Goal: Use online tool/utility: Utilize a website feature to perform a specific function

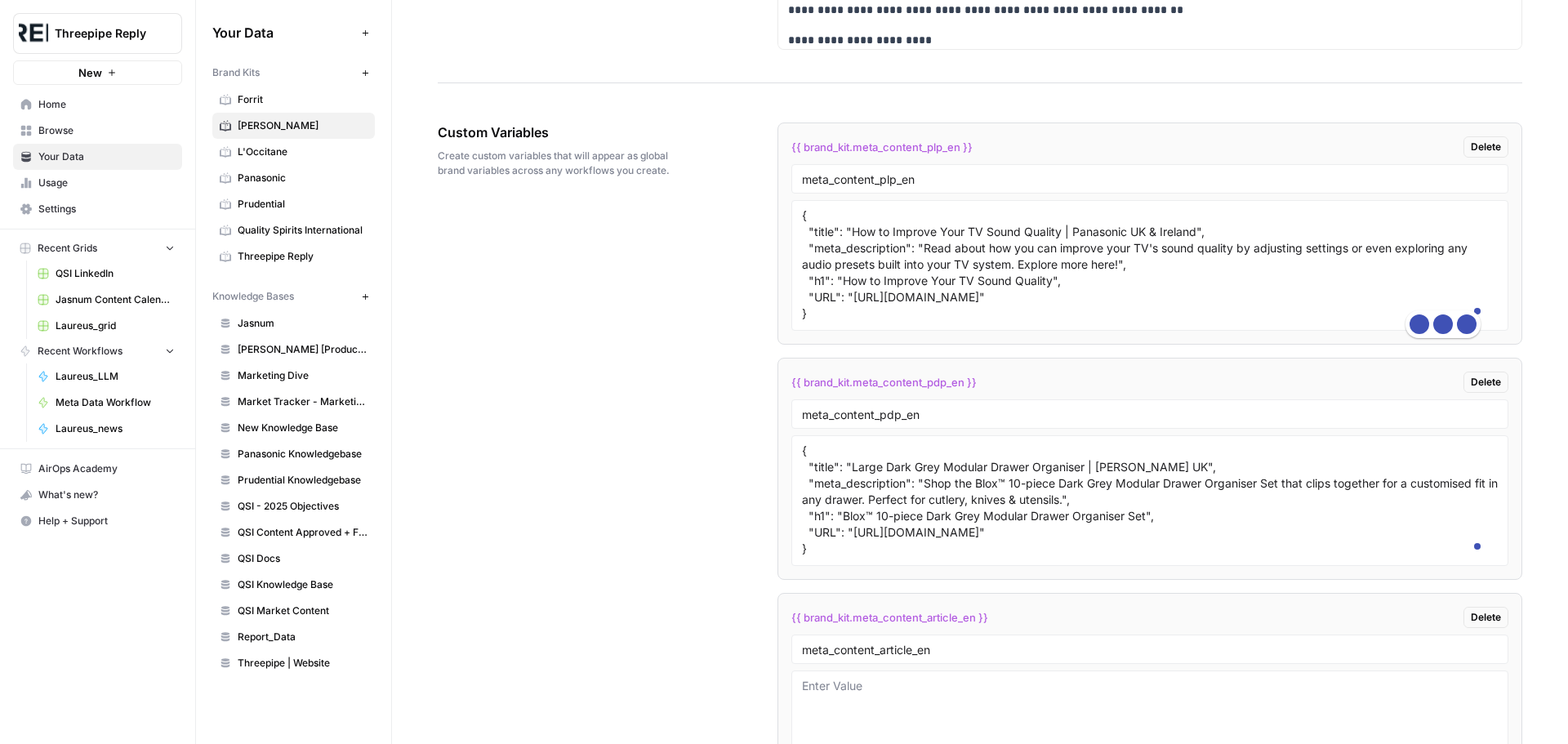
scroll to position [2312, 0]
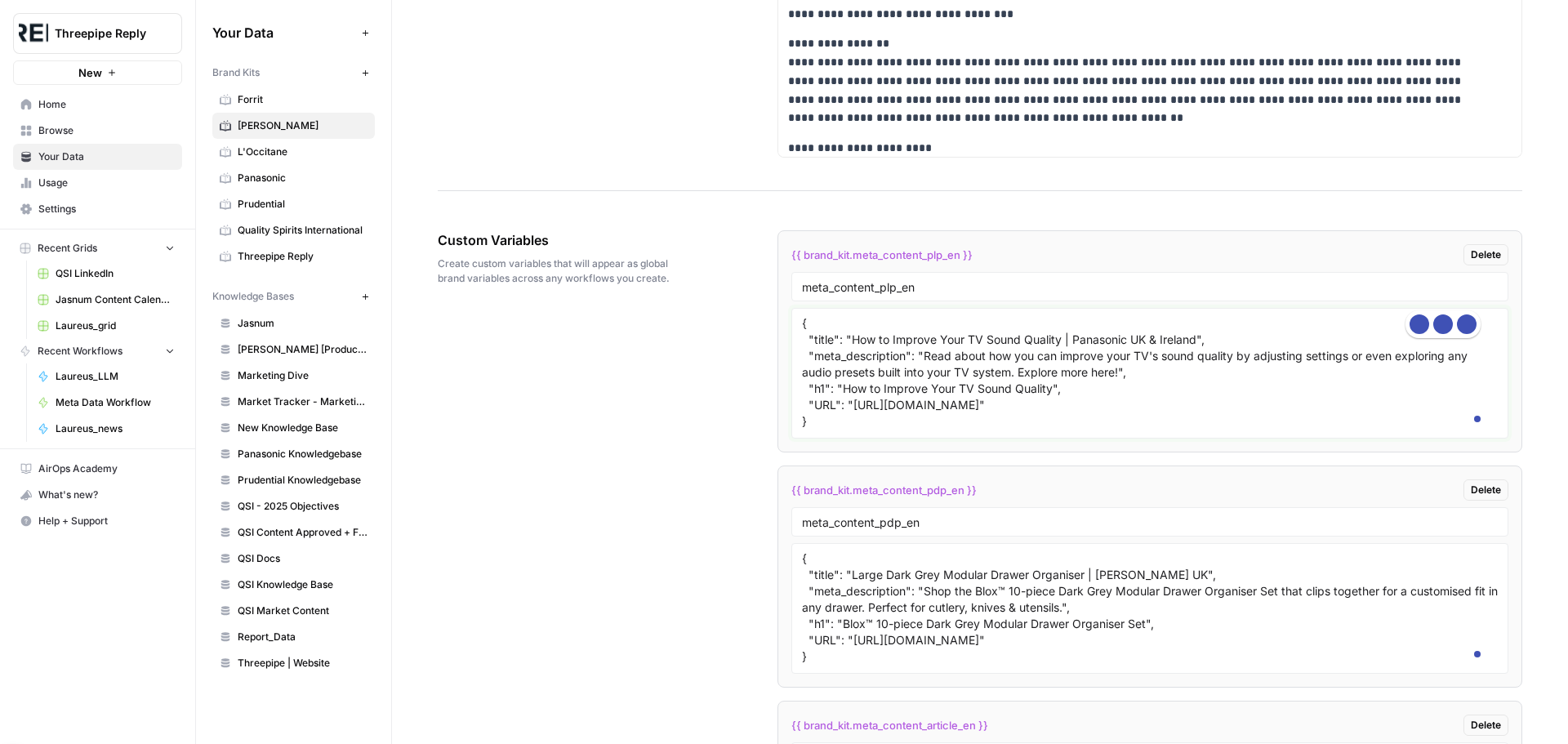
drag, startPoint x: 851, startPoint y: 423, endPoint x: 1124, endPoint y: 440, distance: 273.5
click at [1124, 431] on textarea "{ "title": "How to Improve Your TV Sound Quality | Panasonic UK & Ireland", "me…" at bounding box center [1150, 373] width 695 height 116
click at [1114, 423] on textarea "{ "title": "How to Improve Your TV Sound Quality | Panasonic UK & Ireland", "me…" at bounding box center [1150, 373] width 695 height 116
drag, startPoint x: 842, startPoint y: 420, endPoint x: 971, endPoint y: 435, distance: 129.9
click at [971, 431] on textarea "{ "title": "How to Improve Your TV Sound Quality | Panasonic UK & Ireland", "me…" at bounding box center [1150, 373] width 695 height 116
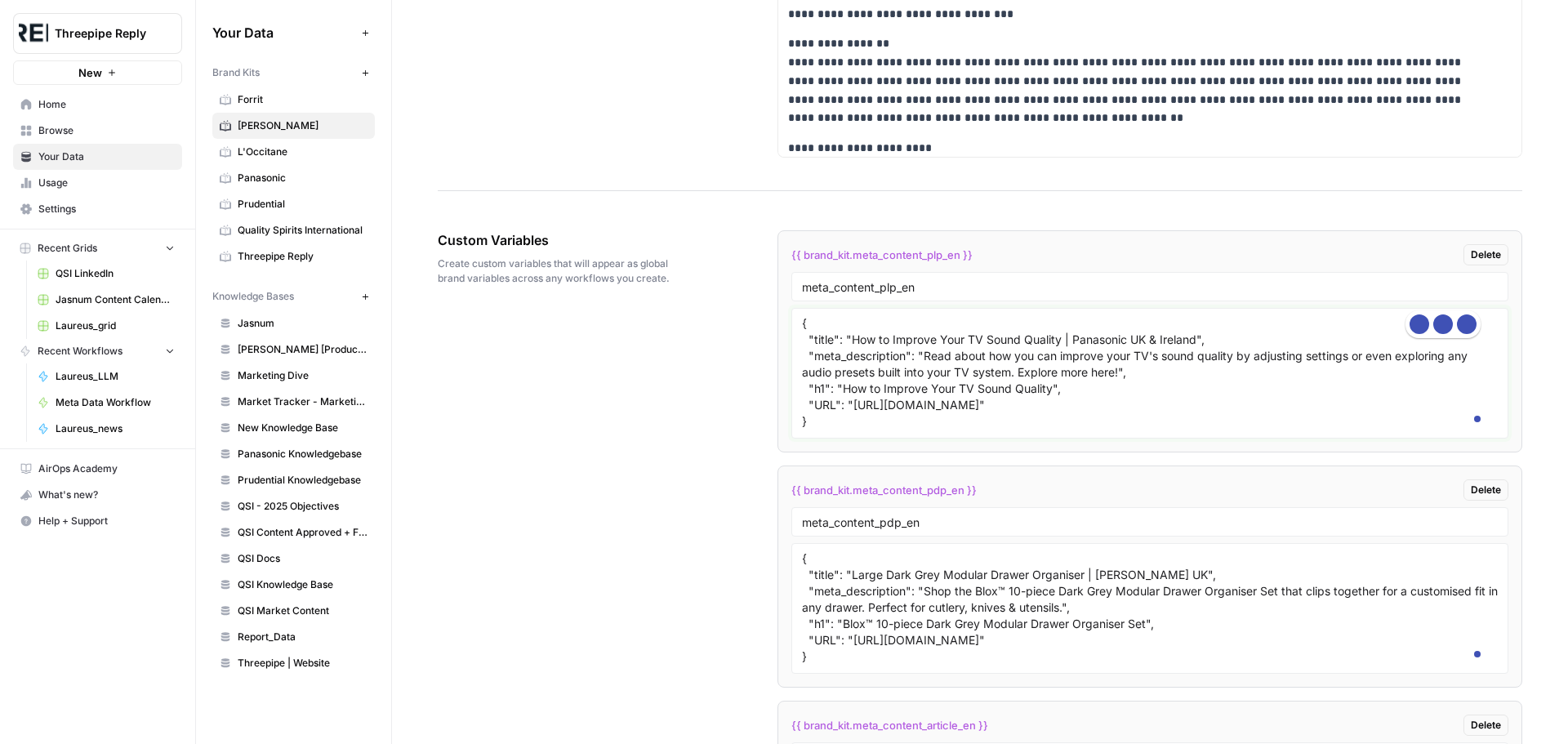
click at [944, 431] on textarea "{ "title": "How to Improve Your TV Sound Quality | Panasonic UK & Ireland", "me…" at bounding box center [1150, 373] width 695 height 116
drag, startPoint x: 818, startPoint y: 439, endPoint x: 1065, endPoint y: 464, distance: 248.3
click at [1114, 431] on textarea "{ "title": "How to Improve Your TV Sound Quality | Panasonic UK & Ireland", "me…" at bounding box center [1150, 373] width 695 height 116
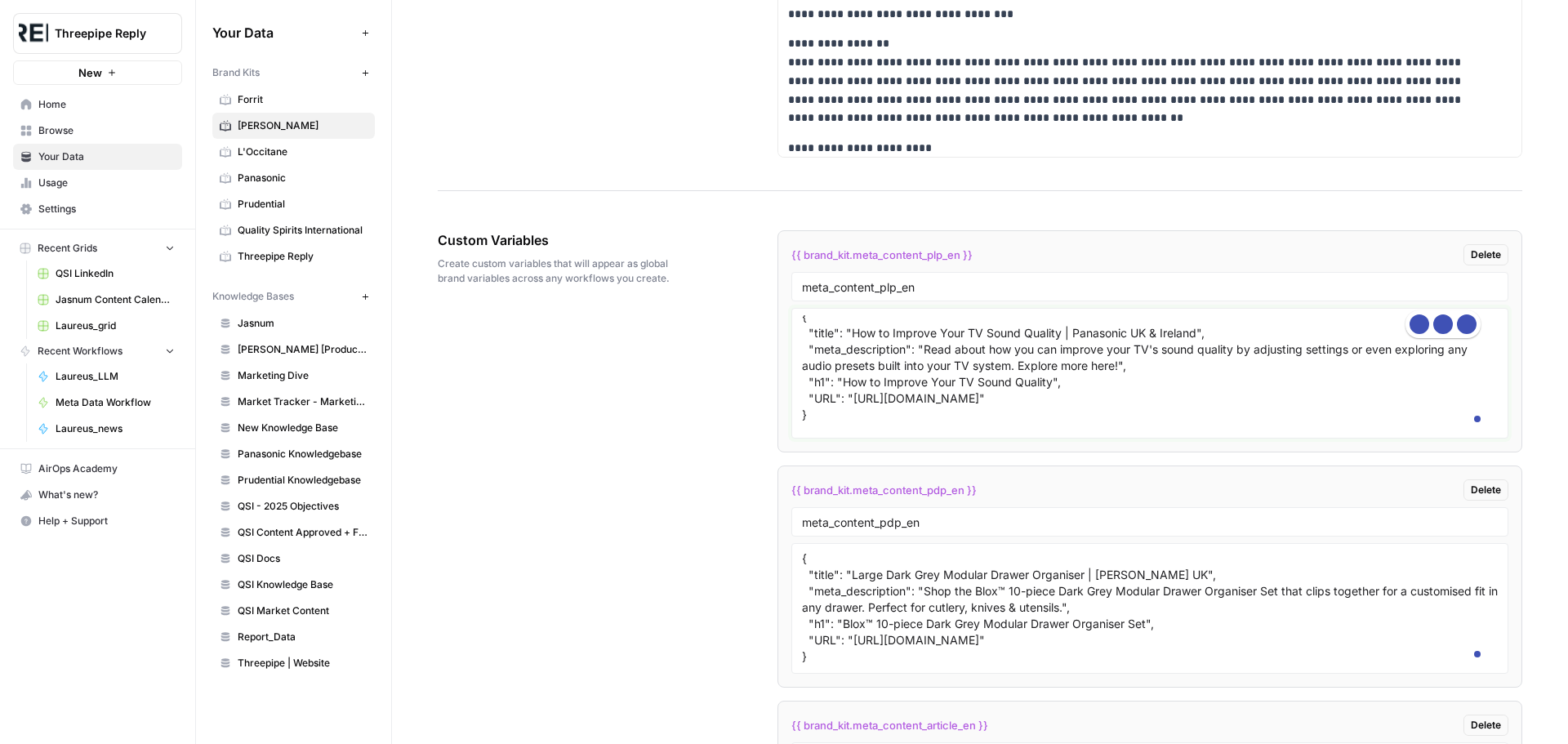
scroll to position [0, 0]
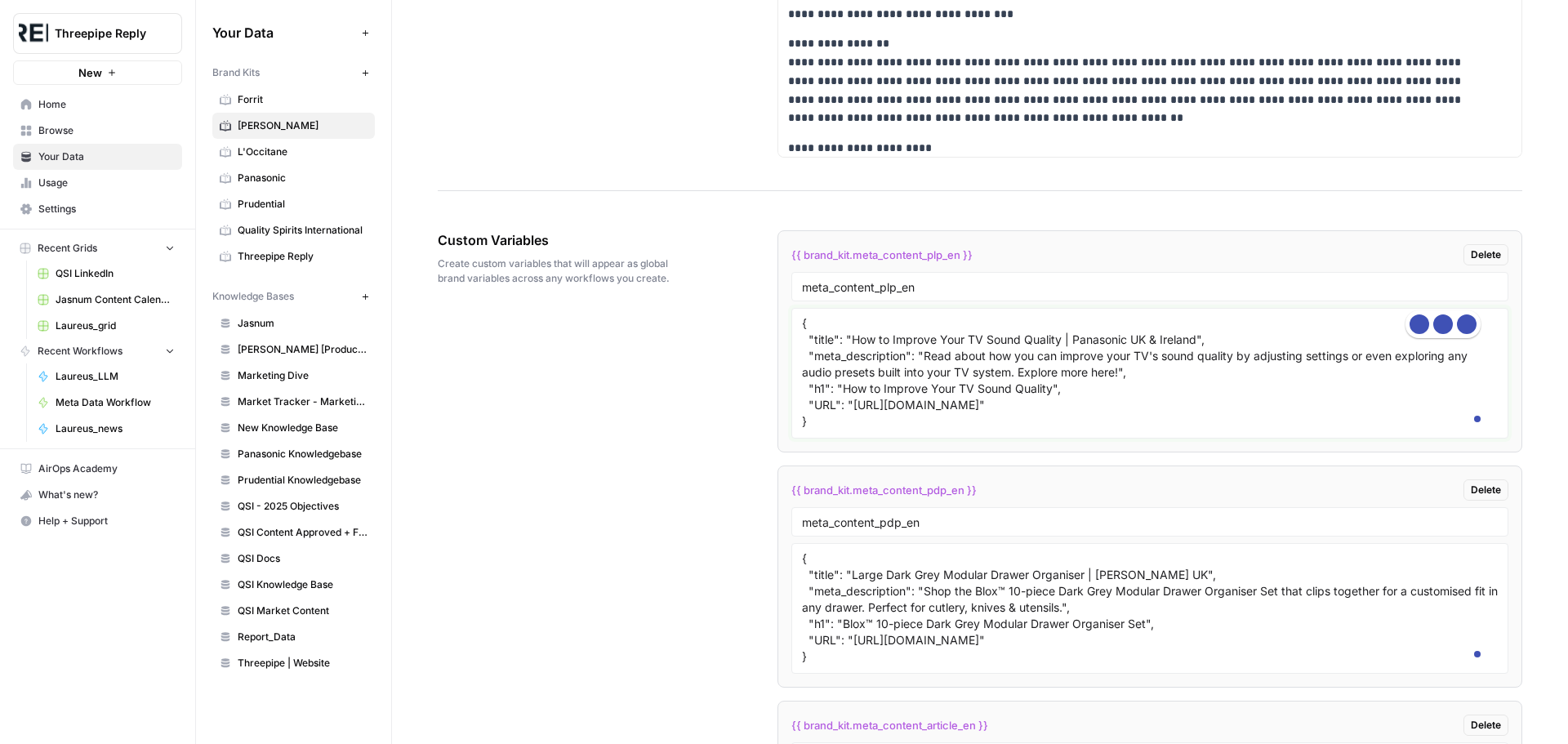
click at [893, 431] on textarea "{ "title": "How to Improve Your TV Sound Quality | Panasonic UK & Ireland", "me…" at bounding box center [1150, 373] width 695 height 116
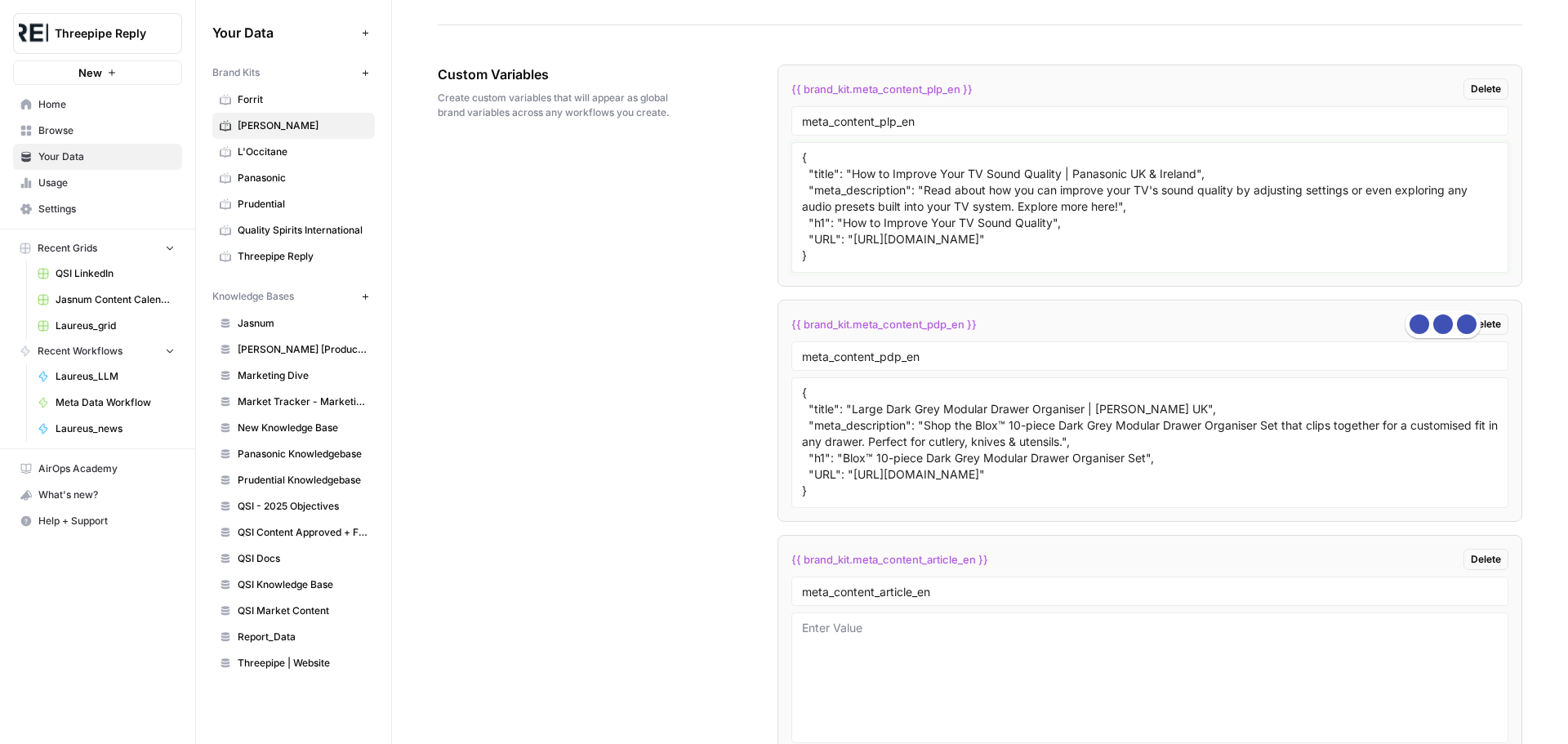
scroll to position [2394, 0]
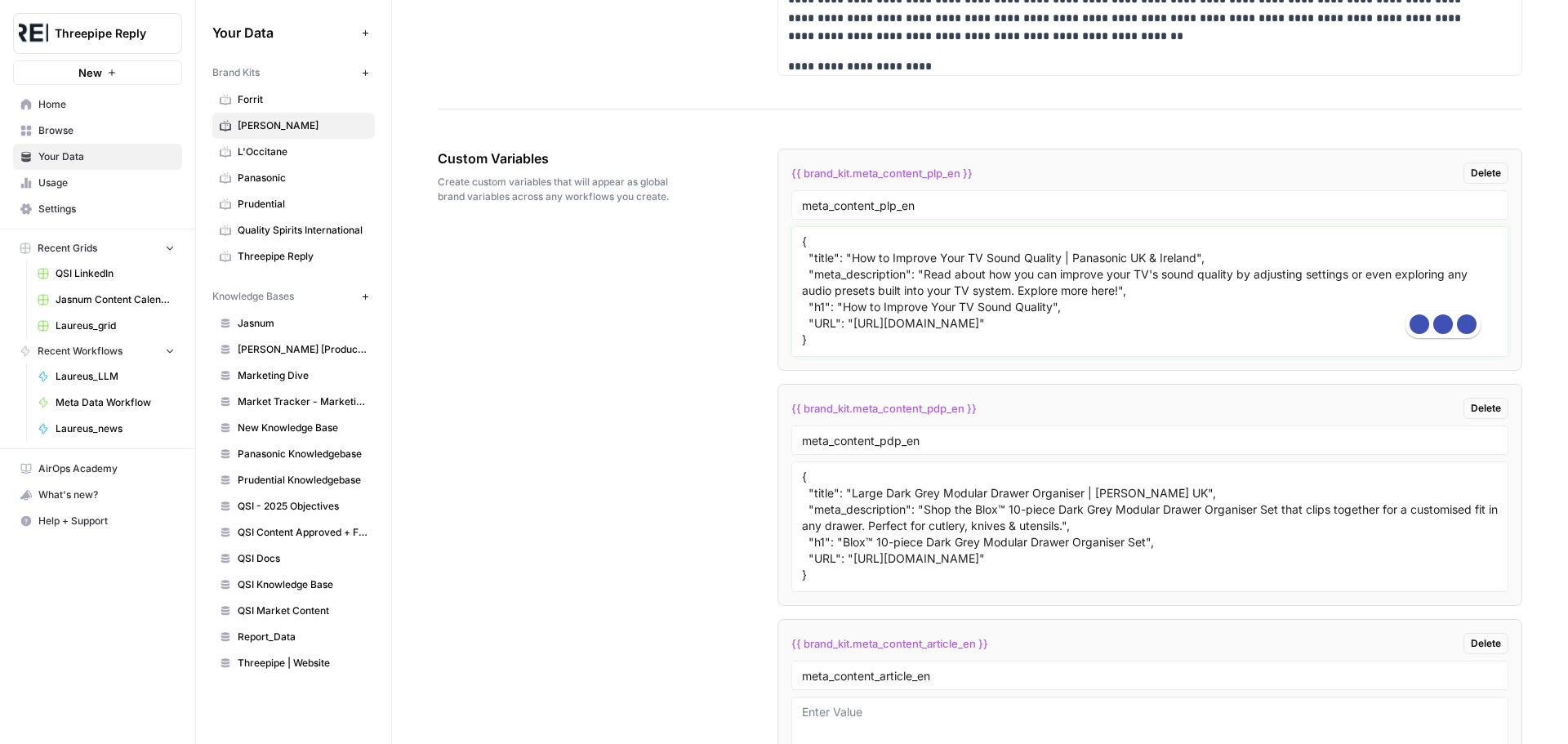
drag, startPoint x: 851, startPoint y: 409, endPoint x: 962, endPoint y: 412, distance: 111.0
click at [962, 350] on textarea "{ "title": "How to Improve Your TV Sound Quality | Panasonic UK & Ireland", "me…" at bounding box center [1150, 292] width 695 height 116
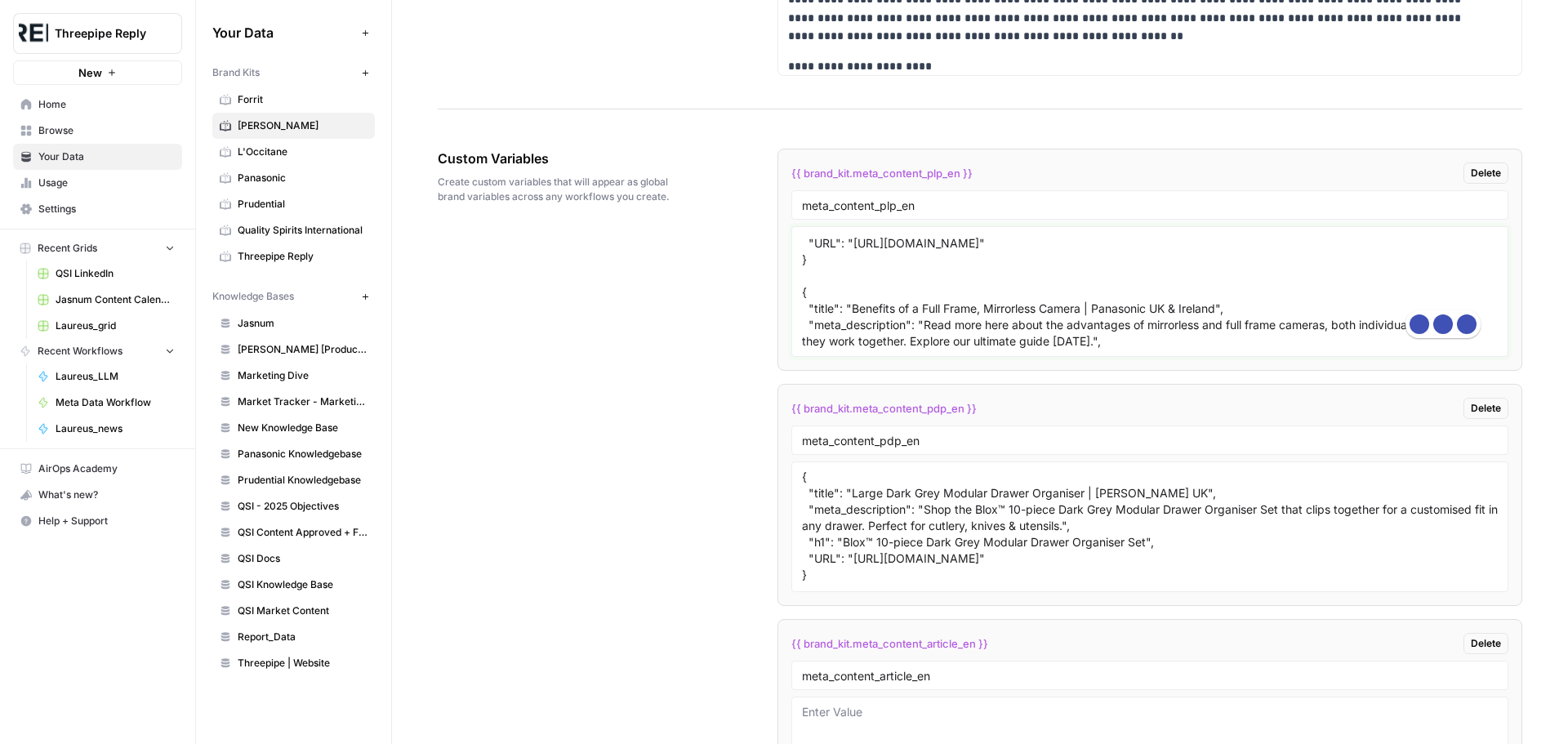
scroll to position [0, 0]
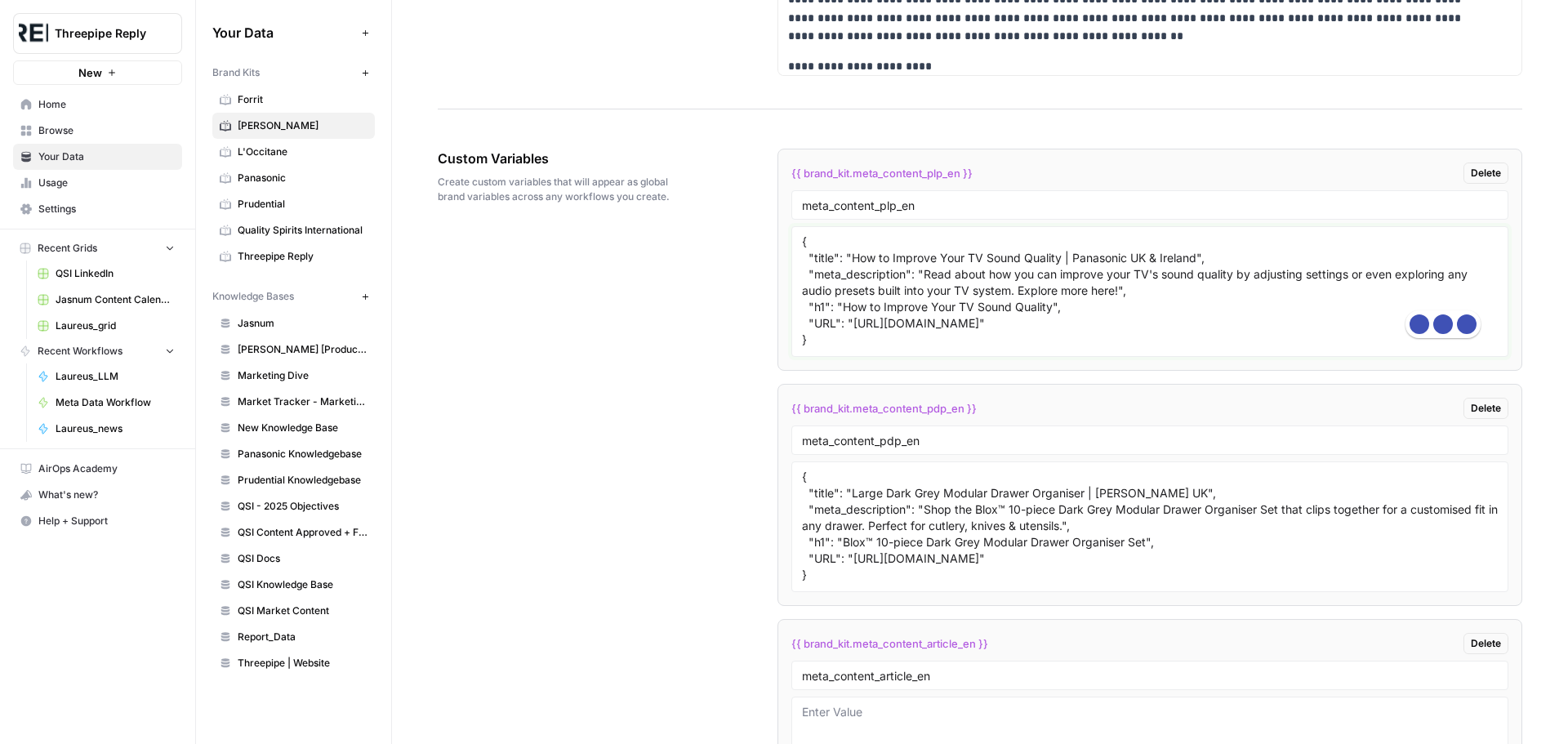
drag, startPoint x: 850, startPoint y: 408, endPoint x: 1442, endPoint y: 415, distance: 592.0
click at [1442, 350] on textarea "{ "title": "How to Improve Your TV Sound Quality | Panasonic UK & Ireland", "me…" at bounding box center [1150, 292] width 695 height 116
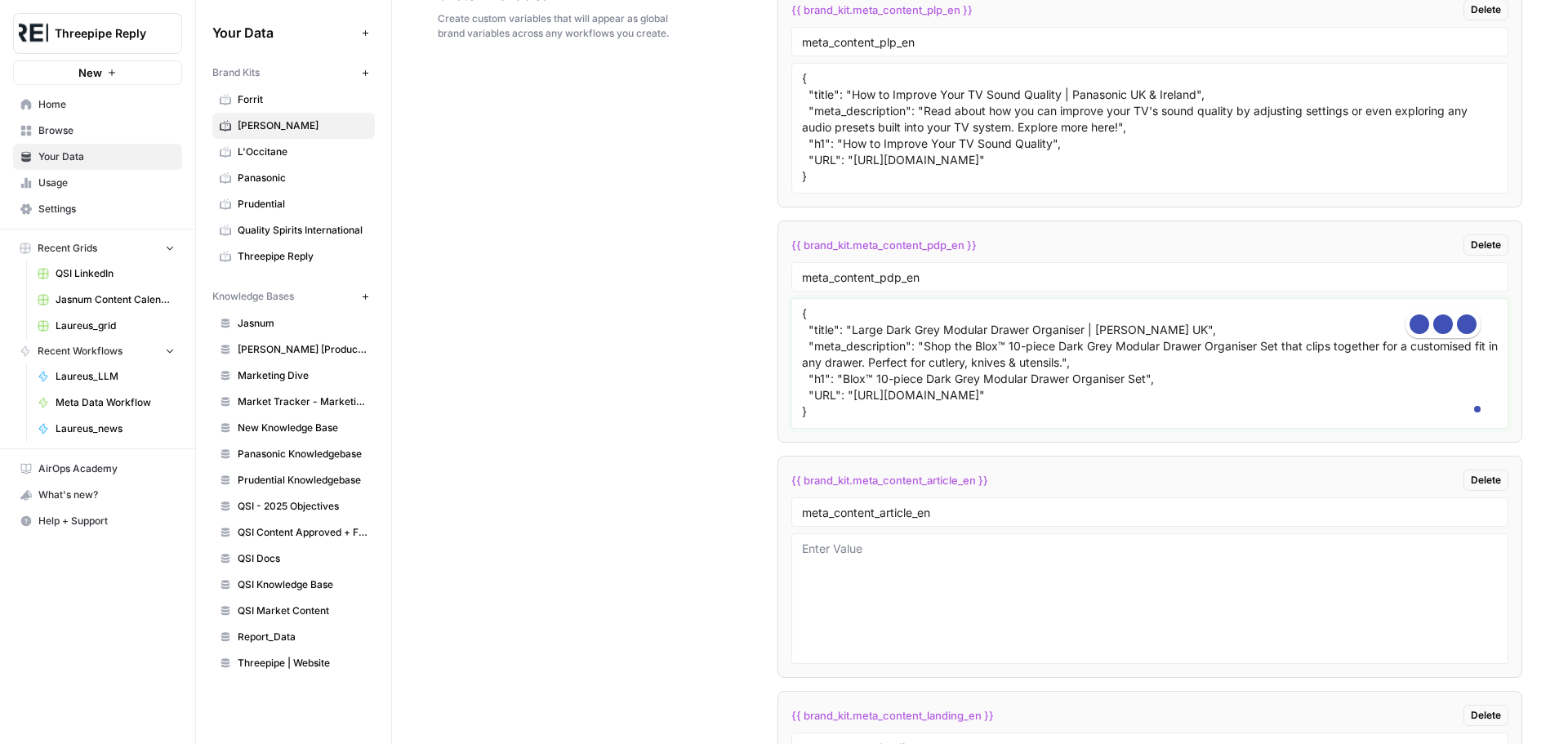
drag, startPoint x: 850, startPoint y: 481, endPoint x: 1444, endPoint y: 488, distance: 594.0
click at [1444, 421] on textarea "{ "title": "Large Dark Grey Modular Drawer Organiser | [PERSON_NAME] UK", "meta…" at bounding box center [1150, 363] width 695 height 116
paste textarea "[DOMAIN_NAME][URL]"
drag, startPoint x: 840, startPoint y: 462, endPoint x: 1143, endPoint y: 462, distance: 303.0
click at [1143, 421] on textarea "{ "title": "Large Dark Grey Modular Drawer Organiser | [PERSON_NAME] UK", "meta…" at bounding box center [1150, 363] width 695 height 116
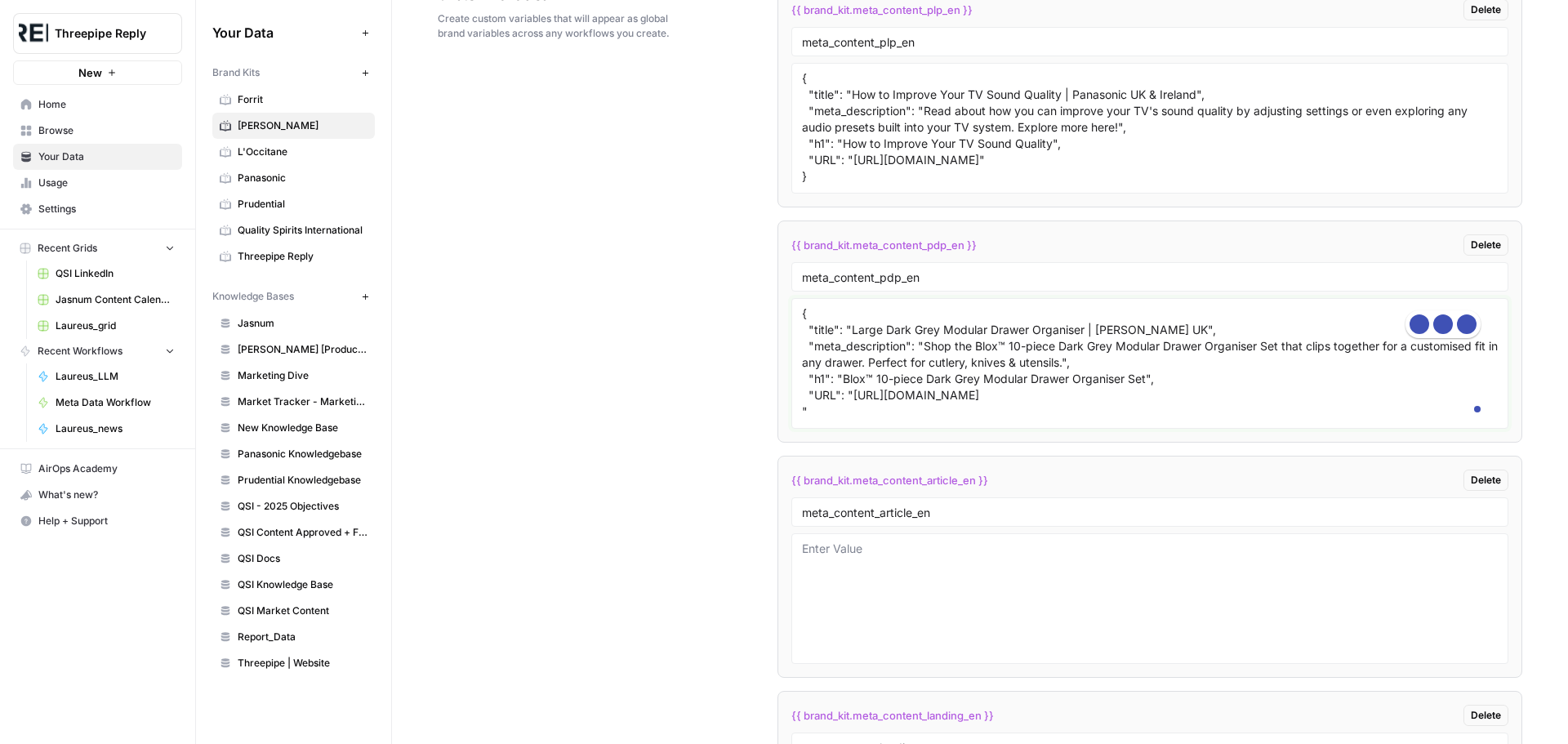
paste textarea "CupboardStore™ Tiered Storage Caddy | [PERSON_NAME] UK"
drag, startPoint x: 920, startPoint y: 430, endPoint x: 1089, endPoint y: 450, distance: 170.2
click at [1089, 421] on textarea "{ "title": "Large Dark Grey Modular Drawer Organiser | [PERSON_NAME] UK", "meta…" at bounding box center [1150, 363] width 695 height 116
paste textarea "our 2-Tier Easy-Access Storage Caddy to maximise storage without compromising s…"
drag, startPoint x: 838, startPoint y: 465, endPoint x: 1161, endPoint y: 464, distance: 323.0
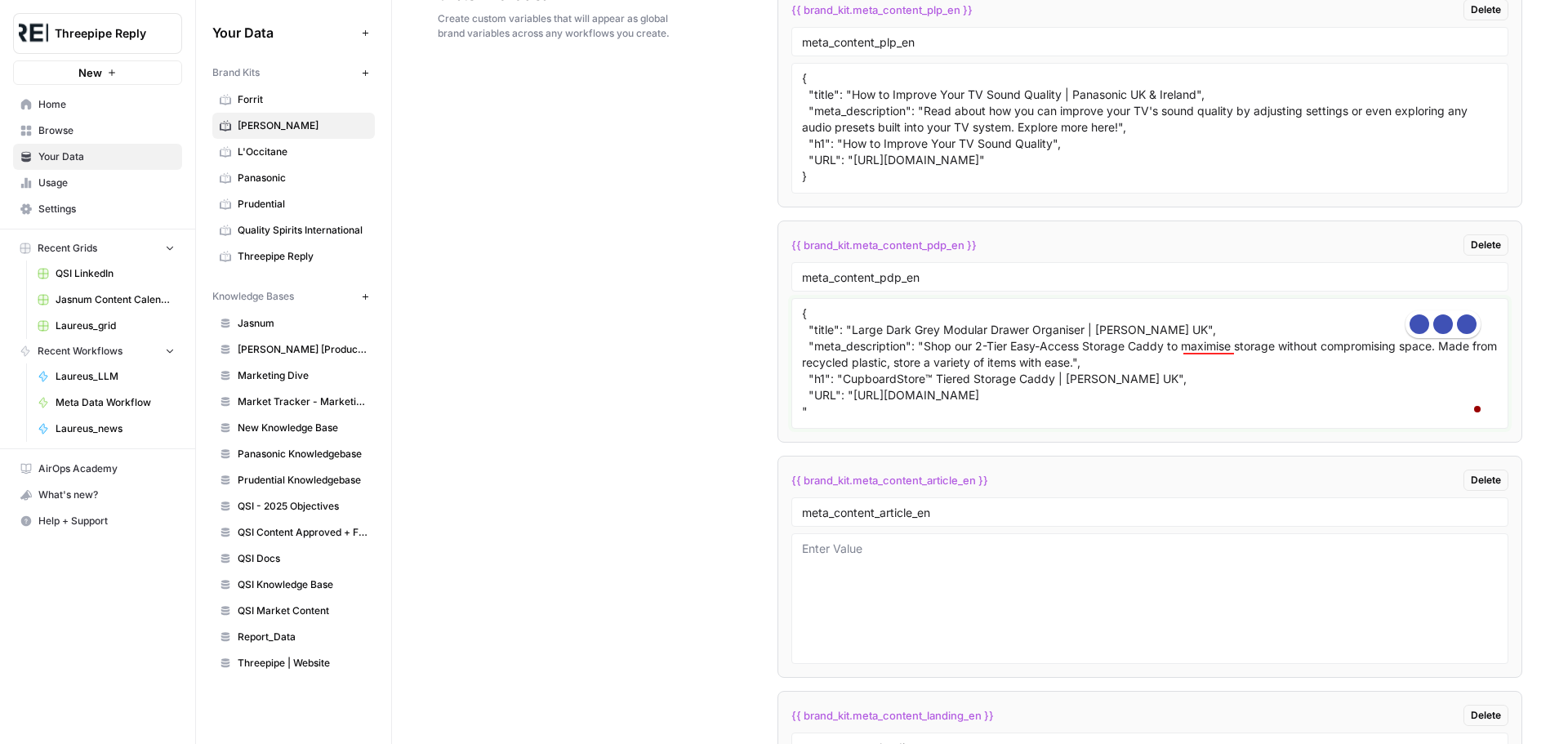
click at [1161, 421] on textarea "{ "title": "Large Dark Grey Modular Drawer Organiser | [PERSON_NAME] UK", "meta…" at bounding box center [1150, 363] width 695 height 116
drag, startPoint x: 847, startPoint y: 417, endPoint x: 1192, endPoint y: 413, distance: 345.0
click at [1192, 413] on textarea "{ "title": "Large Dark Grey Modular Drawer Organiser | [PERSON_NAME] UK", "meta…" at bounding box center [1150, 363] width 695 height 116
paste textarea "CupboardStore™ Tiered Storage Caddy"
drag, startPoint x: 837, startPoint y: 463, endPoint x: 1162, endPoint y: 464, distance: 325.0
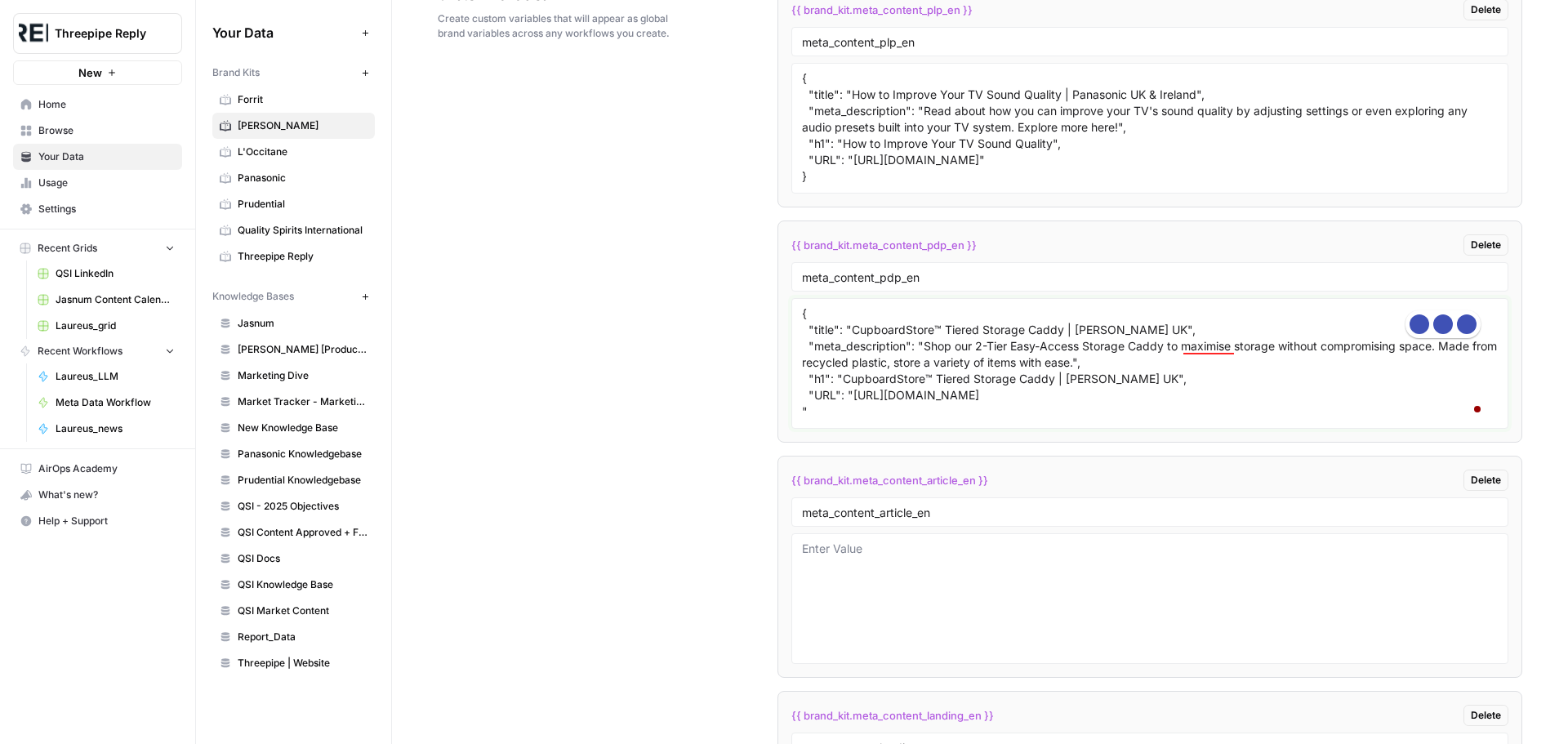
click at [1162, 421] on textarea "{ "title": "CupboardStore™ Tiered Storage Caddy | [PERSON_NAME] UK", "meta_desc…" at bounding box center [1150, 363] width 695 height 116
paste textarea "2-Tier Easy-Access Storage Caddy"
click at [795, 429] on div "{ "title": "CupboardStore™ Tiered Storage Caddy | [PERSON_NAME] UK", "meta_desc…" at bounding box center [1150, 363] width 717 height 131
click at [798, 429] on div "{ "title": "CupboardStore™ Tiered Storage Caddy | [PERSON_NAME] UK", "meta_desc…" at bounding box center [1150, 363] width 717 height 131
click at [805, 421] on textarea "{ "title": "CupboardStore™ Tiered Storage Caddy | [PERSON_NAME] UK", "meta_desc…" at bounding box center [1150, 363] width 695 height 116
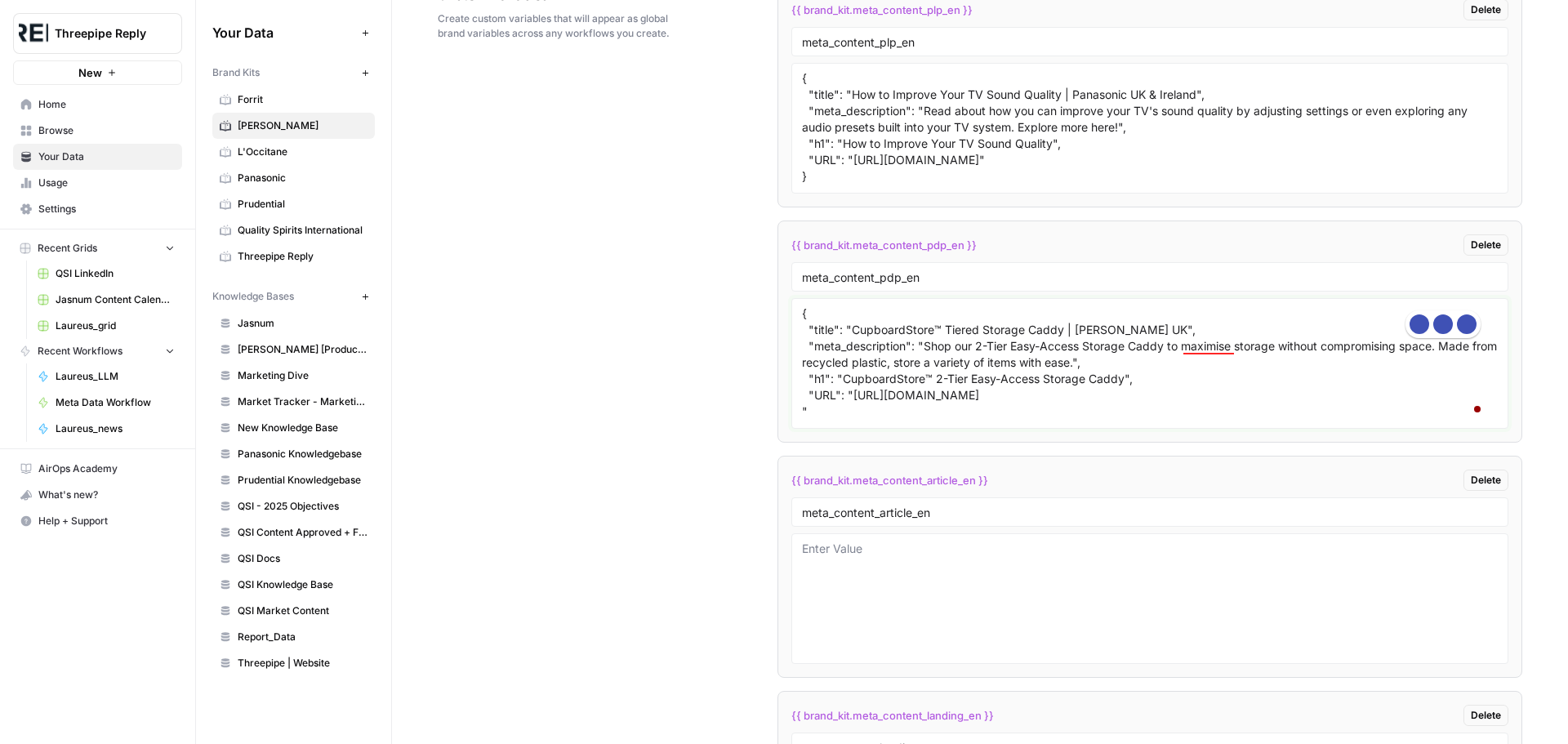
click at [802, 421] on textarea "{ "title": "CupboardStore™ Tiered Storage Caddy | [PERSON_NAME] UK", "meta_desc…" at bounding box center [1150, 363] width 695 height 116
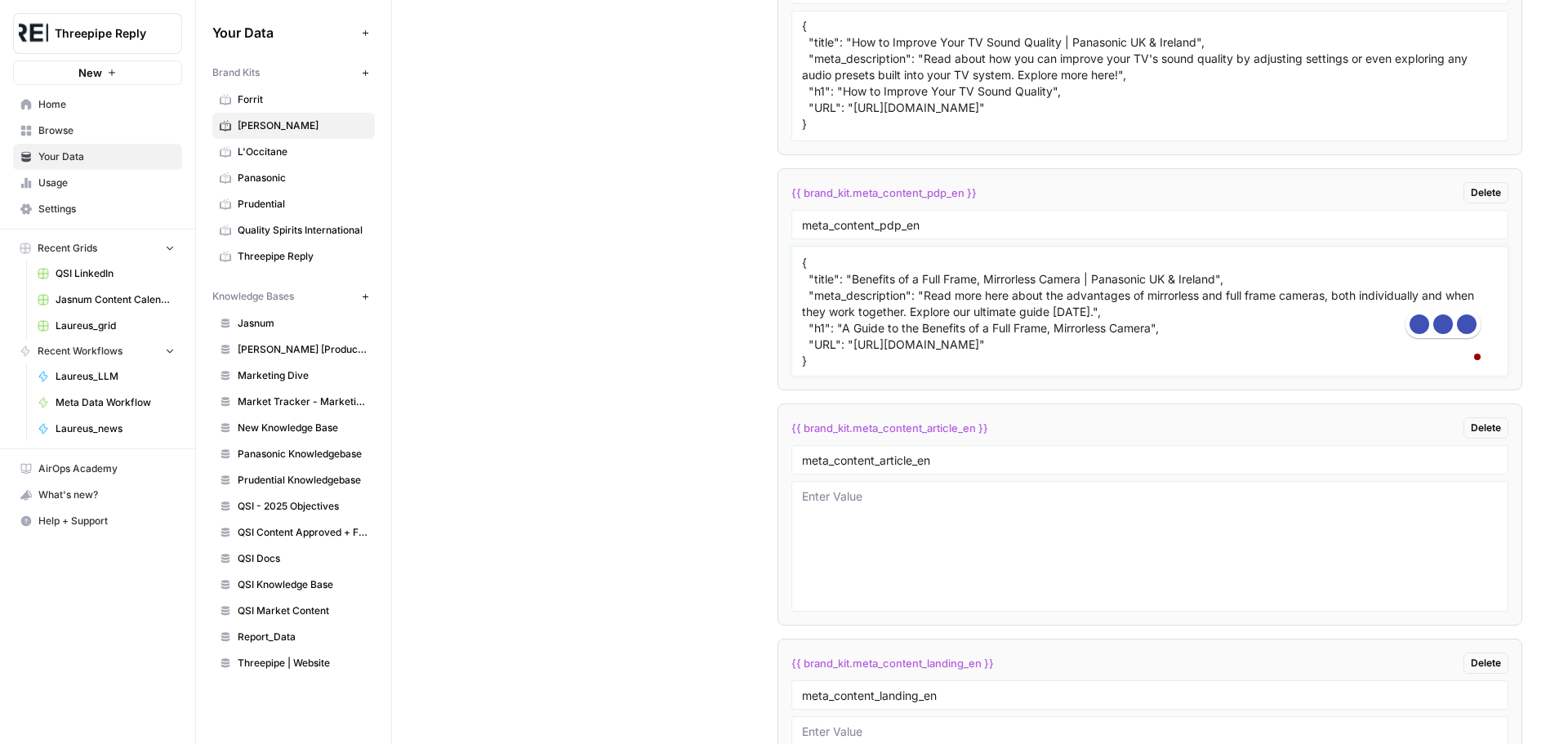
scroll to position [2639, 0]
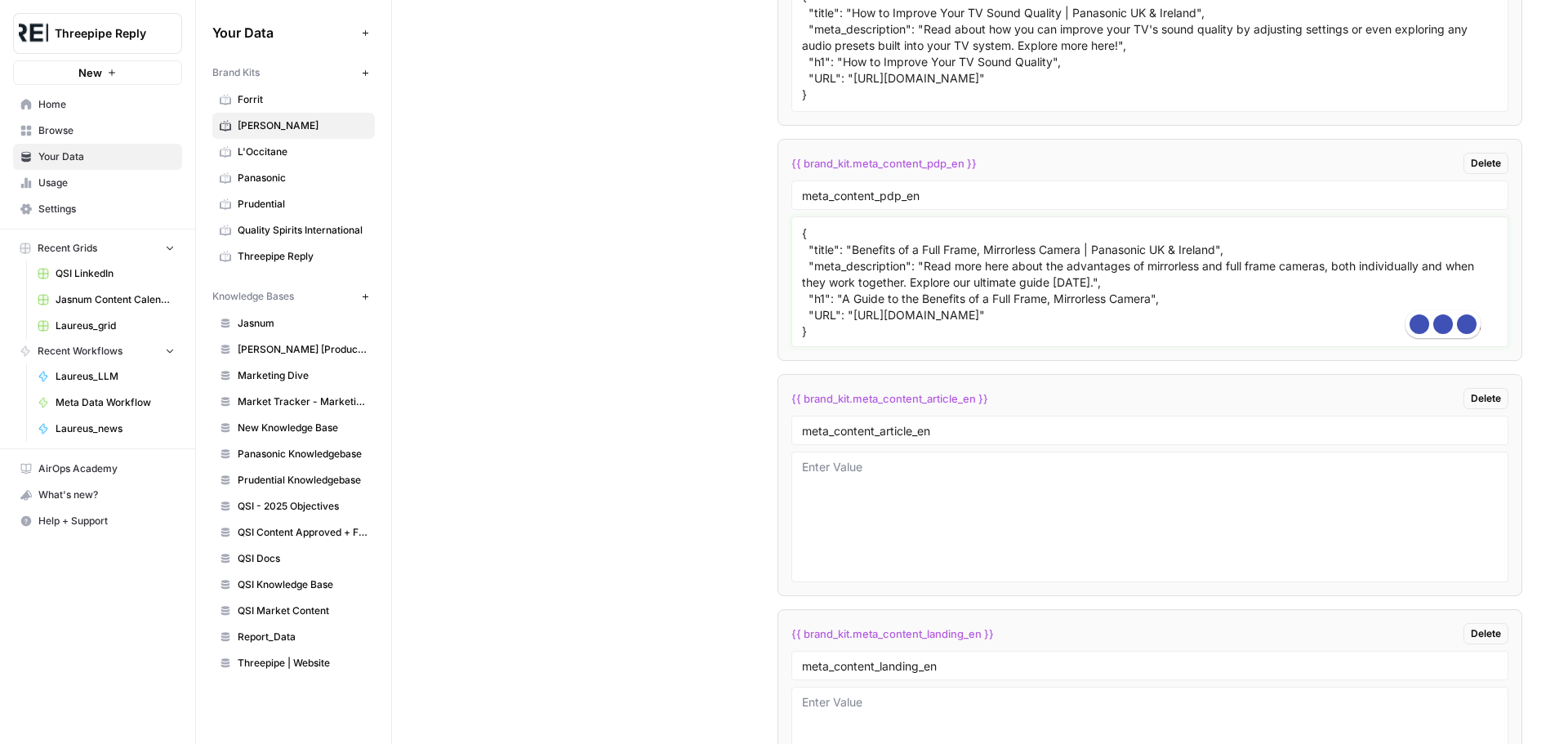
drag, startPoint x: 850, startPoint y: 386, endPoint x: 1216, endPoint y: 400, distance: 366.3
click at [1216, 340] on textarea "{ "title": "CupboardStore™ Tiered Storage Caddy | [PERSON_NAME] UK", "meta_desc…" at bounding box center [1150, 282] width 695 height 116
paste textarea "[DOMAIN_NAME][URL]"
drag, startPoint x: 850, startPoint y: 334, endPoint x: 1218, endPoint y: 337, distance: 368.0
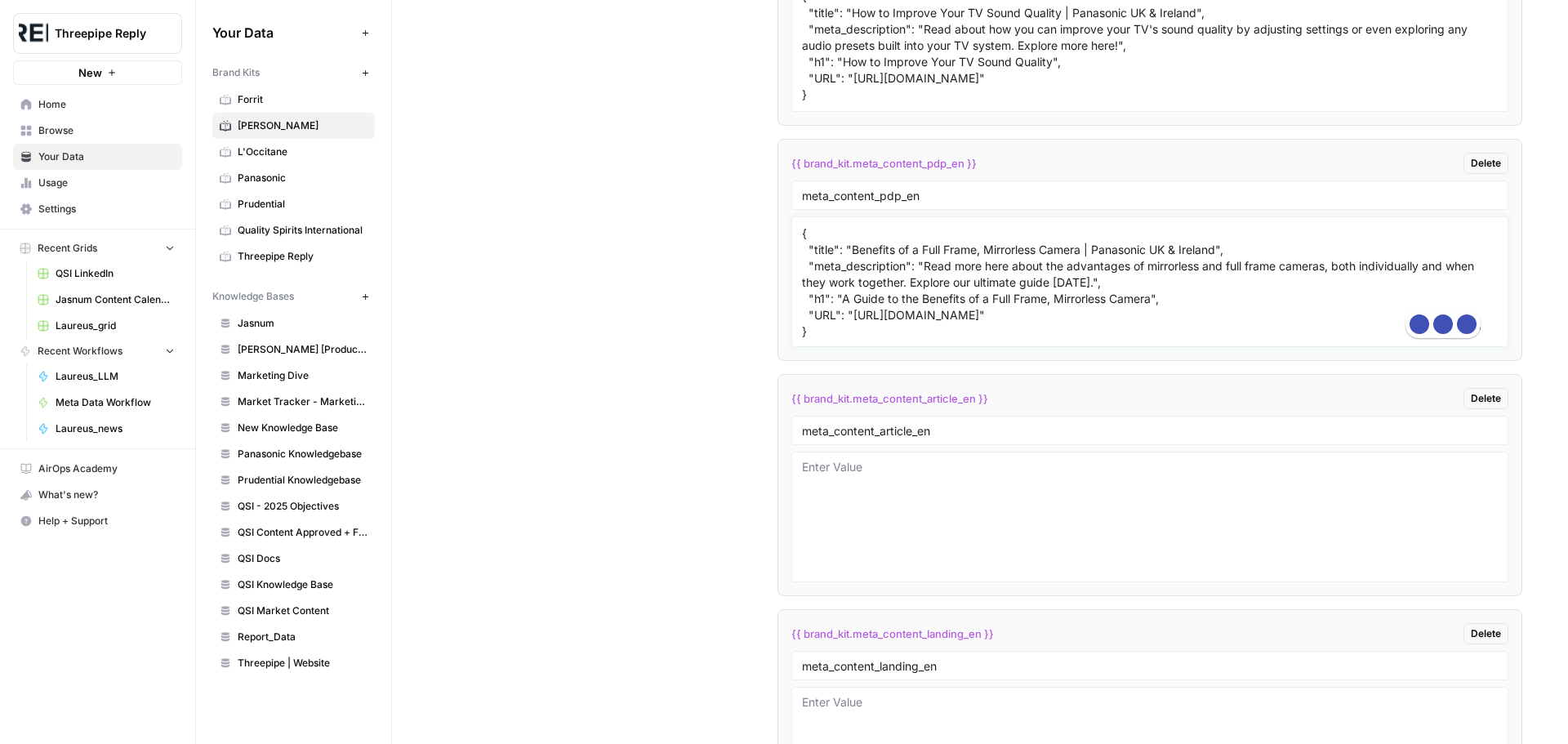
click at [1218, 337] on textarea "{ "title": "CupboardStore™ Tiered Storage Caddy | [PERSON_NAME] UK", "meta_desc…" at bounding box center [1150, 282] width 695 height 116
paste textarea "Expanding Tiered Cutlery & Utensil Organiser | [PERSON_NAME] UK"
drag, startPoint x: 921, startPoint y: 350, endPoint x: 1119, endPoint y: 365, distance: 198.6
click at [1119, 340] on textarea "{ "title": "CupboardStore™ Tiered Storage Caddy | [PERSON_NAME] UK", "meta_desc…" at bounding box center [1150, 282] width 695 height 116
paste textarea "Shop now for the Expanding Tiered Cutlery & Utensil Organiser. Made from recycl…"
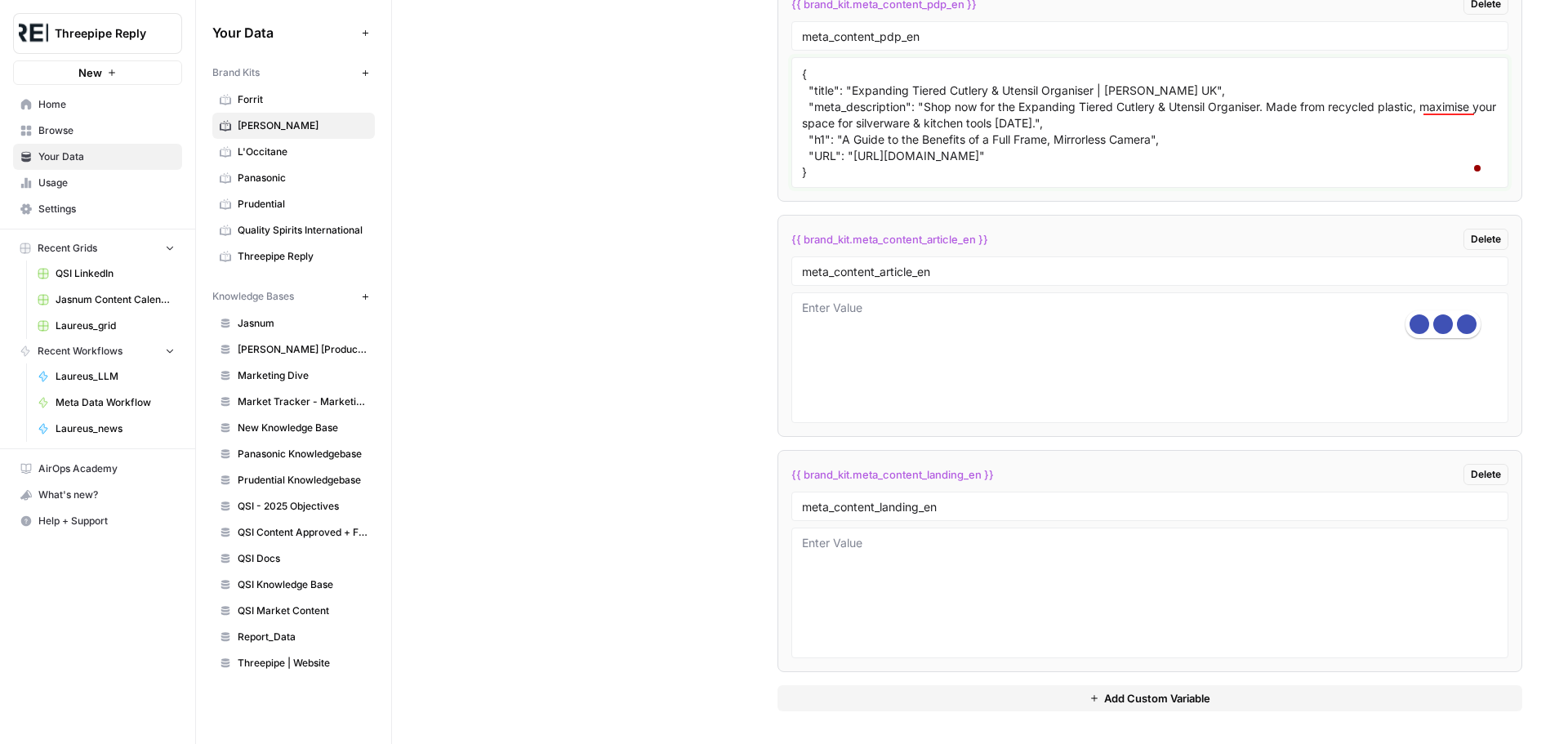
scroll to position [2801, 0]
click at [1107, 181] on textarea "{ "title": "CupboardStore™ Tiered Storage Caddy | [PERSON_NAME] UK", "meta_desc…" at bounding box center [1150, 122] width 695 height 116
drag, startPoint x: 850, startPoint y: 235, endPoint x: 1424, endPoint y: 242, distance: 574.0
click at [1424, 181] on textarea "{ "title": "CupboardStore™ Tiered Storage Caddy | [PERSON_NAME] UK", "meta_desc…" at bounding box center [1150, 122] width 695 height 116
paste textarea "folio-steel-chopping-board-set-stone"
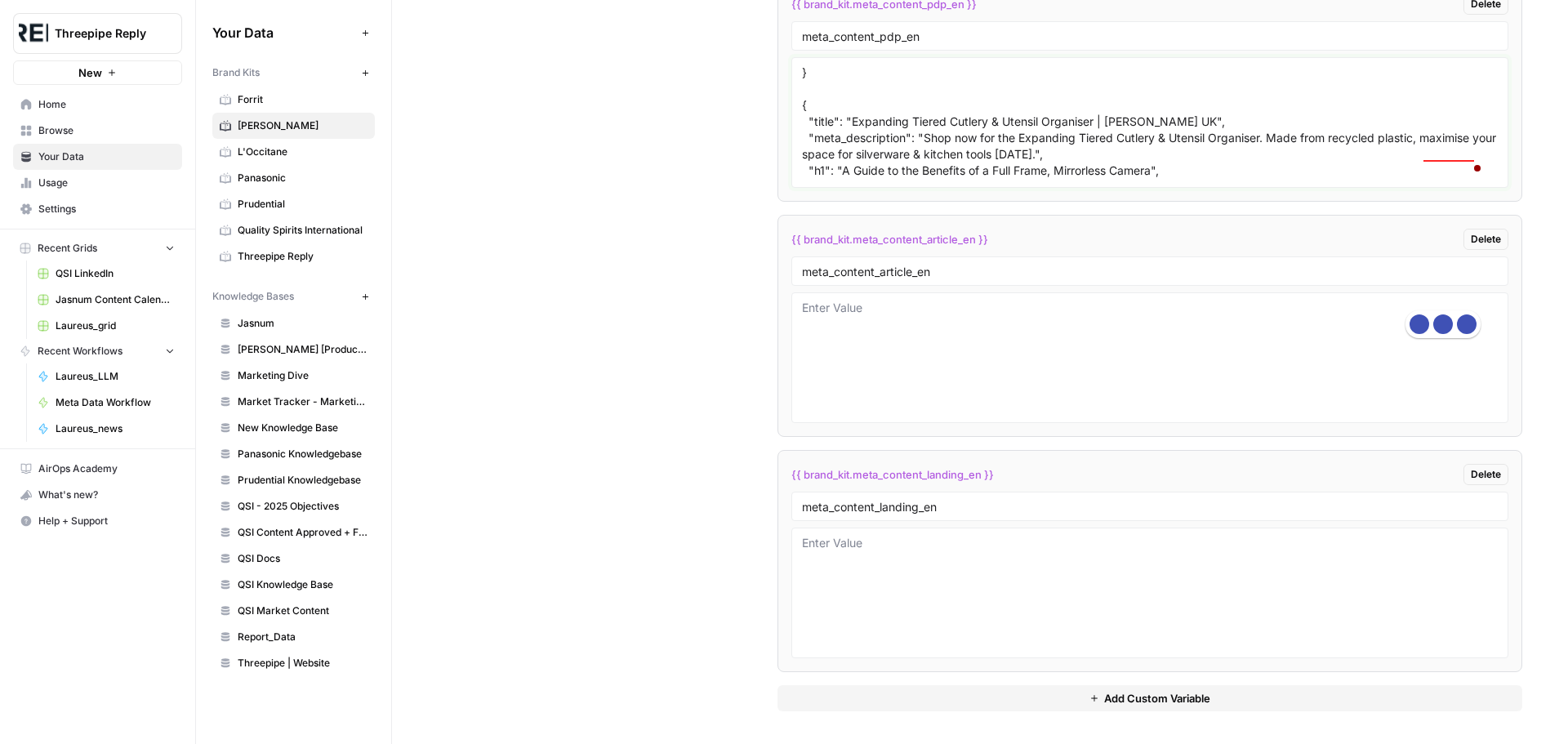
scroll to position [82, 0]
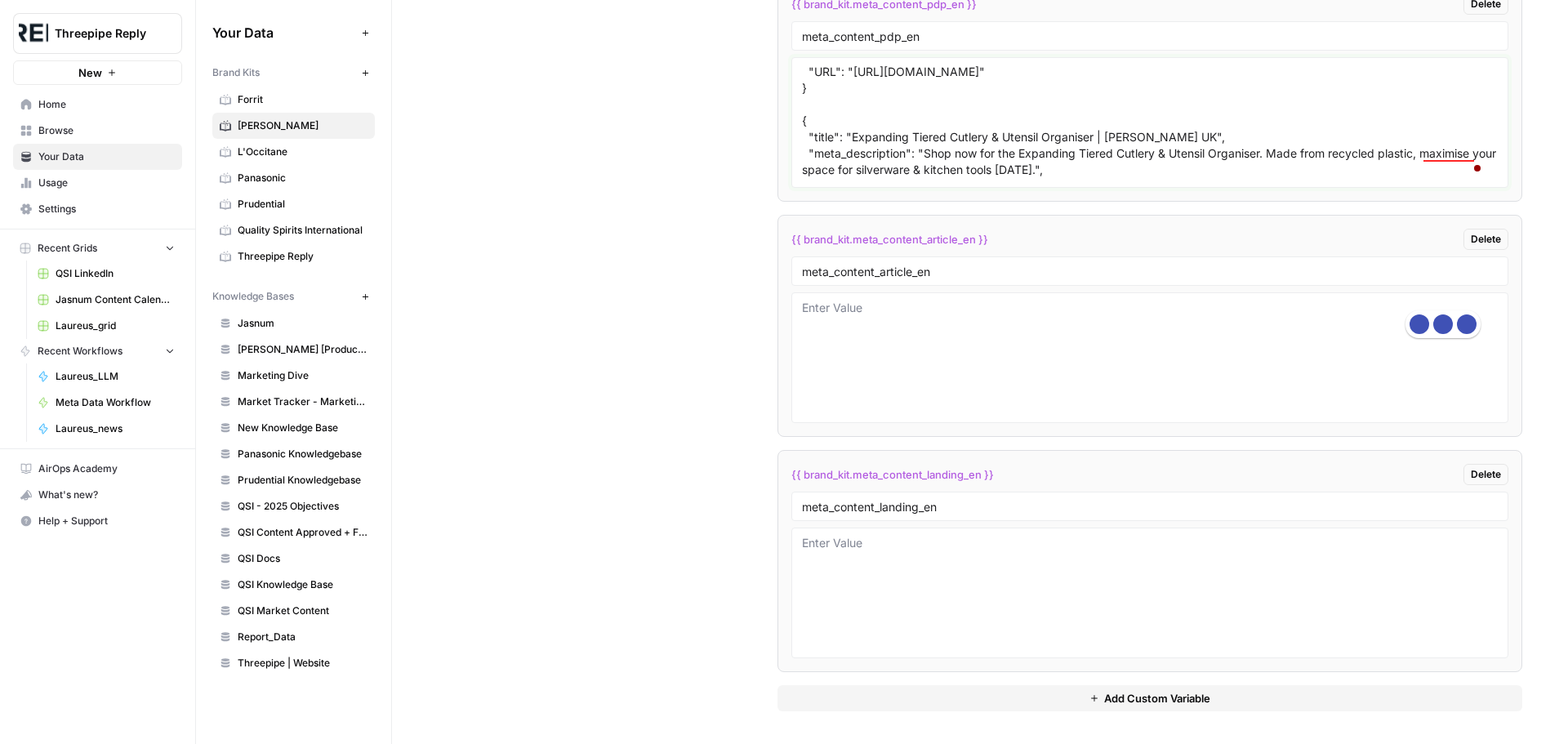
drag, startPoint x: 846, startPoint y: 167, endPoint x: 1203, endPoint y: 219, distance: 360.8
click at [1203, 181] on textarea "{ "title": "CupboardStore™ Tiered Storage Caddy | [PERSON_NAME] UK", "meta_desc…" at bounding box center [1150, 122] width 695 height 116
paste textarea "Bamboo Chopping Boards with Black Case | [PERSON_NAME]"
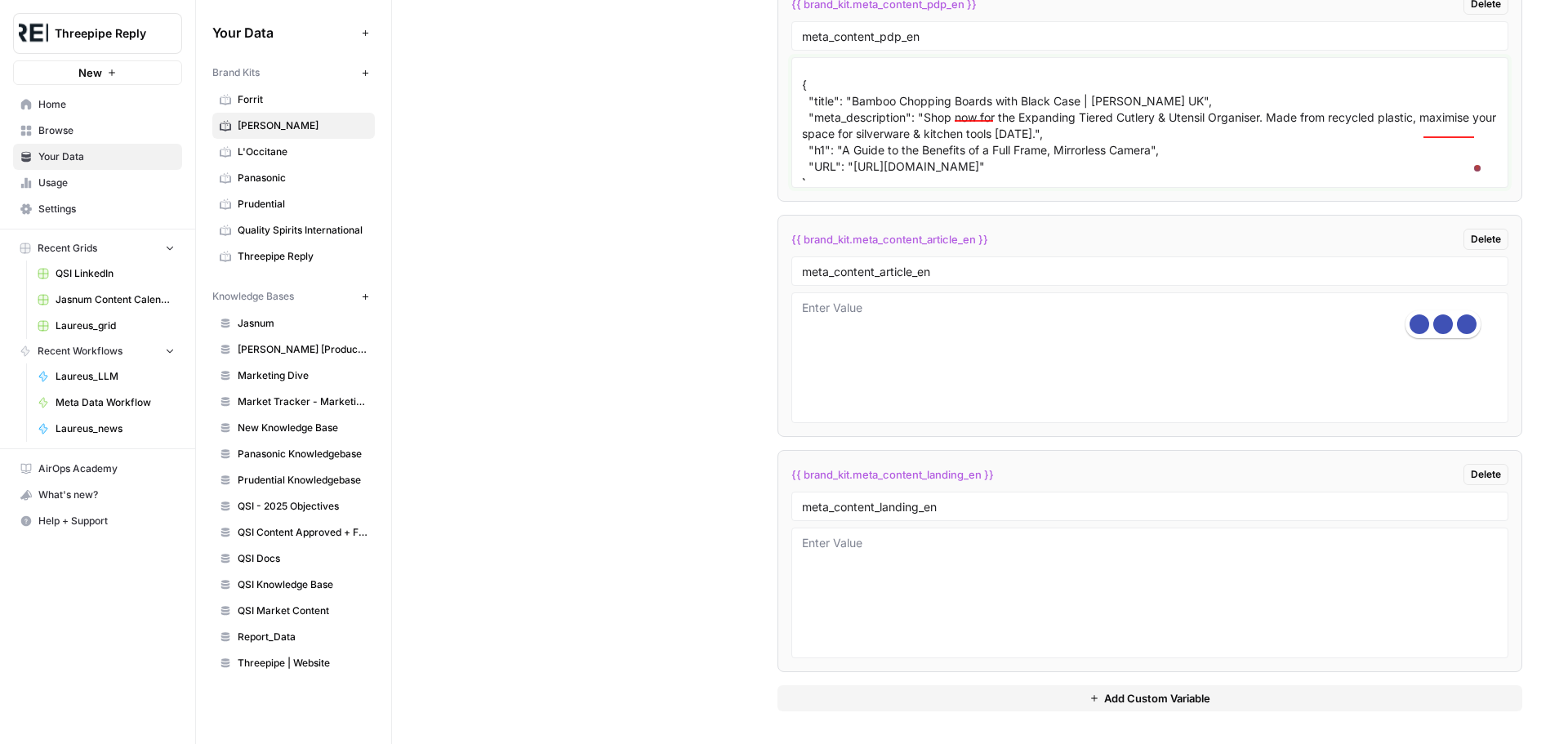
scroll to position [129, 0]
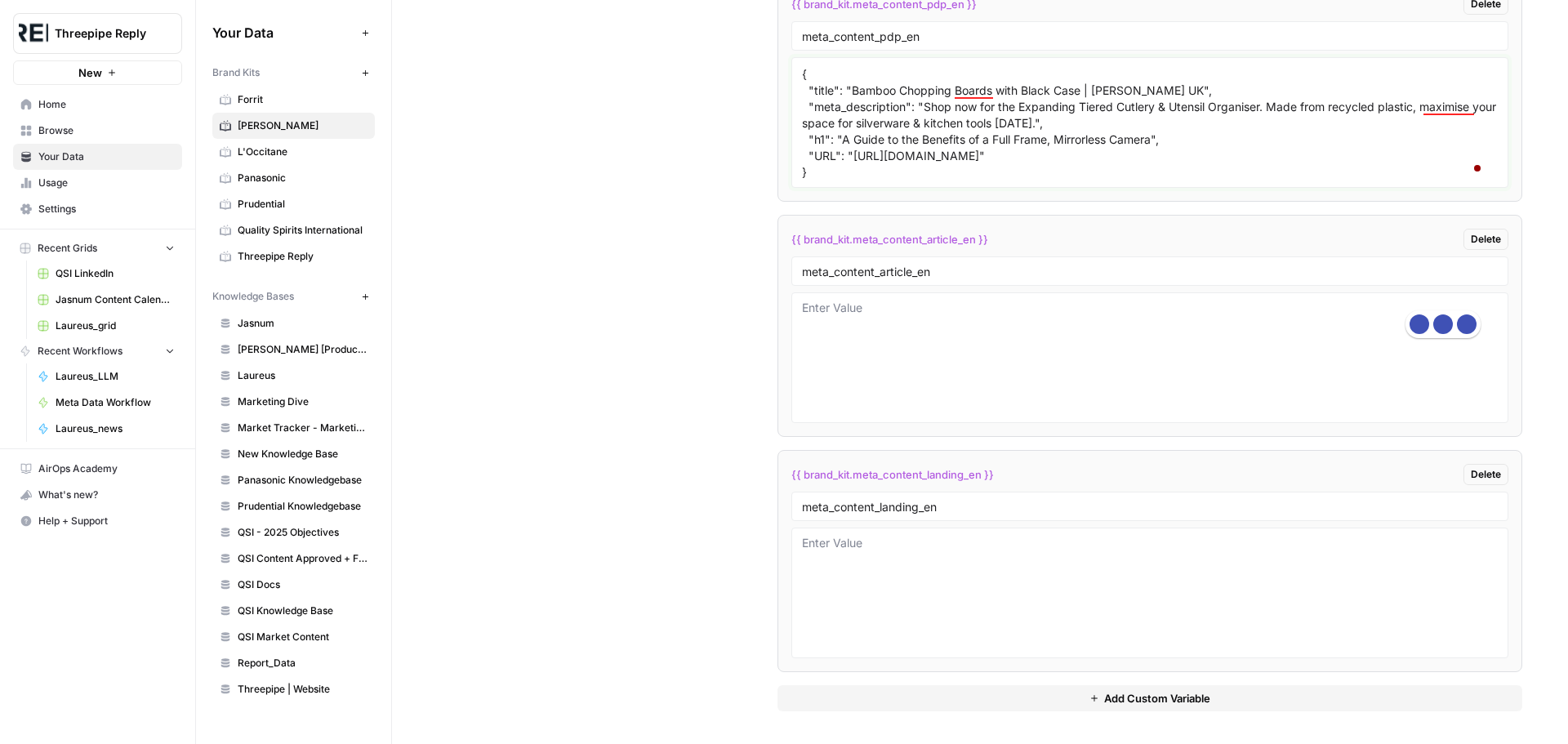
drag, startPoint x: 921, startPoint y: 188, endPoint x: 1056, endPoint y: 209, distance: 136.6
click at [1056, 181] on textarea "{ "title": "CupboardStore™ Tiered Storage Caddy | [PERSON_NAME] UK", "meta_desc…" at bounding box center [1150, 122] width 695 height 116
paste textarea "Discover the sleek Folio™ bamboo chopping board set with a black stainless-stee…"
drag, startPoint x: 841, startPoint y: 219, endPoint x: 1151, endPoint y: 220, distance: 310.0
click at [1151, 181] on textarea "{ "title": "CupboardStore™ Tiered Storage Caddy | [PERSON_NAME] UK", "meta_desc…" at bounding box center [1150, 122] width 695 height 116
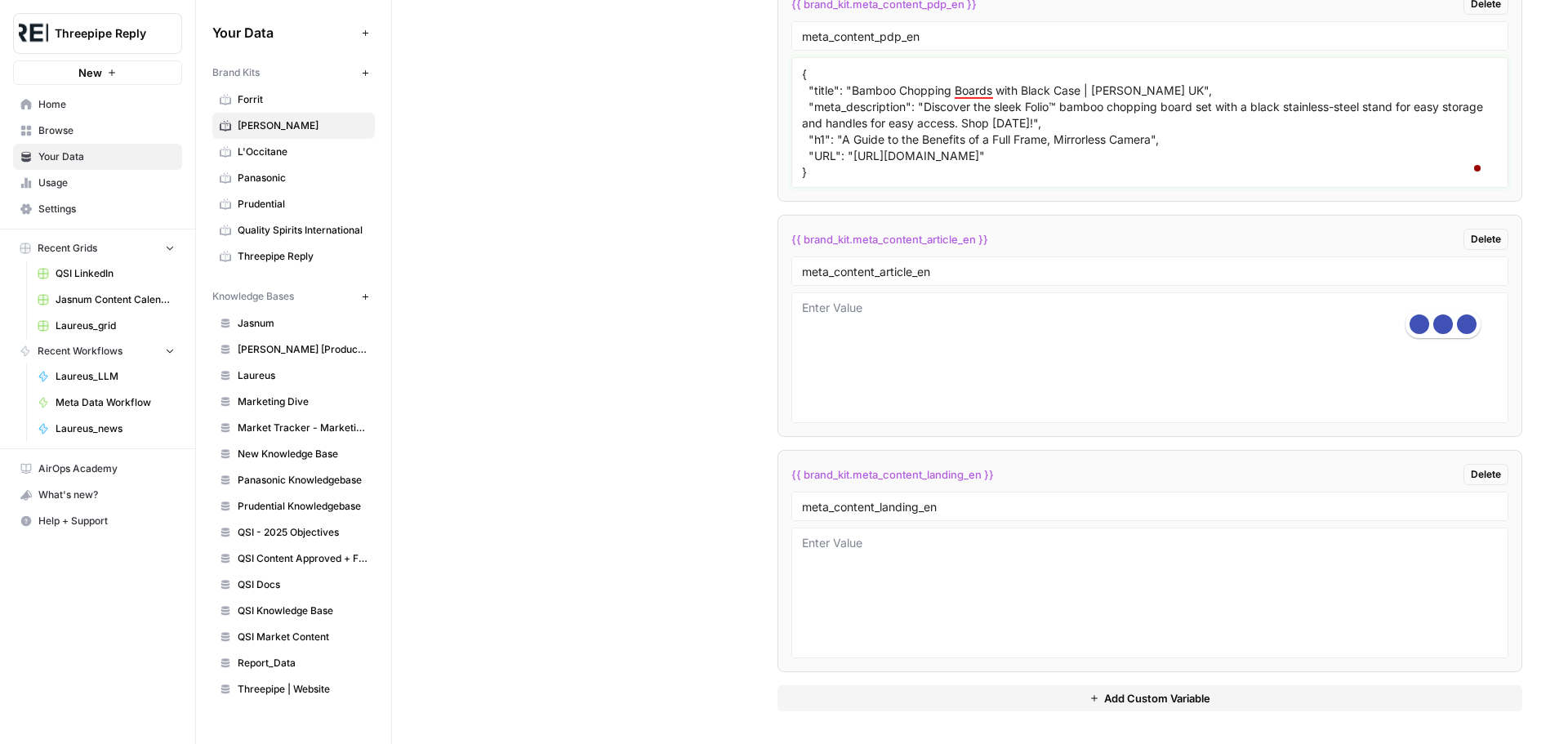
paste textarea "Folio™ Steel Bamboo 3-piece Chopping Board Set with Black Case"
click at [987, 90] on textarea "{ "title": "CupboardStore™ Tiered Storage Caddy | [PERSON_NAME] UK", "meta_desc…" at bounding box center [1150, 122] width 695 height 116
click at [982, 108] on div "Board" at bounding box center [988, 112] width 42 height 27
drag, startPoint x: 849, startPoint y: 154, endPoint x: 1277, endPoint y: 161, distance: 428.1
click at [1277, 161] on textarea "{ "title": "CupboardStore™ Tiered Storage Caddy | [PERSON_NAME] UK", "meta_desc…" at bounding box center [1150, 122] width 695 height 116
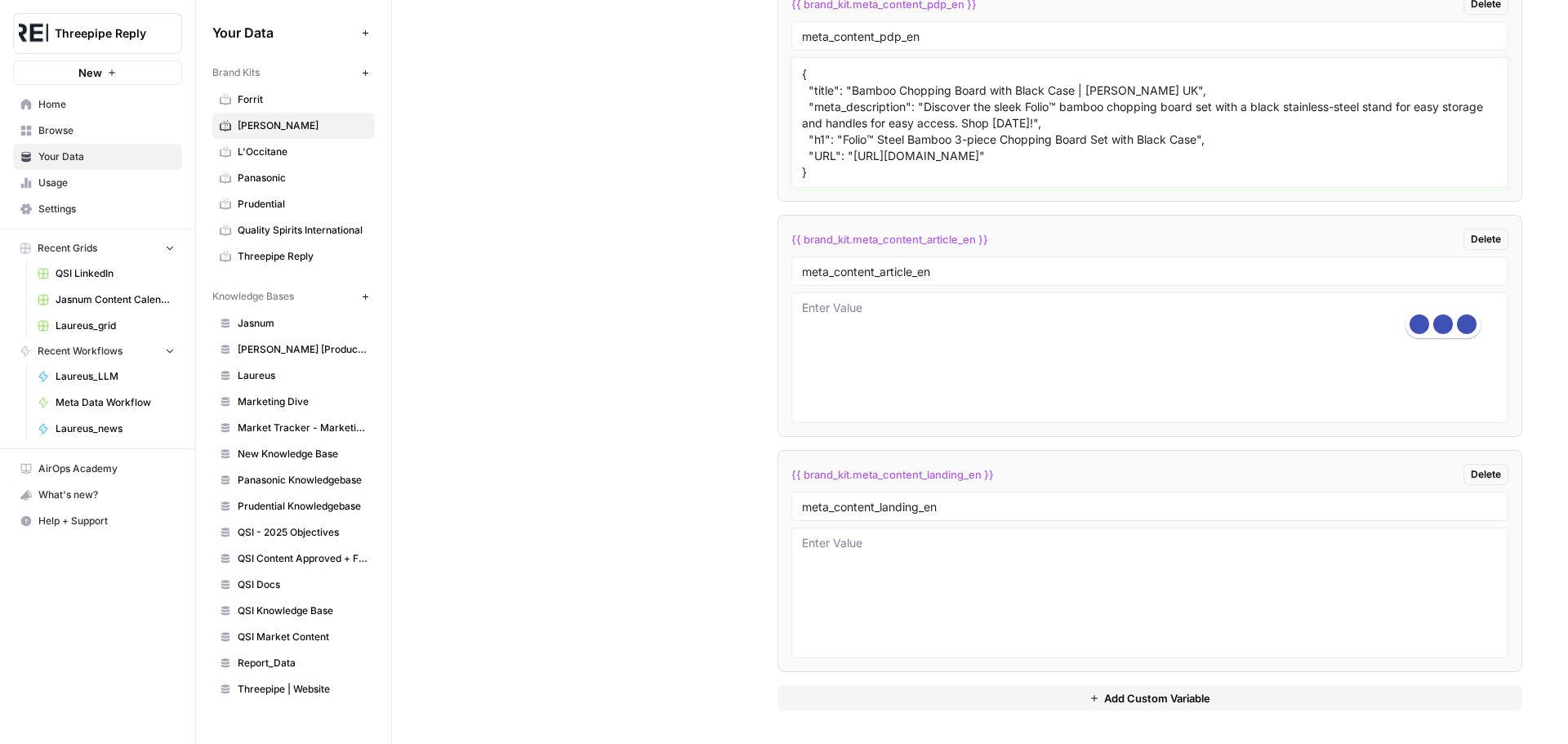
click at [982, 89] on textarea "{ "title": "CupboardStore™ Tiered Storage Caddy | [PERSON_NAME] UK", "meta_desc…" at bounding box center [1150, 122] width 695 height 116
click at [997, 120] on textarea "{ "title": "CupboardStore™ Tiered Storage Caddy | [PERSON_NAME] UK", "meta_desc…" at bounding box center [1150, 122] width 695 height 116
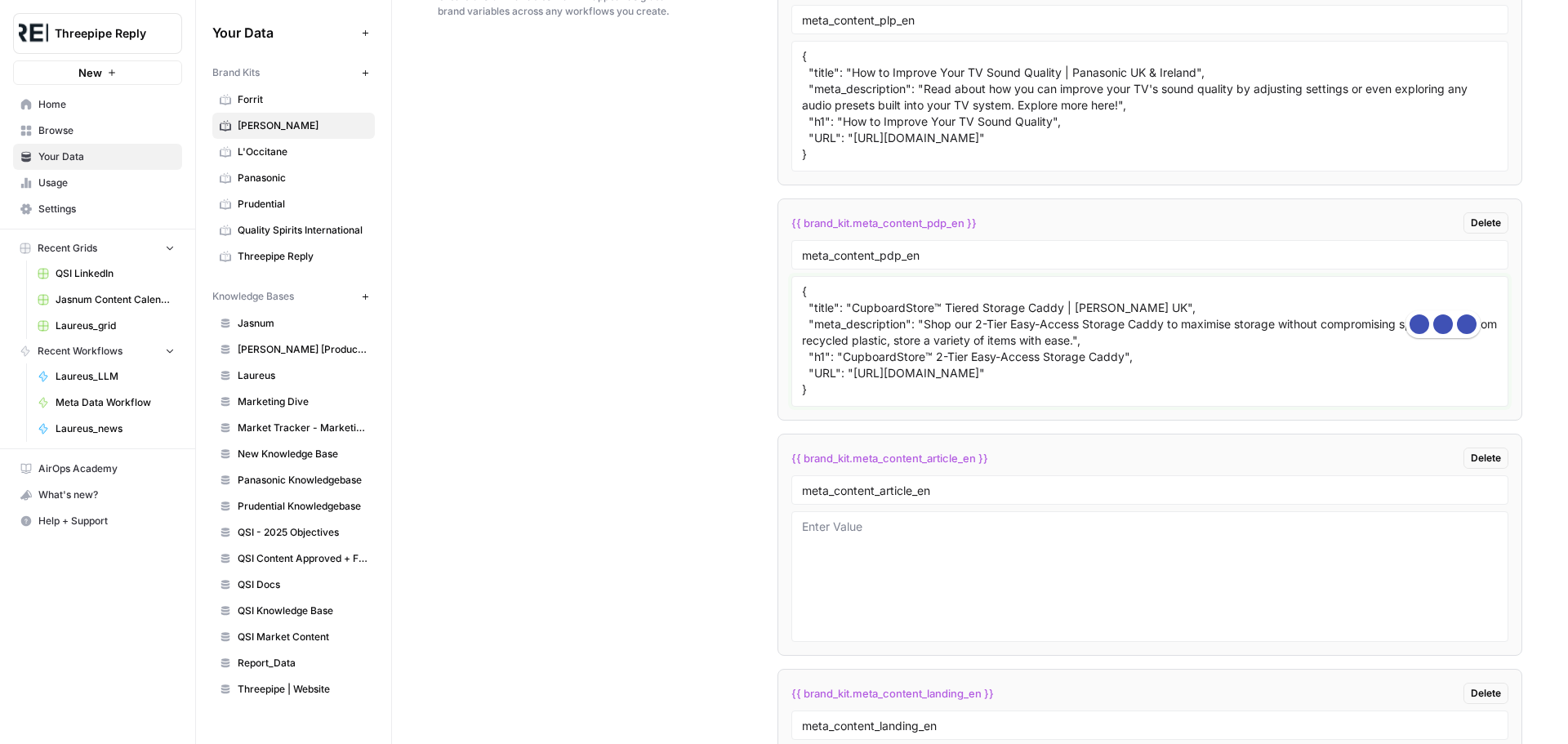
scroll to position [2556, 0]
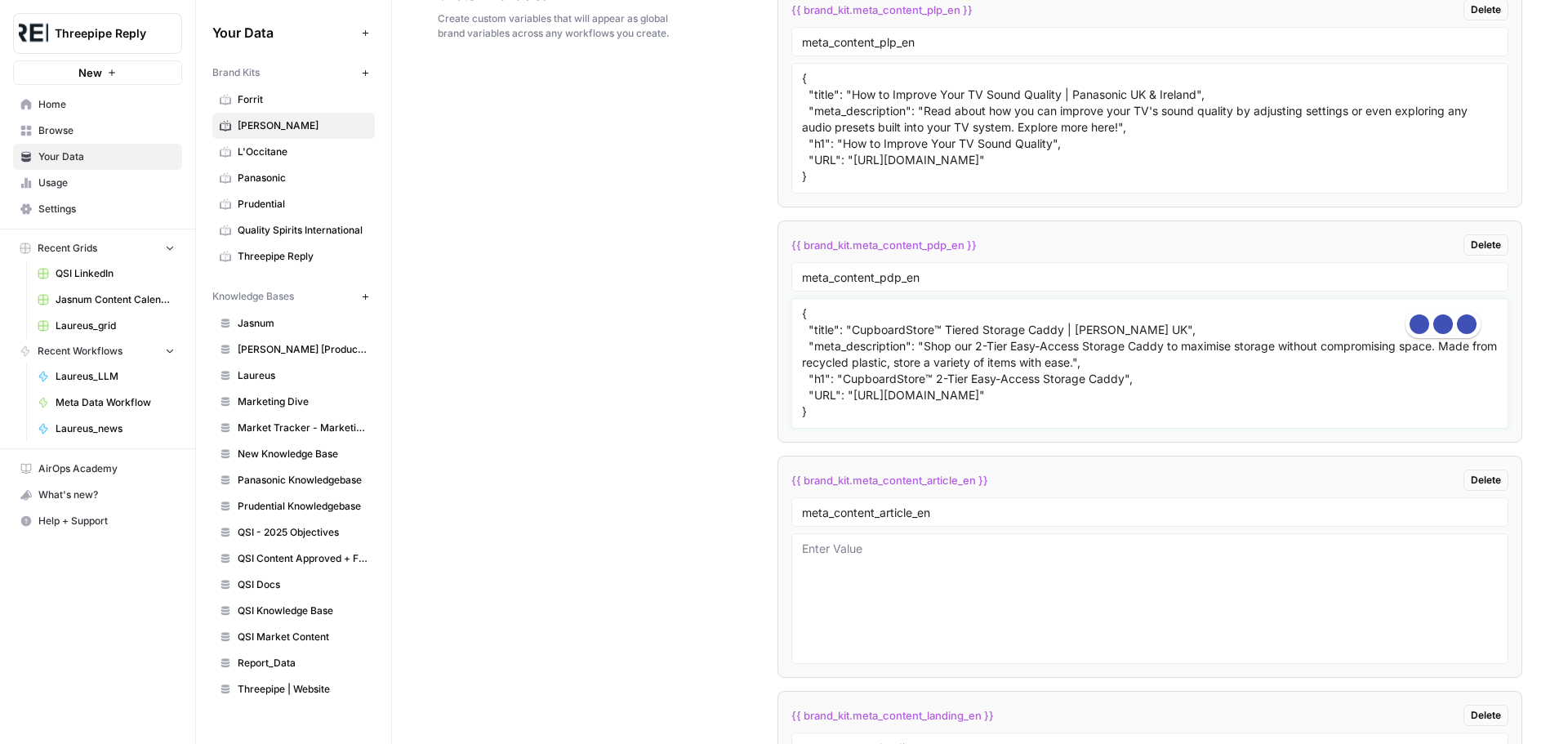
type textarea "{ "title": "CupboardStore™ Tiered Storage Caddy | [PERSON_NAME] UK", "meta_desc…"
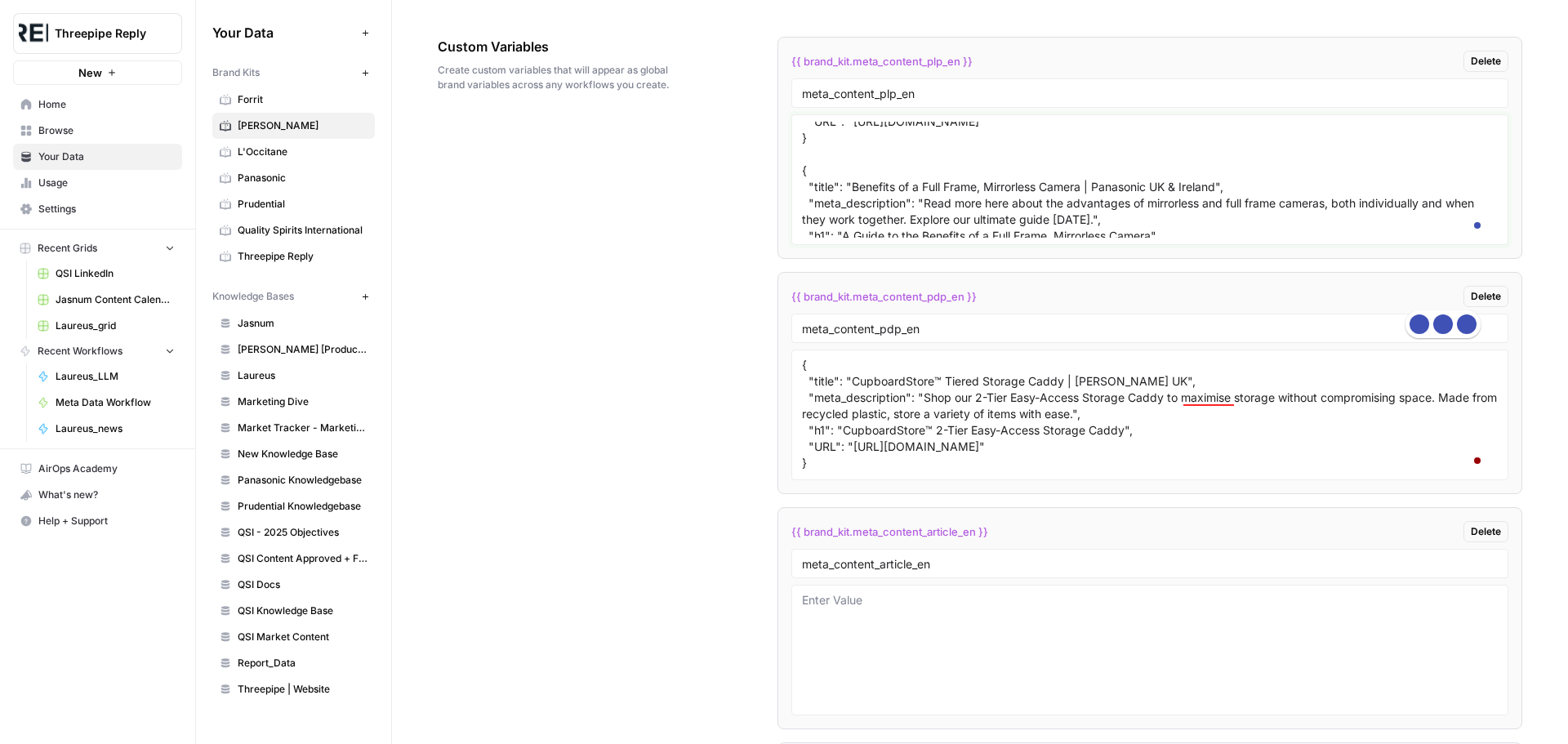
scroll to position [0, 0]
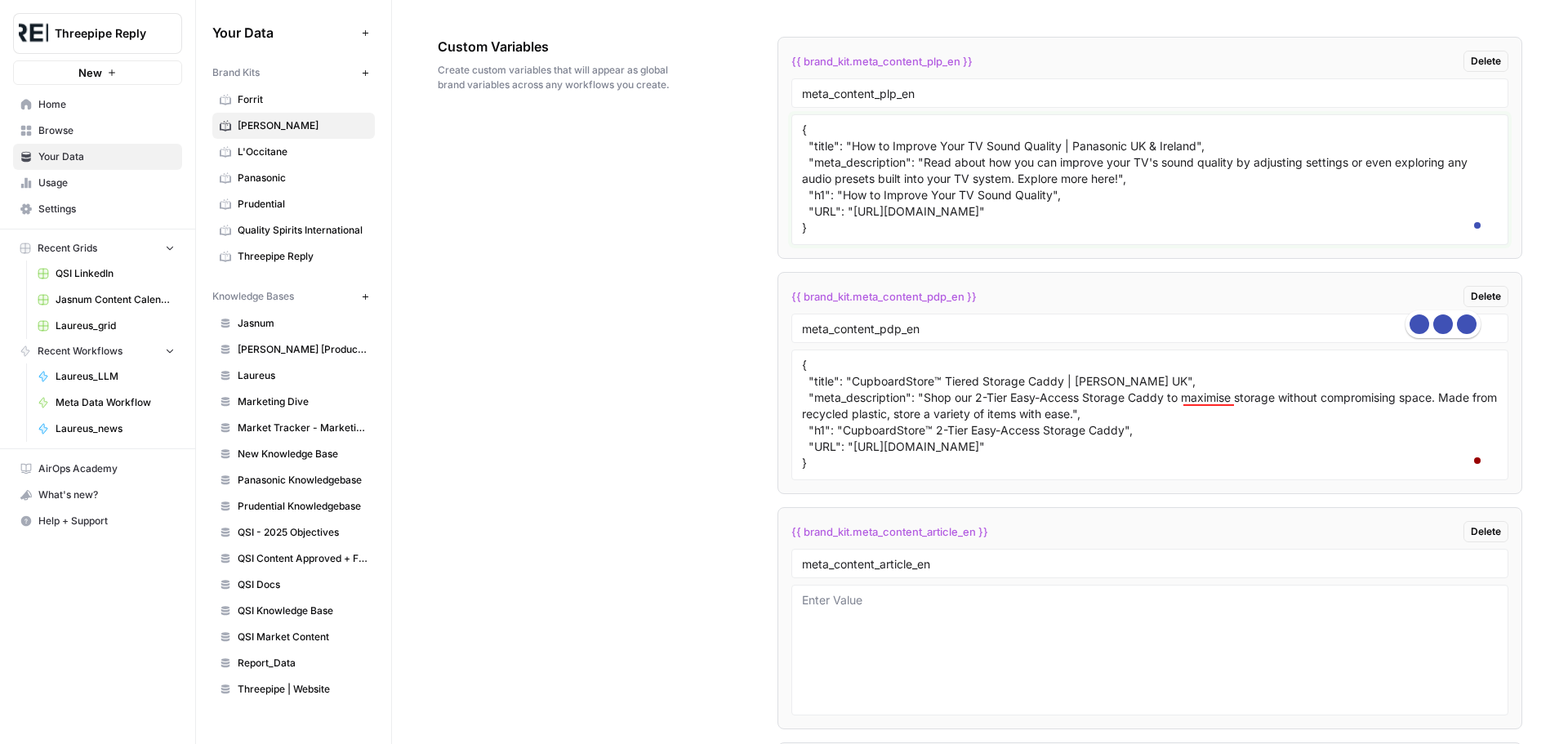
drag, startPoint x: 849, startPoint y: 300, endPoint x: 1446, endPoint y: 302, distance: 597.0
click at [1446, 238] on textarea "{ "title": "How to Improve Your TV Sound Quality | Panasonic UK & Ireland", "me…" at bounding box center [1150, 179] width 695 height 116
paste textarea "[DOMAIN_NAME][URL]"
drag, startPoint x: 840, startPoint y: 280, endPoint x: 1048, endPoint y: 272, distance: 208.2
click at [1048, 238] on textarea "{ "title": "How to Improve Your TV Sound Quality | Panasonic UK & Ireland", "me…" at bounding box center [1150, 179] width 695 height 116
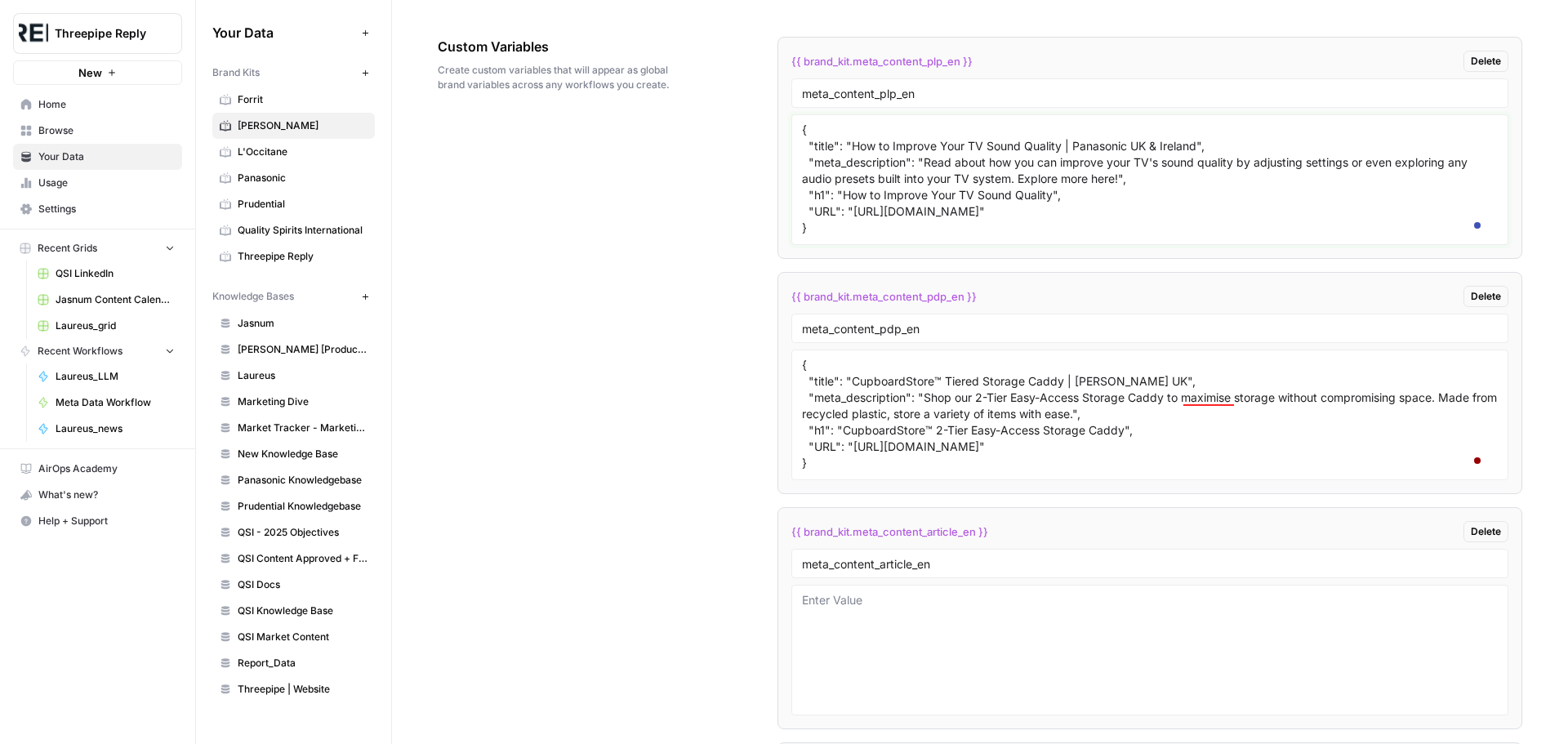
paste textarea "Kitchen Waste & Pedal Bins"
drag, startPoint x: 849, startPoint y: 230, endPoint x: 1195, endPoint y: 234, distance: 346.0
click at [1195, 234] on textarea "{ "title": "How to Improve Your TV Sound Quality | Panasonic UK & Ireland", "me…" at bounding box center [1150, 179] width 695 height 116
paste textarea "Kitchen Waste Bins &amp; Pedal Bins | [PERSON_NAME] UK"
drag, startPoint x: 966, startPoint y: 229, endPoint x: 989, endPoint y: 229, distance: 23.0
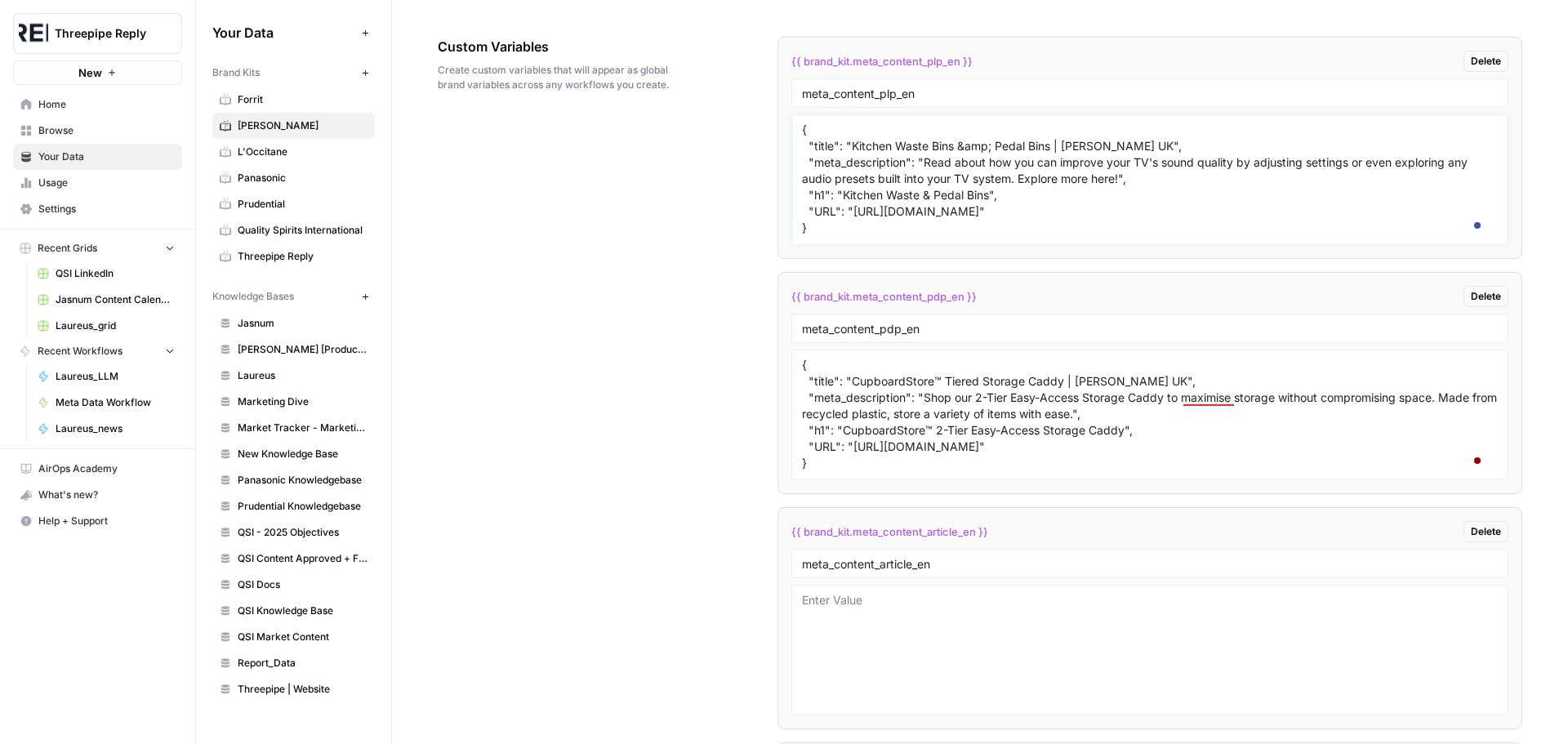
click at [989, 229] on textarea "{ "title": "Kitchen Waste Bins &amp; Pedal Bins | [PERSON_NAME] UK", "meta_desc…" at bounding box center [1150, 179] width 695 height 116
drag, startPoint x: 919, startPoint y: 248, endPoint x: 1118, endPoint y: 261, distance: 199.4
click at [1118, 238] on textarea "{ "title": "Kitchen Waste Bins & Pedal Bins | [PERSON_NAME] UK", "meta_descript…" at bounding box center [1150, 179] width 695 height 116
paste textarea "Discover our stylish yet durable kitchen waste bins, including pedal bins and t…"
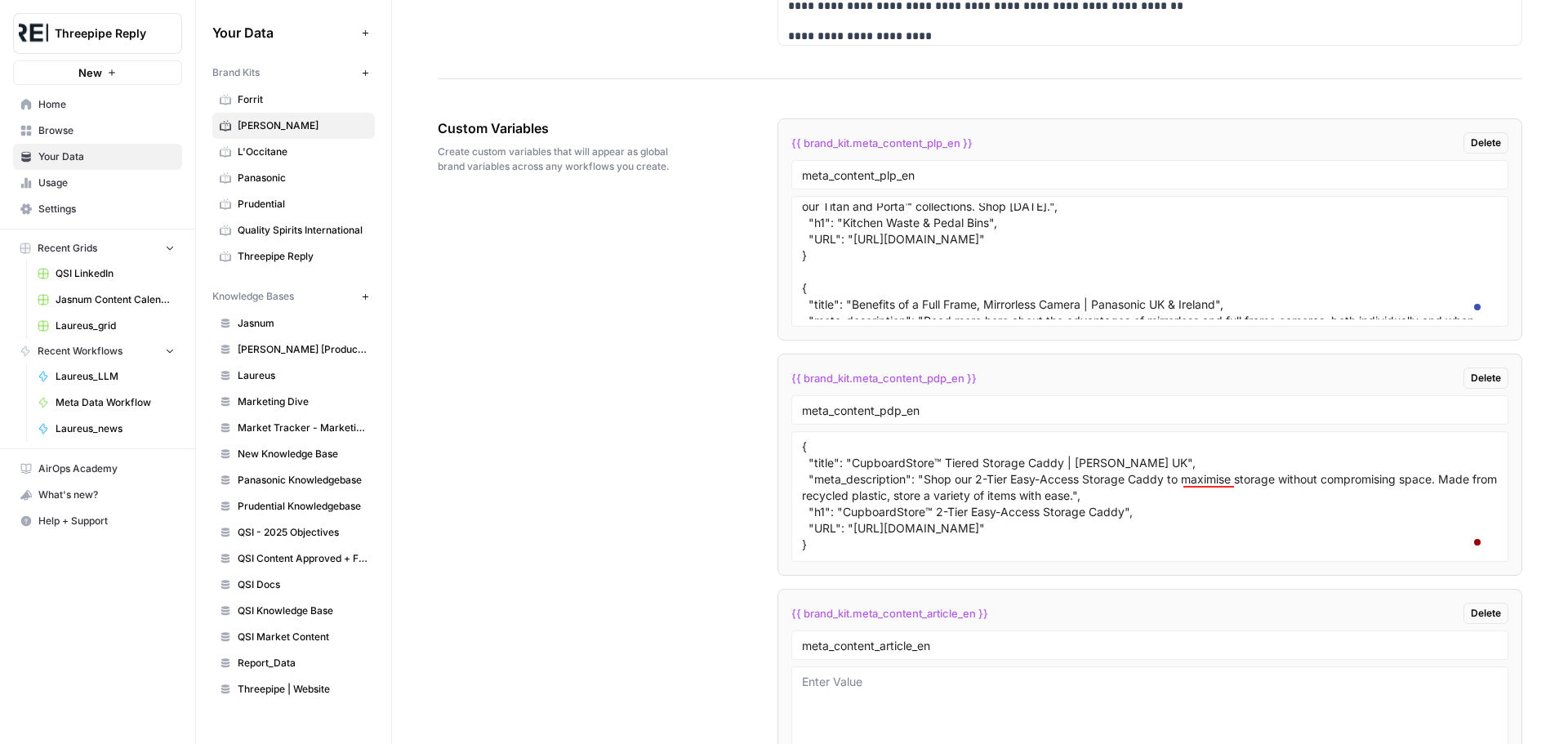
scroll to position [81, 0]
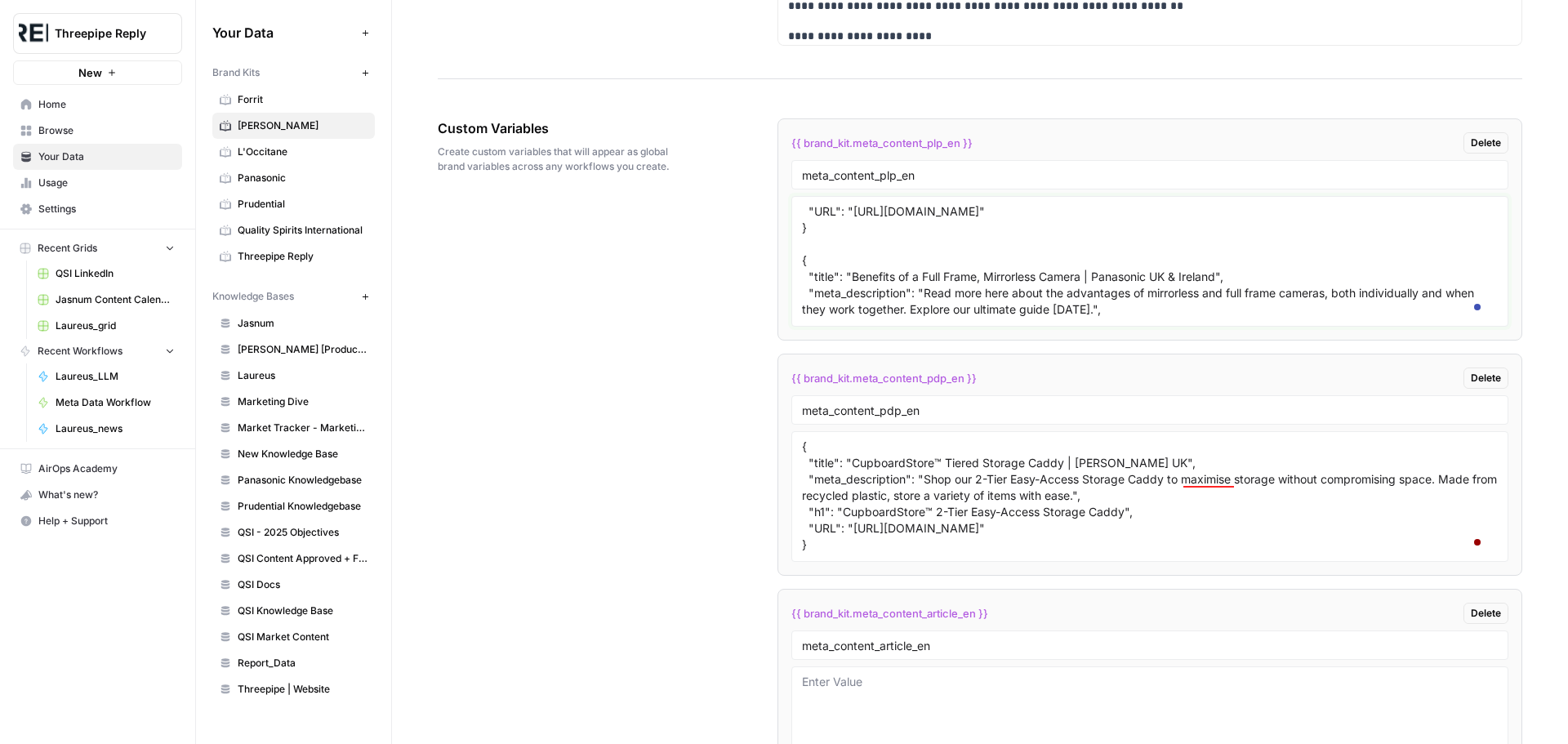
drag, startPoint x: 848, startPoint y: 362, endPoint x: 1216, endPoint y: 367, distance: 368.0
click at [1216, 319] on textarea "{ "title": "Kitchen Waste Bins & Pedal Bins | [PERSON_NAME] UK", "meta_descript…" at bounding box center [1150, 261] width 695 height 116
paste textarea "Laundry Baskets &amp; Bags | [PERSON_NAME] UK"
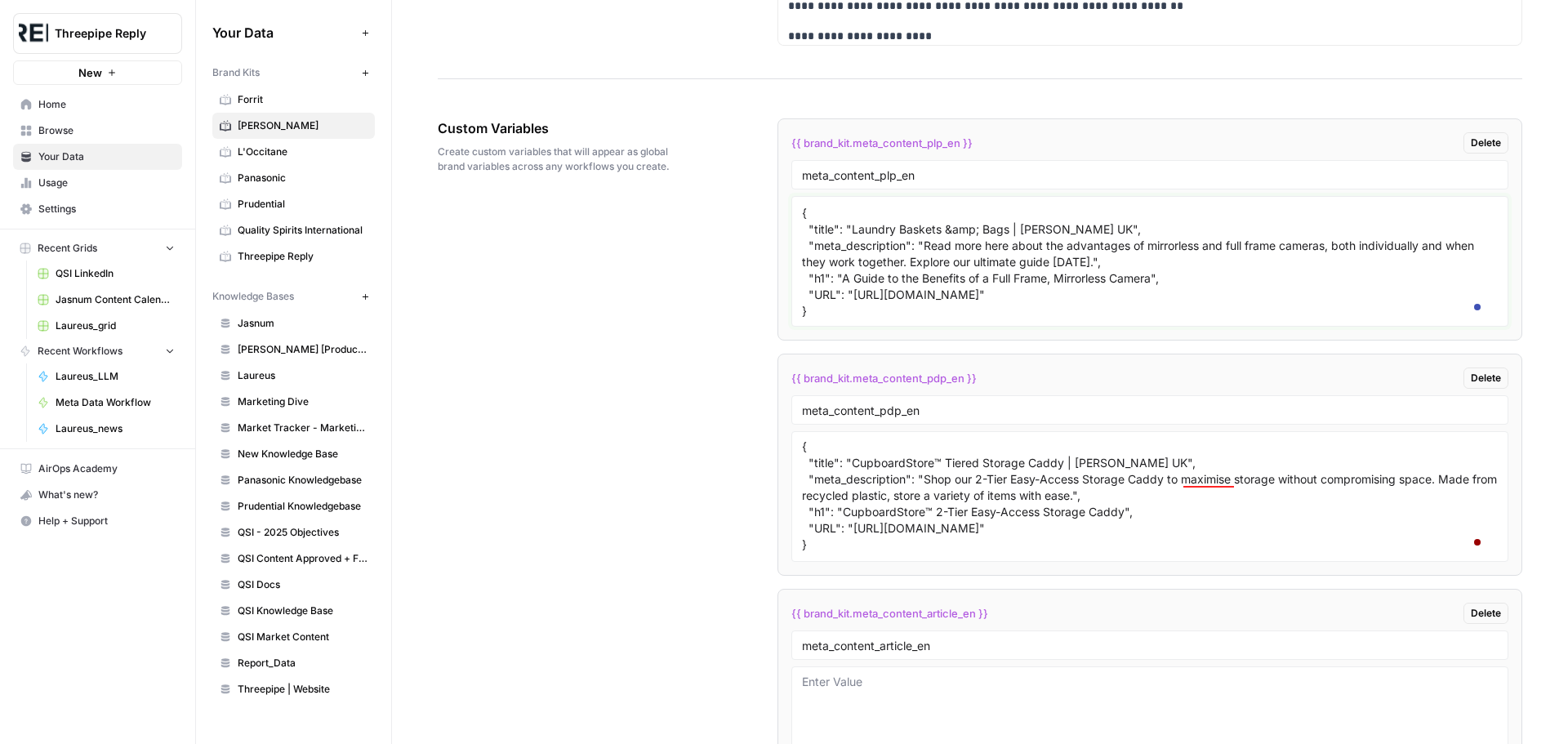
drag, startPoint x: 921, startPoint y: 314, endPoint x: 1118, endPoint y: 328, distance: 197.5
click at [1118, 319] on textarea "{ "title": "Kitchen Waste Bins & Pedal Bins | [PERSON_NAME] UK", "meta_descript…" at bounding box center [1150, 261] width 695 height 116
paste textarea "Shop our laundry baskets and bags range. Our laundry hampers feature multiple c…"
drag, startPoint x: 837, startPoint y: 347, endPoint x: 1150, endPoint y: 341, distance: 313.1
click at [1150, 319] on textarea "{ "title": "Kitchen Waste Bins & Pedal Bins | [PERSON_NAME] UK", "meta_descript…" at bounding box center [1150, 261] width 695 height 116
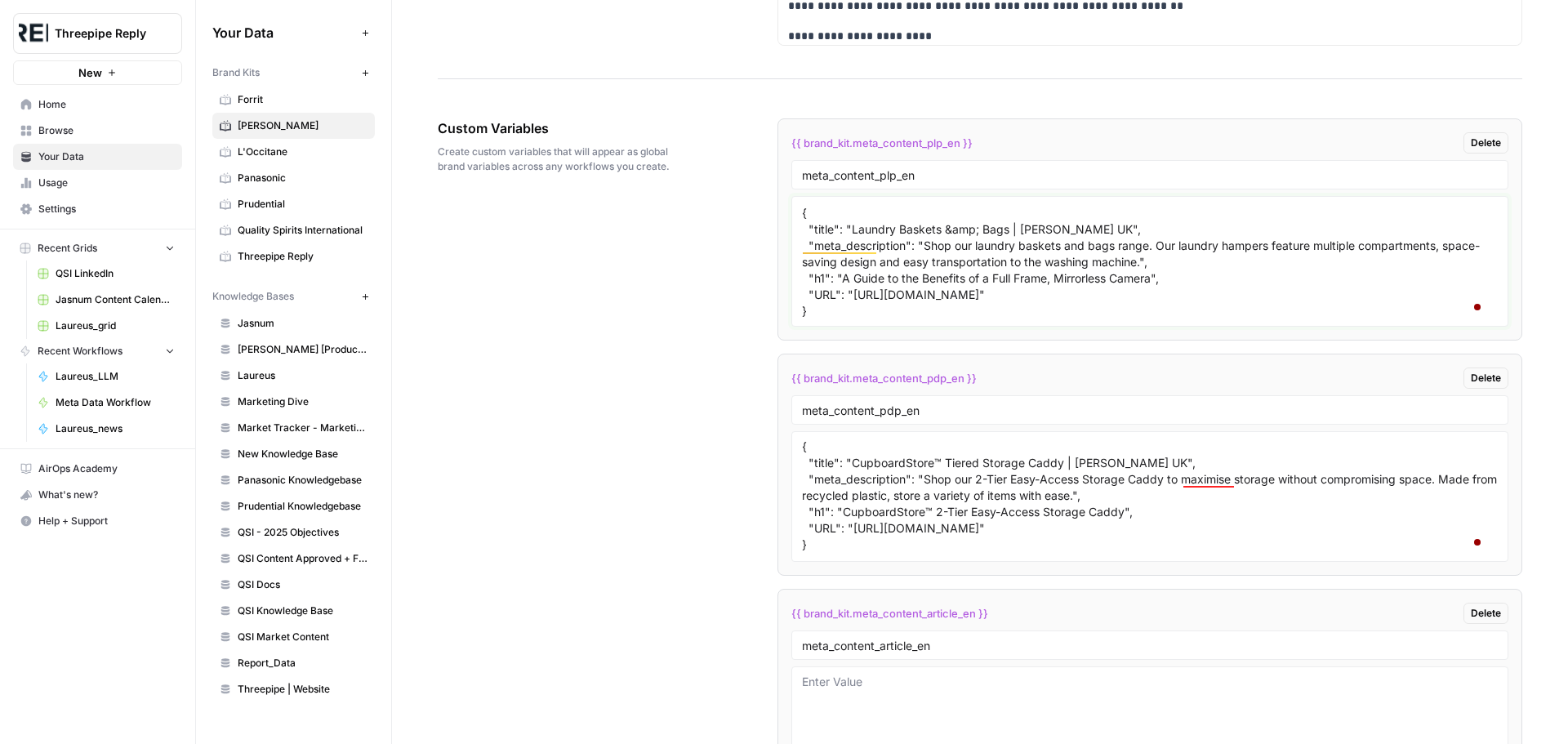
paste textarea "Laundry Baskets & Bags"
drag, startPoint x: 849, startPoint y: 362, endPoint x: 1215, endPoint y: 380, distance: 366.4
click at [1215, 319] on textarea "{ "title": "Kitchen Waste Bins & Pedal Bins | [PERSON_NAME] UK", "meta_descript…" at bounding box center [1150, 261] width 695 height 116
paste textarea "[DOMAIN_NAME][URL]"
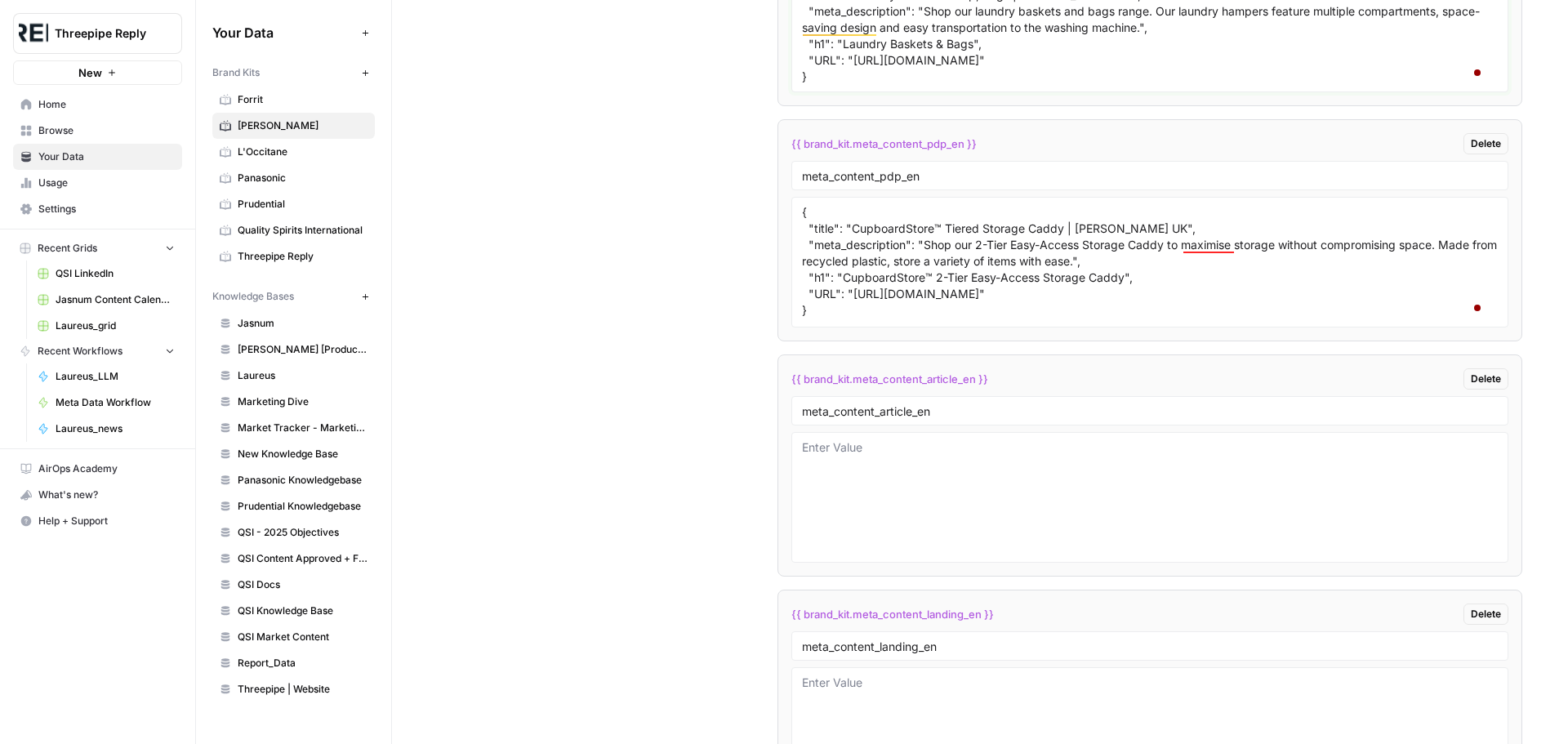
scroll to position [2750, 0]
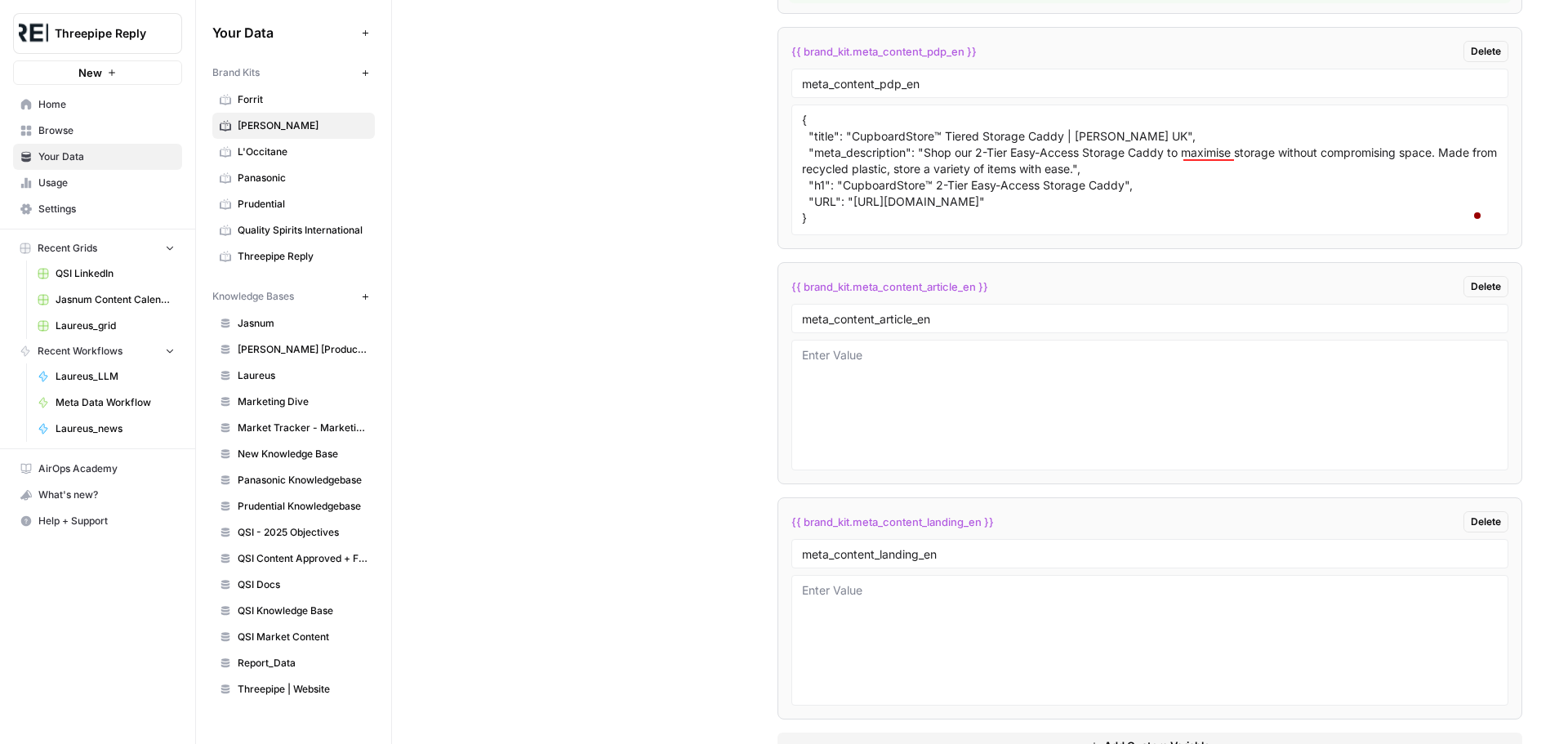
type textarea "{ "title": "Kitchen Waste Bins & Pedal Bins | [PERSON_NAME] UK", "meta_descript…"
click at [489, 346] on div "Custom Variables Create custom variables that will appear as global brand varia…" at bounding box center [980, 275] width 1085 height 1033
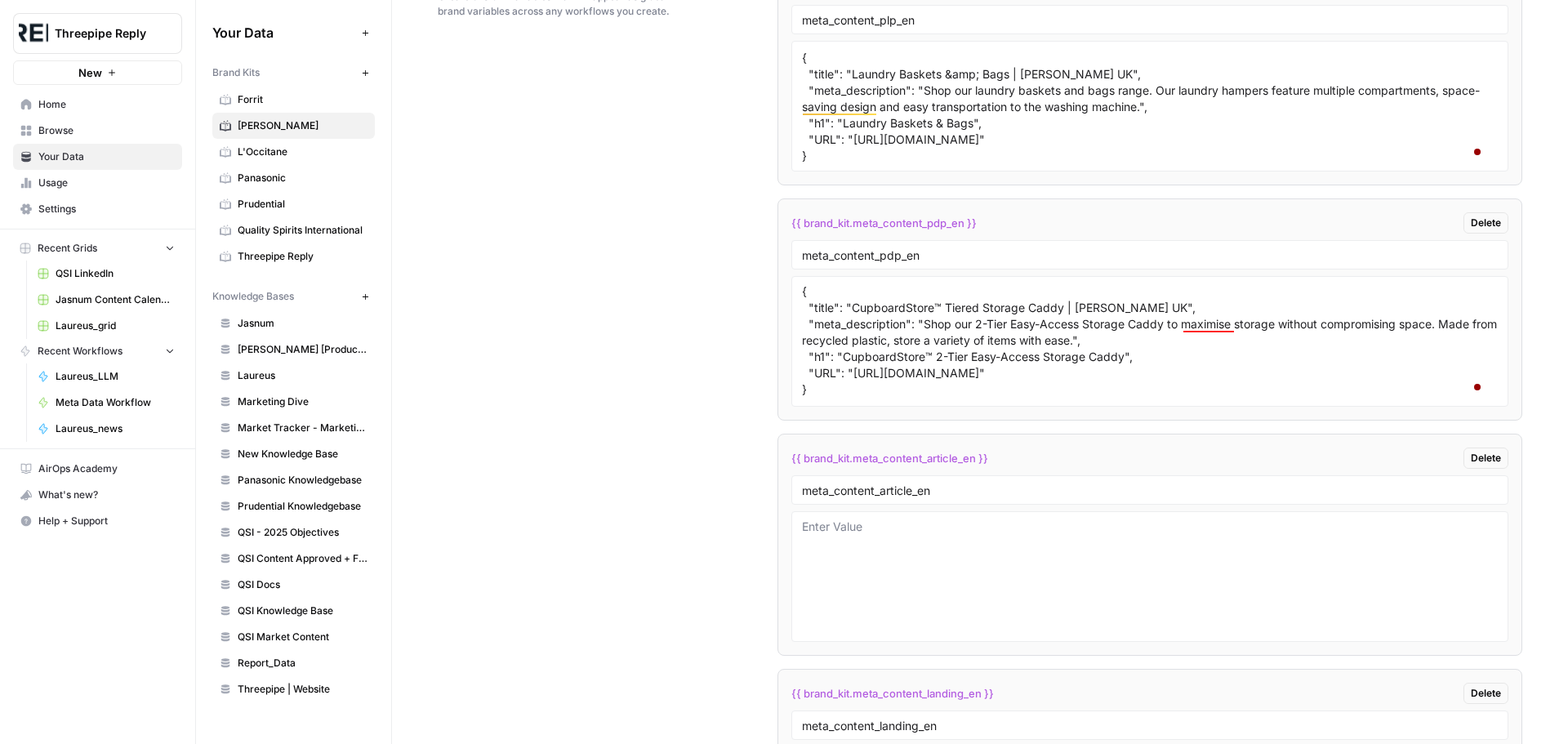
scroll to position [2342, 0]
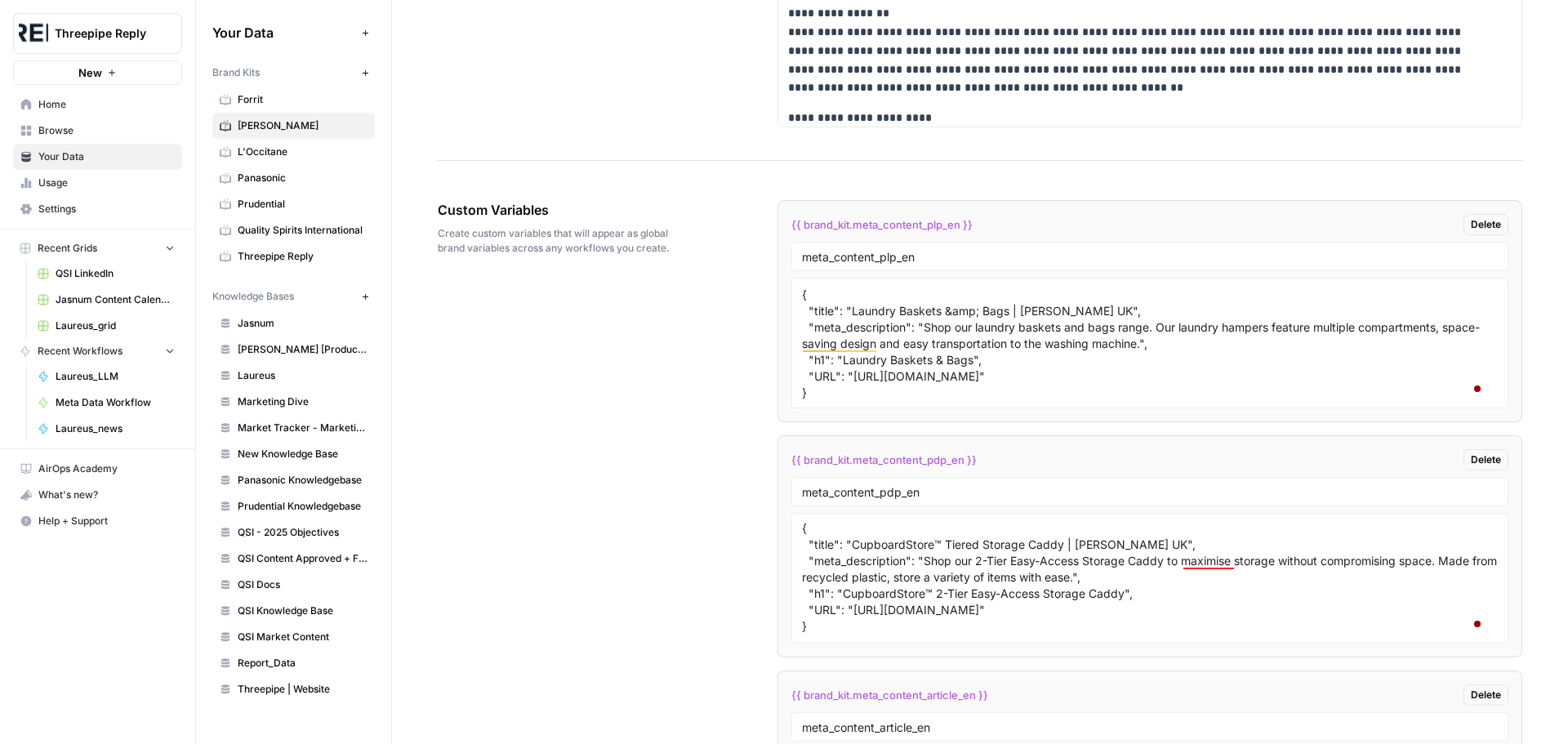
click at [281, 141] on link "L'Occitane" at bounding box center [293, 152] width 163 height 27
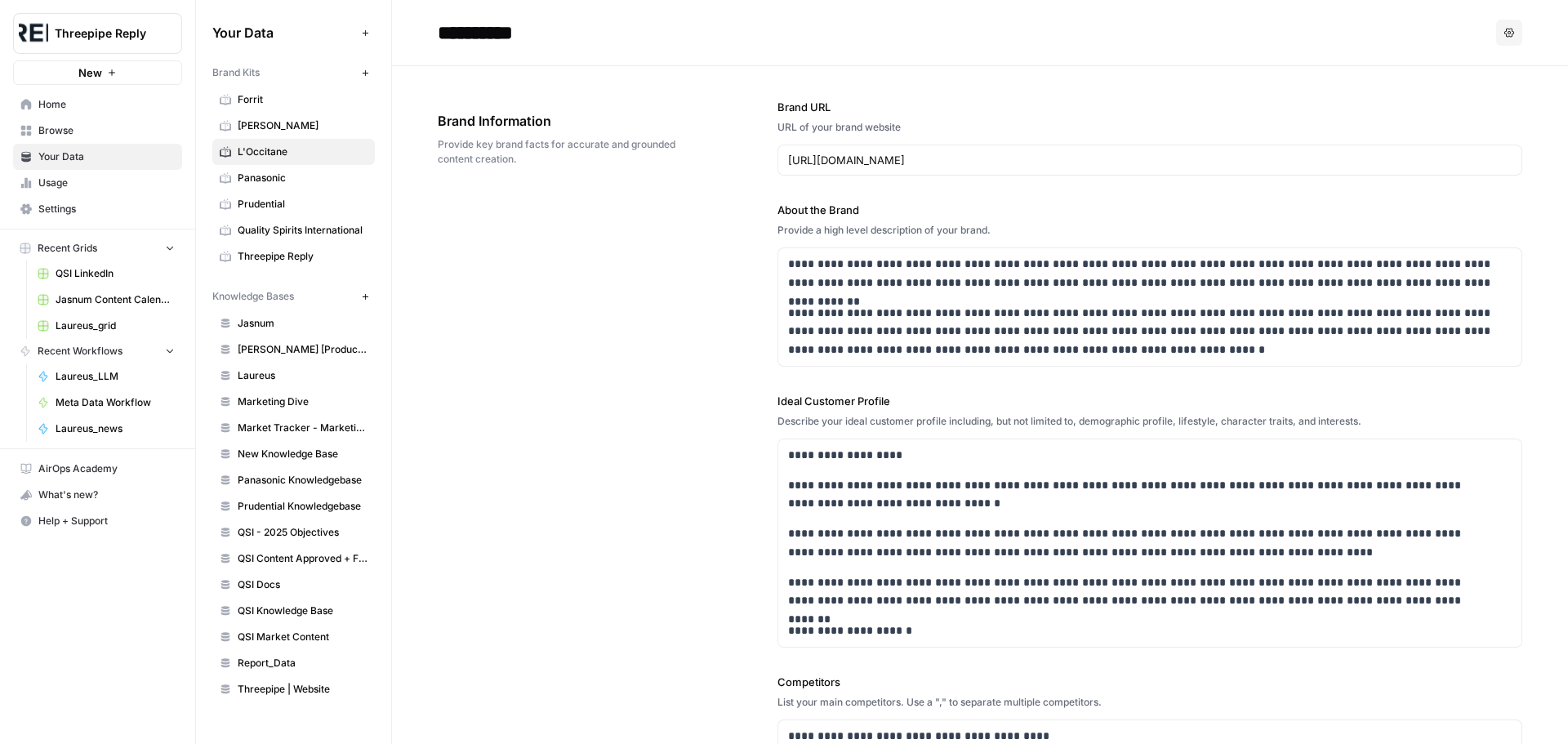
click at [284, 128] on span "[PERSON_NAME]" at bounding box center [302, 126] width 130 height 15
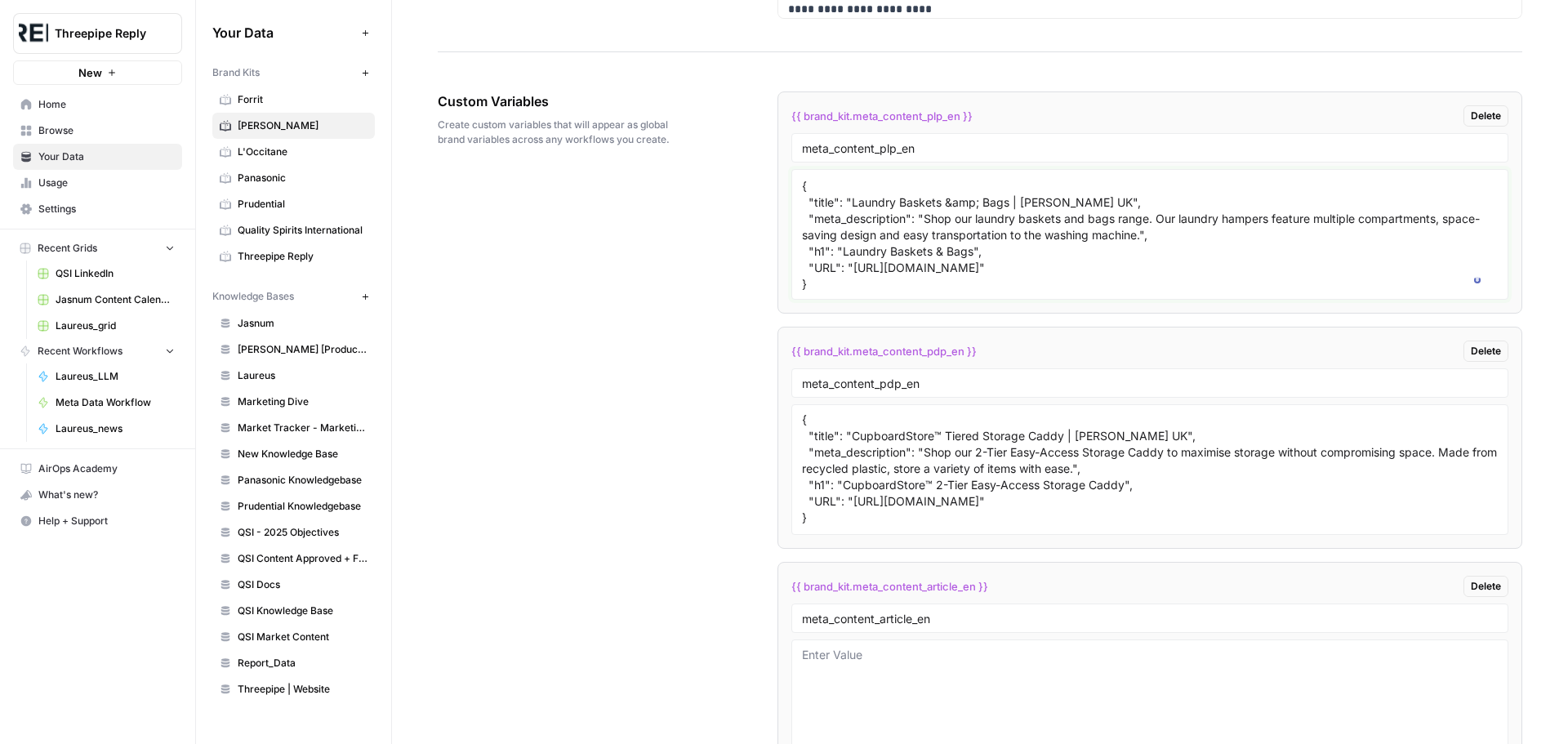
scroll to position [129, 0]
drag, startPoint x: 948, startPoint y: 289, endPoint x: 974, endPoint y: 294, distance: 26.5
click at [973, 292] on textarea "{ "title": "Kitchen Waste Bins & Pedal Bins | [PERSON_NAME] UK", "meta_descript…" at bounding box center [1150, 234] width 695 height 116
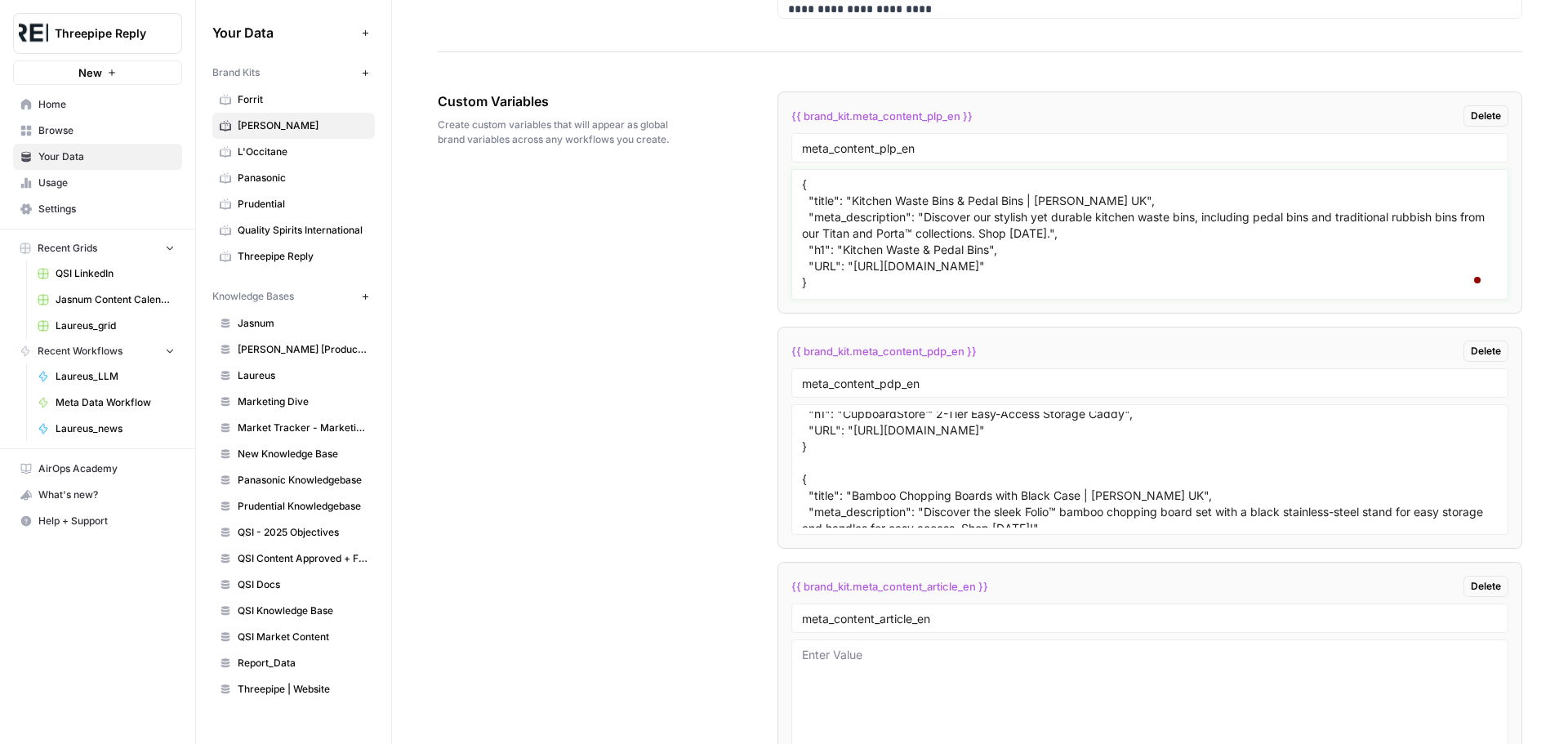
scroll to position [0, 0]
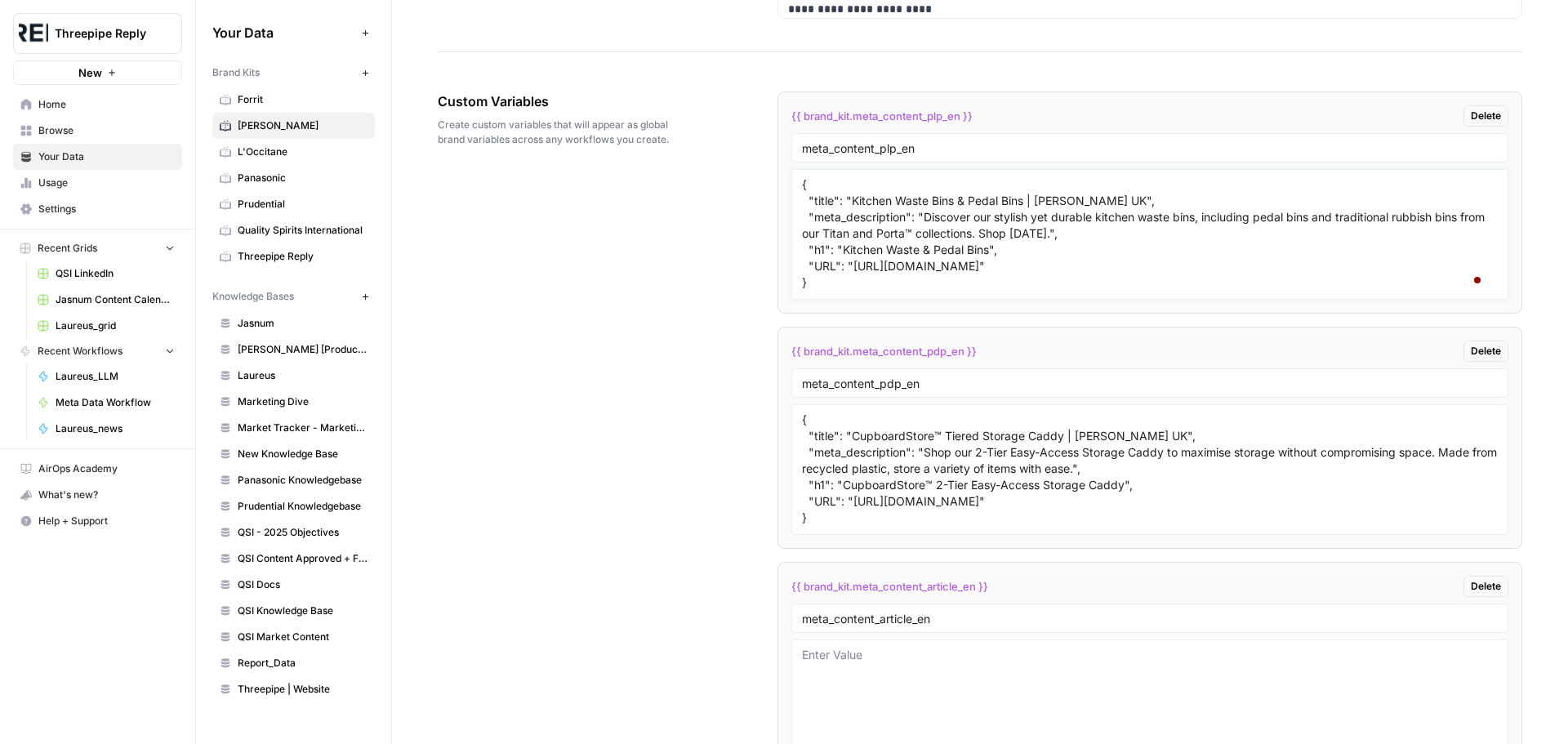
type textarea "{ "title": "Kitchen Waste Bins & Pedal Bins | [PERSON_NAME] UK", "meta_descript…"
click at [709, 443] on div "Custom Variables Create custom variables that will appear as global brand varia…" at bounding box center [980, 575] width 1085 height 1033
click at [292, 94] on span "Forrit" at bounding box center [302, 100] width 130 height 15
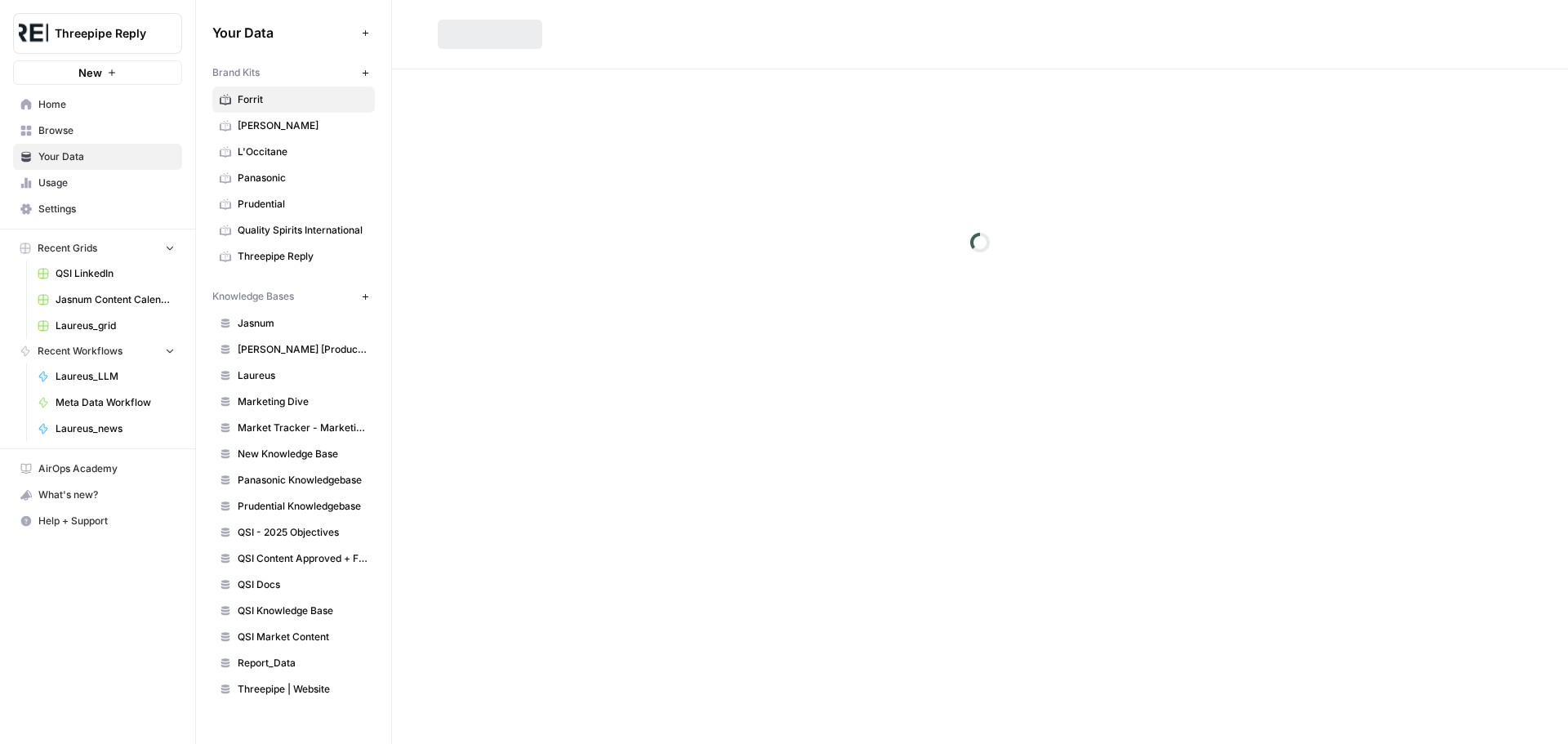
click at [289, 122] on span "[PERSON_NAME]" at bounding box center [302, 126] width 130 height 15
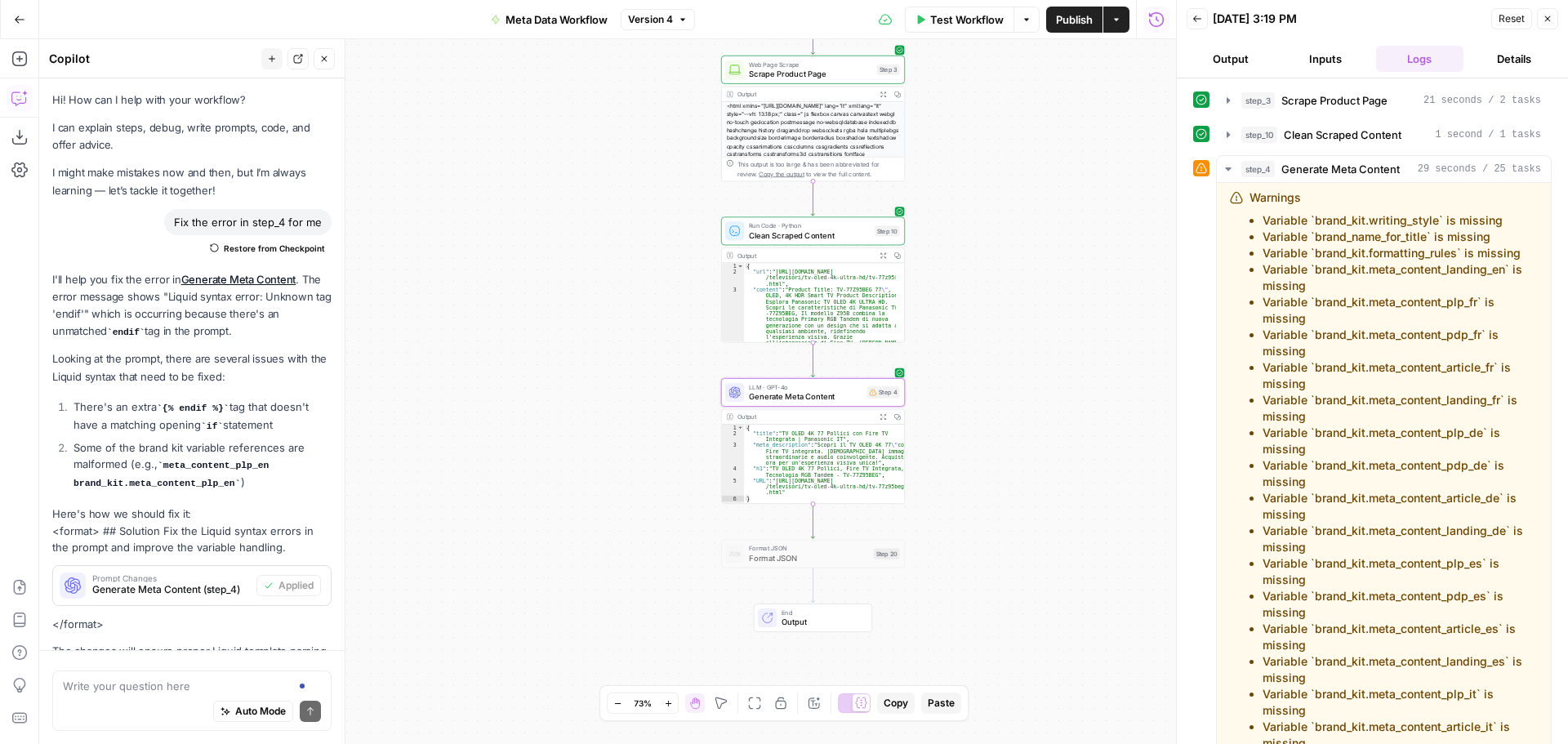
scroll to position [78, 0]
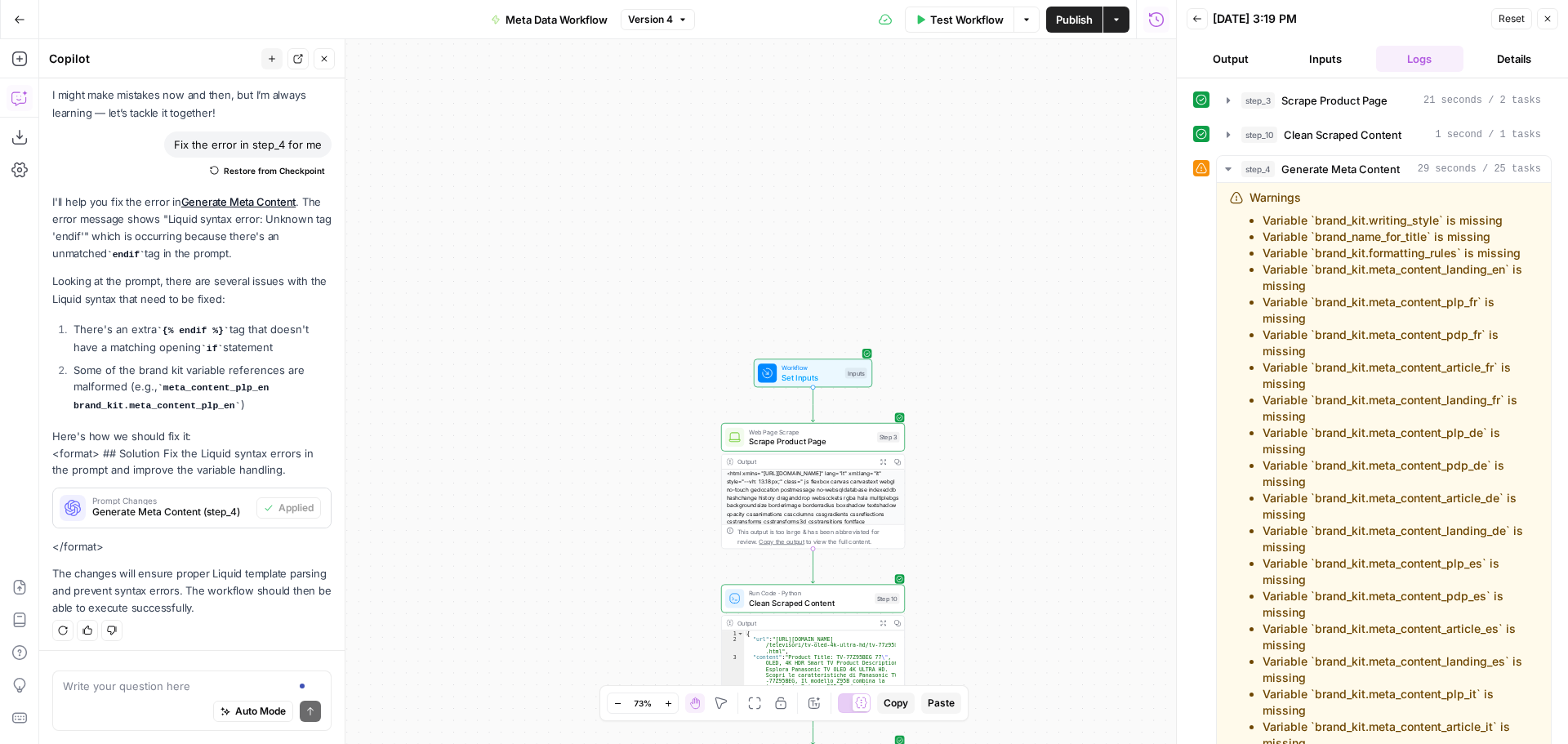
drag, startPoint x: 1553, startPoint y: 23, endPoint x: 1520, endPoint y: 21, distance: 33.1
click at [1553, 22] on button "Close" at bounding box center [1547, 18] width 21 height 21
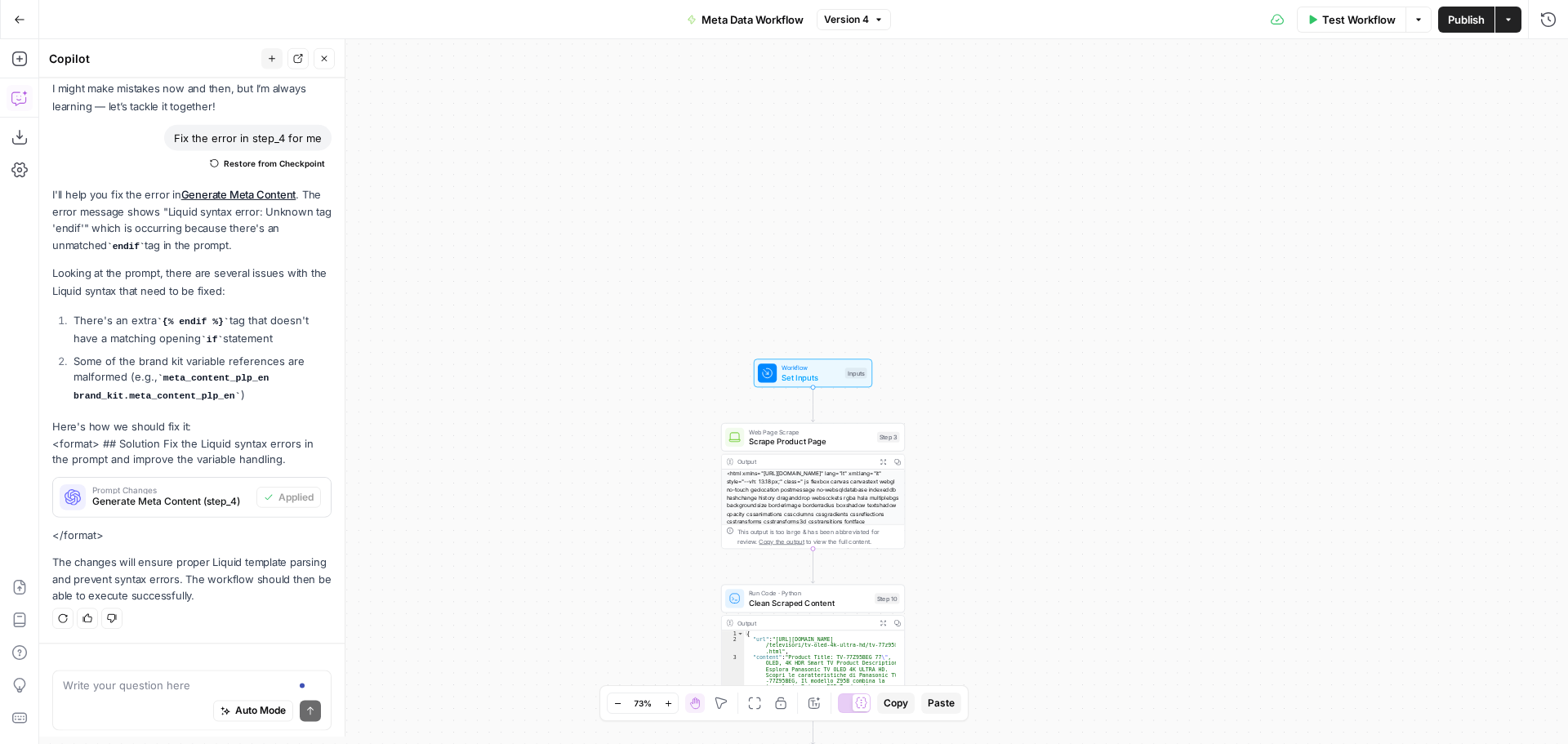
scroll to position [83, 0]
click at [1354, 31] on button "Test Workflow" at bounding box center [1351, 19] width 110 height 27
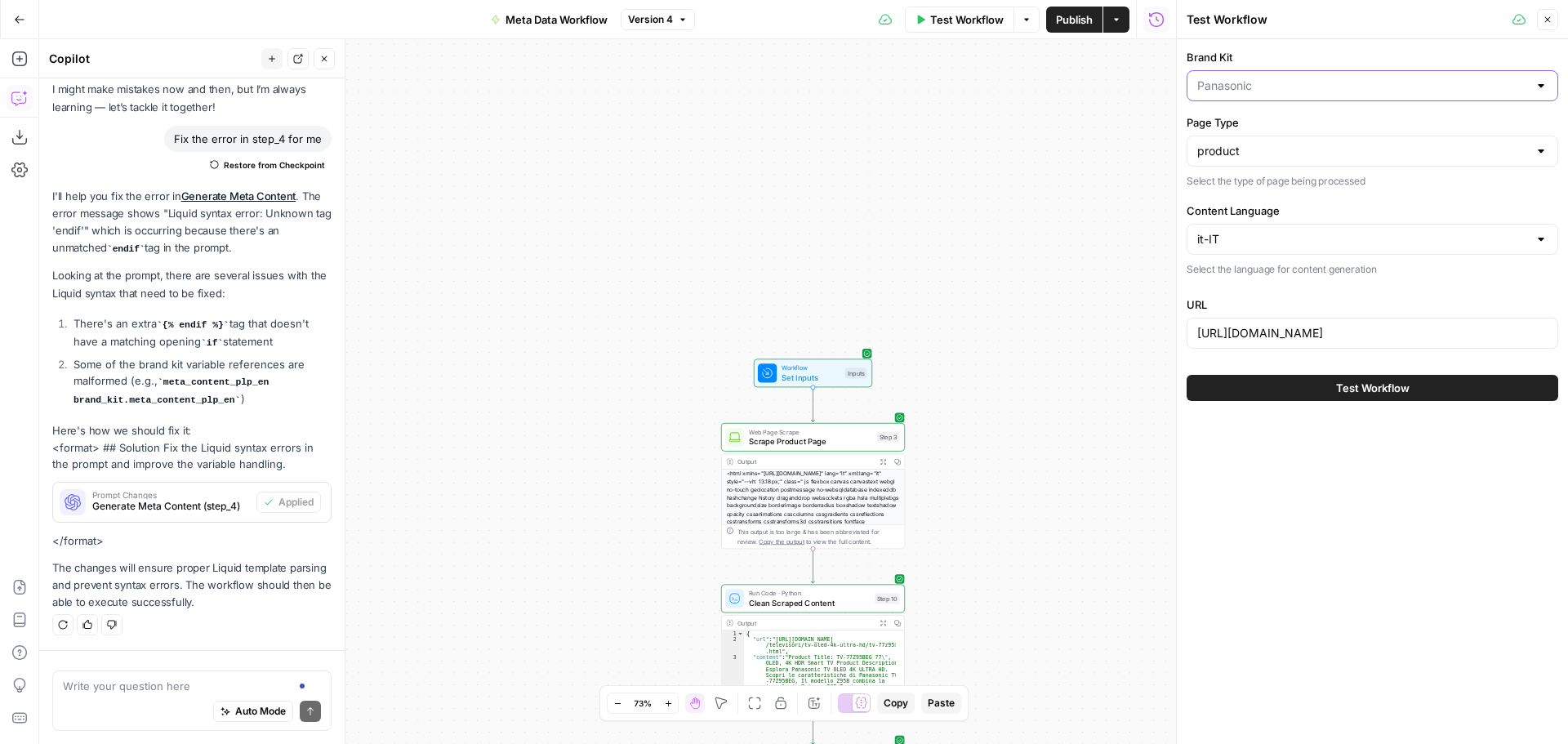
click at [1349, 89] on input "Brand Kit" at bounding box center [1362, 86] width 331 height 16
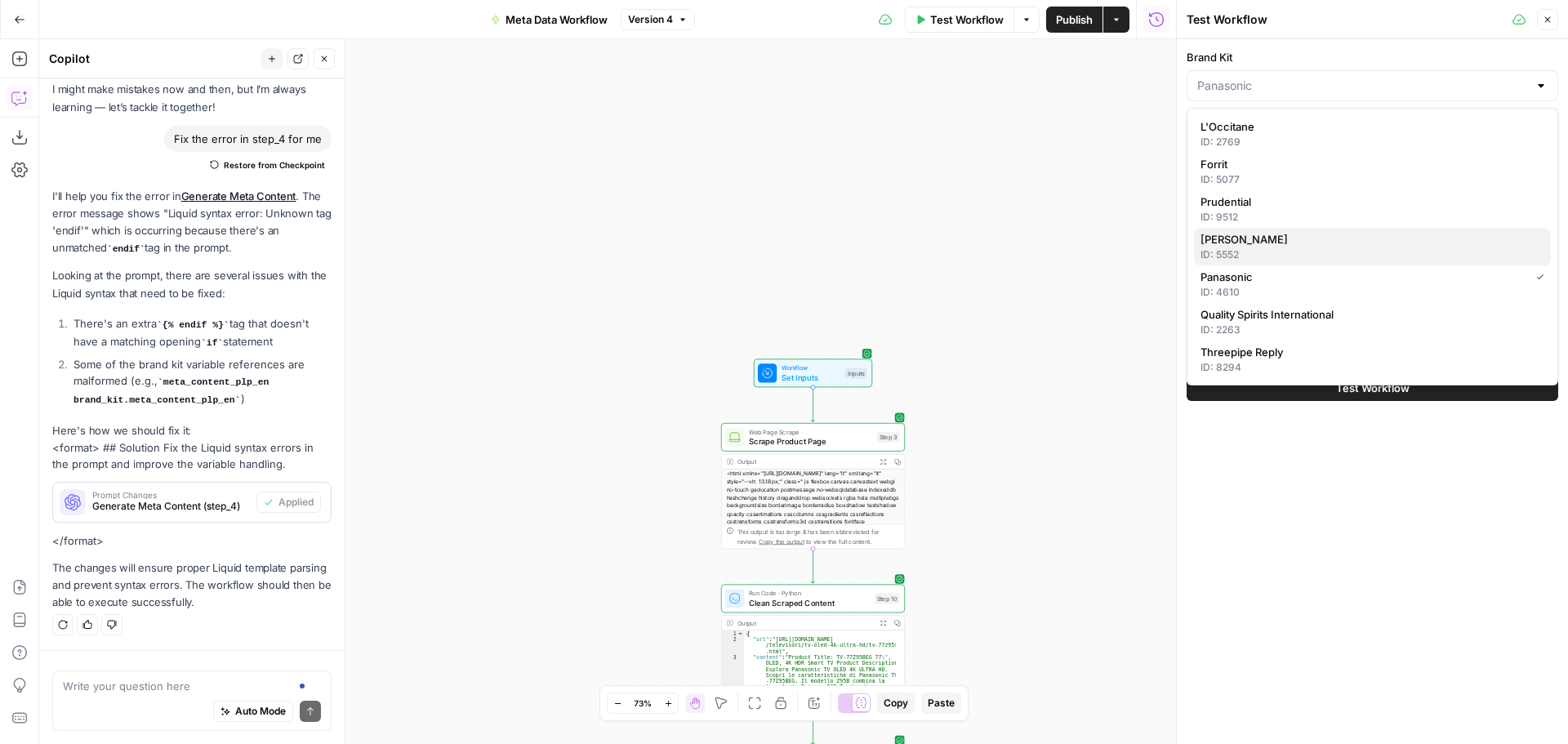
click at [1277, 243] on span "[PERSON_NAME]" at bounding box center [1369, 239] width 337 height 16
type input "[PERSON_NAME]"
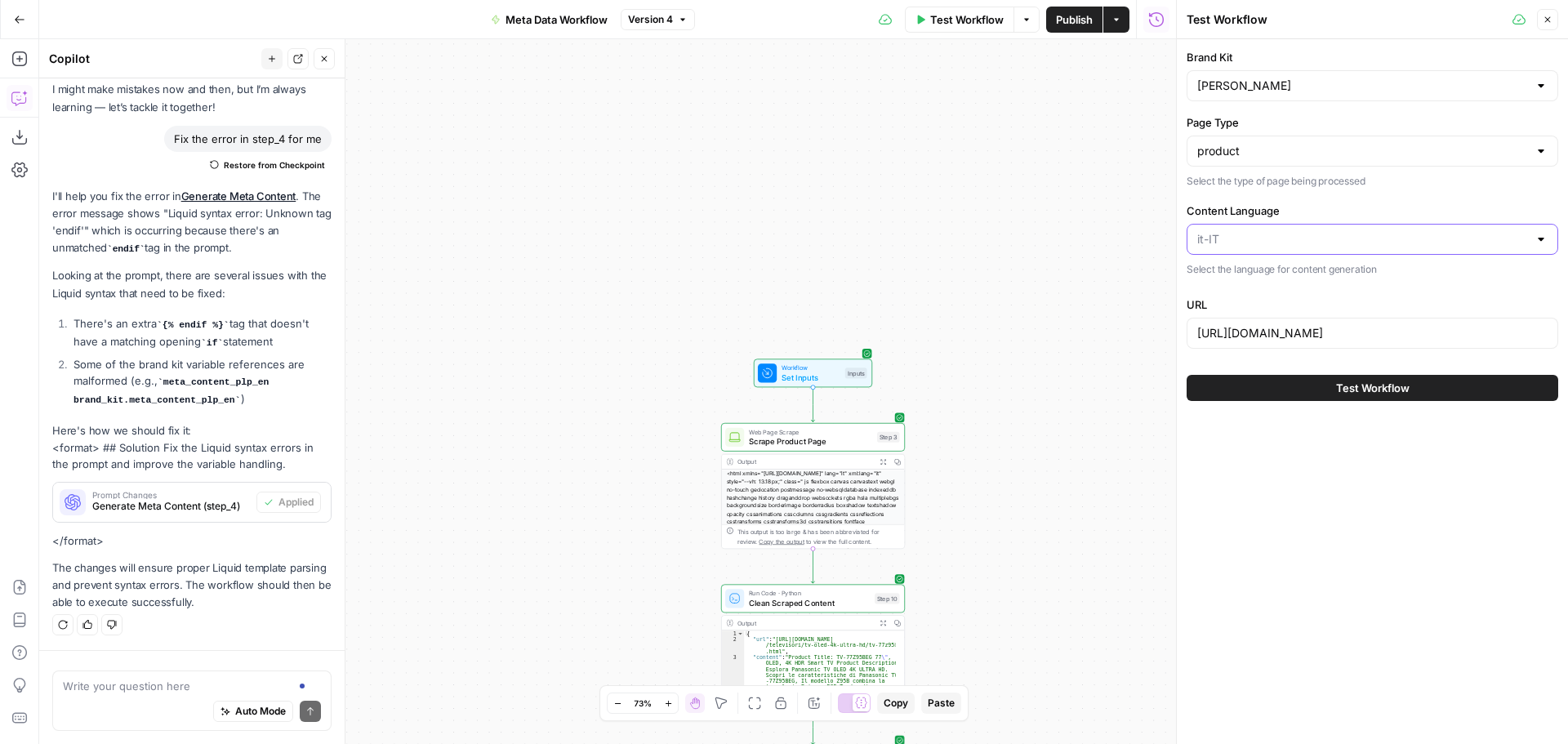
click at [1267, 244] on input "Content Language" at bounding box center [1362, 239] width 331 height 16
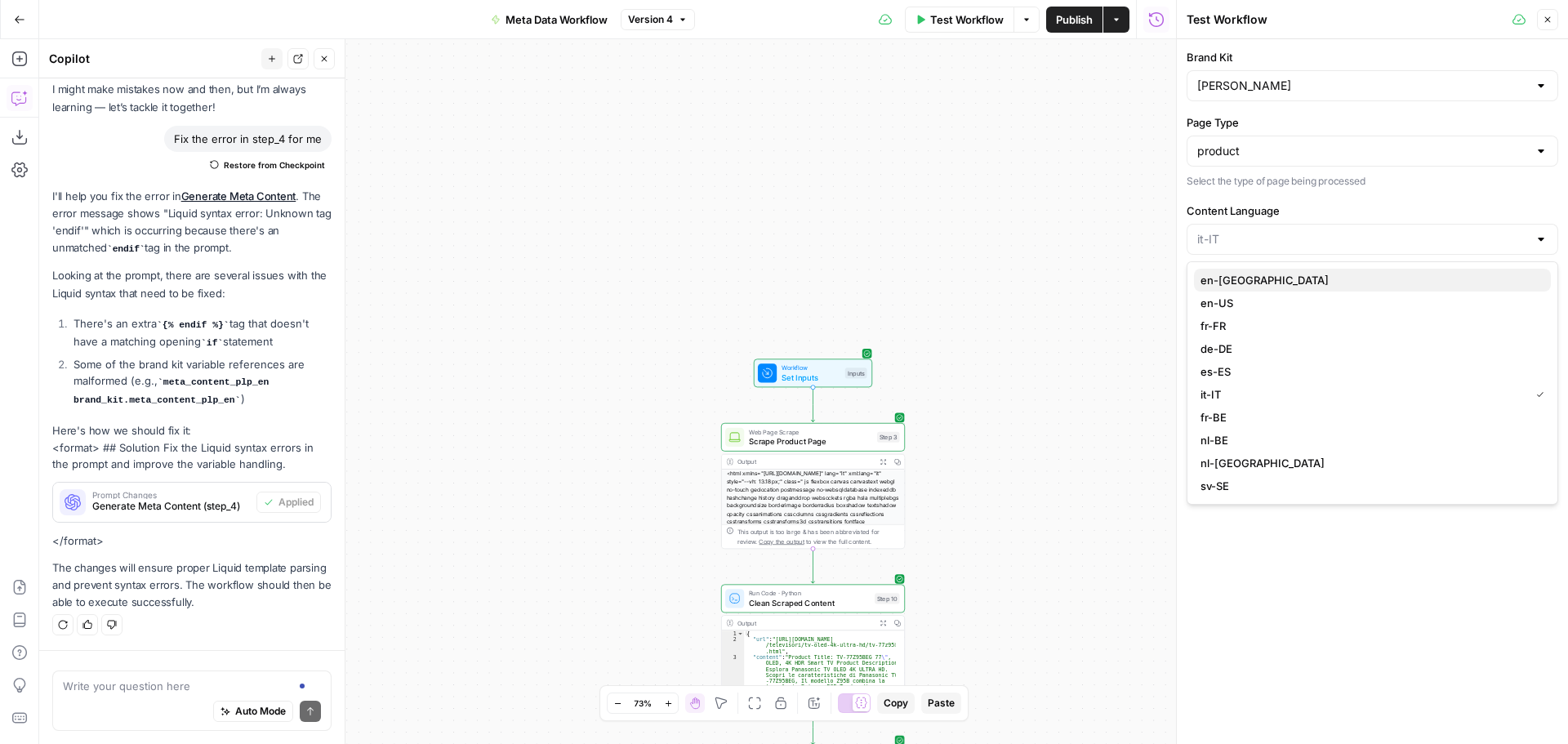
click at [1236, 281] on span "en-GB" at bounding box center [1369, 281] width 337 height 16
type input "en-GB"
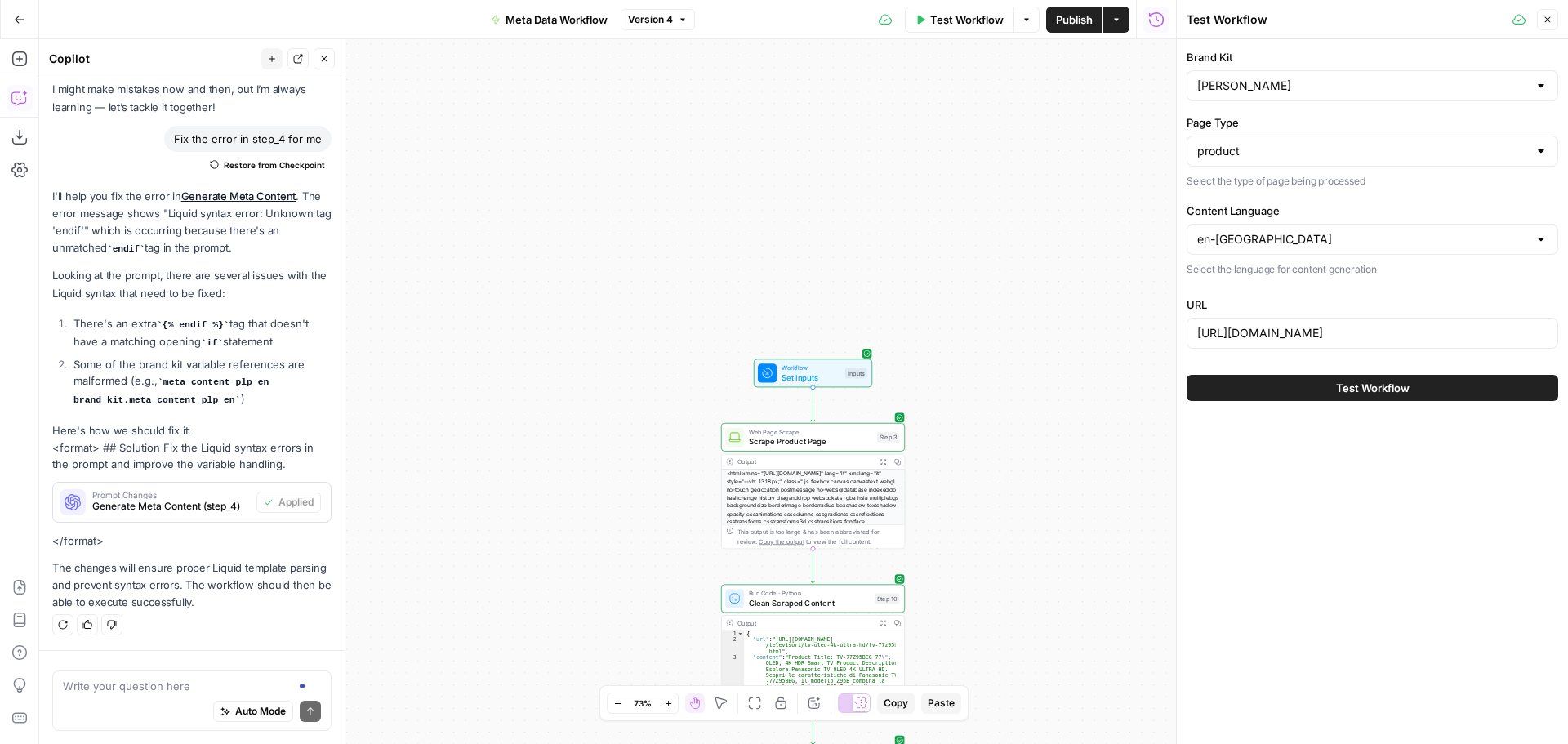
click at [1266, 342] on div "https://www.panasonic.com/it/consumer/televisori/tv-oled-4k-ultra-hd/tv-77z95be…" at bounding box center [1372, 334] width 372 height 31
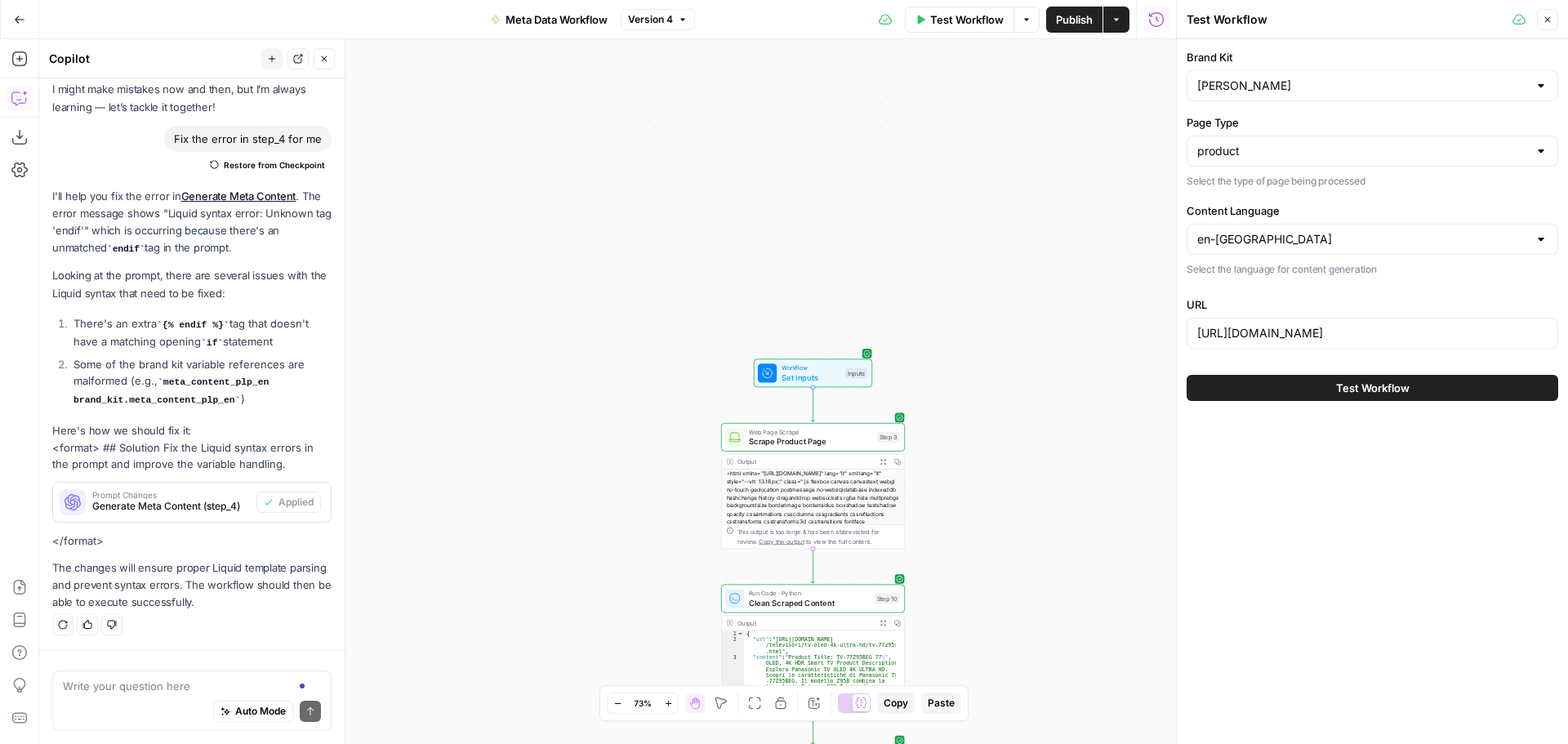
click at [1285, 322] on div "https://www.panasonic.com/it/consumer/televisori/tv-oled-4k-ultra-hd/tv-77z95be…" at bounding box center [1372, 334] width 372 height 31
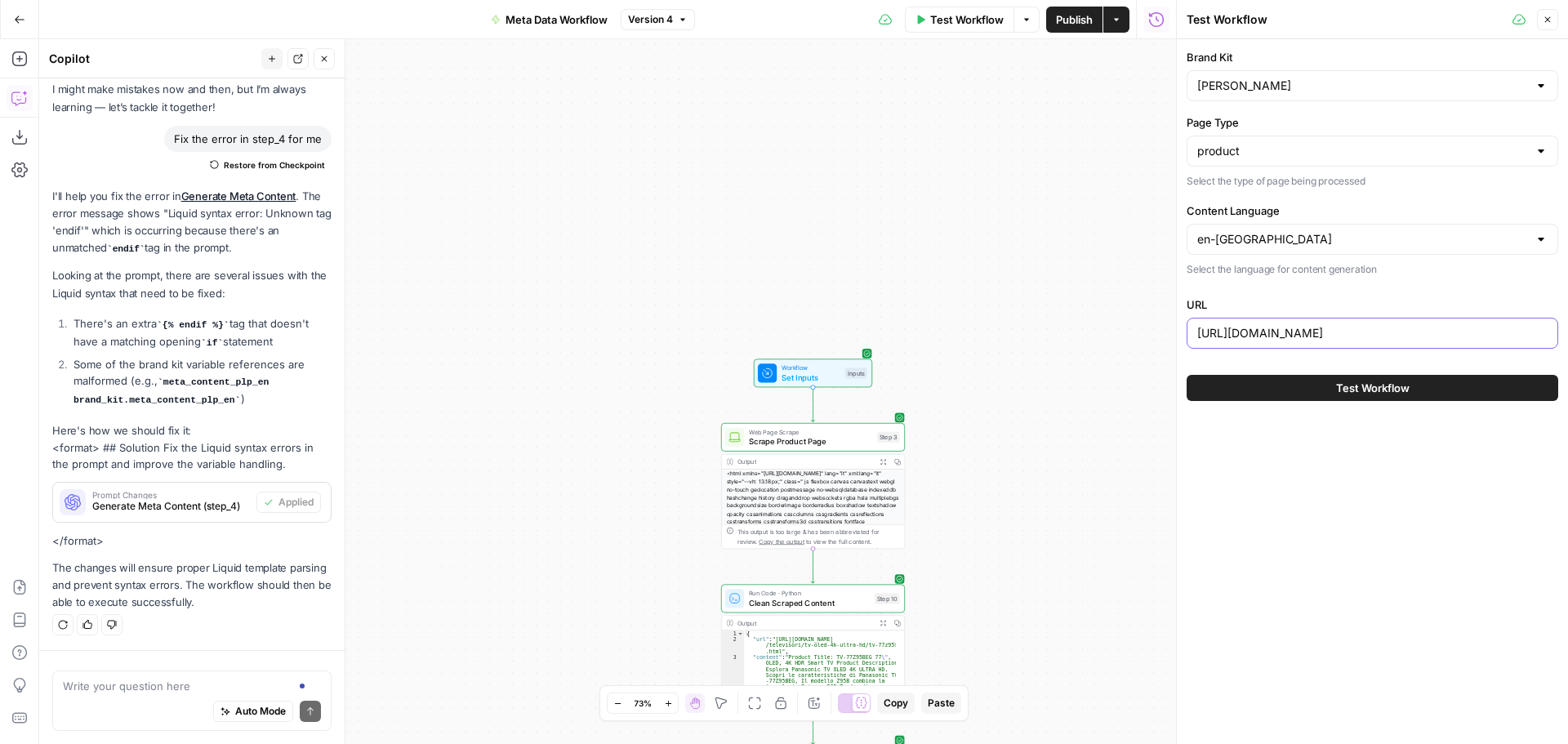
scroll to position [0, 132]
click at [1304, 331] on input "https://www.panasonic.com/it/consumer/televisori/tv-oled-4k-ultra-hd/tv-77z95be…" at bounding box center [1372, 334] width 350 height 16
click at [1308, 335] on input "https://www.panasonic.com/it/consumer/televisori/tv-oled-4k-ultra-hd/tv-77z95be…" at bounding box center [1372, 334] width 350 height 16
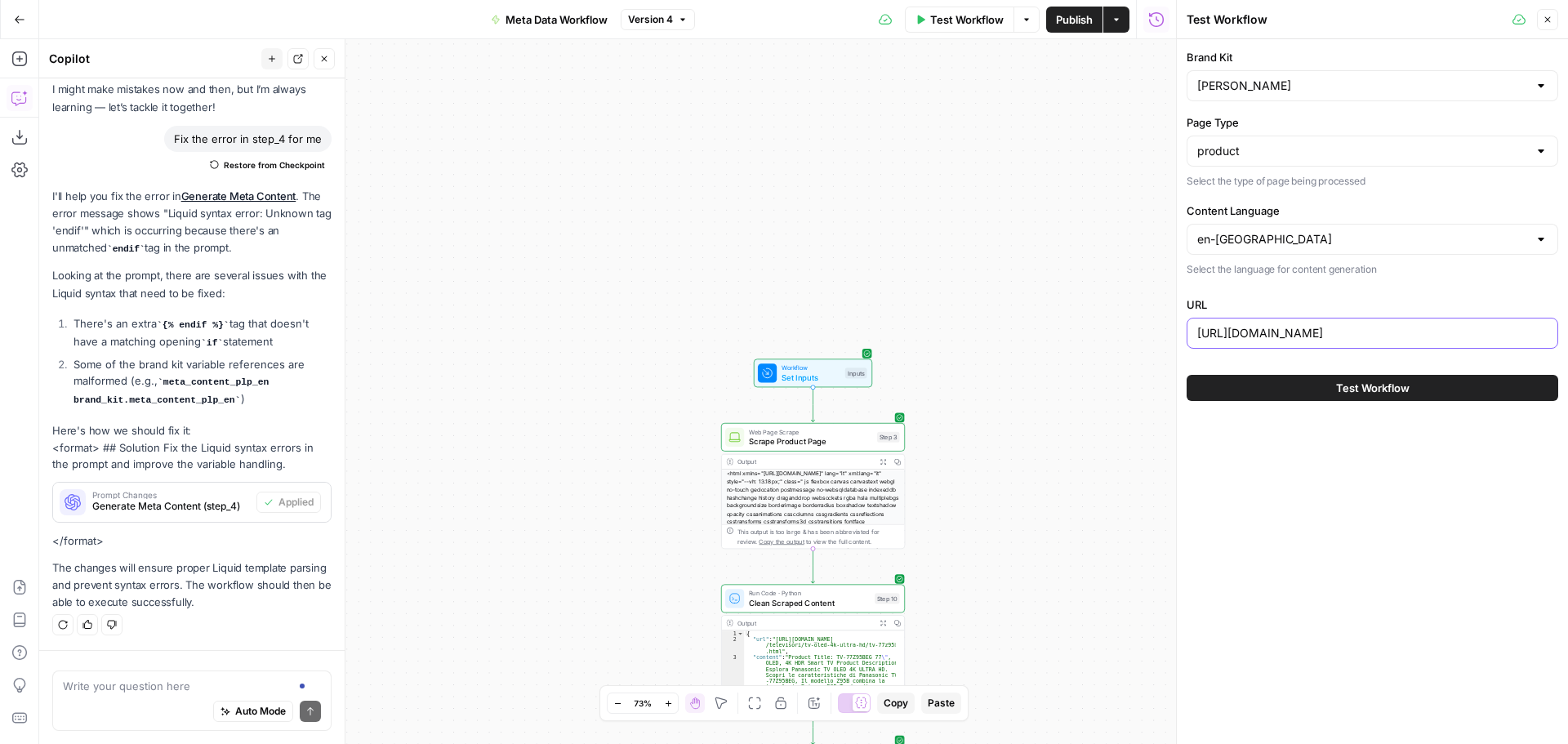
paste input "josephjoseph.com/products/tota-90l-laundry-separation-basket-multicolour"
type input "https://www.josephjoseph.com/products/tota-90l-laundry-separation-basket-multic…"
click at [1361, 388] on span "Test Workflow" at bounding box center [1372, 388] width 73 height 16
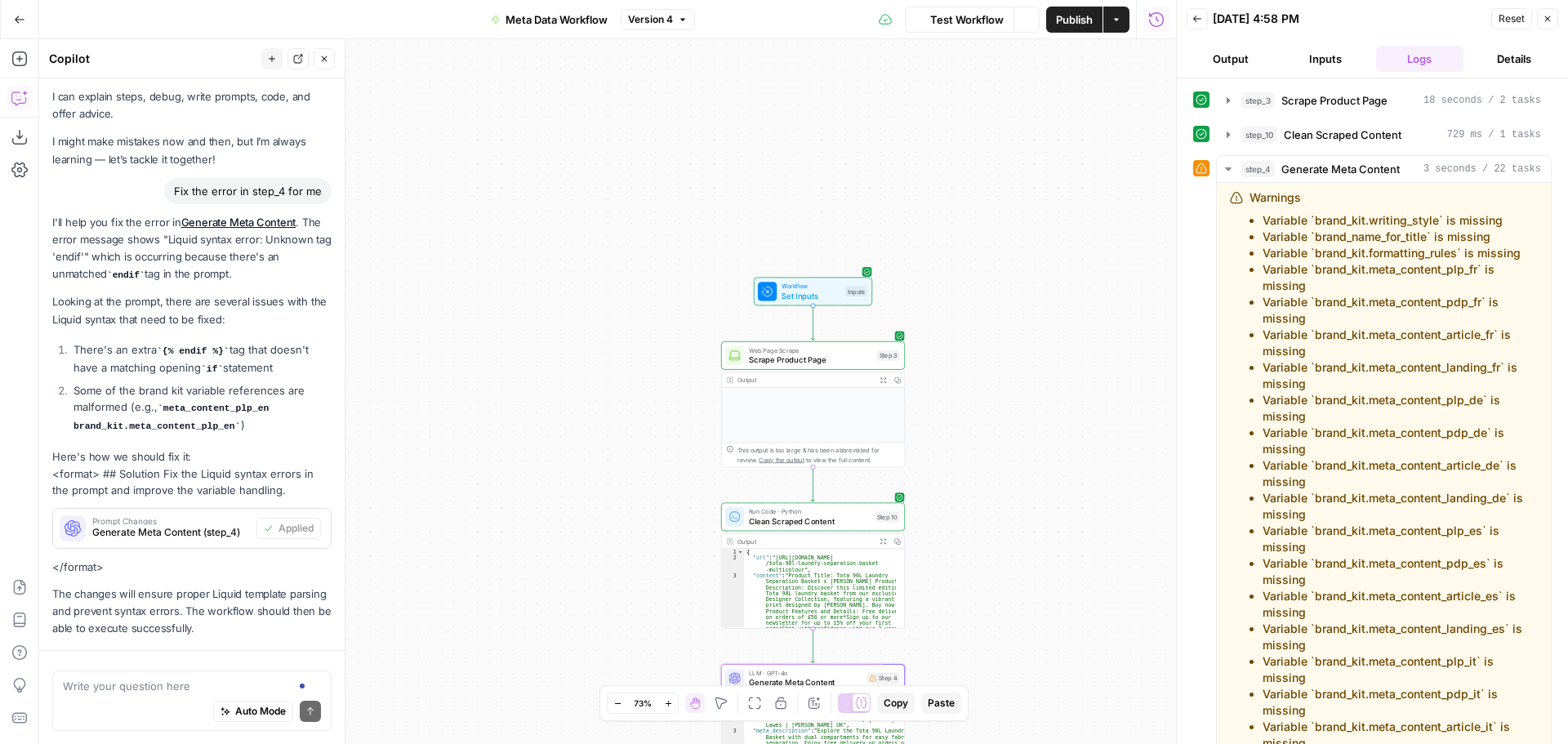
scroll to position [83, 0]
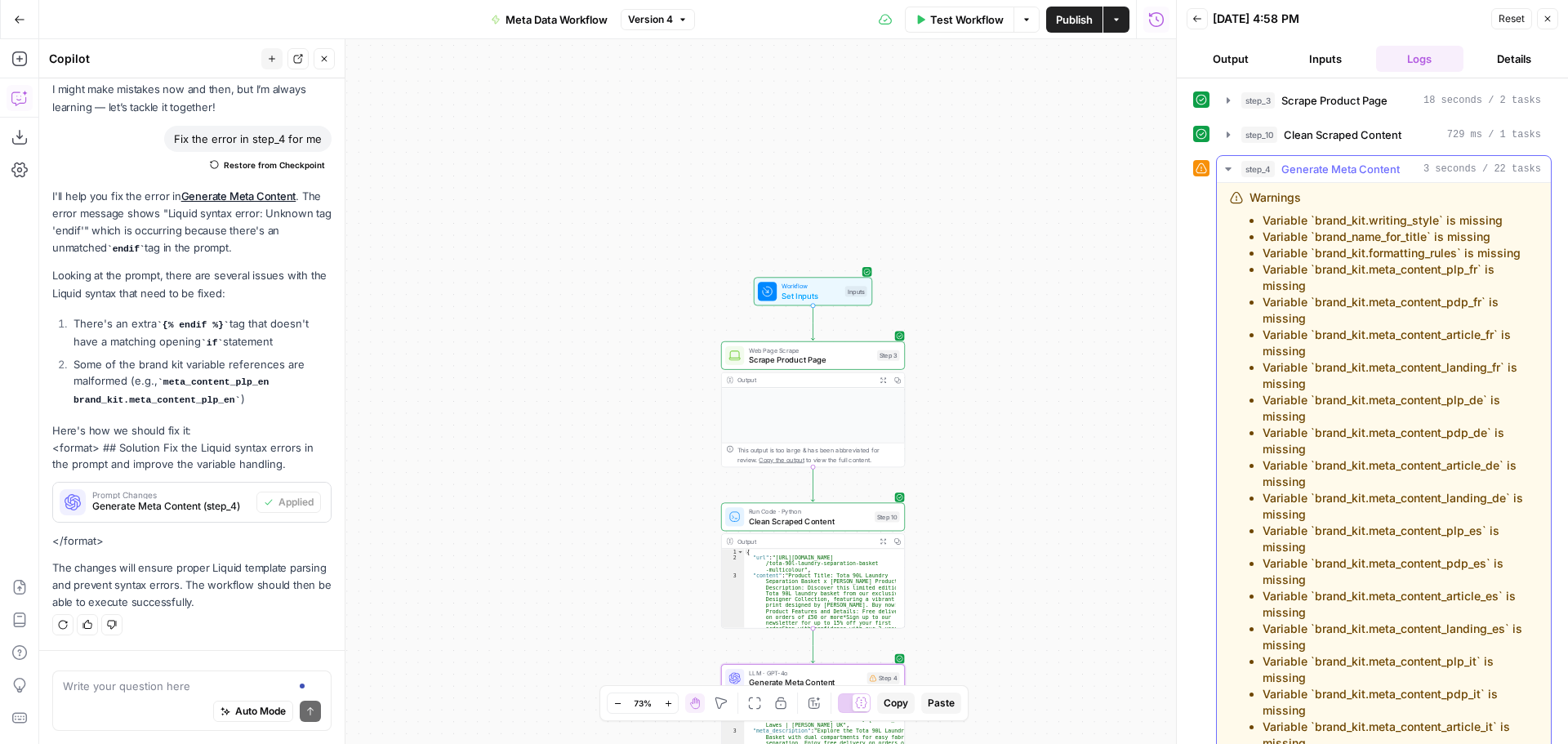
click at [1228, 170] on icon "button" at bounding box center [1228, 169] width 5 height 4
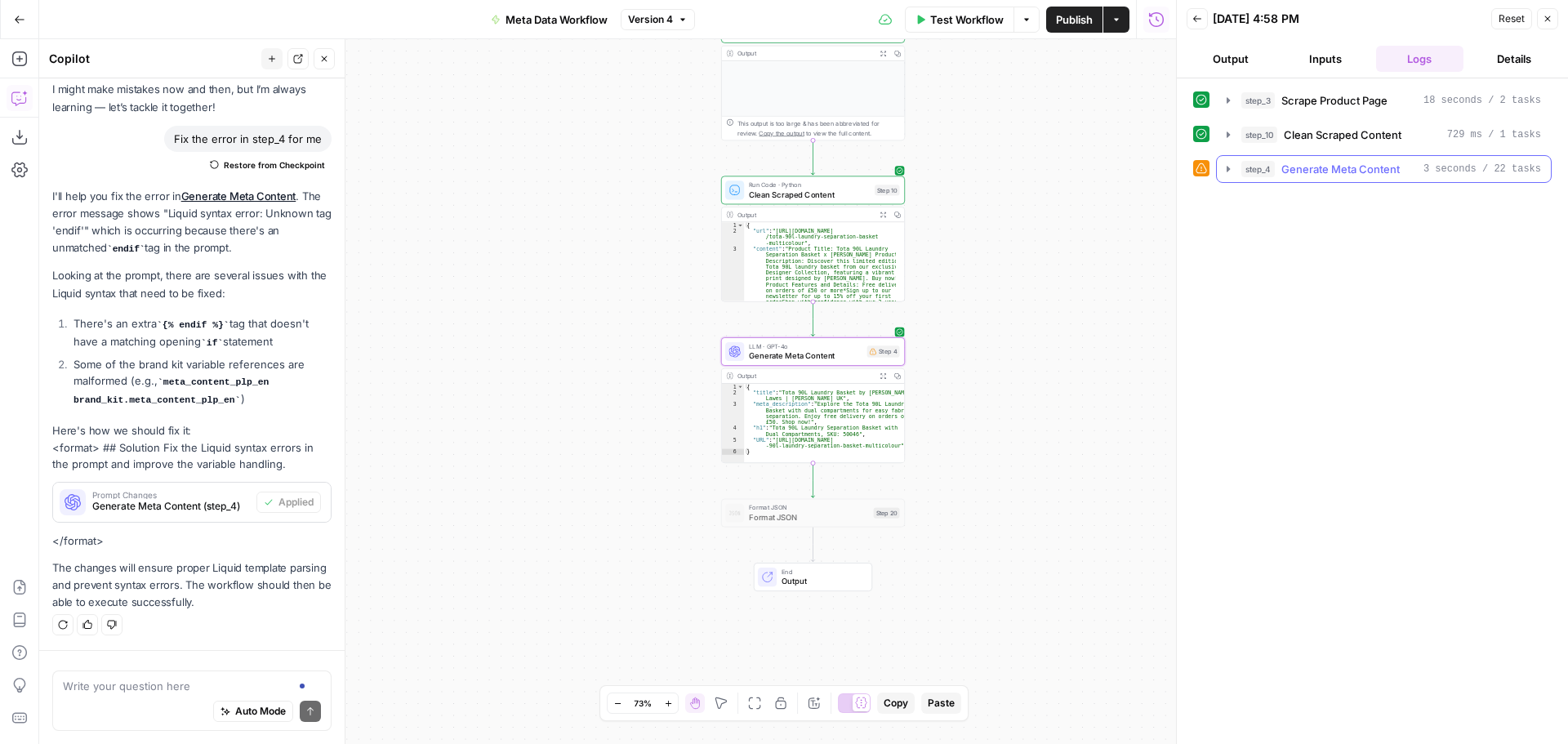
click at [1228, 165] on icon "button" at bounding box center [1228, 169] width 13 height 13
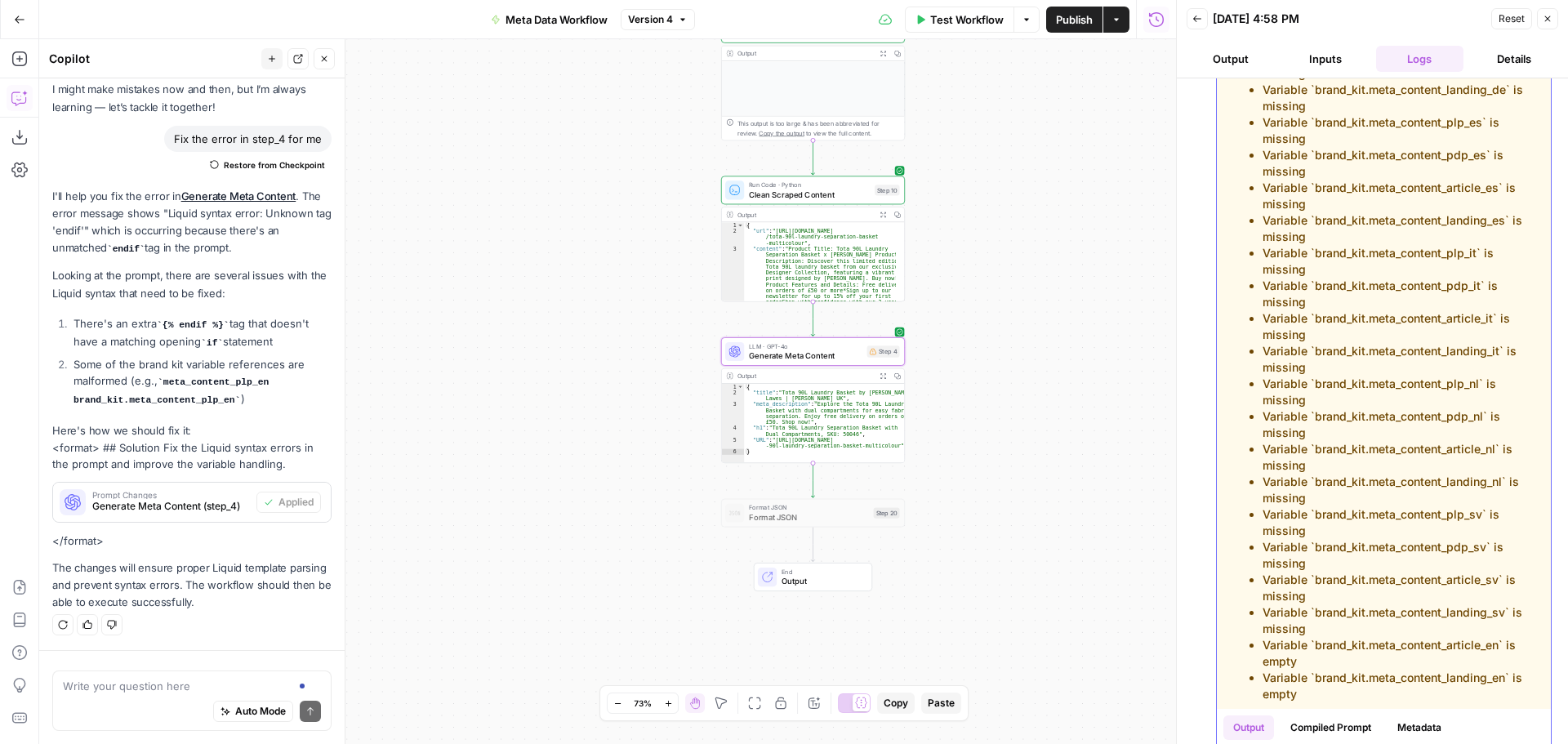
scroll to position [791, 0]
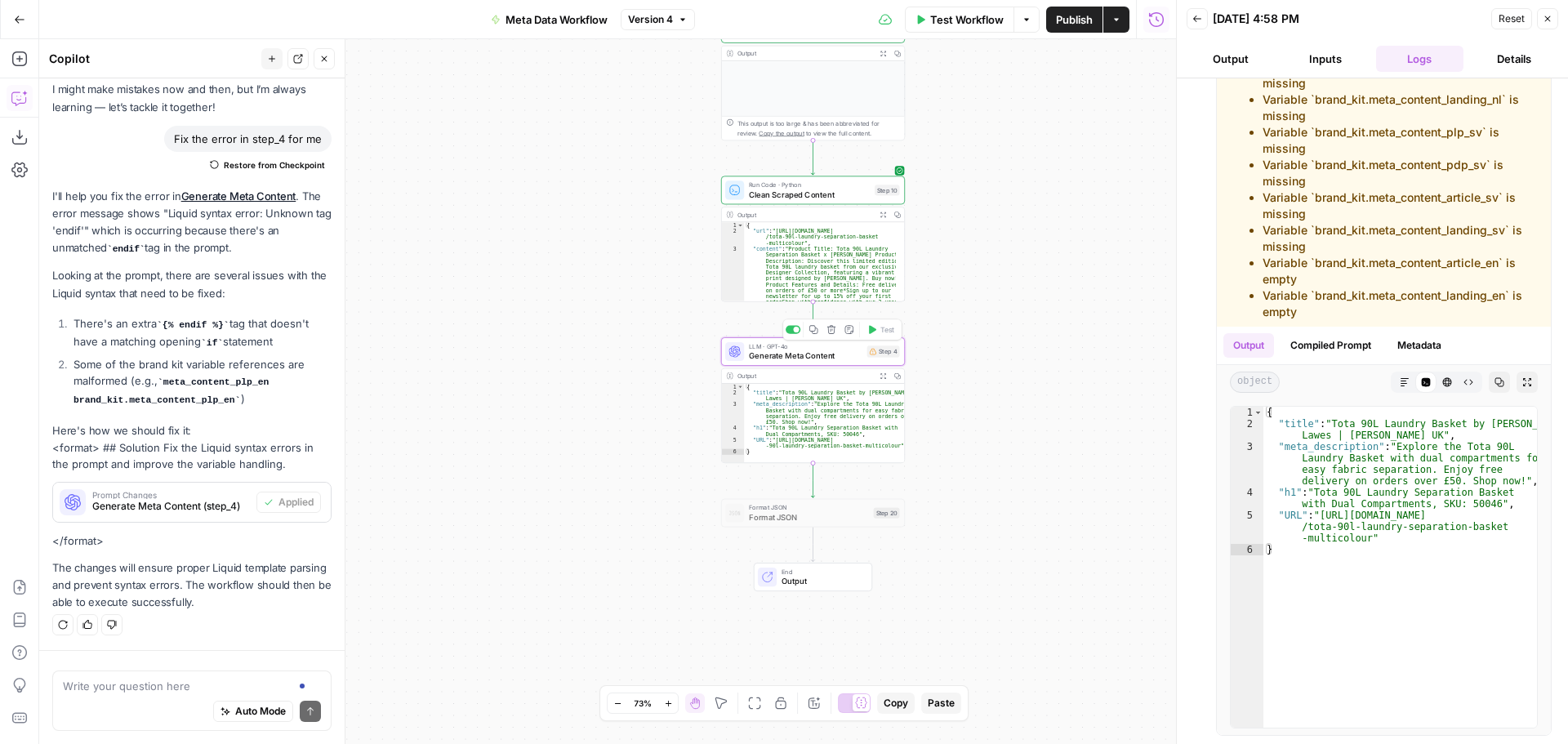
click at [814, 356] on span "Generate Meta Content" at bounding box center [806, 356] width 113 height 12
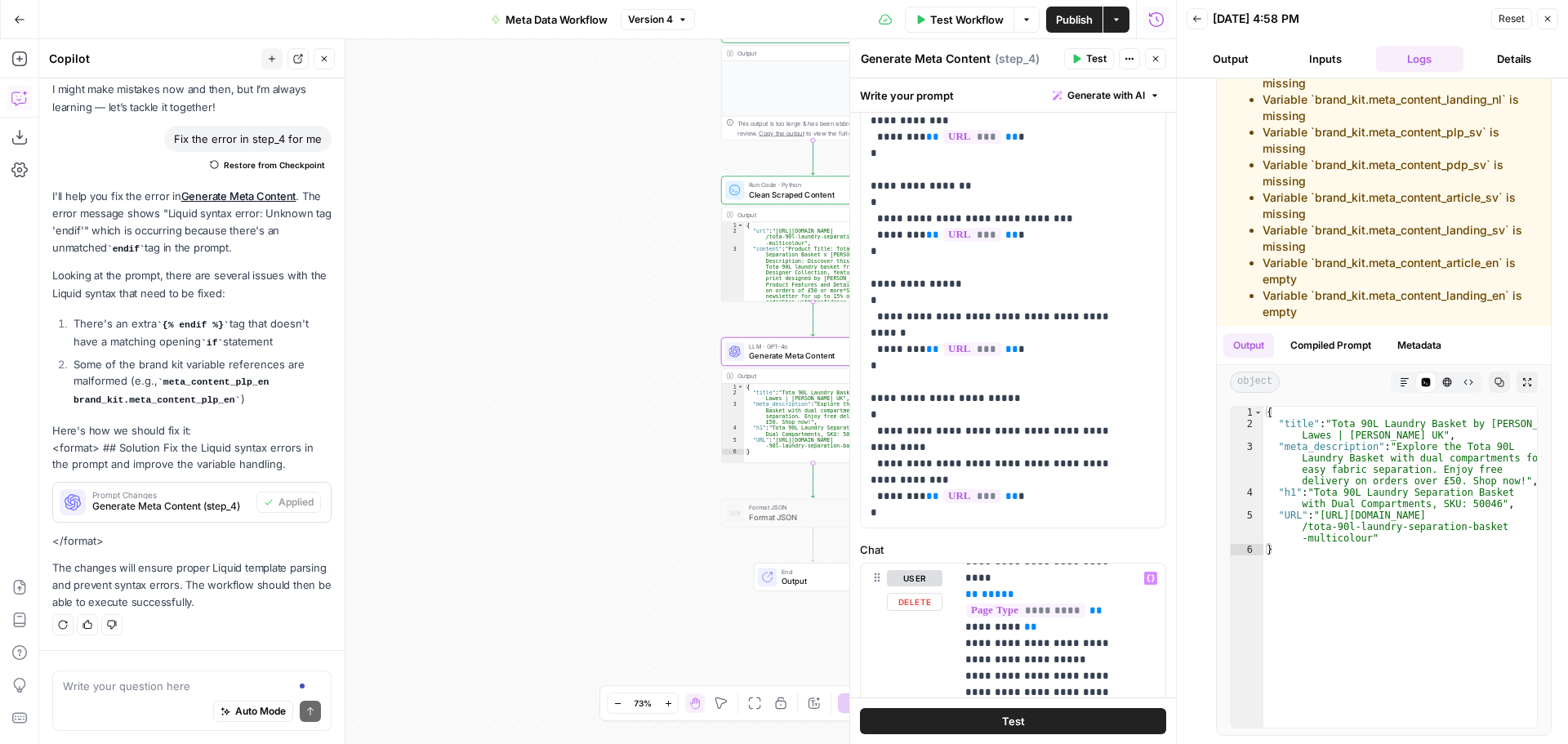
scroll to position [3023, 0]
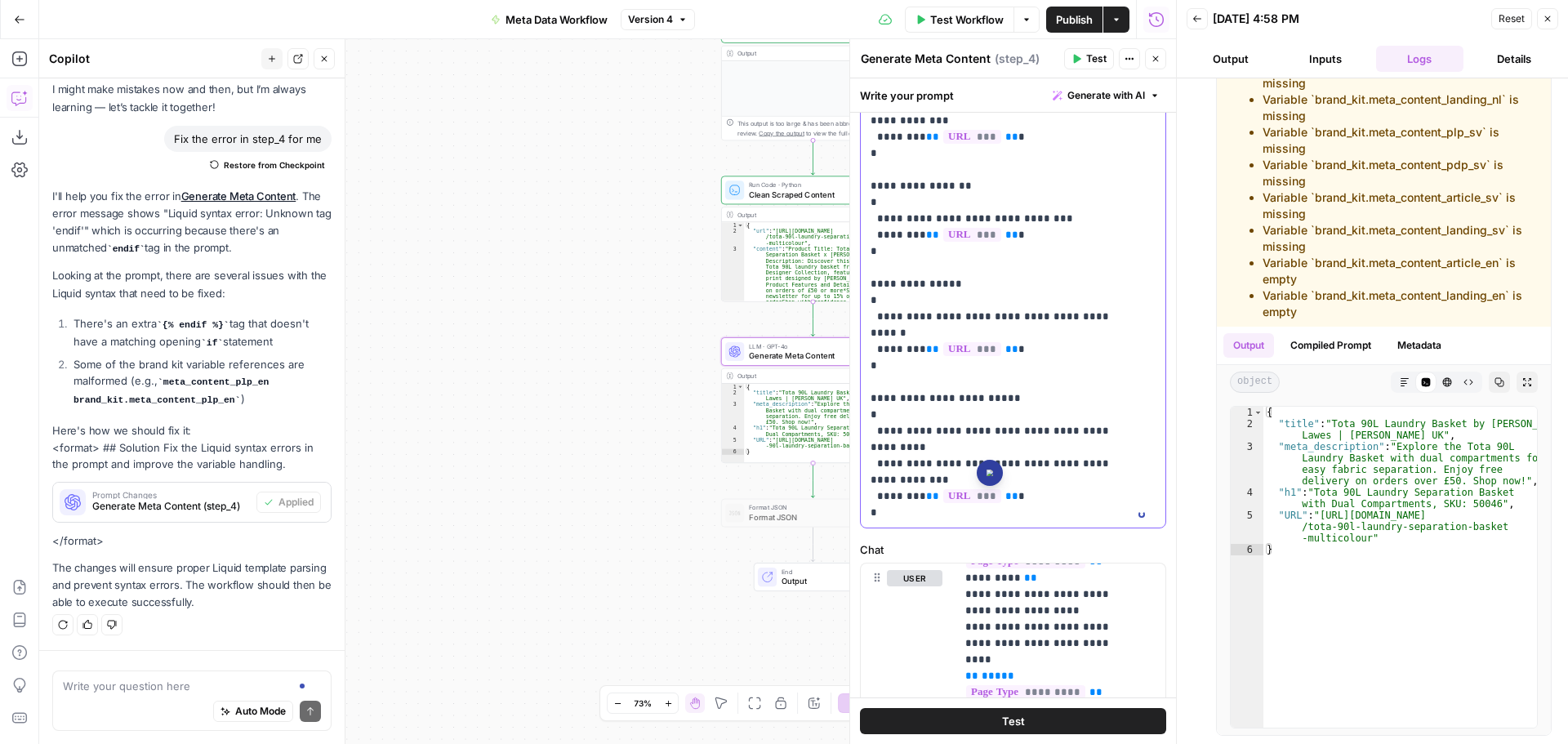
drag, startPoint x: 1047, startPoint y: 524, endPoint x: 1034, endPoint y: 519, distance: 13.9
click at [1038, 487] on div "**********" at bounding box center [1007, 195] width 292 height 665
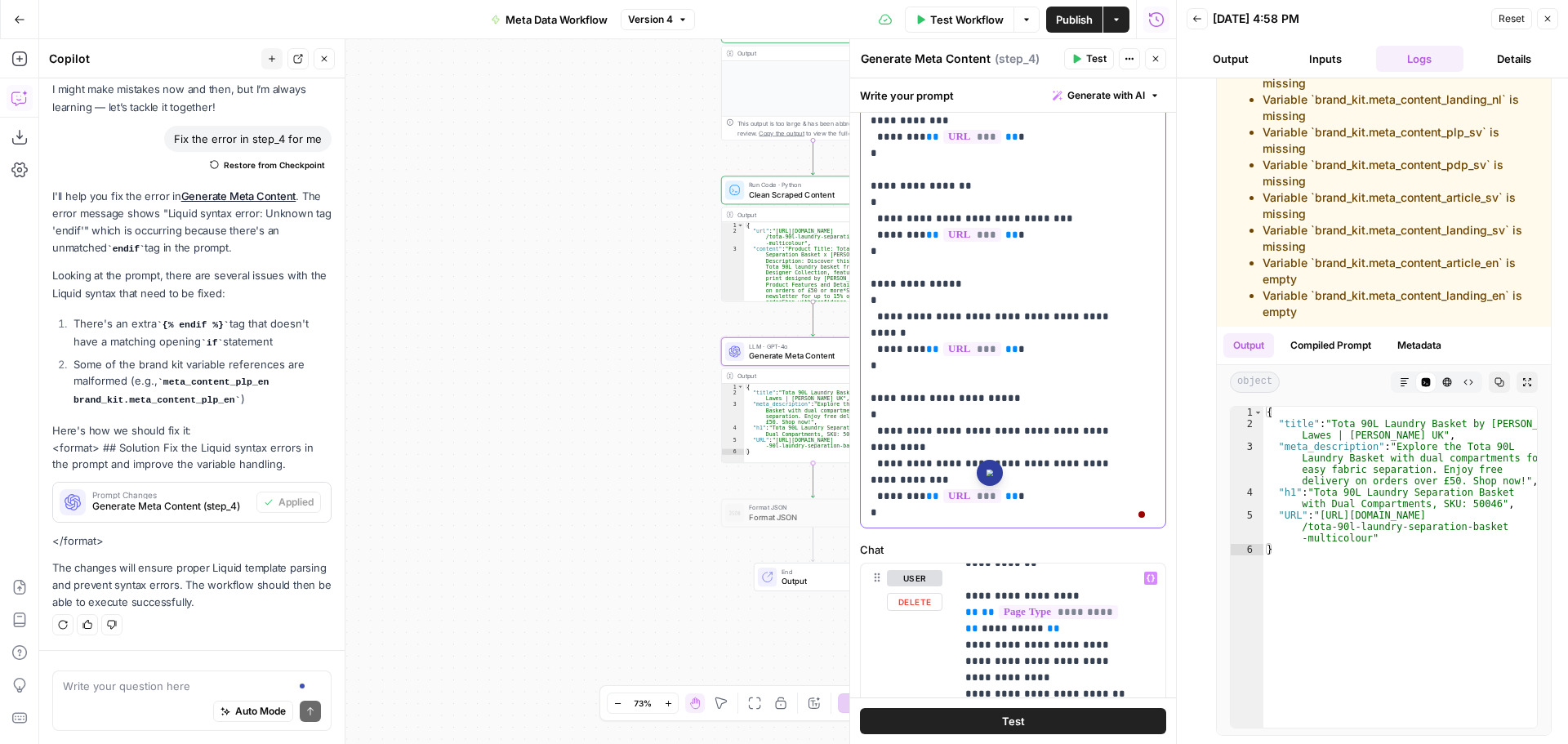
scroll to position [81, 0]
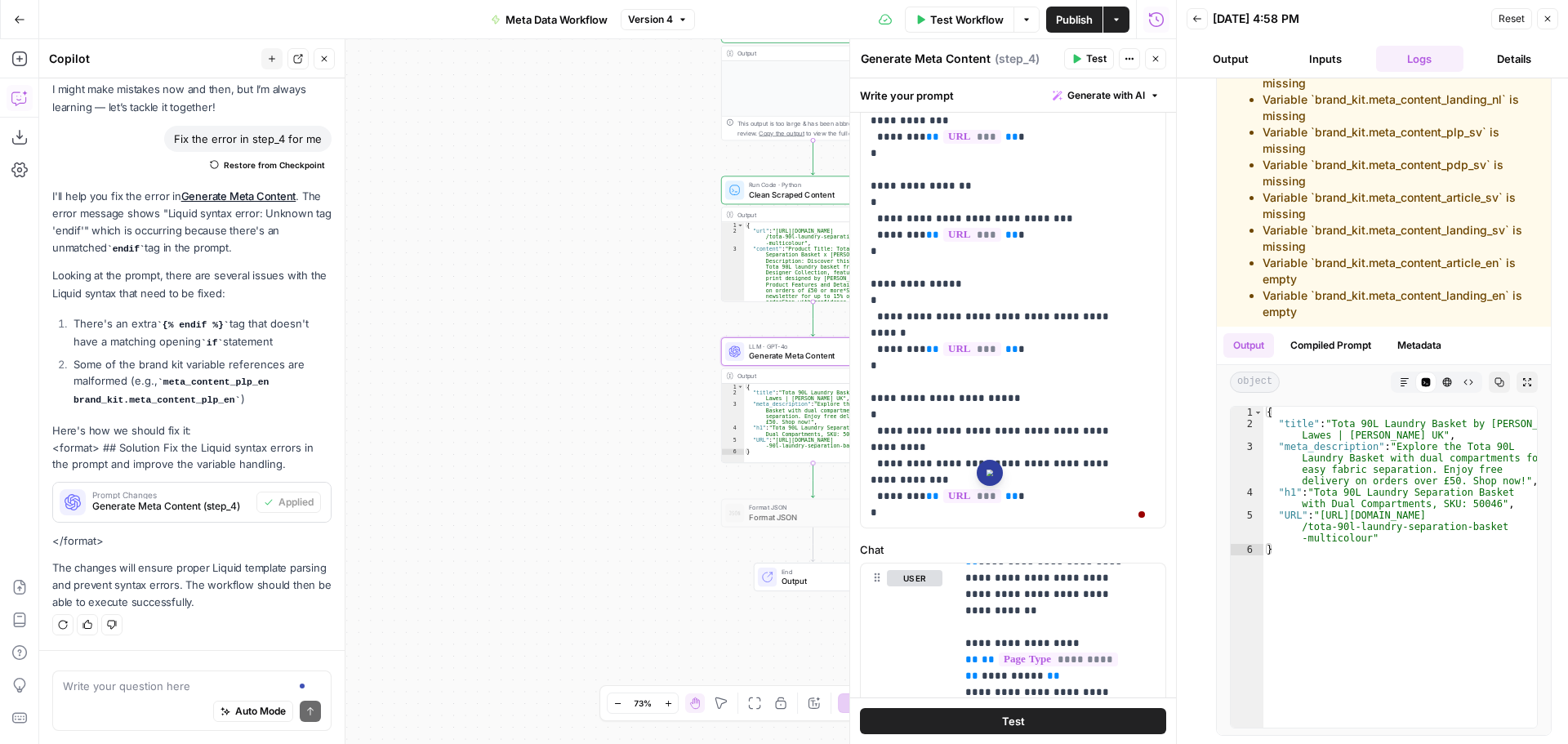
click at [1550, 19] on icon "button" at bounding box center [1547, 18] width 10 height 10
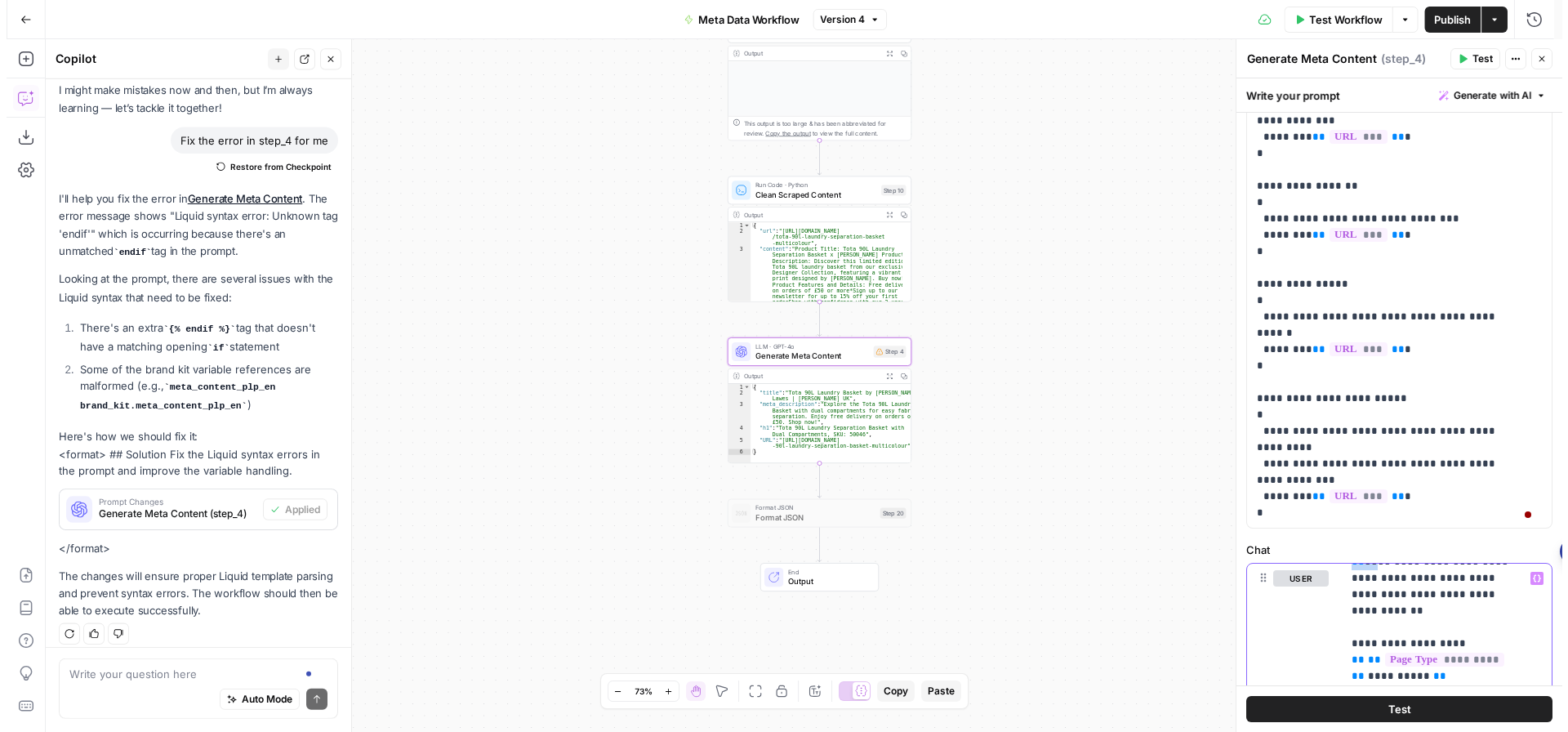
scroll to position [96, 0]
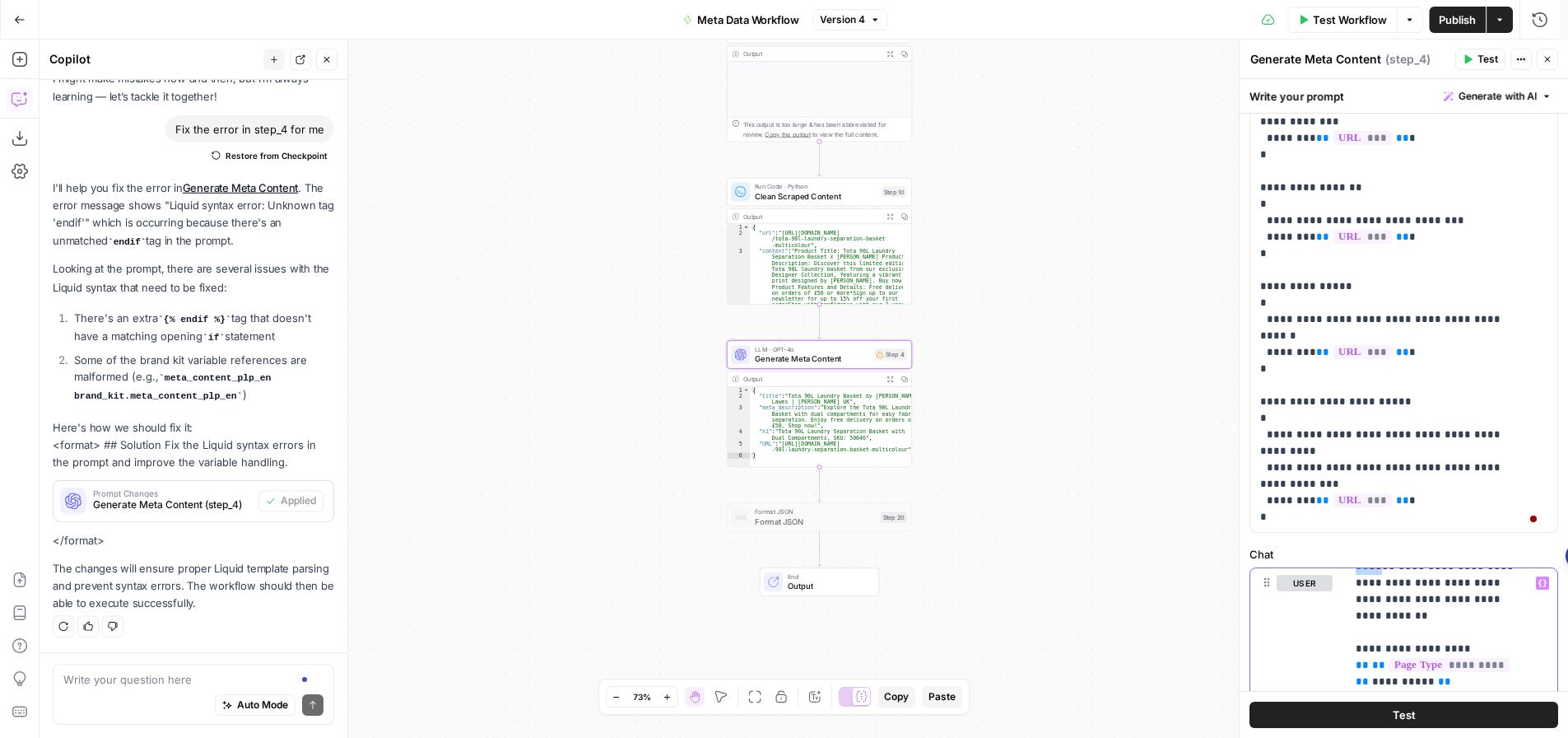
drag, startPoint x: 1382, startPoint y: 569, endPoint x: 1384, endPoint y: 538, distance: 31.1
click at [1384, 538] on div "**********" at bounding box center [1403, 554] width 329 height 1540
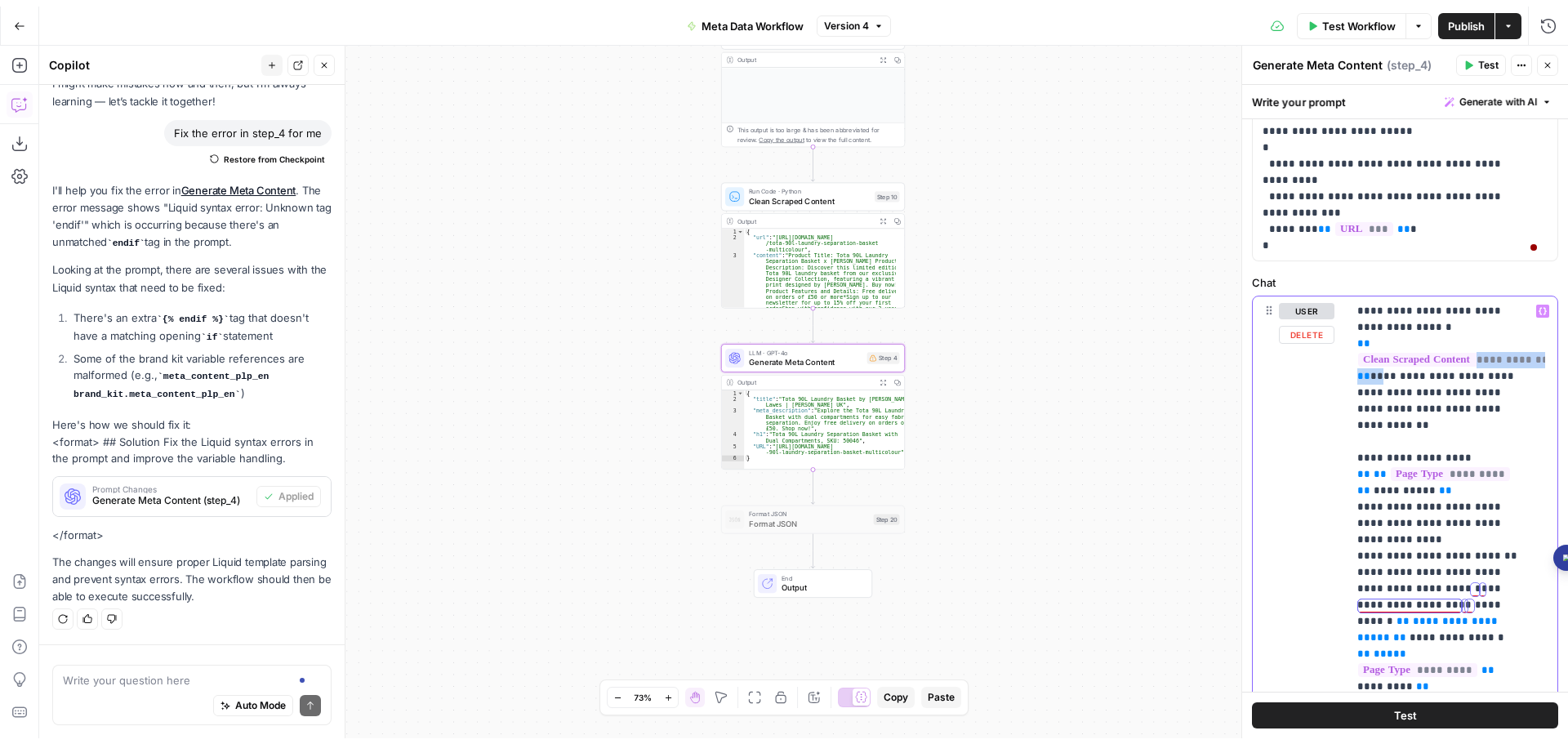
scroll to position [572, 0]
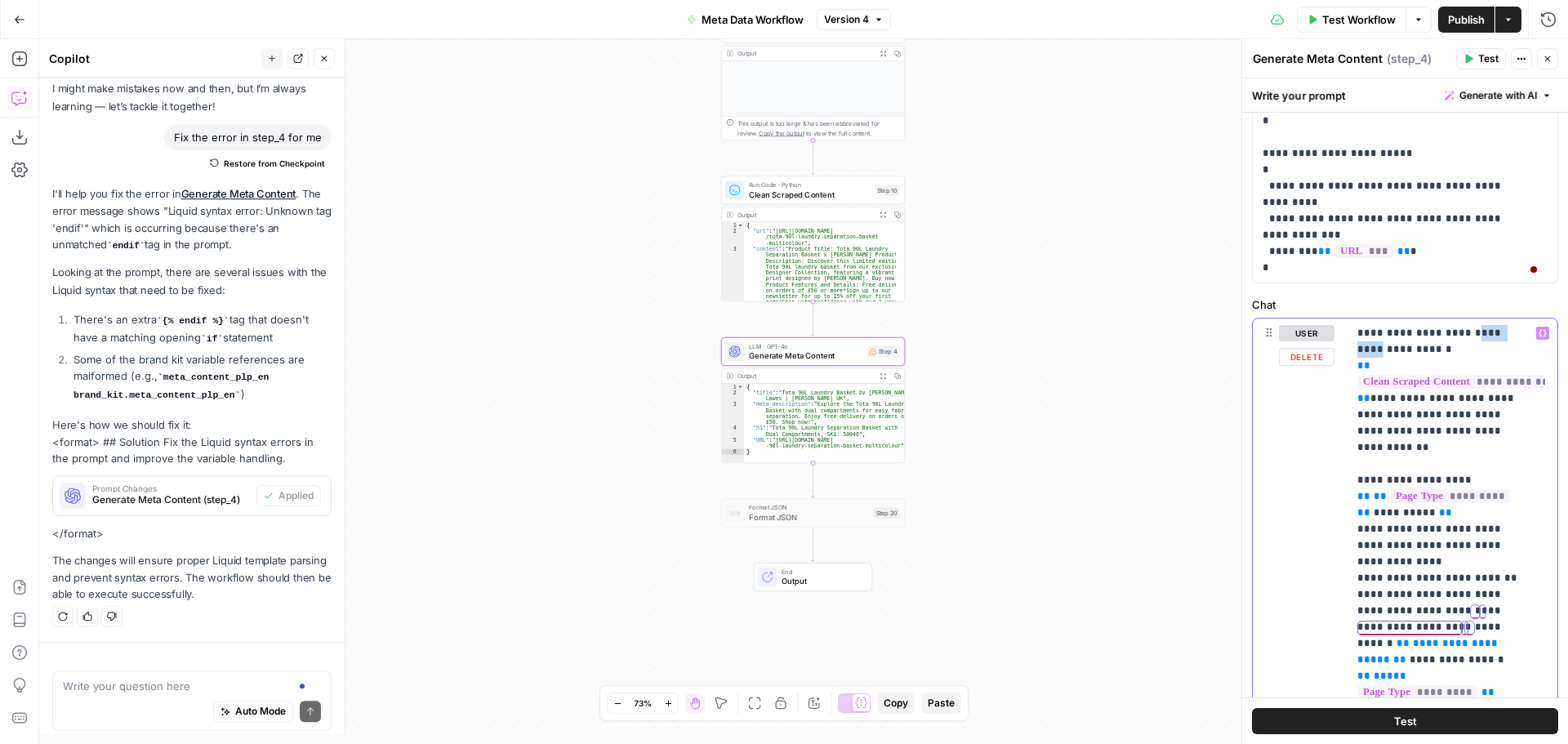
scroll to position [83, 0]
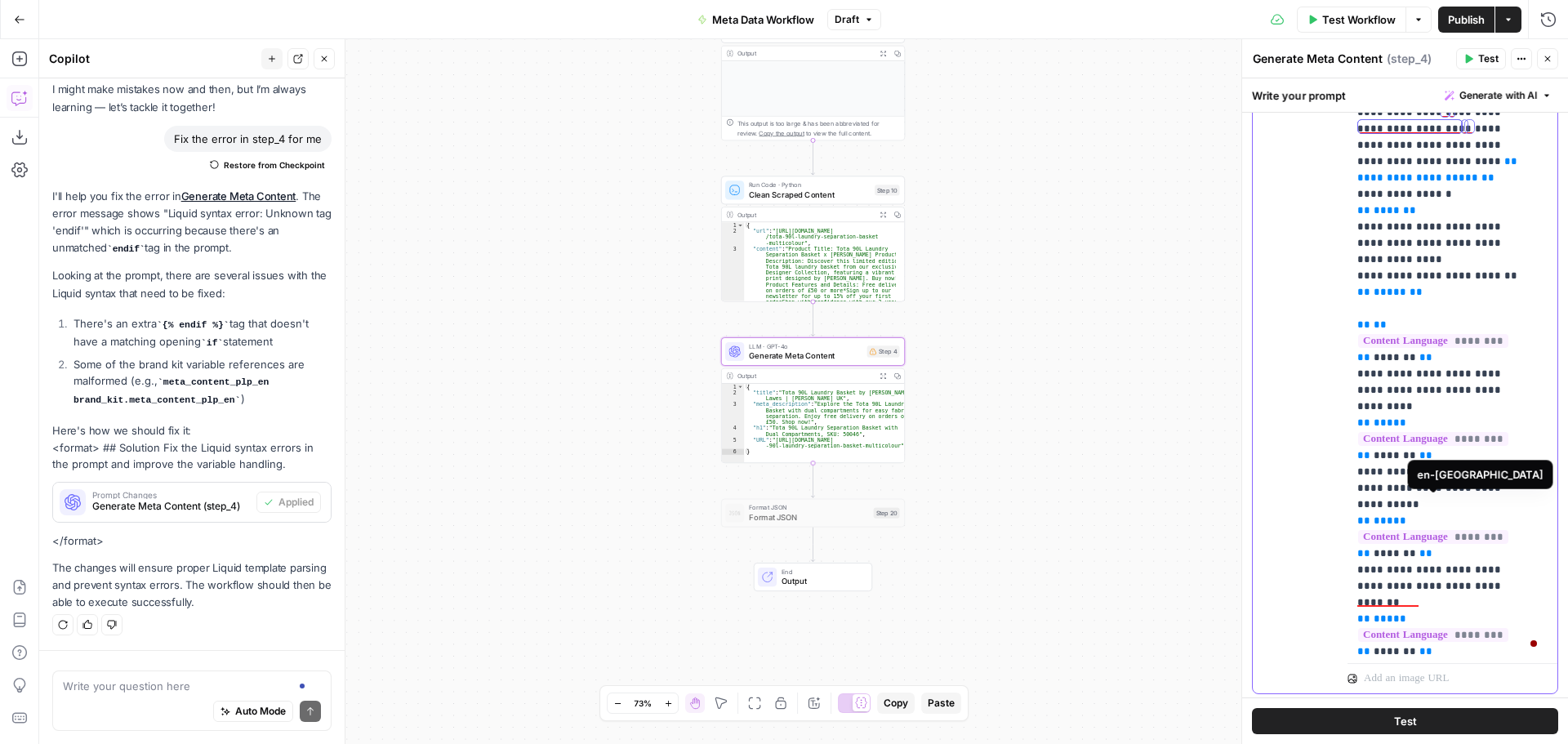
scroll to position [572, 0]
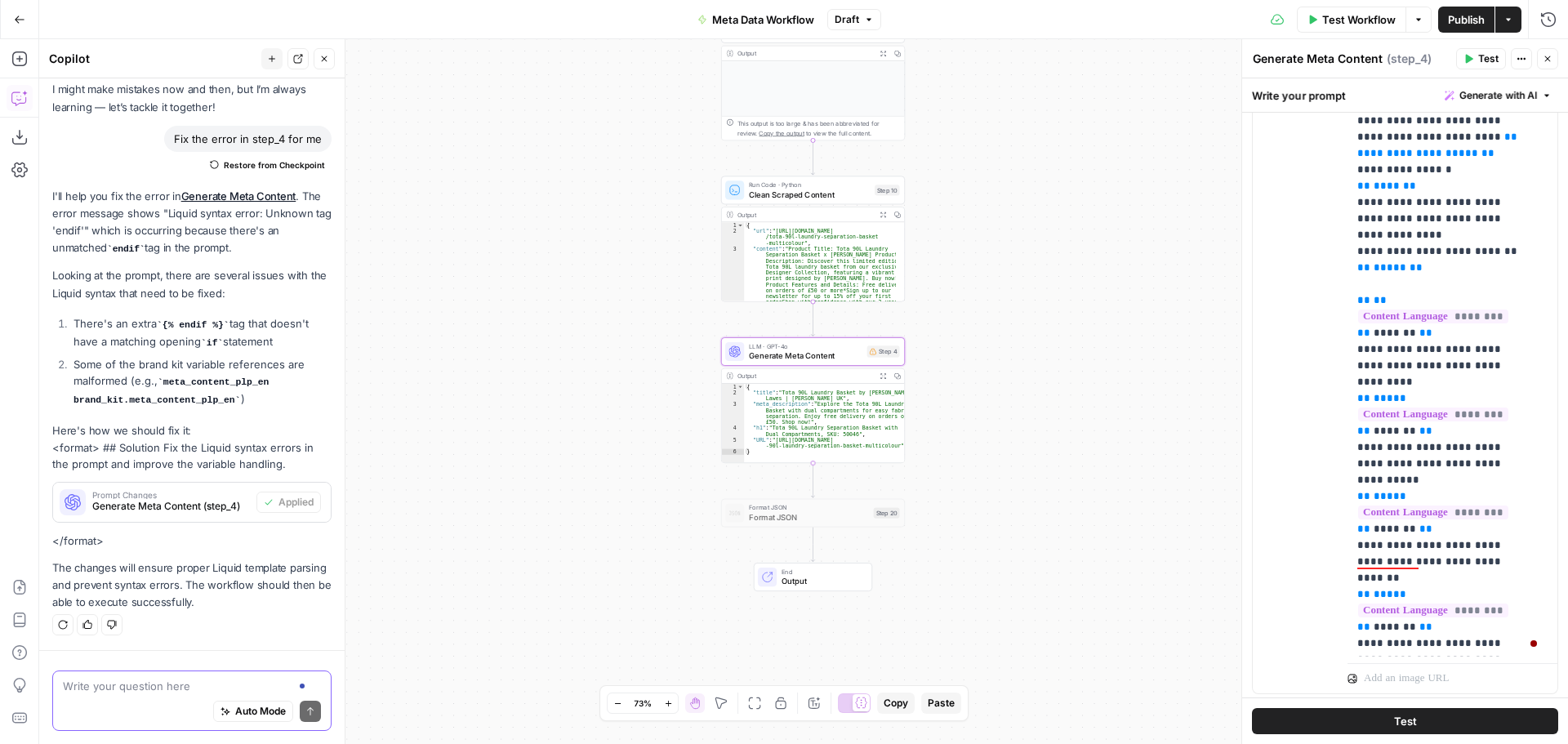
click at [249, 682] on textarea at bounding box center [192, 686] width 258 height 16
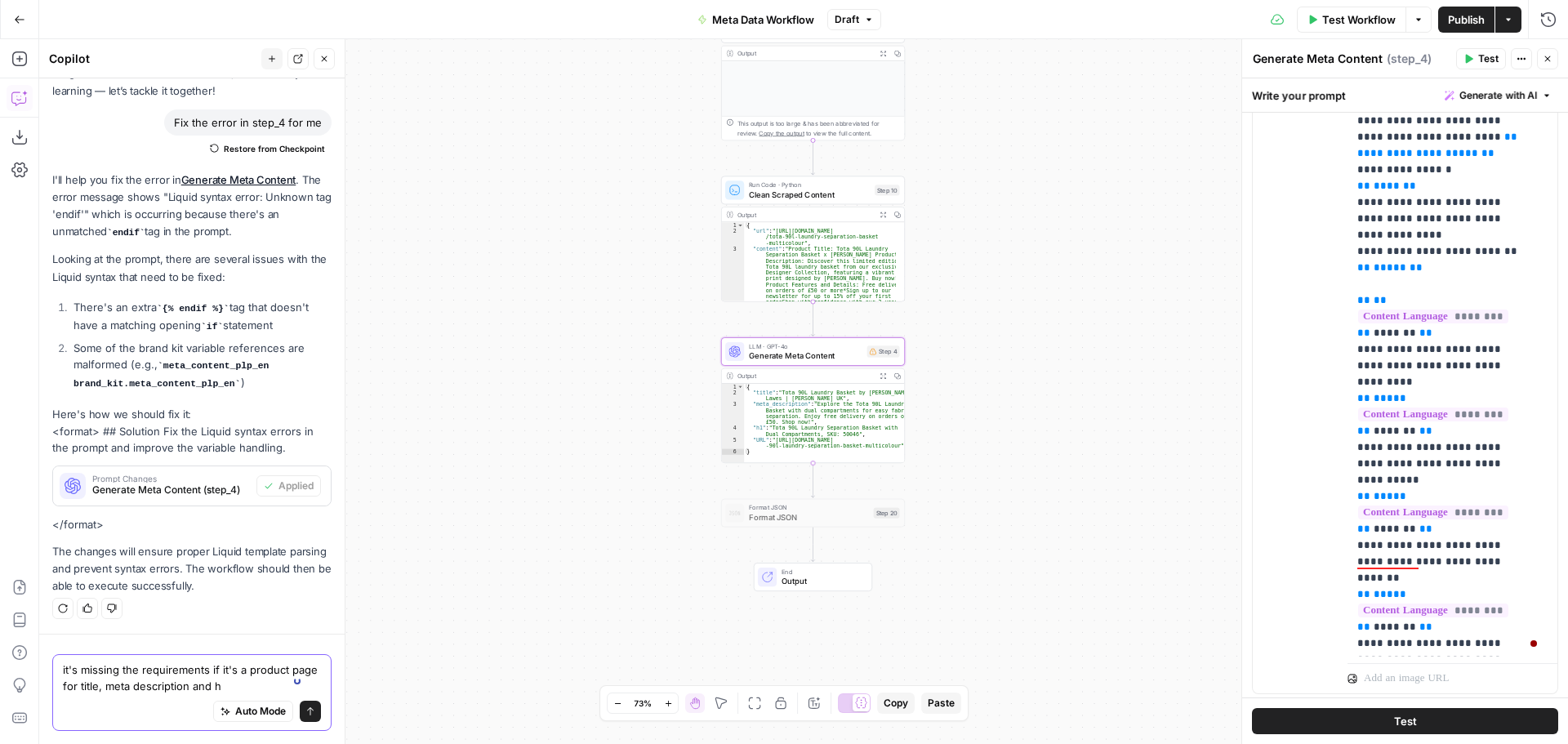
type textarea "it's missing the requirements if it's a product page for title, meta descriptio…"
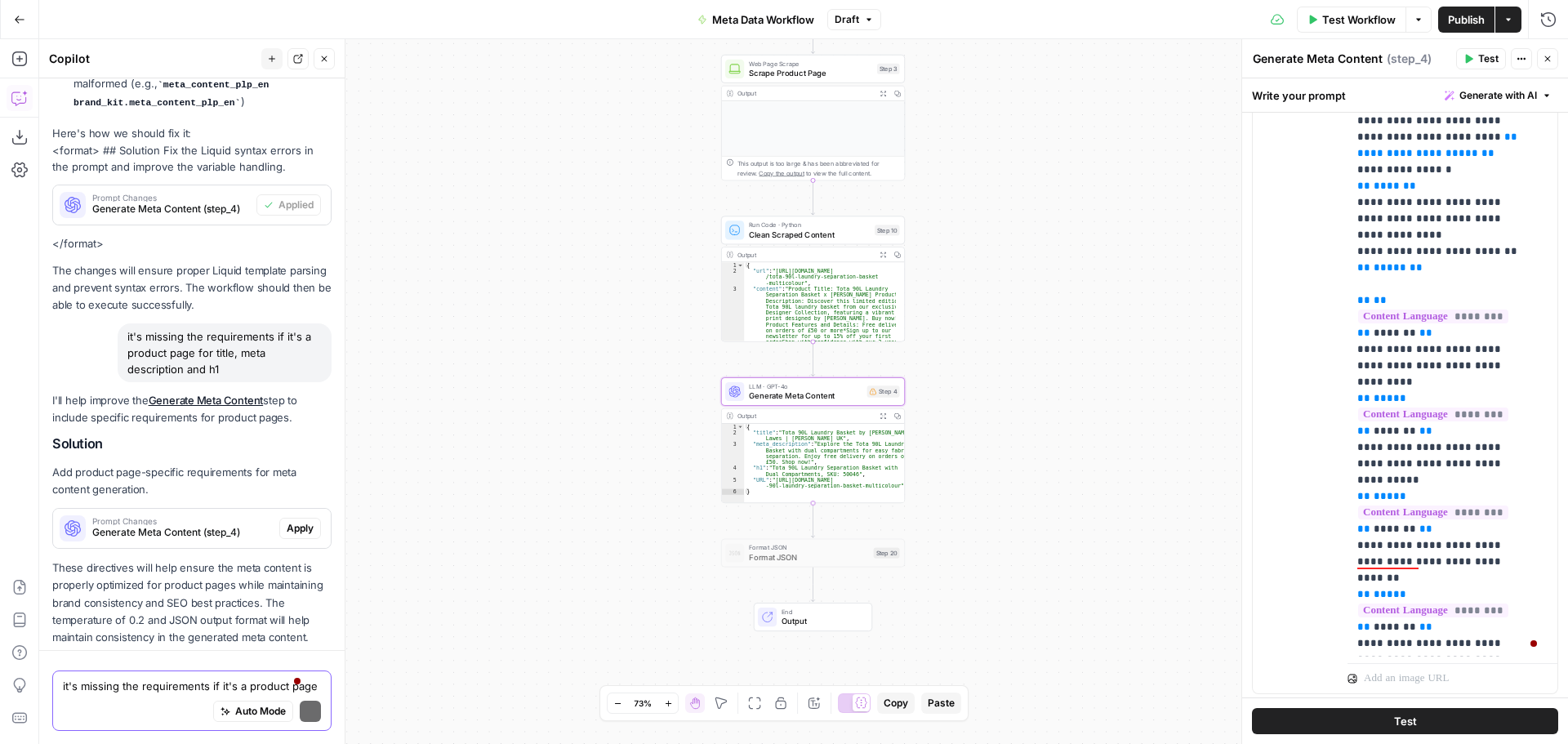
scroll to position [433, 0]
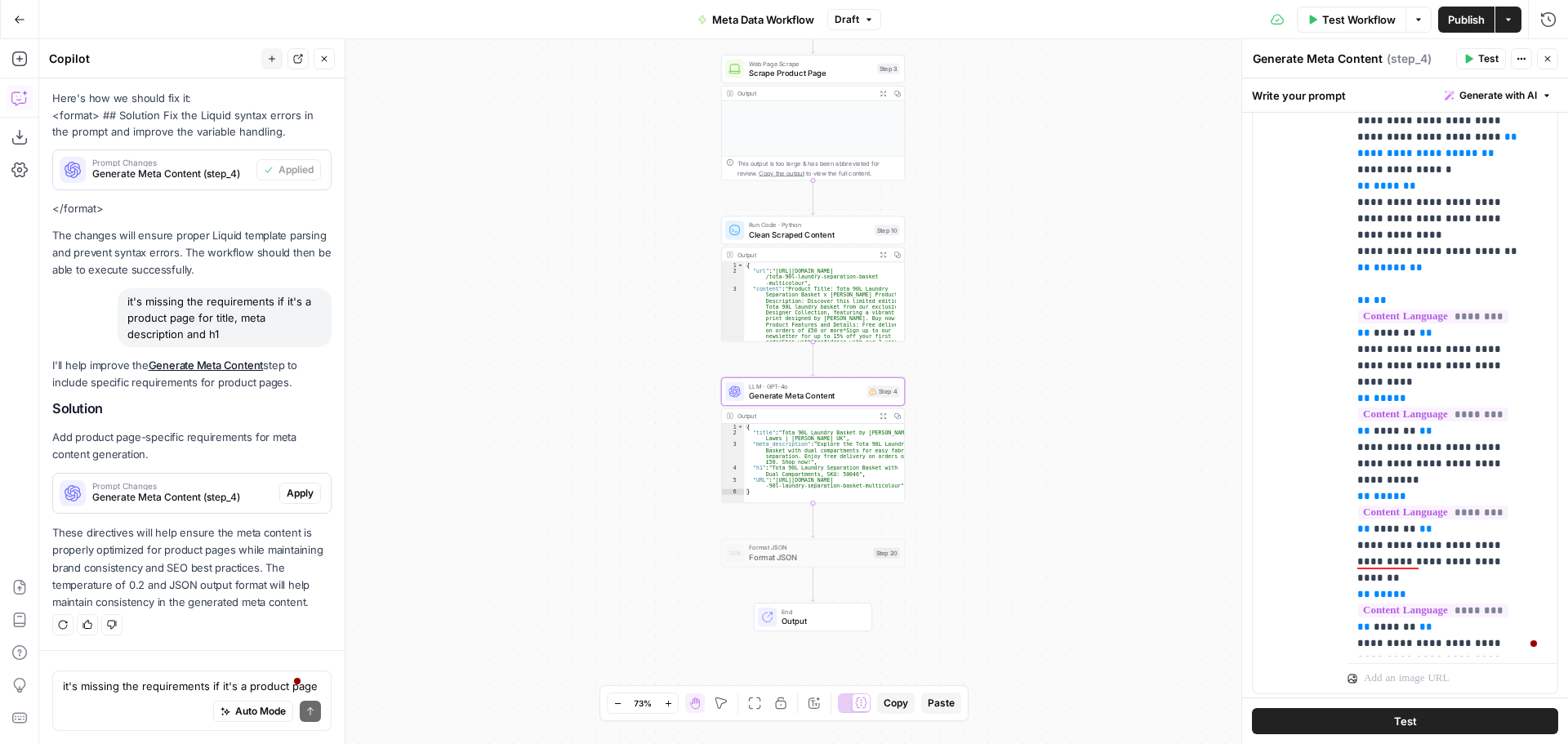
click at [287, 486] on span "Apply" at bounding box center [300, 494] width 26 height 15
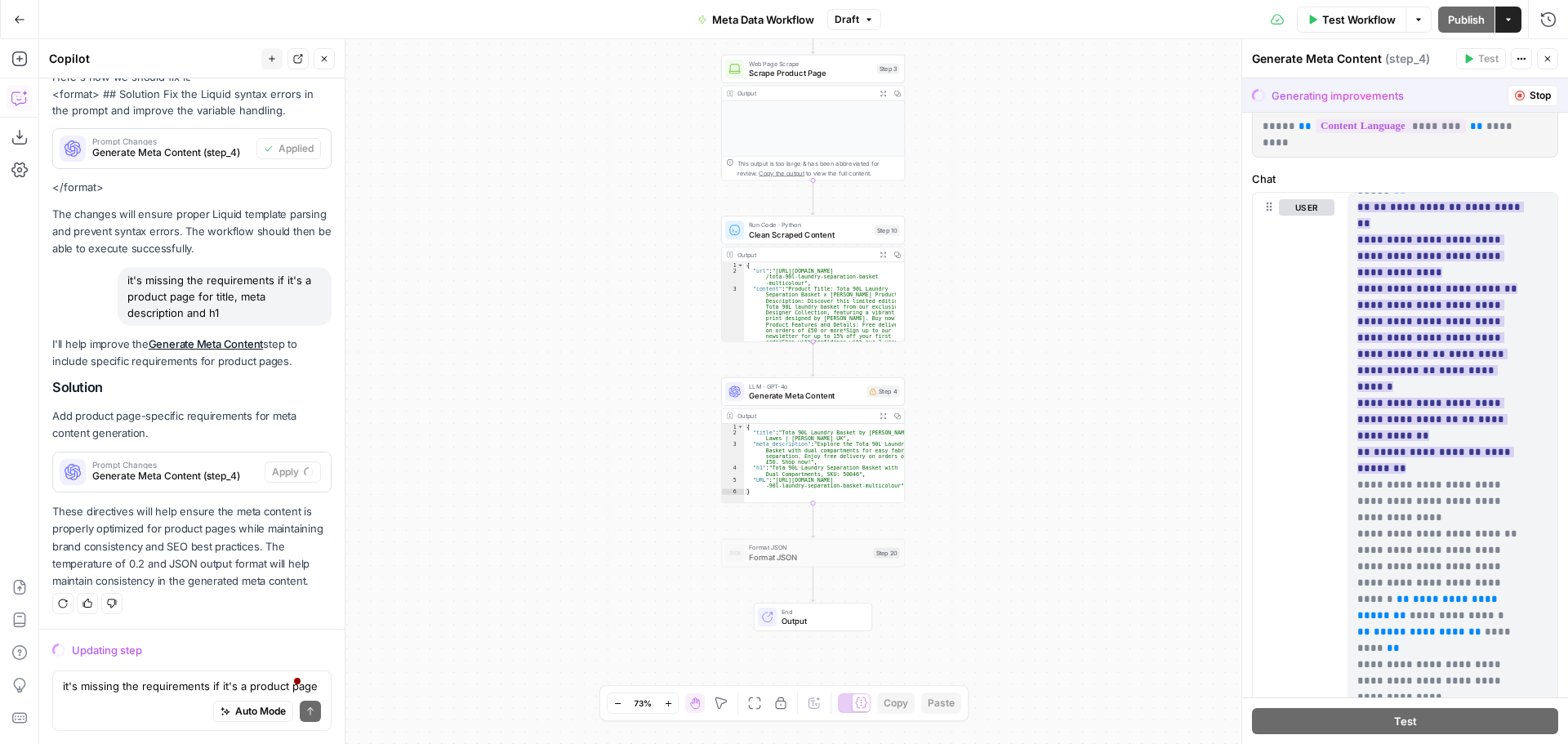
scroll to position [81, 0]
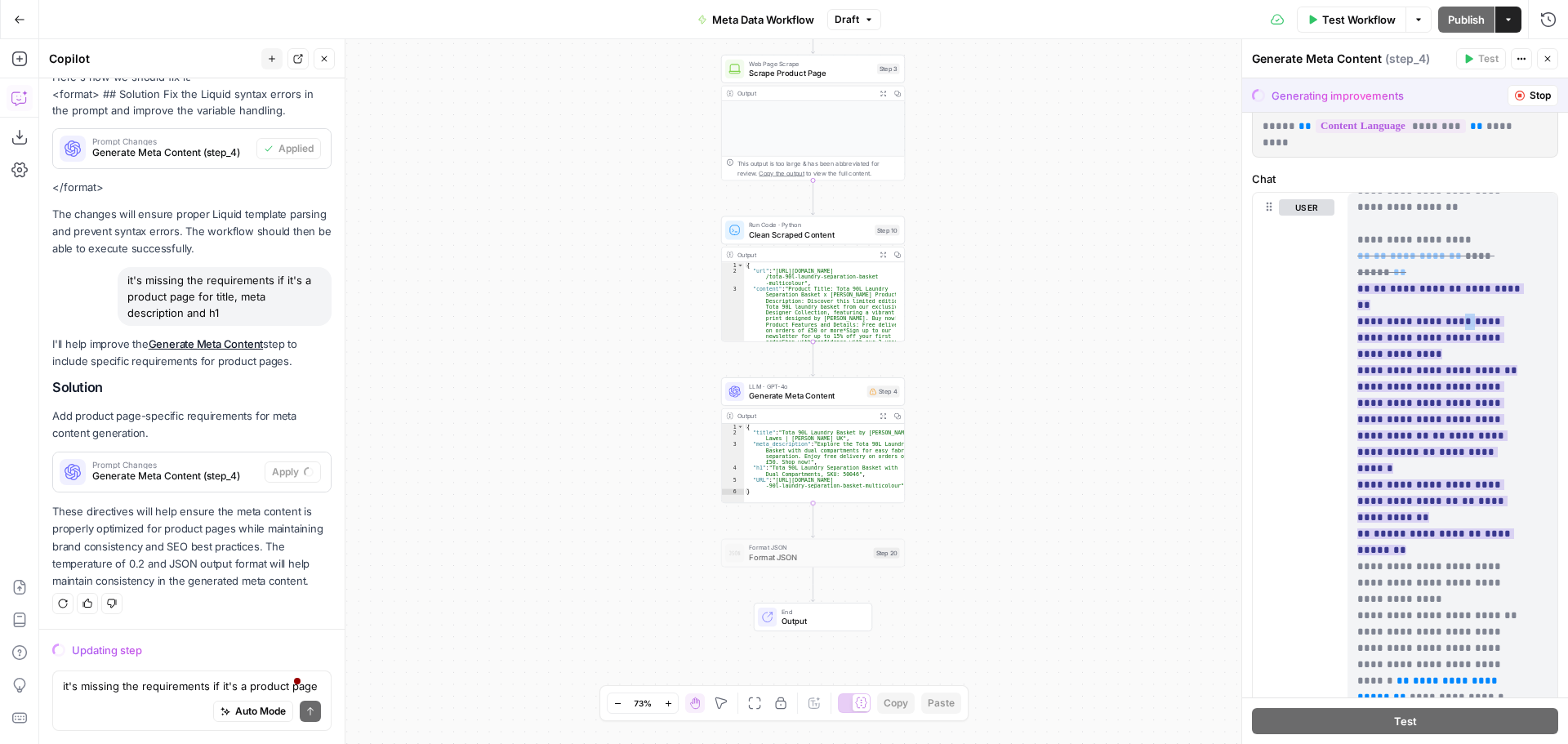
drag, startPoint x: 1456, startPoint y: 305, endPoint x: 1467, endPoint y: 306, distance: 11.0
click at [1467, 306] on ins "**********" at bounding box center [1440, 420] width 166 height 272
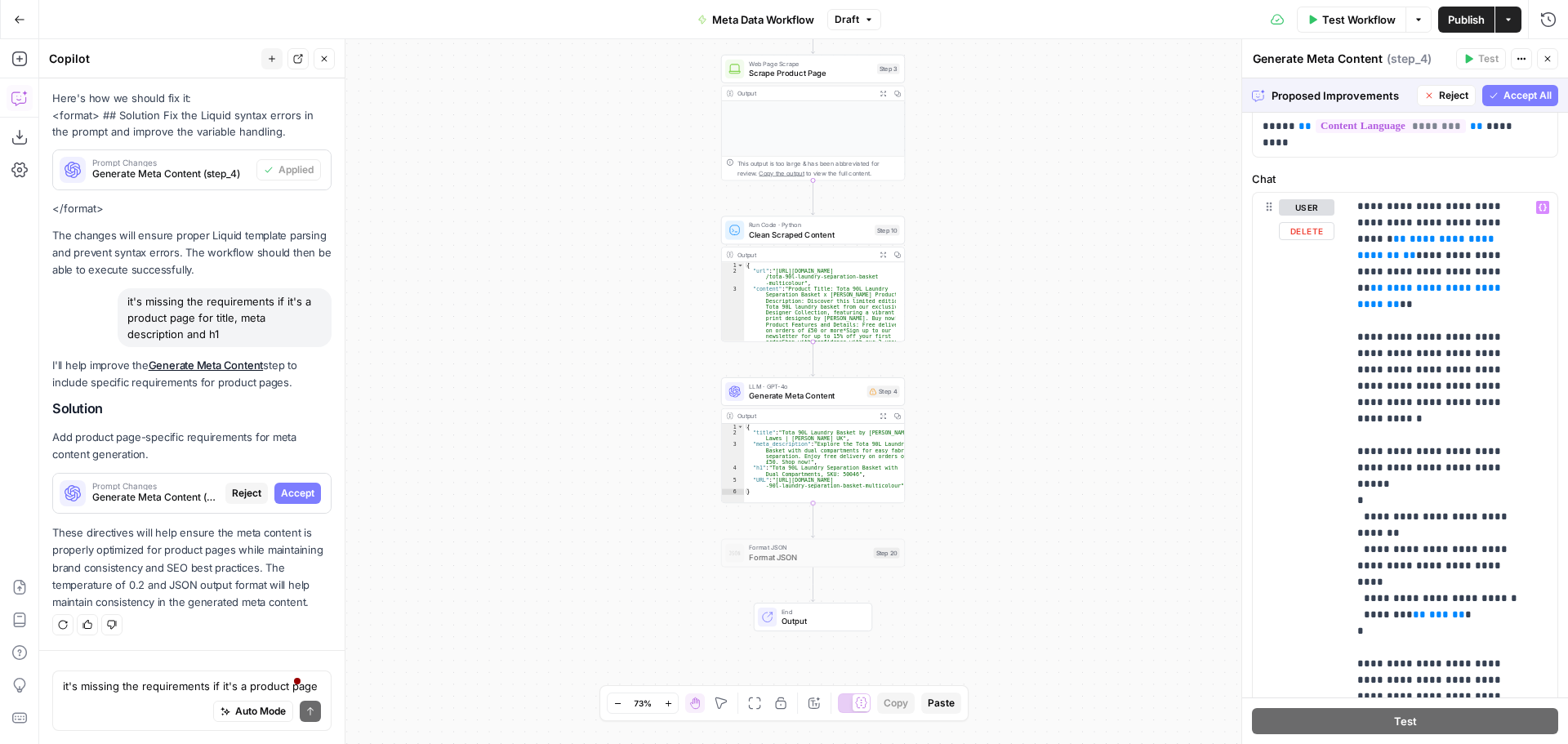
scroll to position [942, 0]
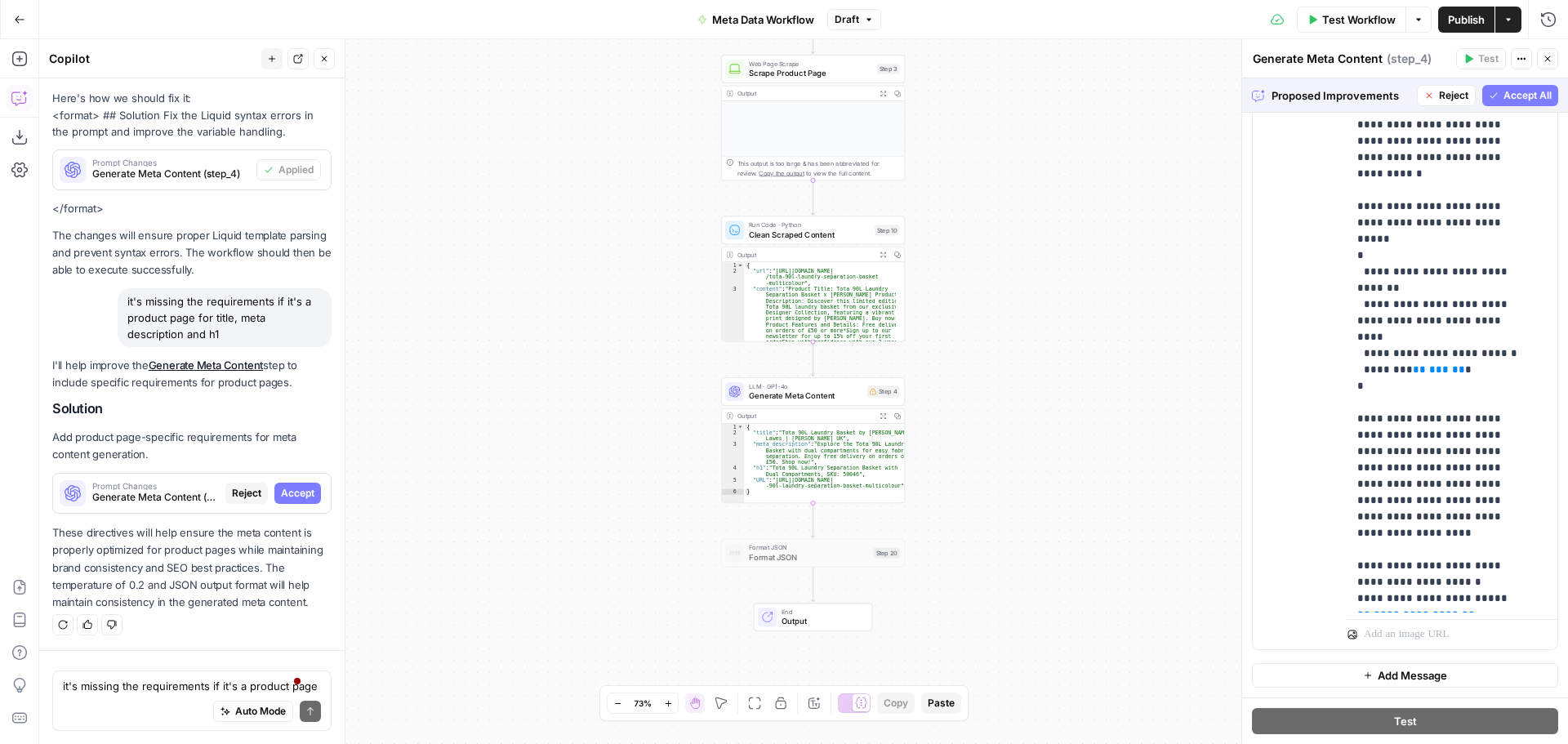
click at [1511, 92] on span "Accept All" at bounding box center [1527, 96] width 48 height 15
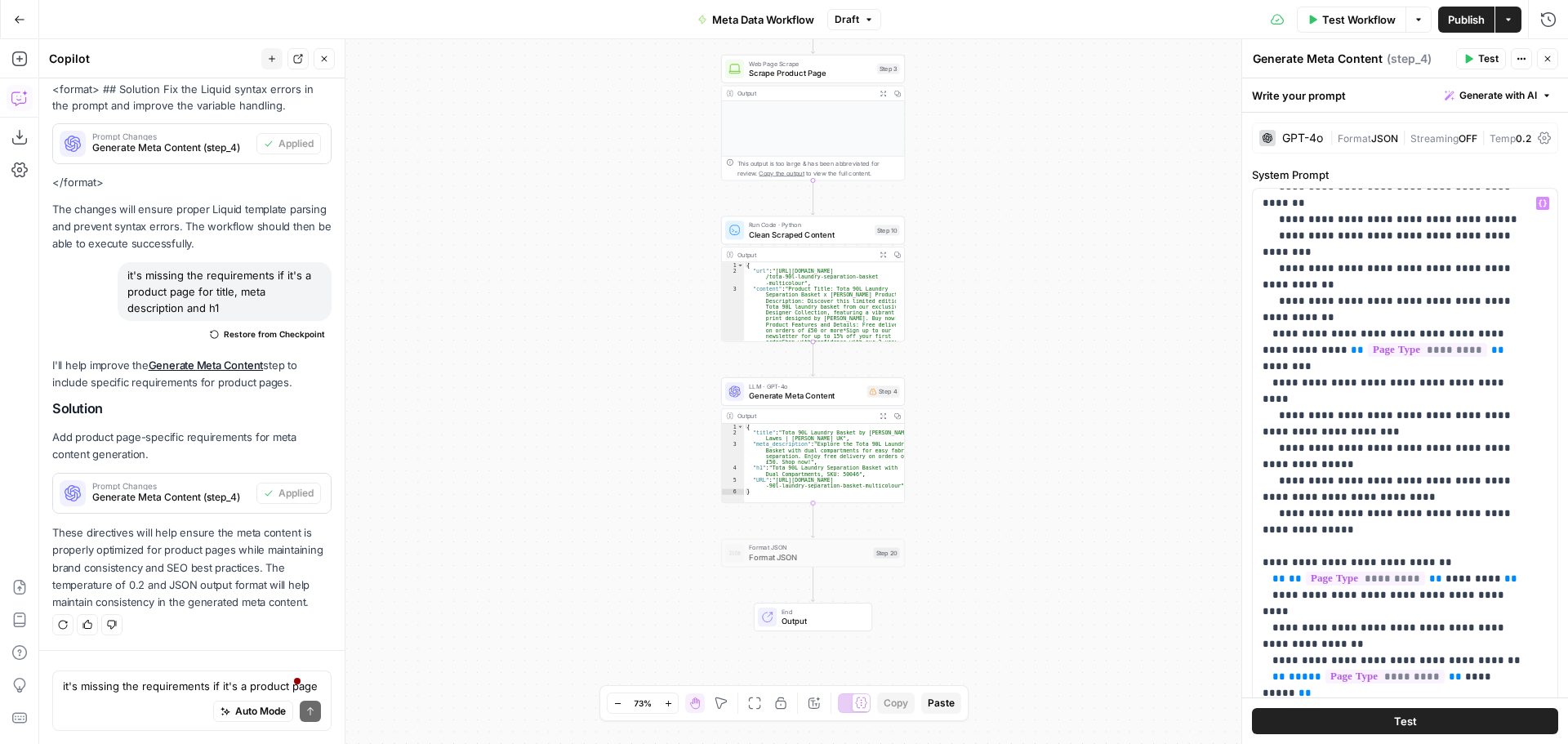
scroll to position [1062, 0]
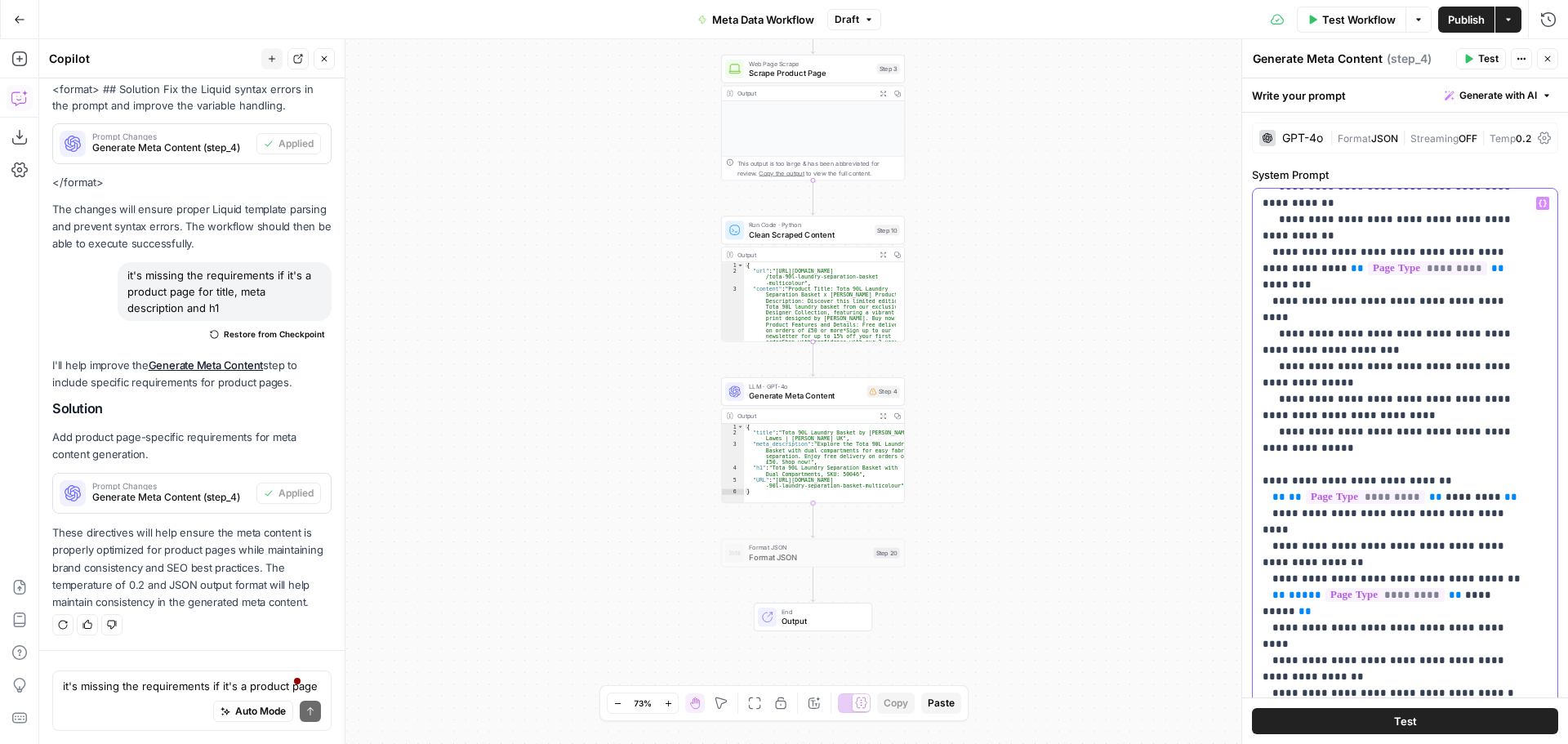
click at [1317, 299] on p "**********" at bounding box center [1393, 726] width 260 height 3185
click at [1302, 347] on p "**********" at bounding box center [1393, 726] width 260 height 3185
drag, startPoint x: 1317, startPoint y: 350, endPoint x: 1330, endPoint y: 351, distance: 13.0
click at [1330, 351] on p "**********" at bounding box center [1393, 726] width 260 height 3185
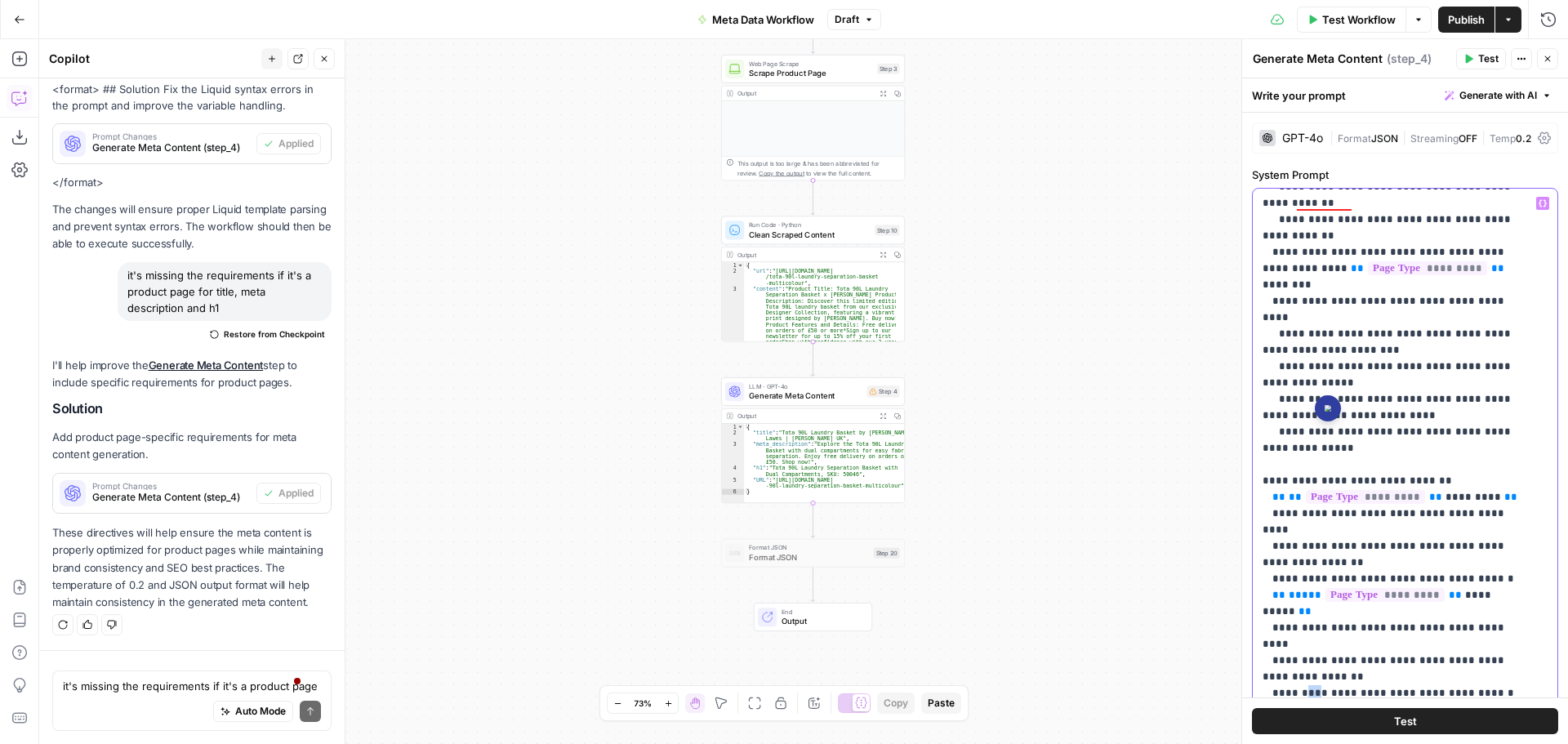
drag, startPoint x: 1299, startPoint y: 431, endPoint x: 1308, endPoint y: 432, distance: 9.1
click at [1308, 432] on p "**********" at bounding box center [1393, 726] width 260 height 3185
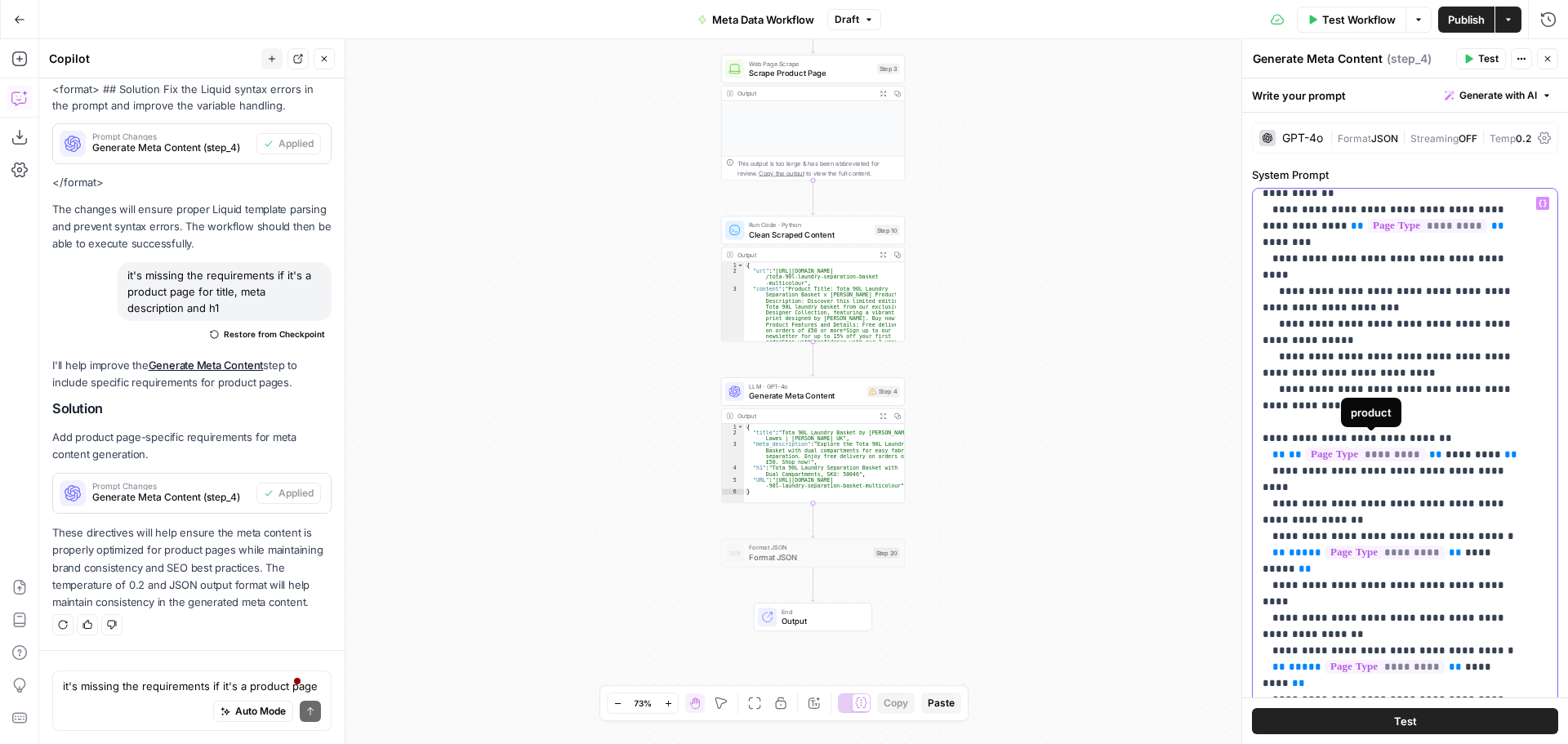
scroll to position [1143, 0]
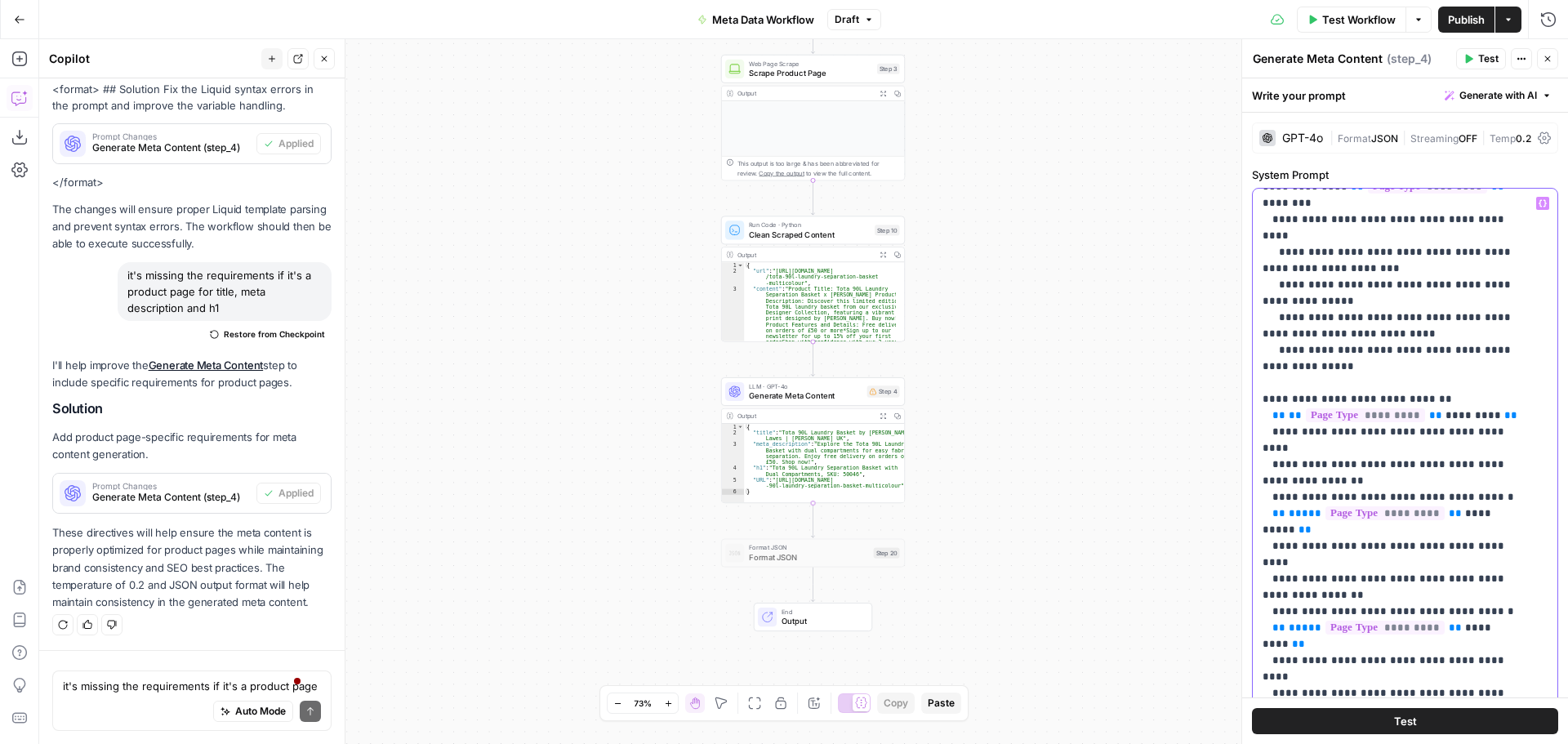
click at [1310, 384] on p "**********" at bounding box center [1393, 643] width 260 height 3185
click at [1381, 399] on p "**********" at bounding box center [1393, 643] width 260 height 3185
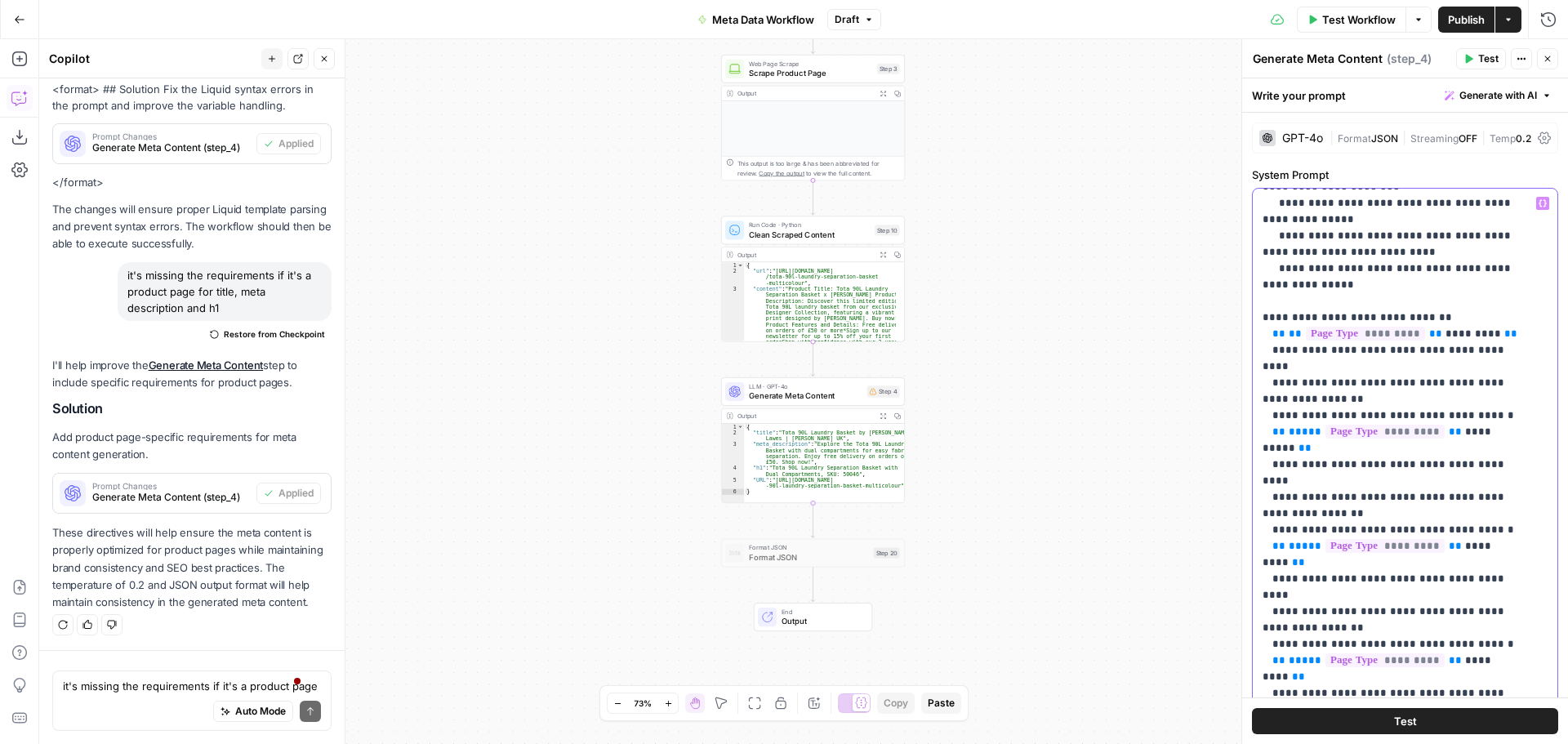
click at [1310, 353] on p "**********" at bounding box center [1393, 562] width 260 height 3185
click at [1319, 381] on p "**********" at bounding box center [1393, 562] width 260 height 3185
click at [1408, 399] on p "**********" at bounding box center [1393, 562] width 260 height 3185
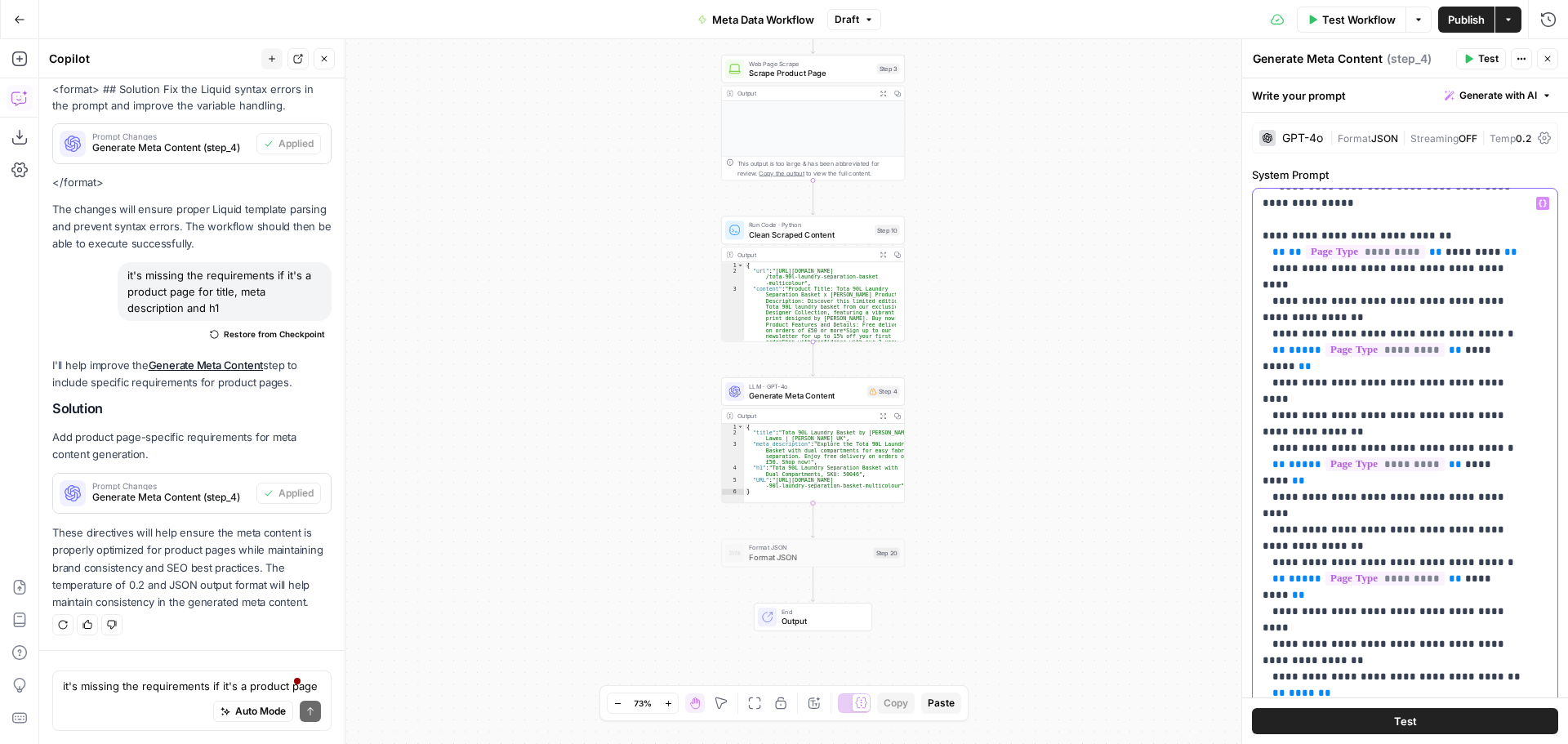
click at [1306, 349] on p "**********" at bounding box center [1393, 481] width 260 height 3185
click at [1320, 390] on p "**********" at bounding box center [1393, 481] width 260 height 3185
click at [1384, 399] on p "**********" at bounding box center [1393, 481] width 260 height 3185
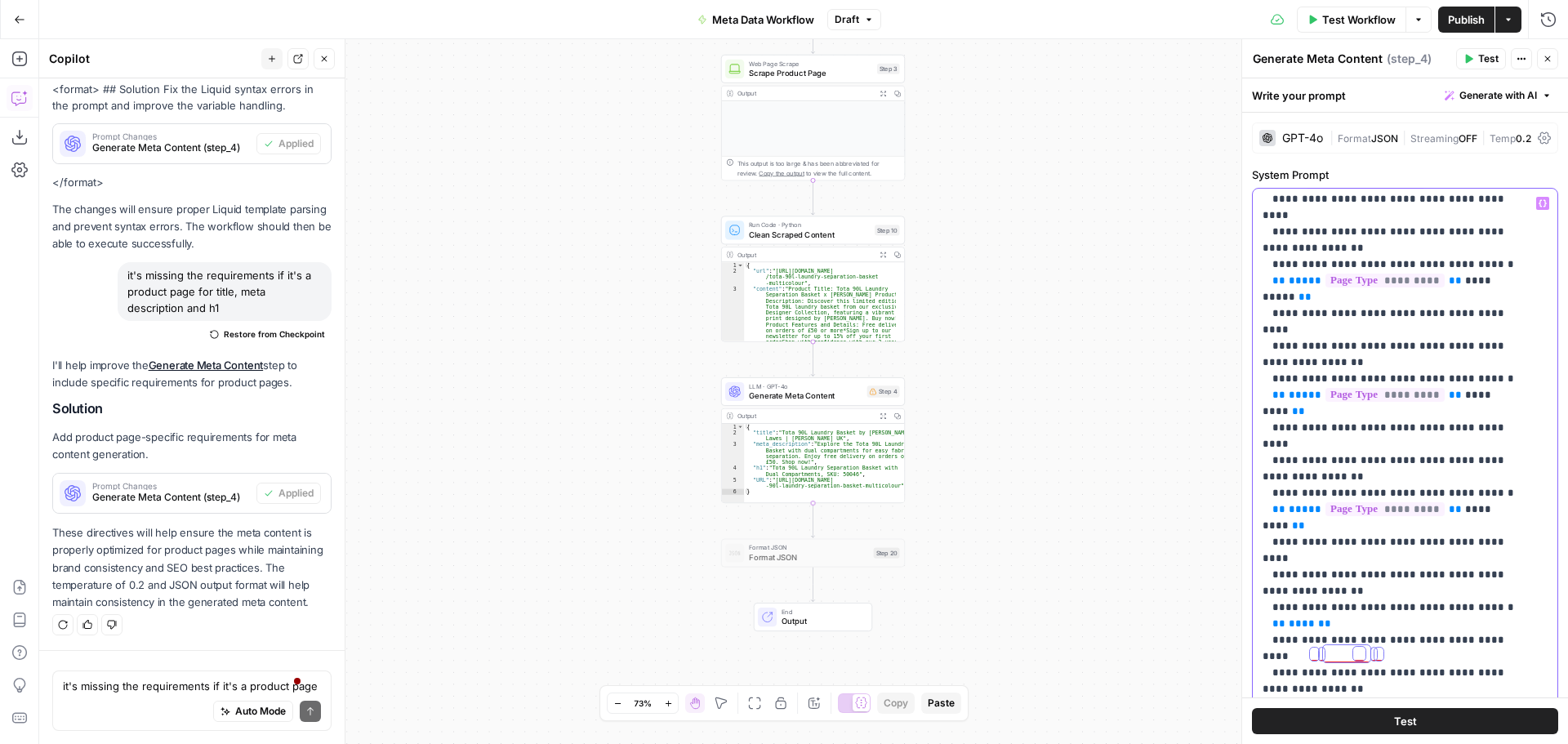
scroll to position [1471, 0]
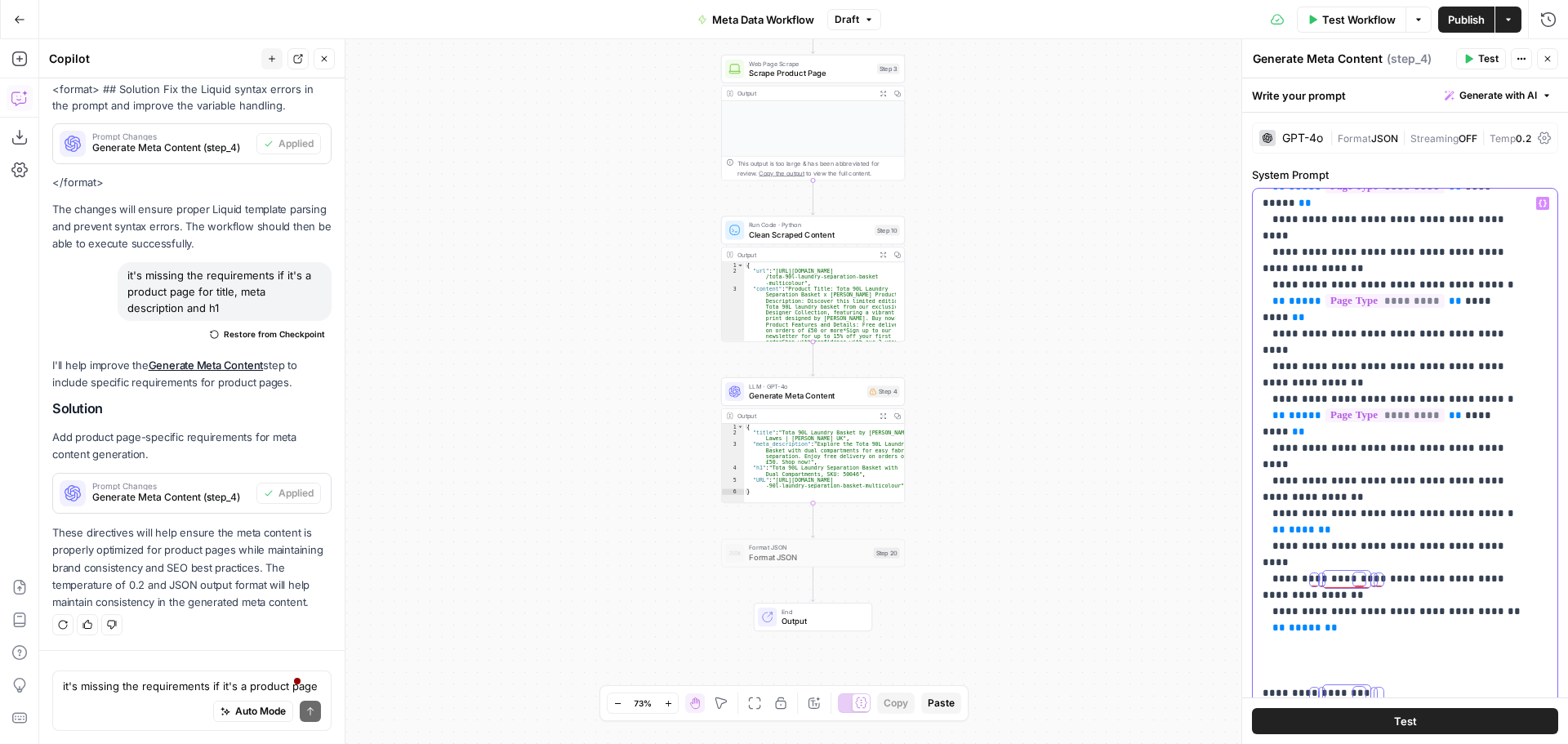
drag, startPoint x: 1328, startPoint y: 268, endPoint x: 1342, endPoint y: 274, distance: 15.2
click at [1328, 269] on p "**********" at bounding box center [1393, 317] width 260 height 3185
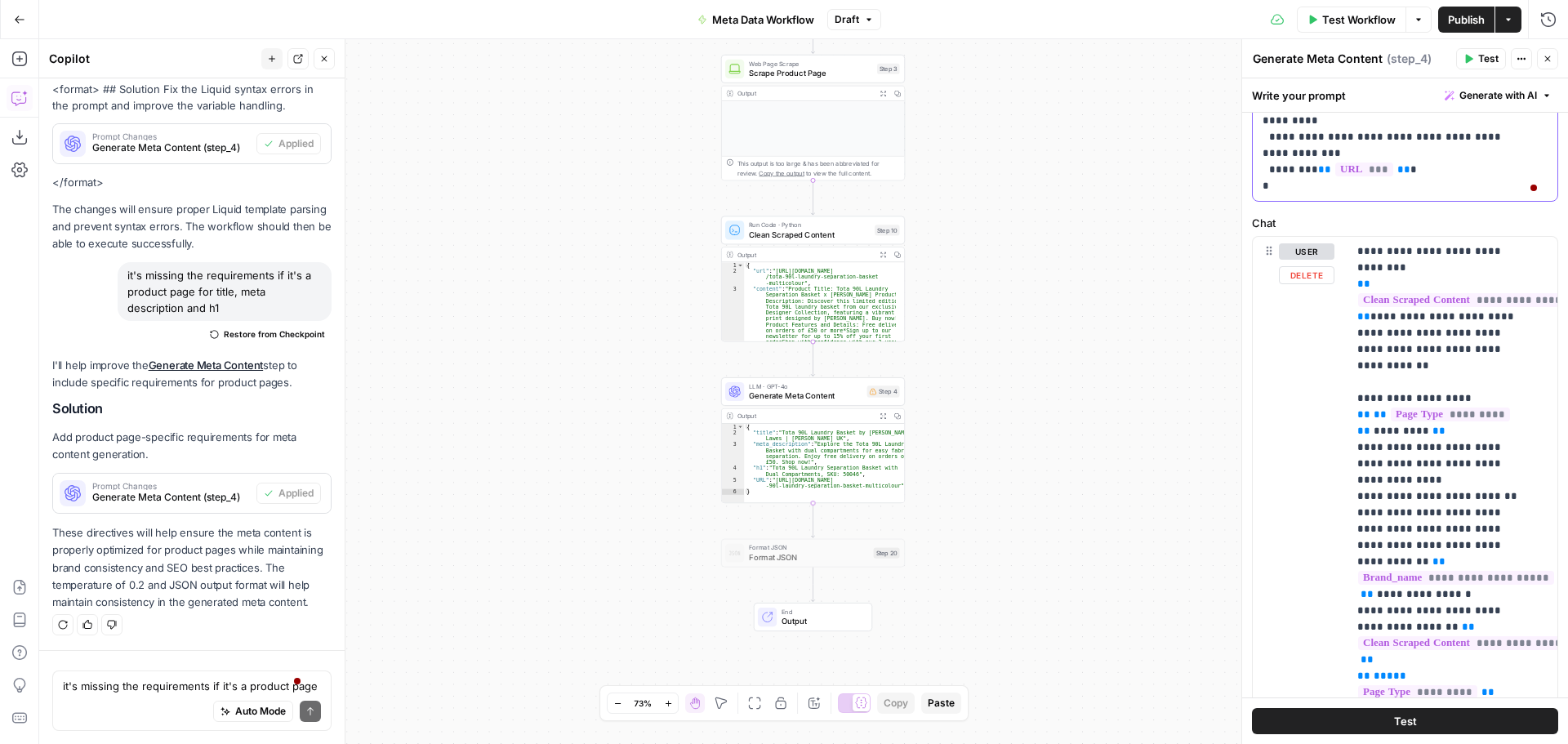
scroll to position [735, 0]
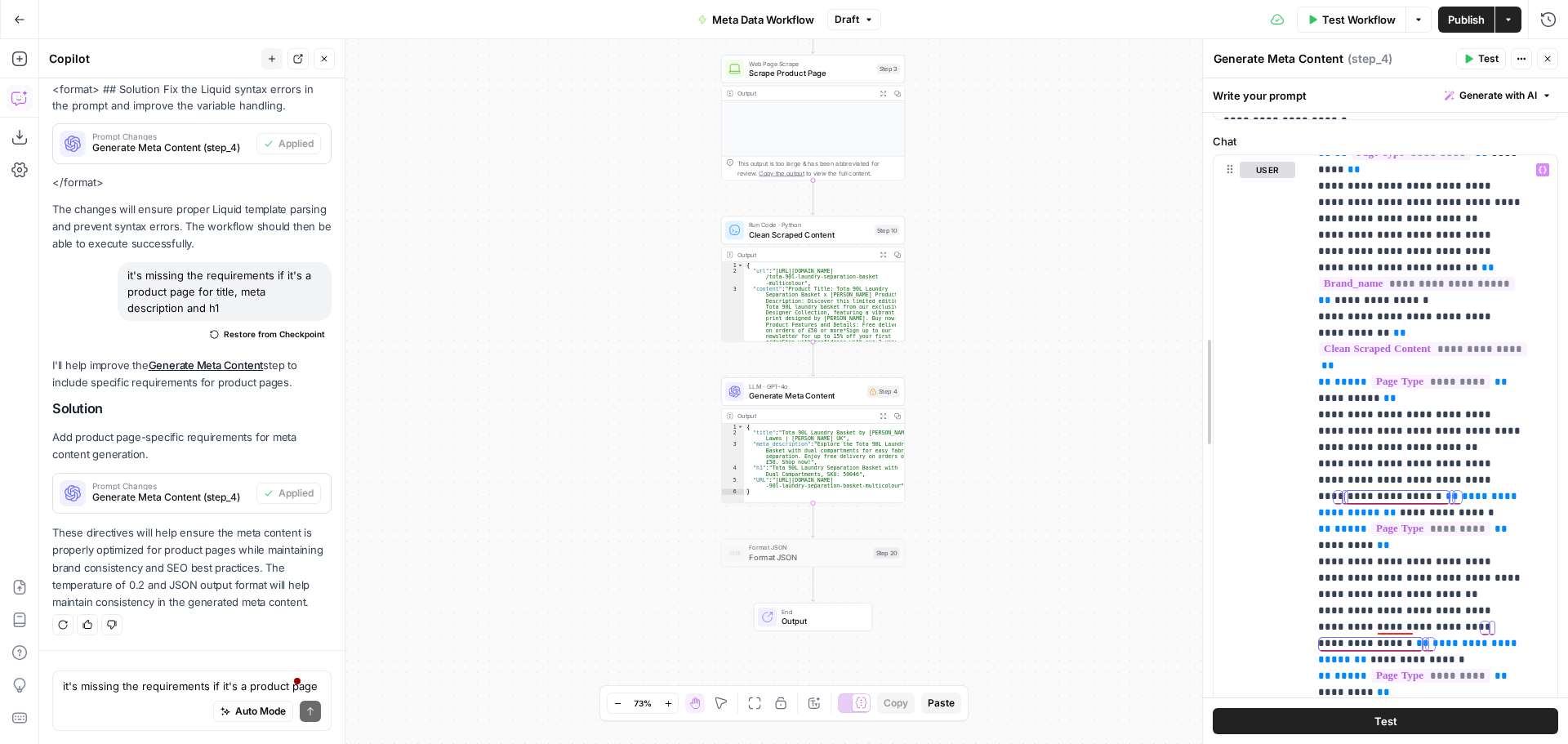
scroll to position [2223, 0]
drag, startPoint x: 1247, startPoint y: 365, endPoint x: 1208, endPoint y: 371, distance: 39.5
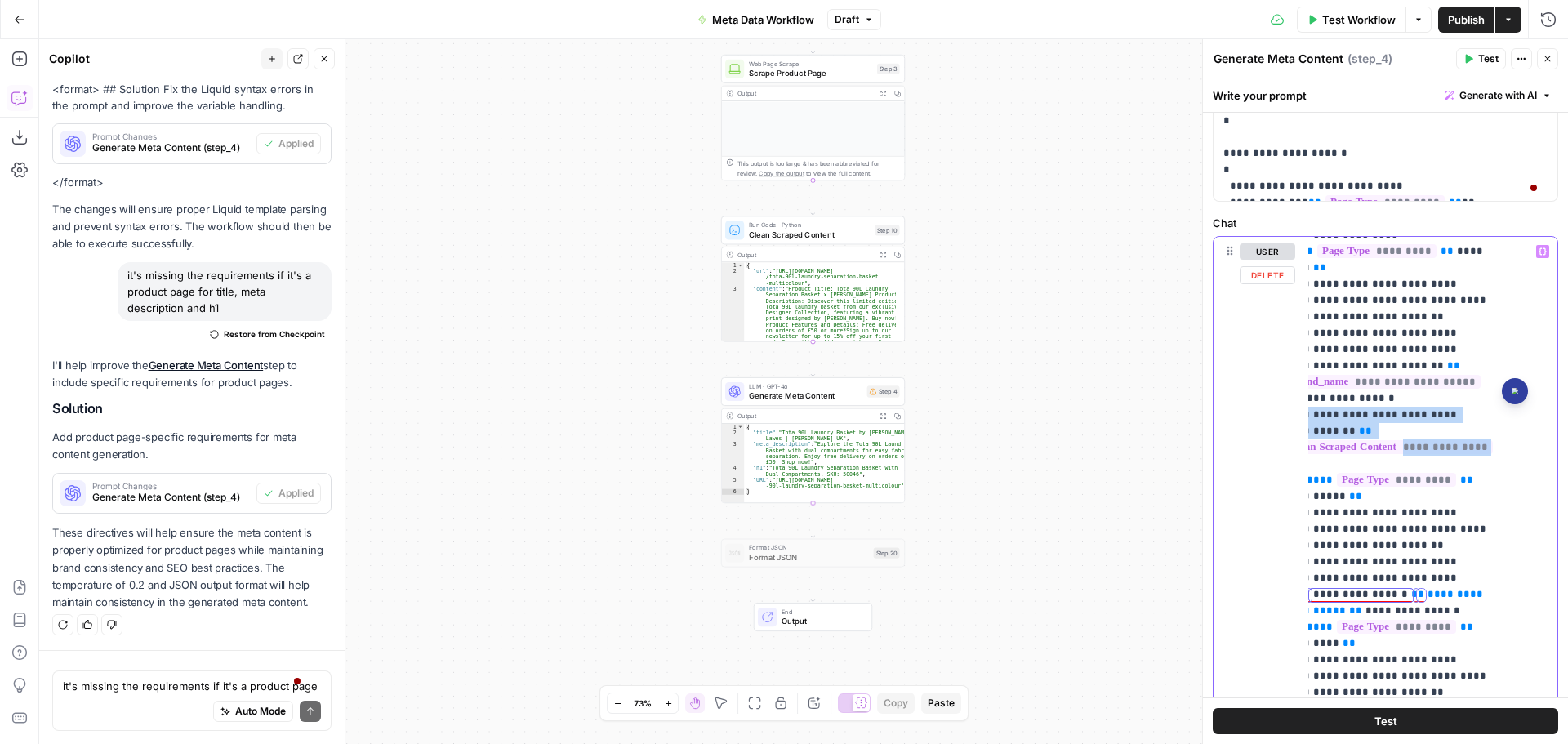
scroll to position [131, 36]
drag, startPoint x: 1316, startPoint y: 414, endPoint x: 1479, endPoint y: 447, distance: 166.3
click at [1479, 447] on div "**********" at bounding box center [1426, 569] width 237 height 665
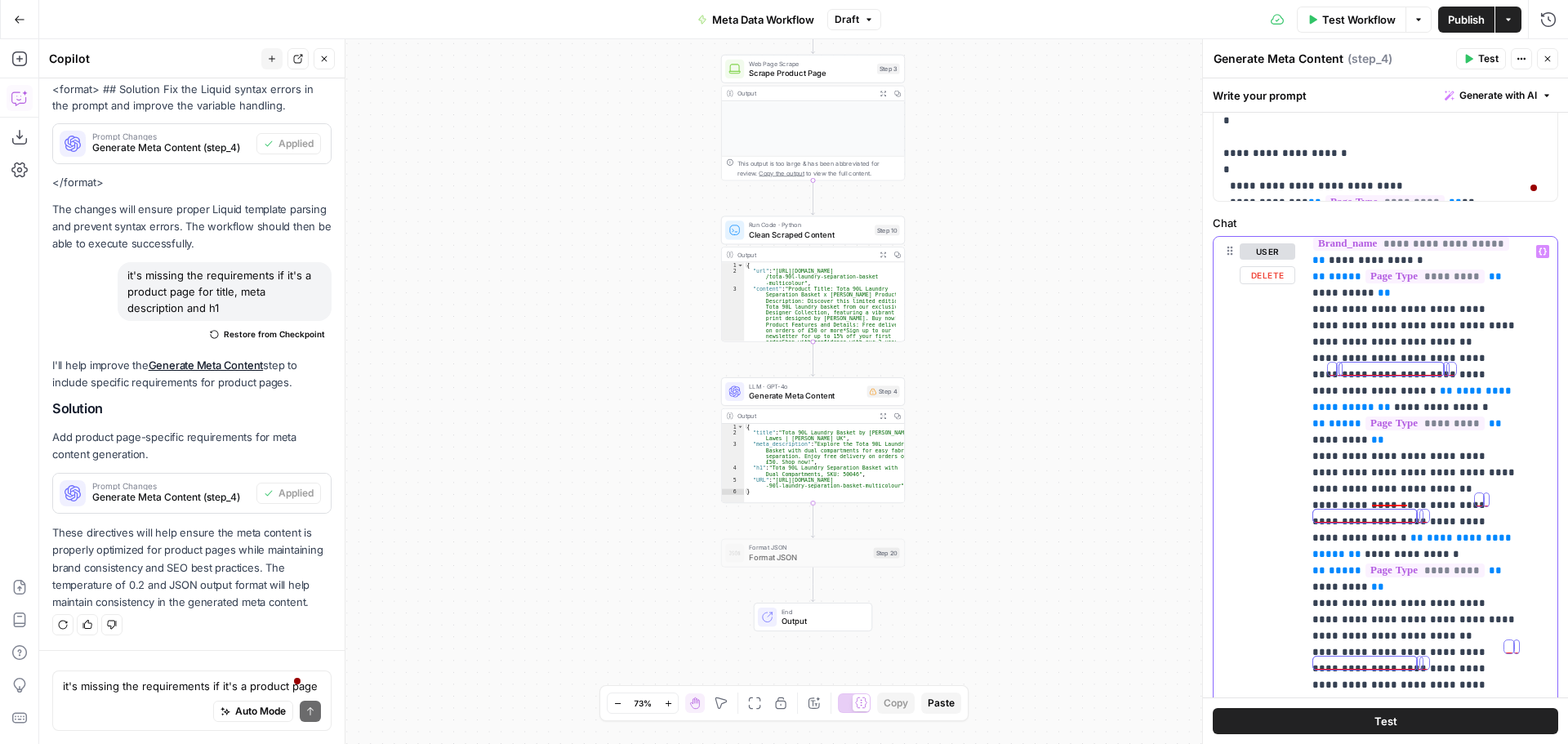
scroll to position [294, 5]
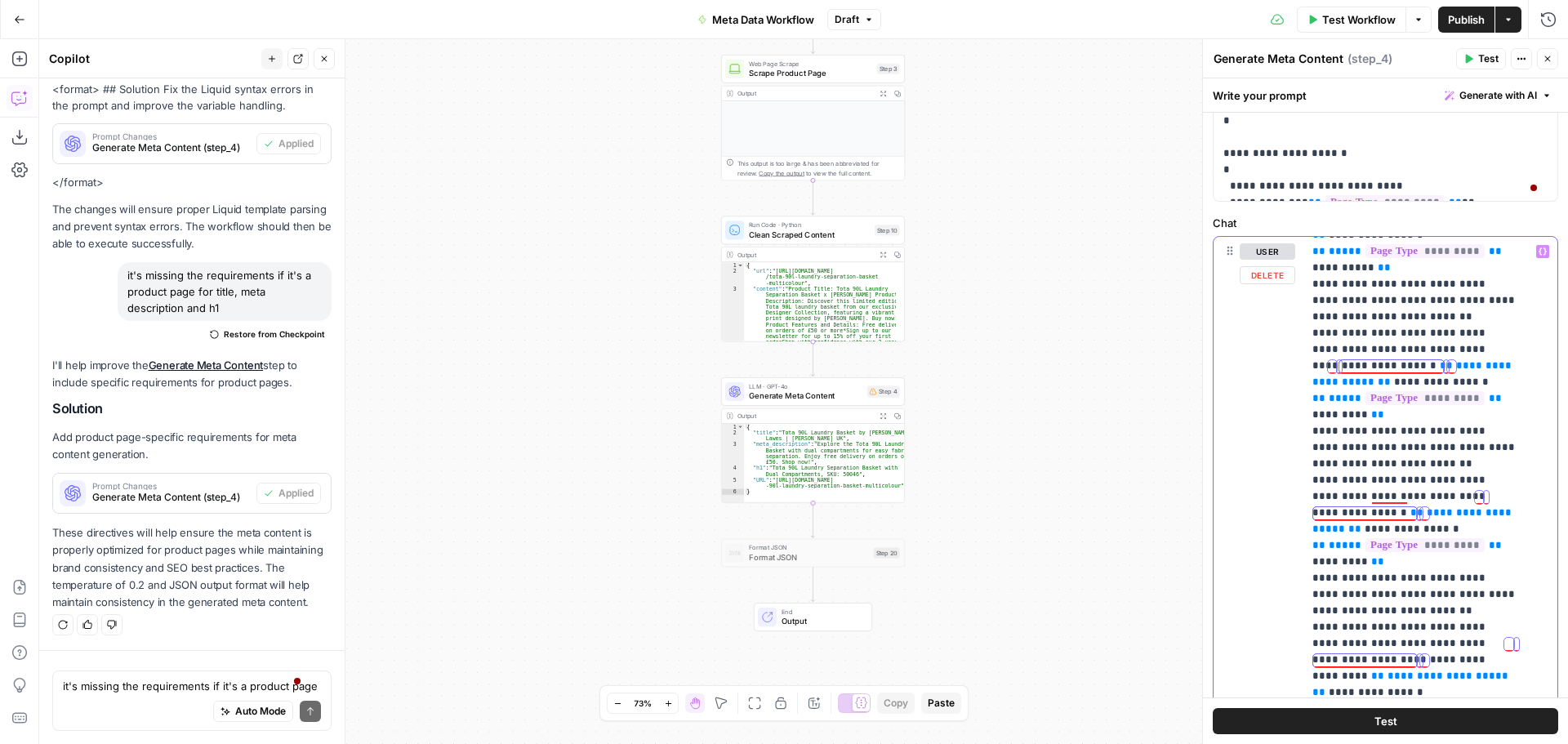
click at [1271, 387] on div "user Delete" at bounding box center [1267, 588] width 56 height 689
click at [1387, 367] on span "**********" at bounding box center [1414, 373] width 203 height 27
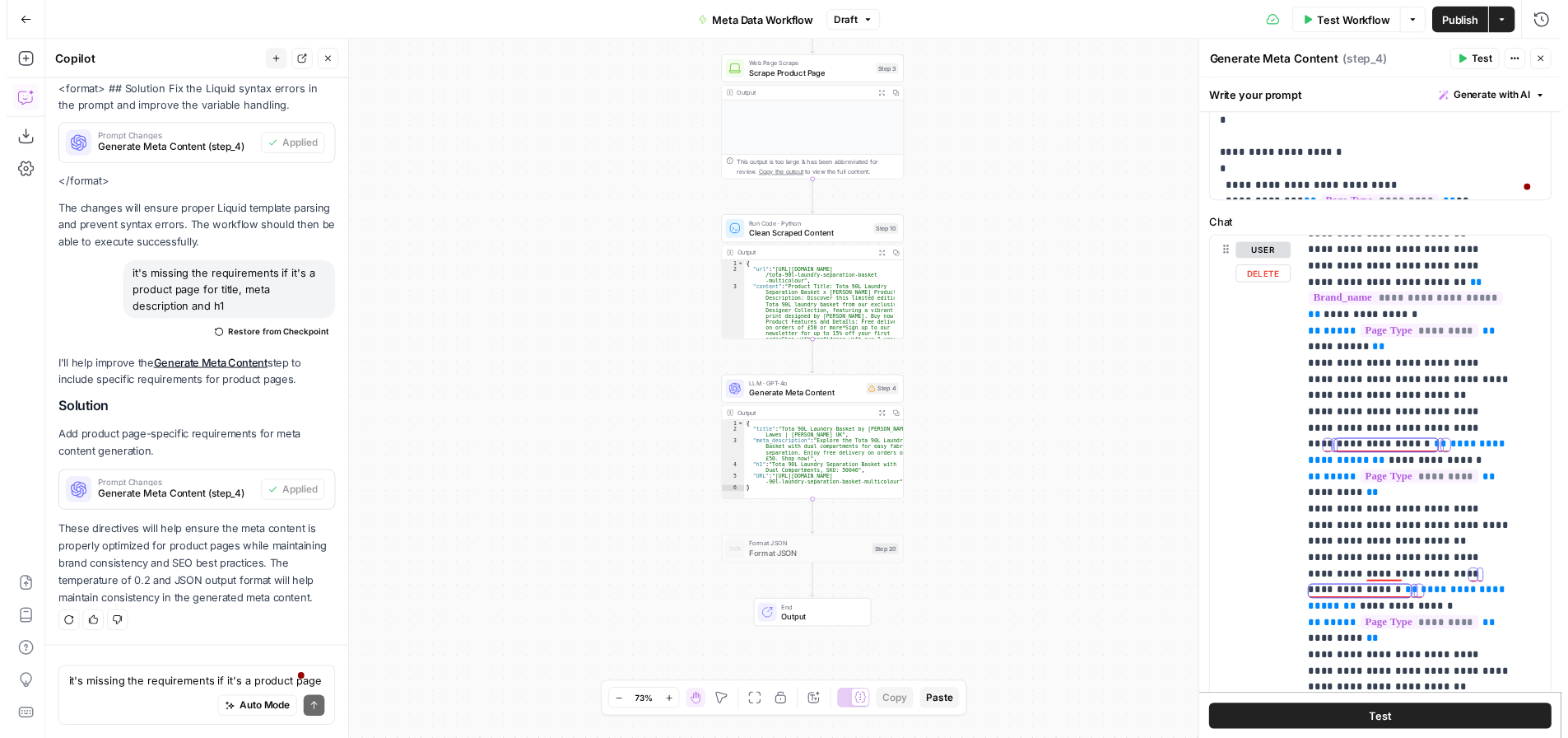
scroll to position [214, 0]
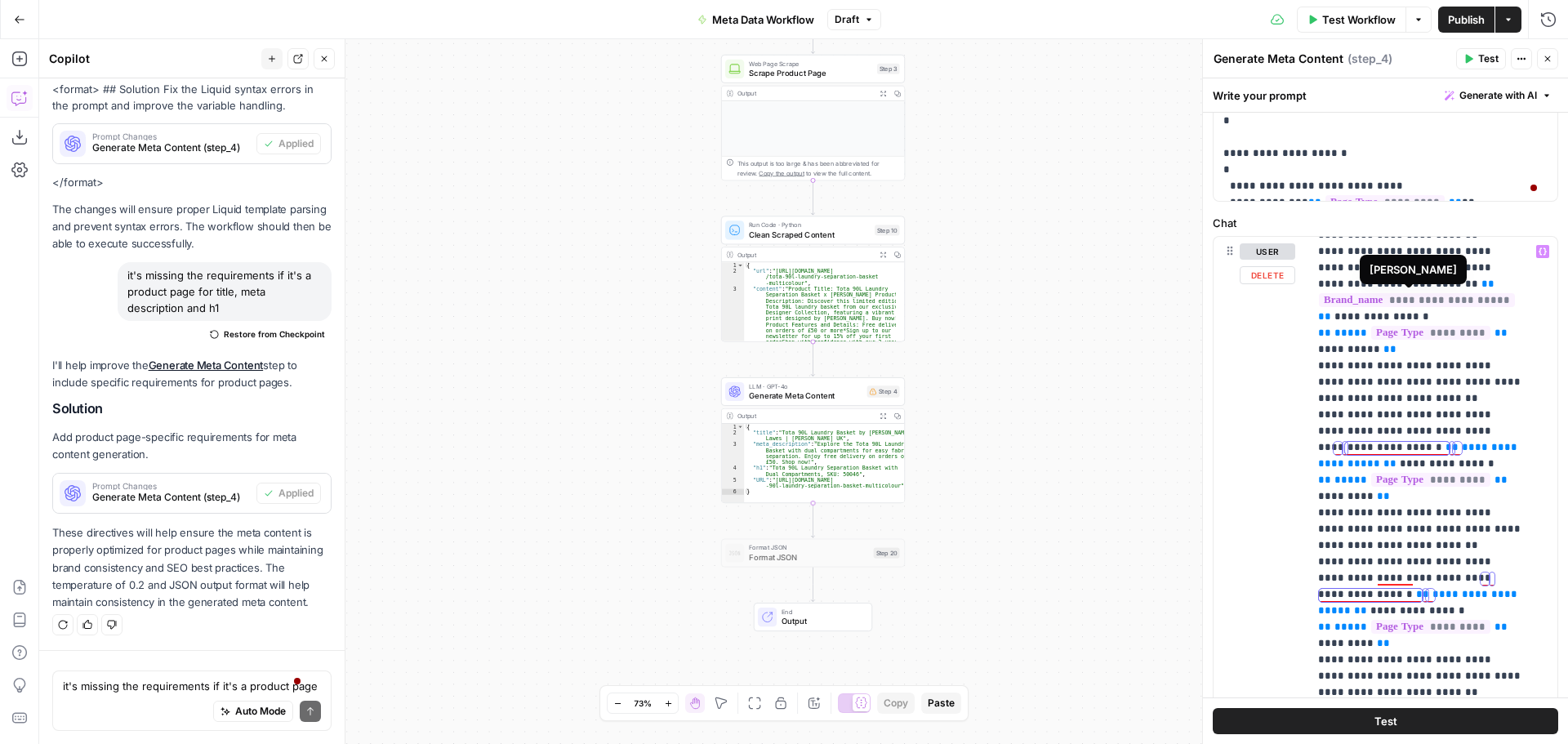
drag, startPoint x: 1307, startPoint y: 304, endPoint x: 1482, endPoint y: 294, distance: 175.3
click at [1482, 294] on div "**********" at bounding box center [1385, 588] width 344 height 703
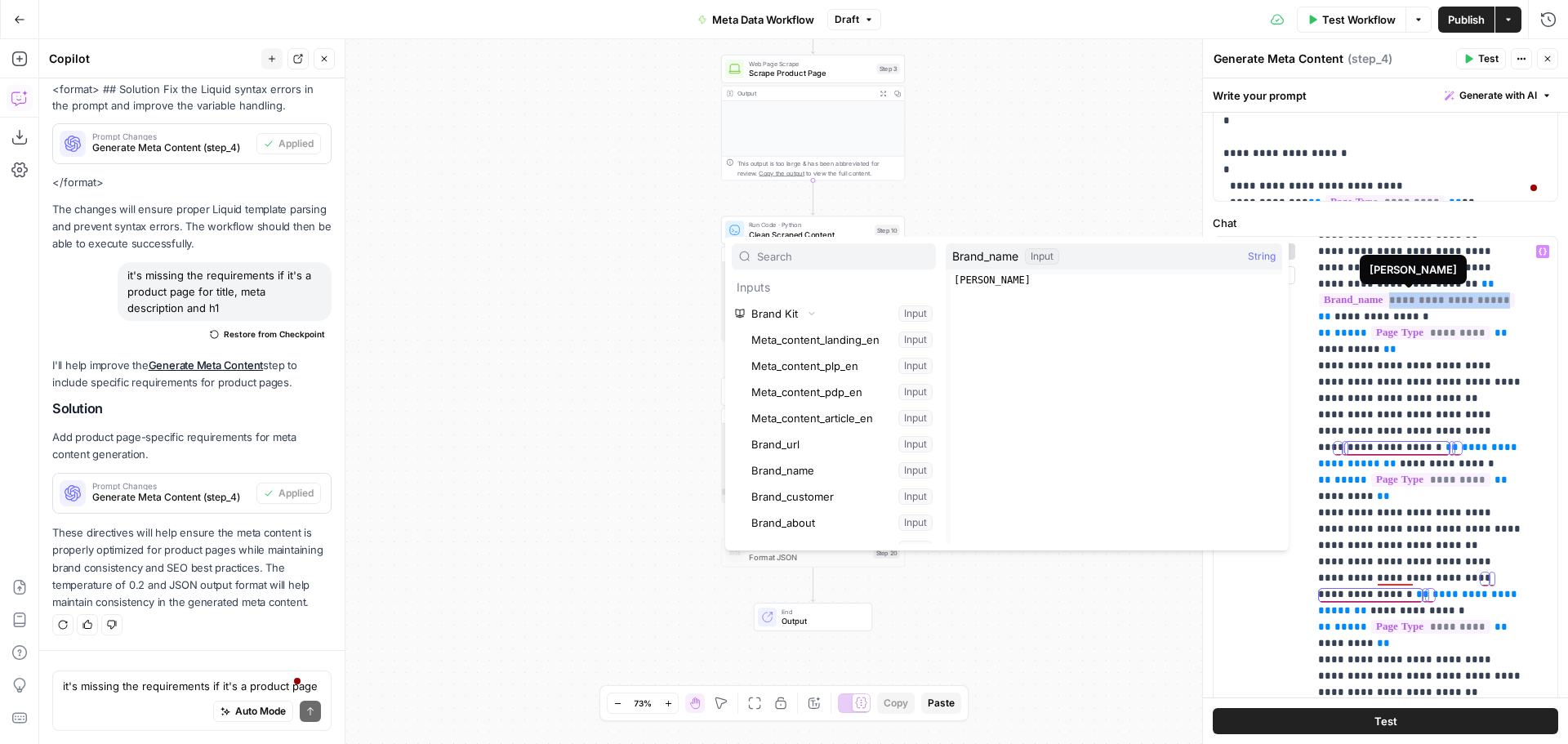
drag, startPoint x: 1476, startPoint y: 301, endPoint x: 1139, endPoint y: 637, distance: 475.9
click at [1139, 637] on div "Workflow Set Inputs Inputs Web Page Scrape Scrape Product Page Step 3 Output Ex…" at bounding box center [803, 391] width 1529 height 705
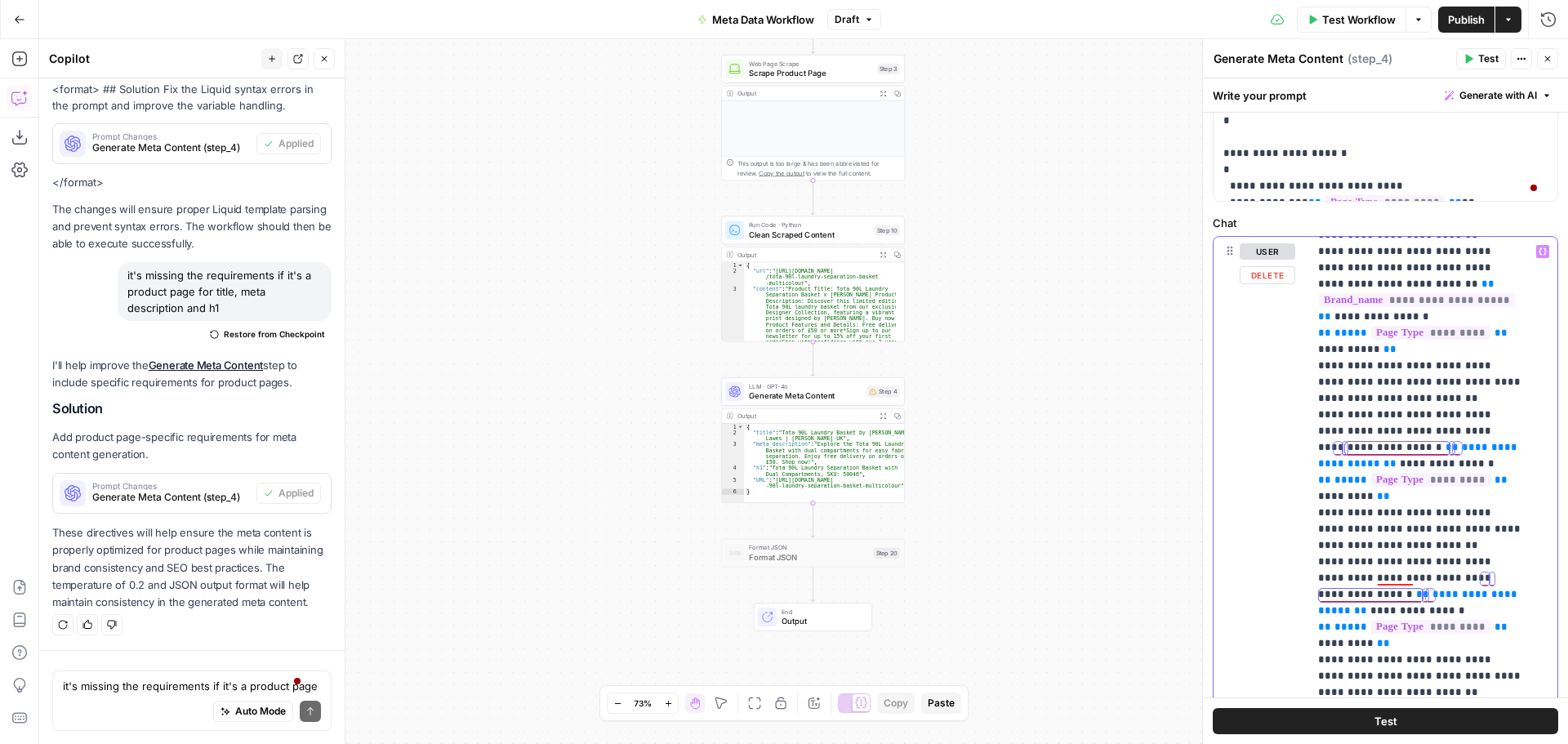
click at [1425, 447] on span "**********" at bounding box center [1419, 454] width 203 height 27
drag, startPoint x: 1406, startPoint y: 445, endPoint x: 1446, endPoint y: 445, distance: 40.0
click at [1446, 445] on span "**********" at bounding box center [1419, 454] width 203 height 27
click at [1384, 442] on span "**********" at bounding box center [1404, 454] width 173 height 27
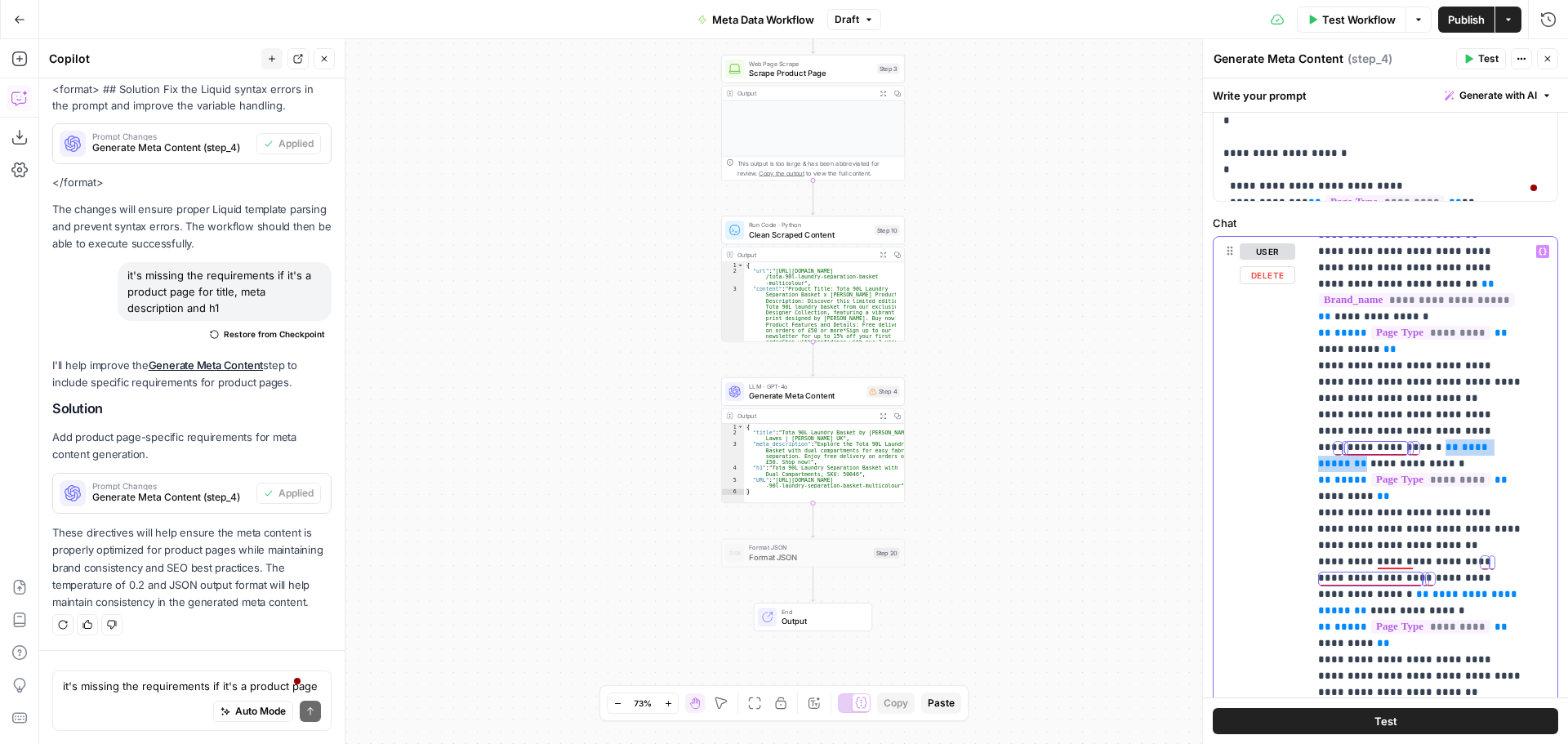
click at [1384, 442] on span "**********" at bounding box center [1404, 454] width 173 height 27
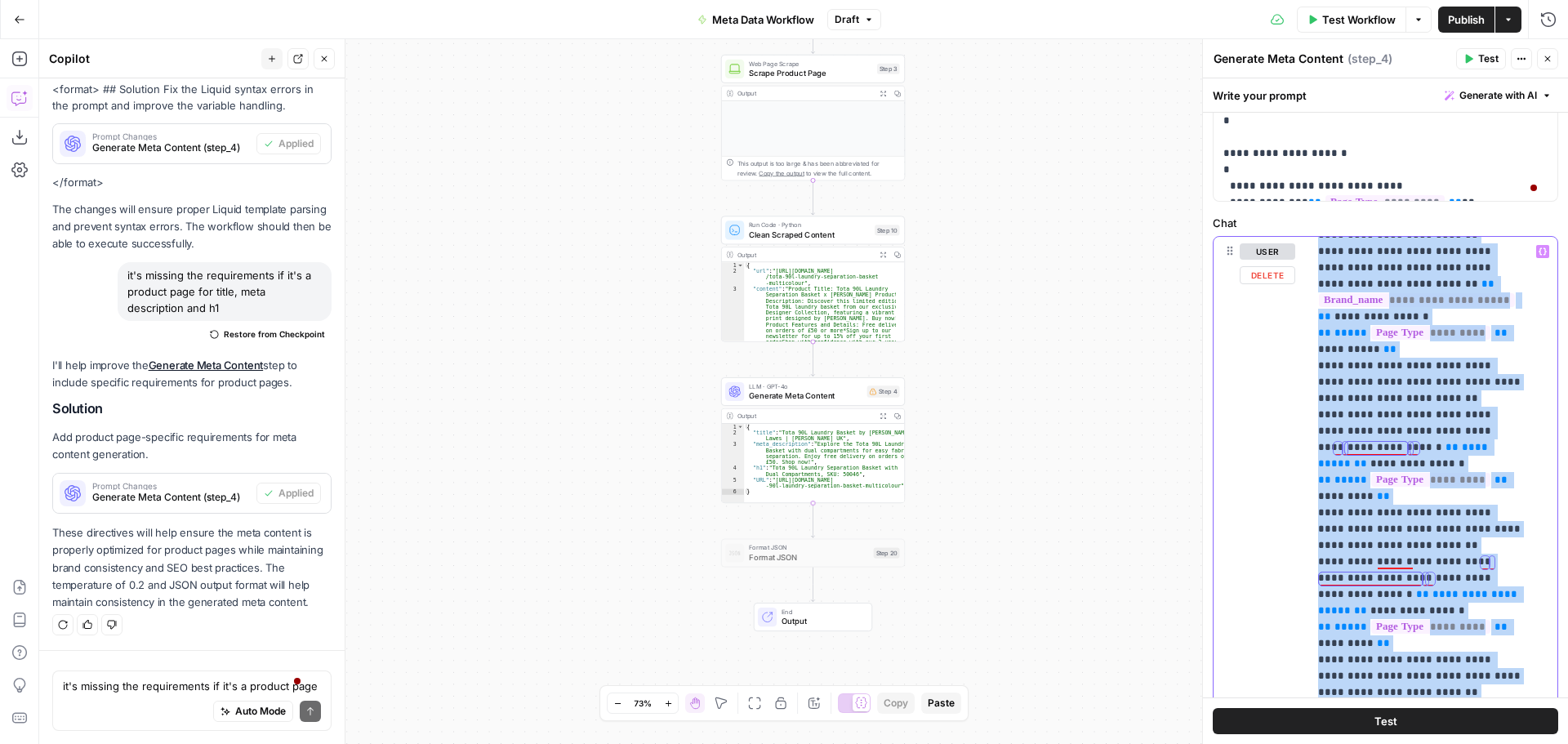
click at [1384, 442] on span "**********" at bounding box center [1404, 454] width 173 height 27
click at [1384, 445] on span "**********" at bounding box center [1404, 454] width 173 height 27
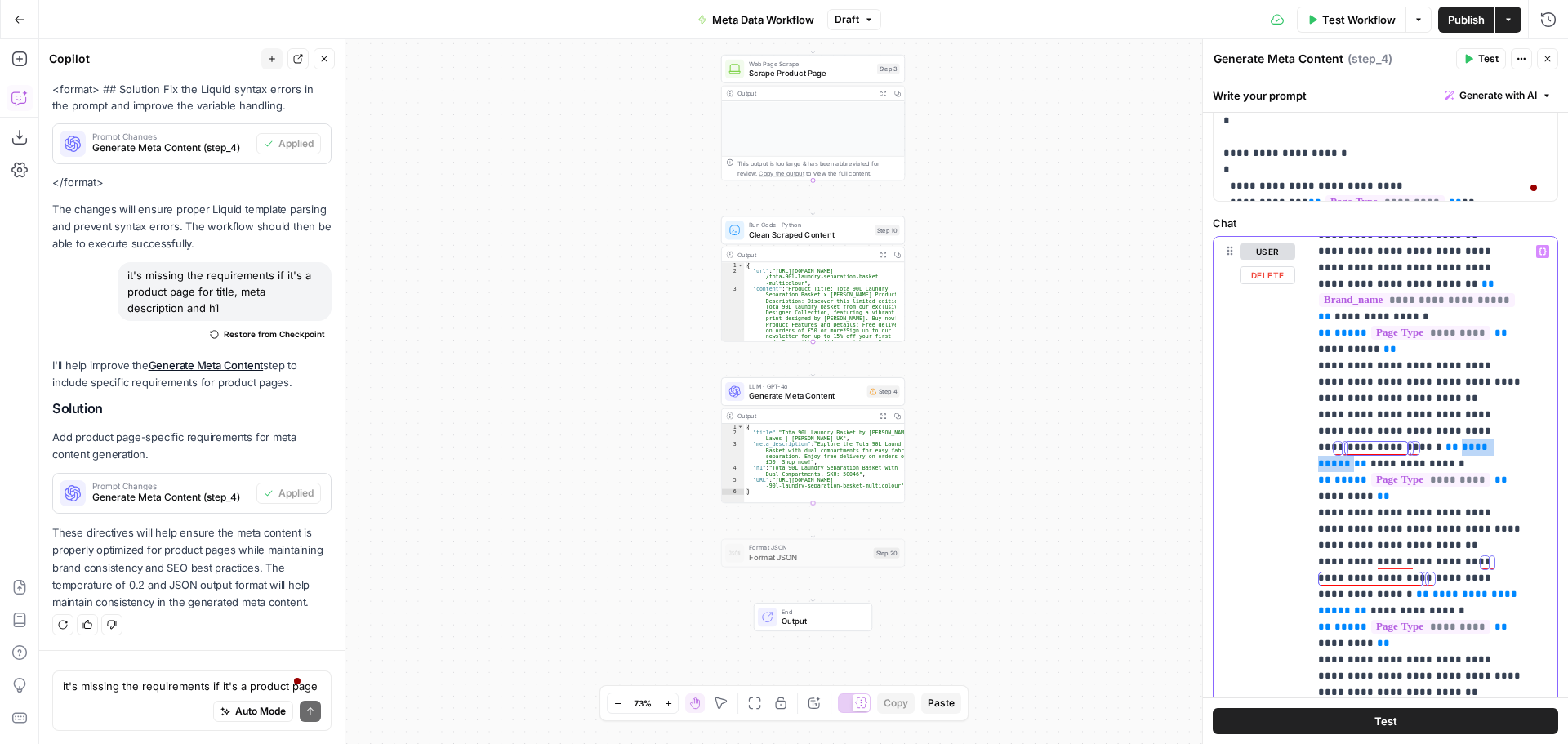
click at [1384, 445] on span "**********" at bounding box center [1404, 454] width 173 height 27
click at [1438, 427] on div "Rephrase" at bounding box center [1436, 424] width 26 height 27
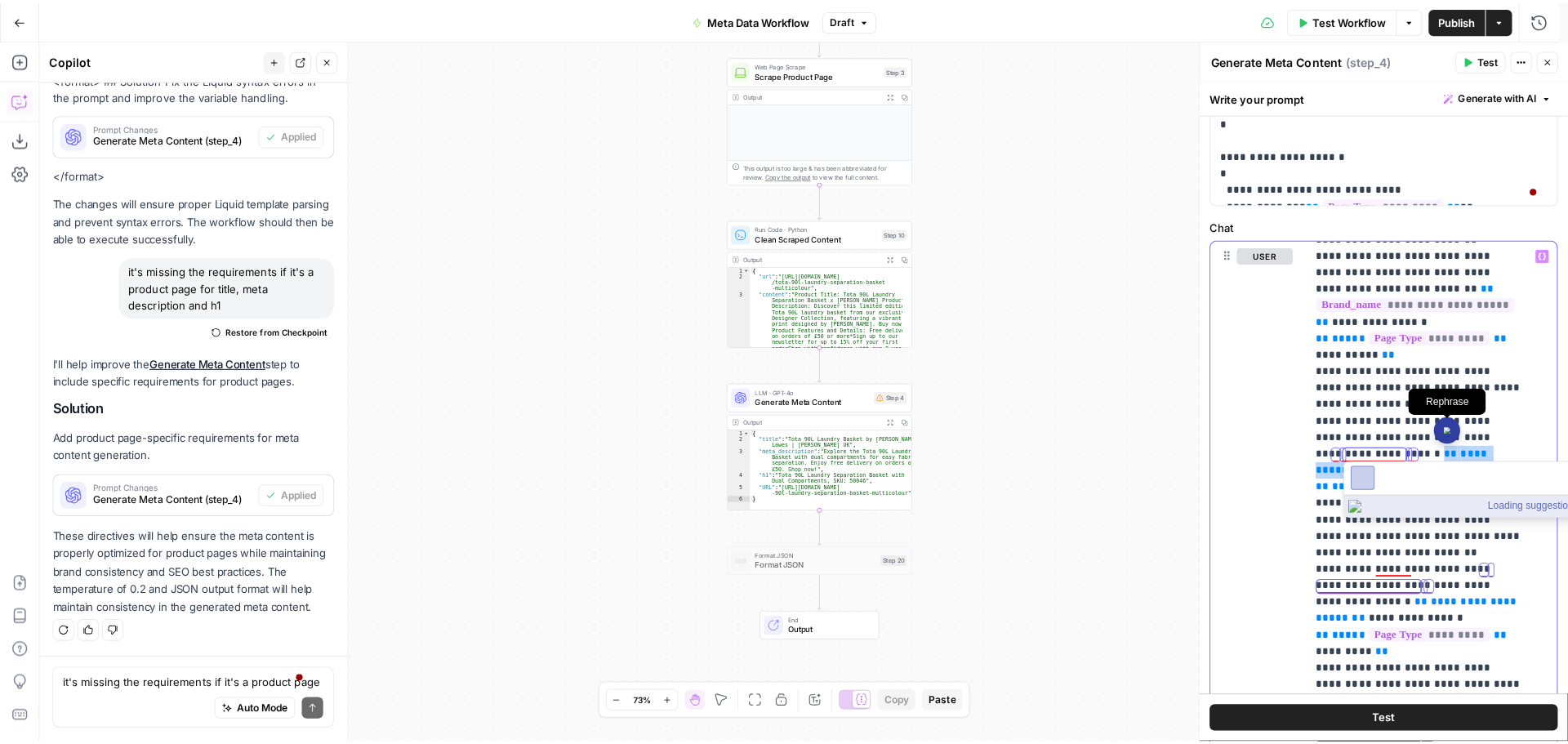
scroll to position [472, 0]
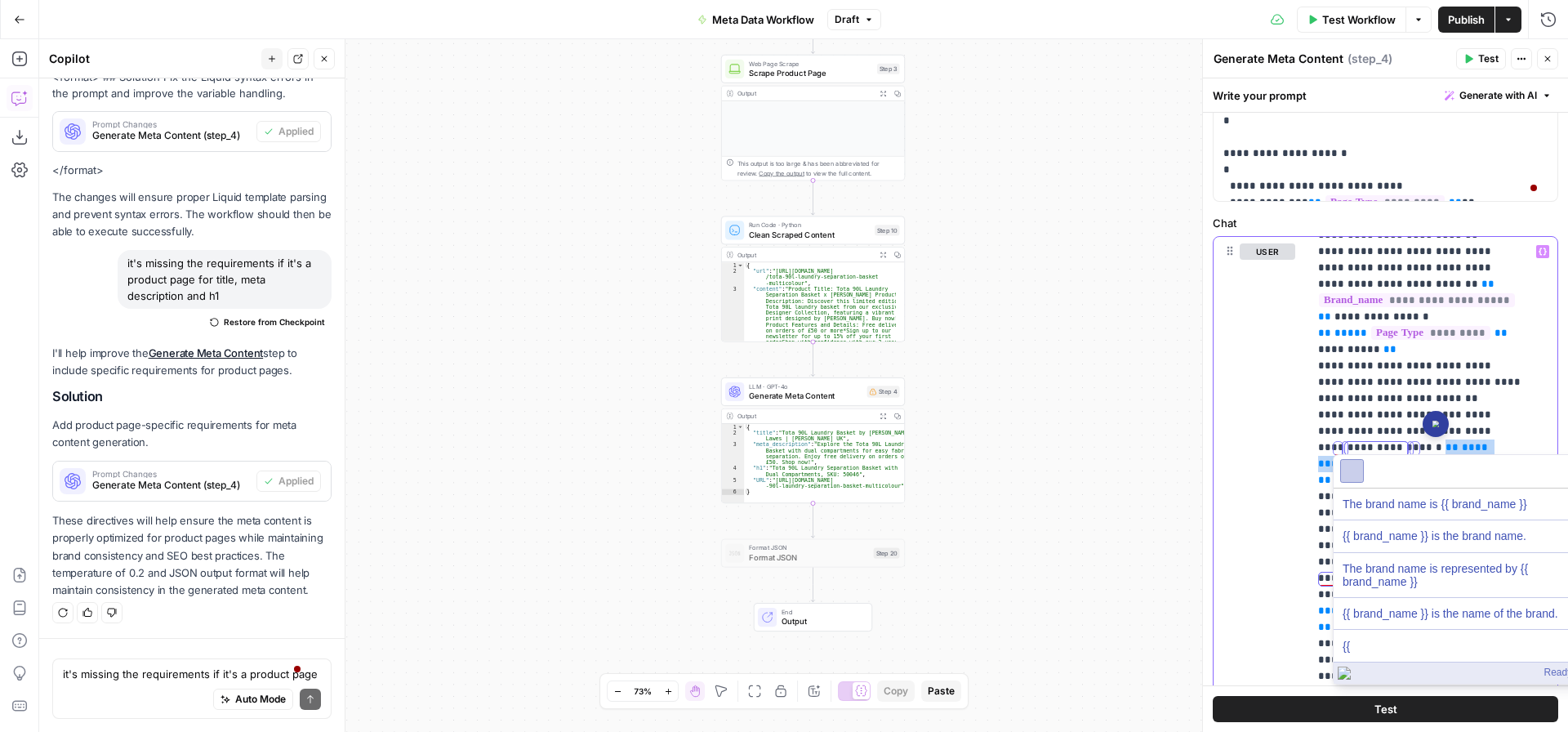
click at [1230, 504] on div "user Delete" at bounding box center [1254, 588] width 81 height 703
click at [1266, 461] on div "user Delete" at bounding box center [1267, 588] width 56 height 689
click at [1433, 424] on img at bounding box center [1436, 423] width 6 height 6
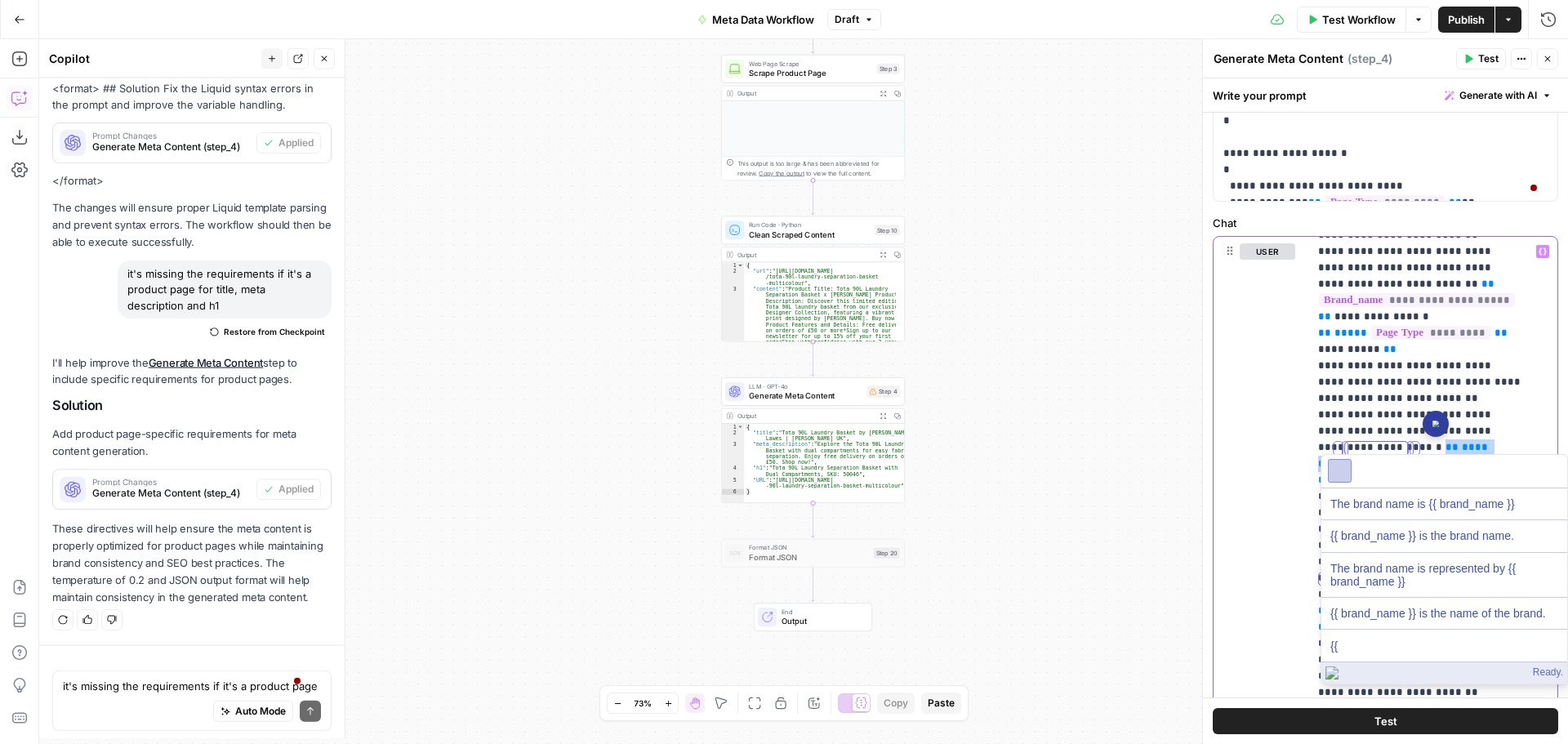
scroll to position [459, 0]
drag, startPoint x: 1438, startPoint y: 423, endPoint x: 1441, endPoint y: 433, distance: 10.4
click at [1511, 479] on html "Threepipe Reply New Home Browse Your Data Usage Settings Recent Grids QSI Linke…" at bounding box center [784, 372] width 1568 height 744
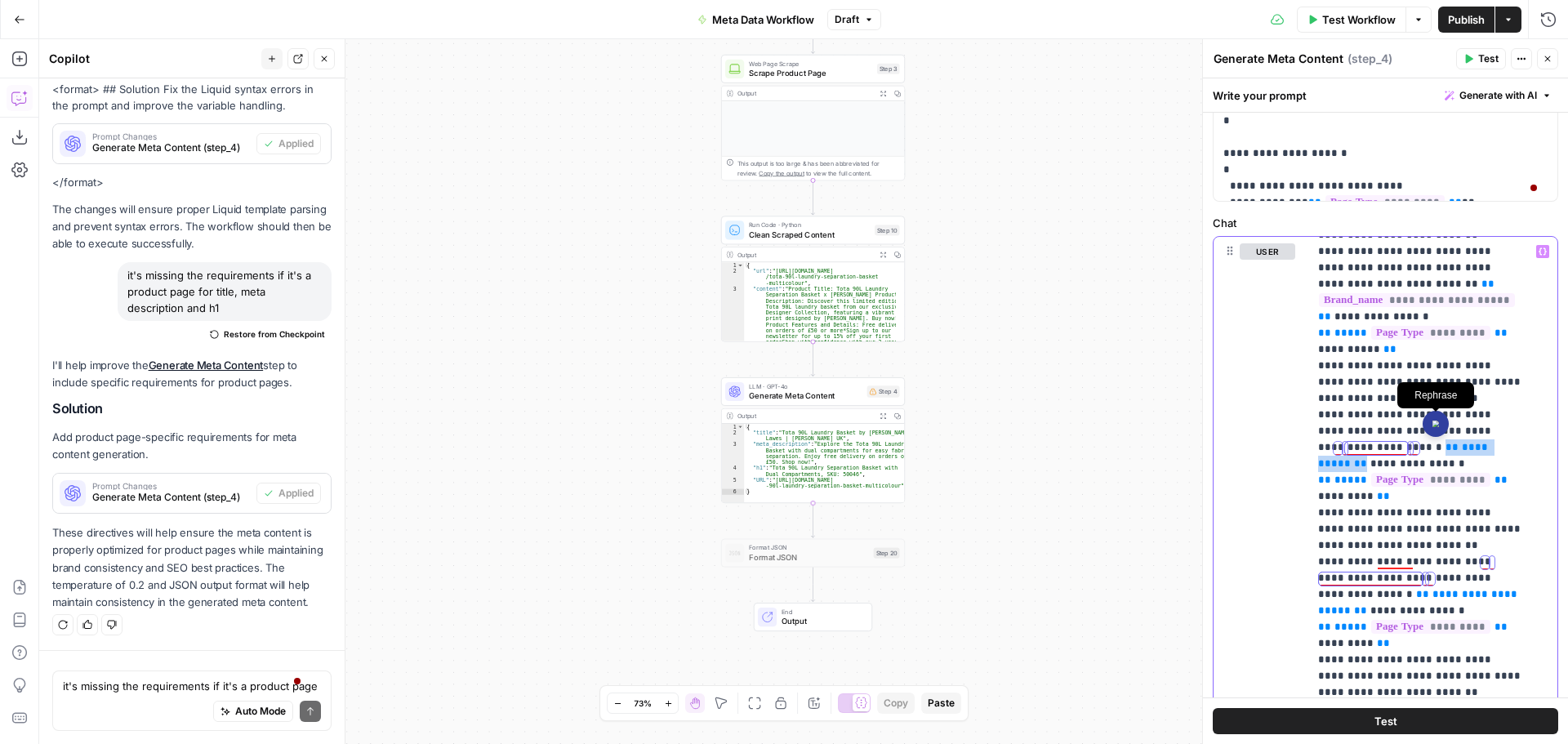
click at [1436, 431] on div "Rephrase" at bounding box center [1436, 424] width 26 height 27
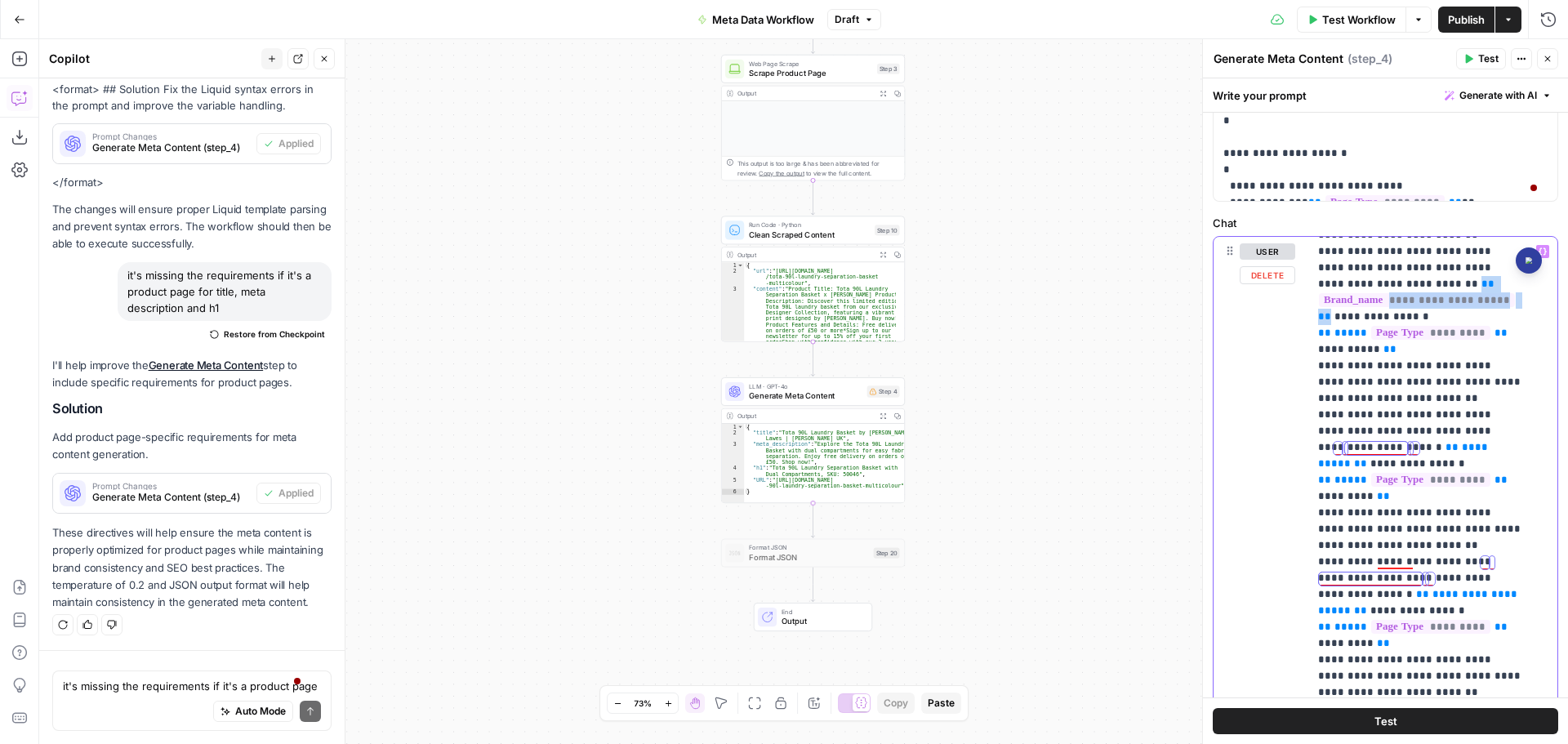
drag, startPoint x: 1511, startPoint y: 302, endPoint x: 1379, endPoint y: 288, distance: 132.7
copy p "**********"
drag, startPoint x: 1331, startPoint y: 446, endPoint x: 1417, endPoint y: 446, distance: 86.0
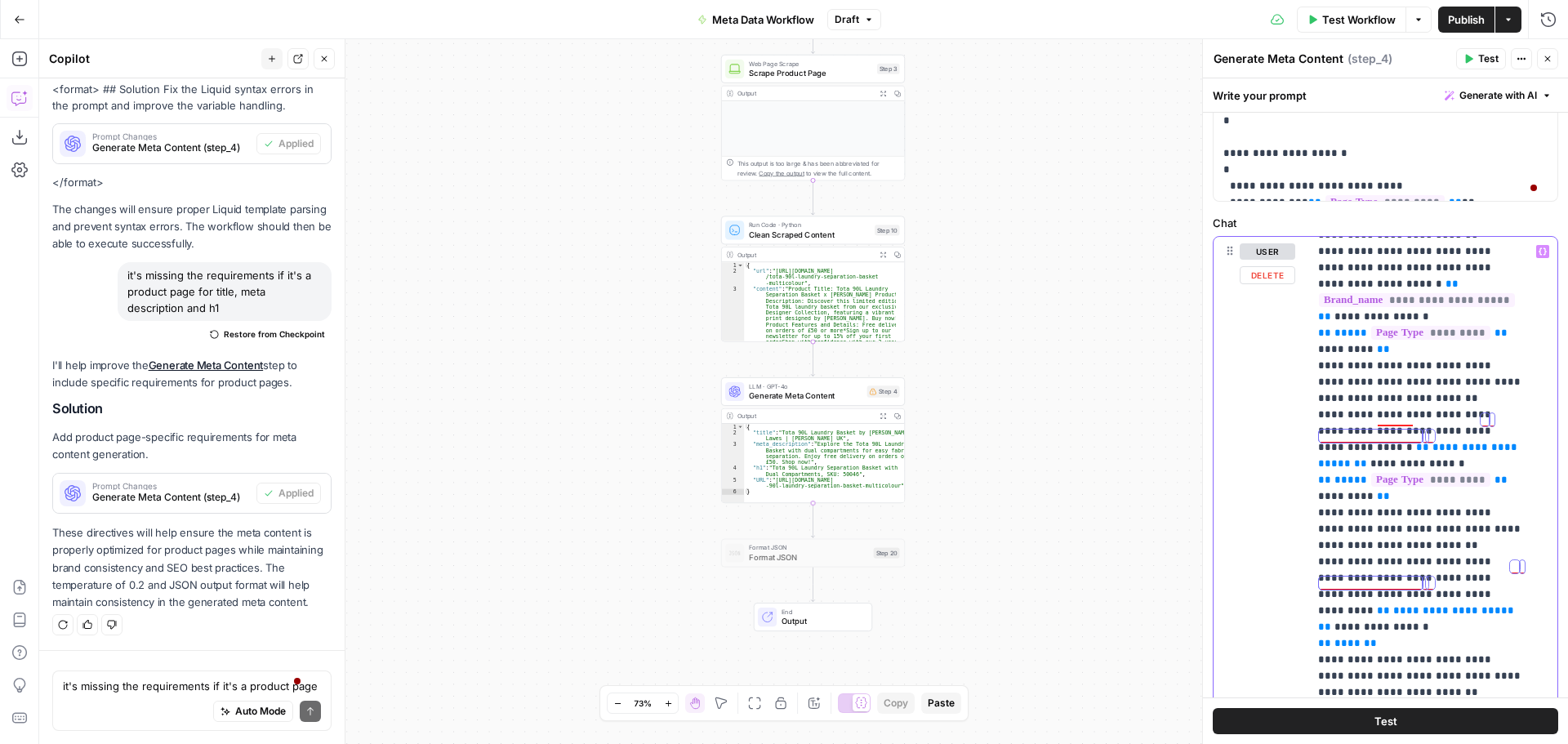
scroll to position [457, 0]
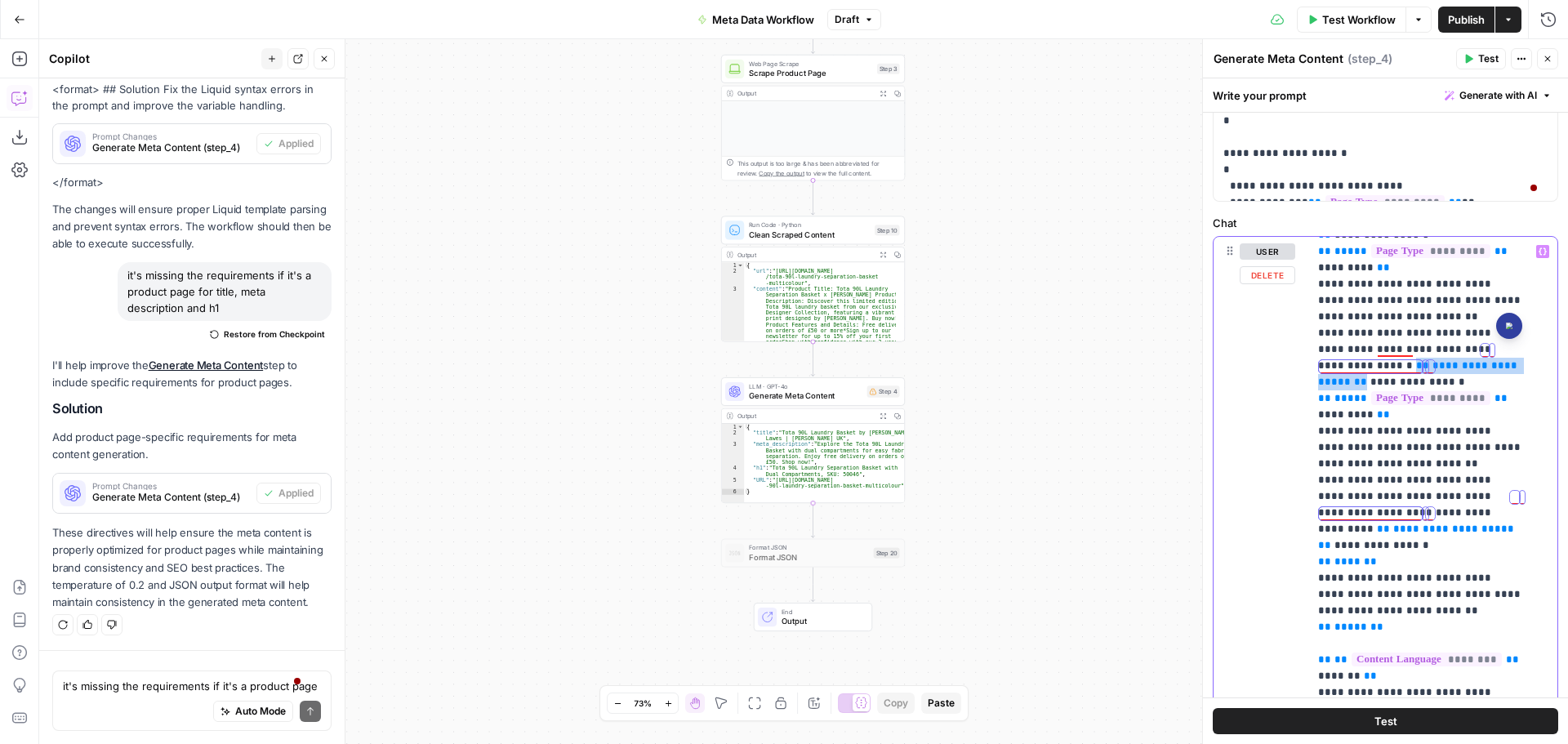
drag, startPoint x: 1479, startPoint y: 348, endPoint x: 1435, endPoint y: 365, distance: 47.2
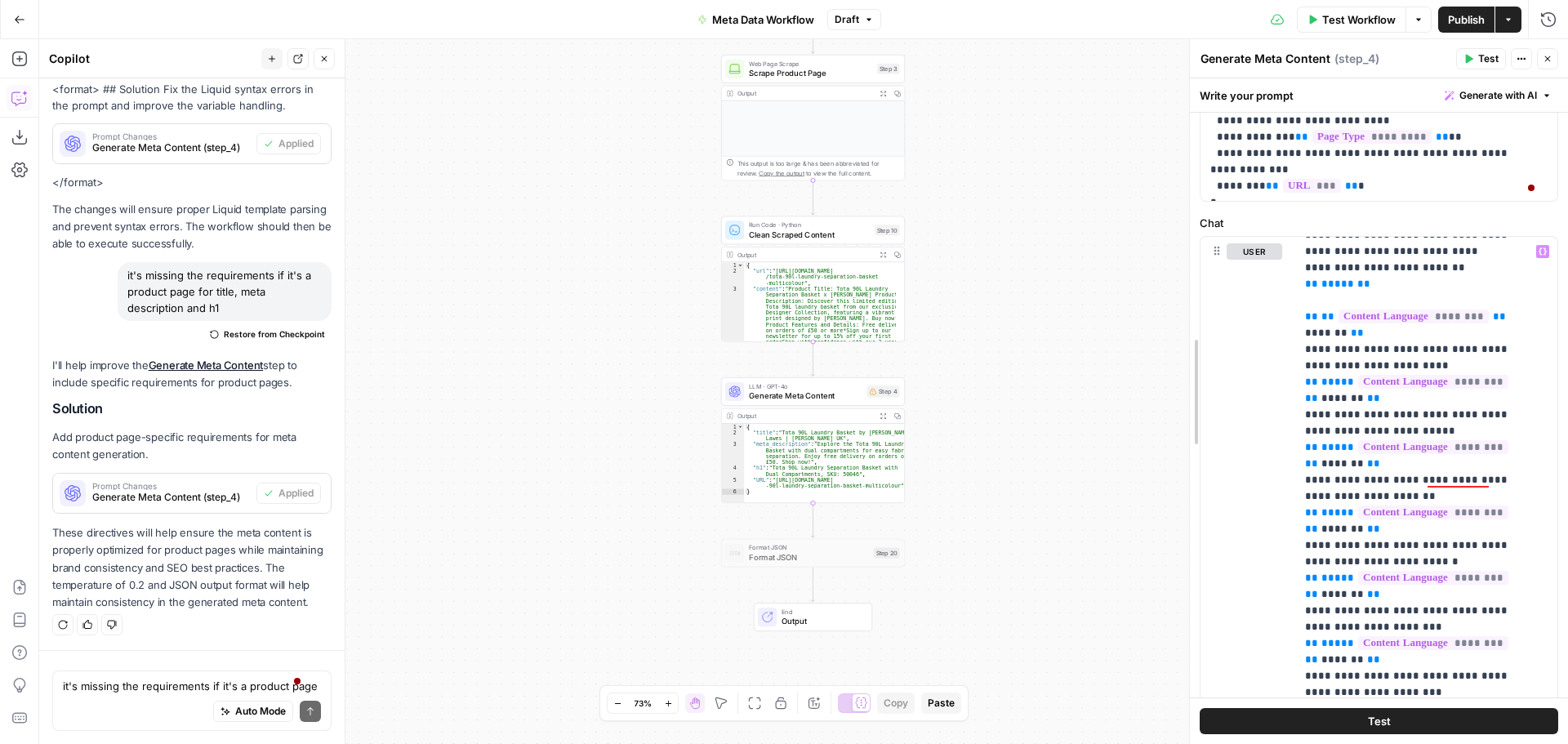
scroll to position [2174, 0]
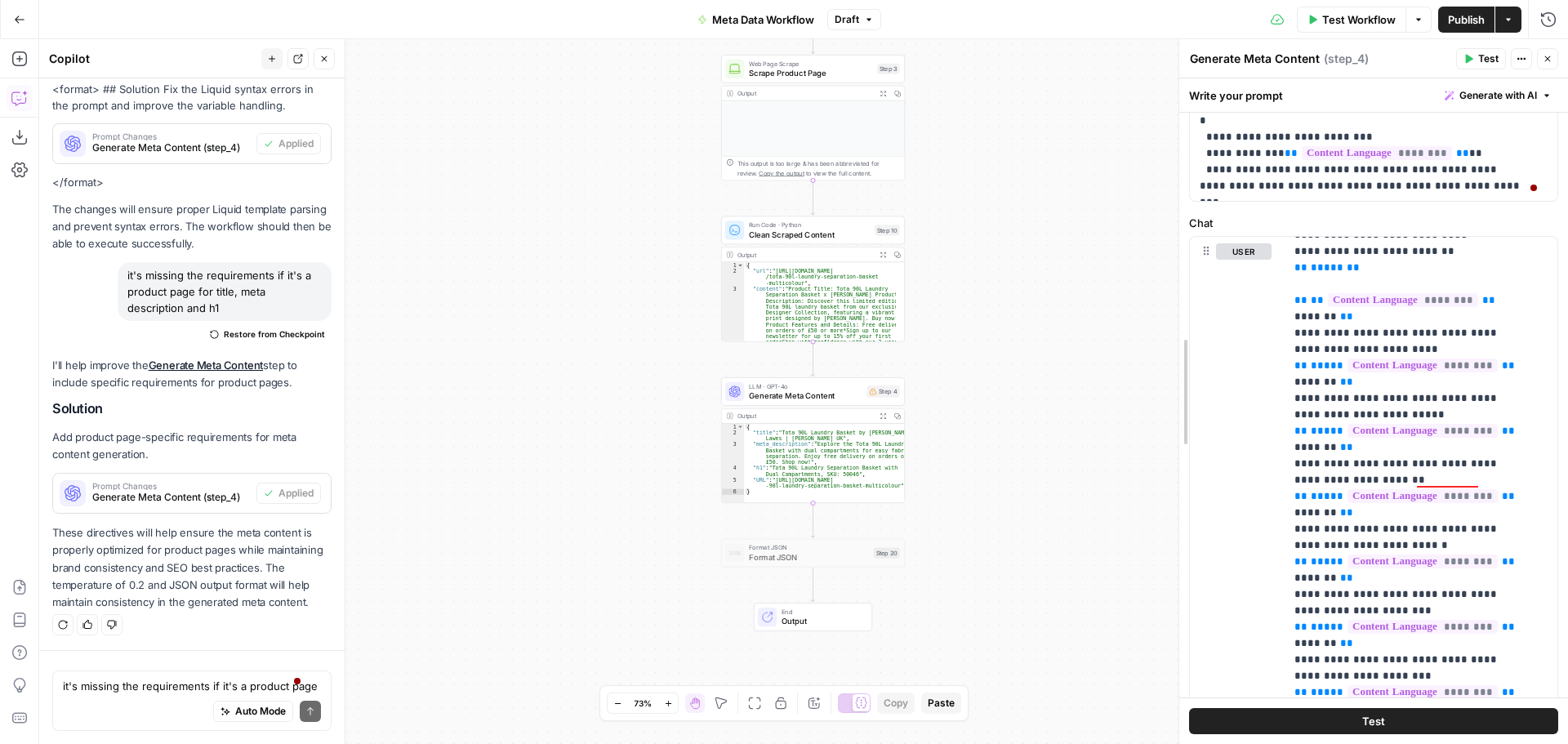
drag, startPoint x: 1206, startPoint y: 475, endPoint x: 1182, endPoint y: 478, distance: 24.2
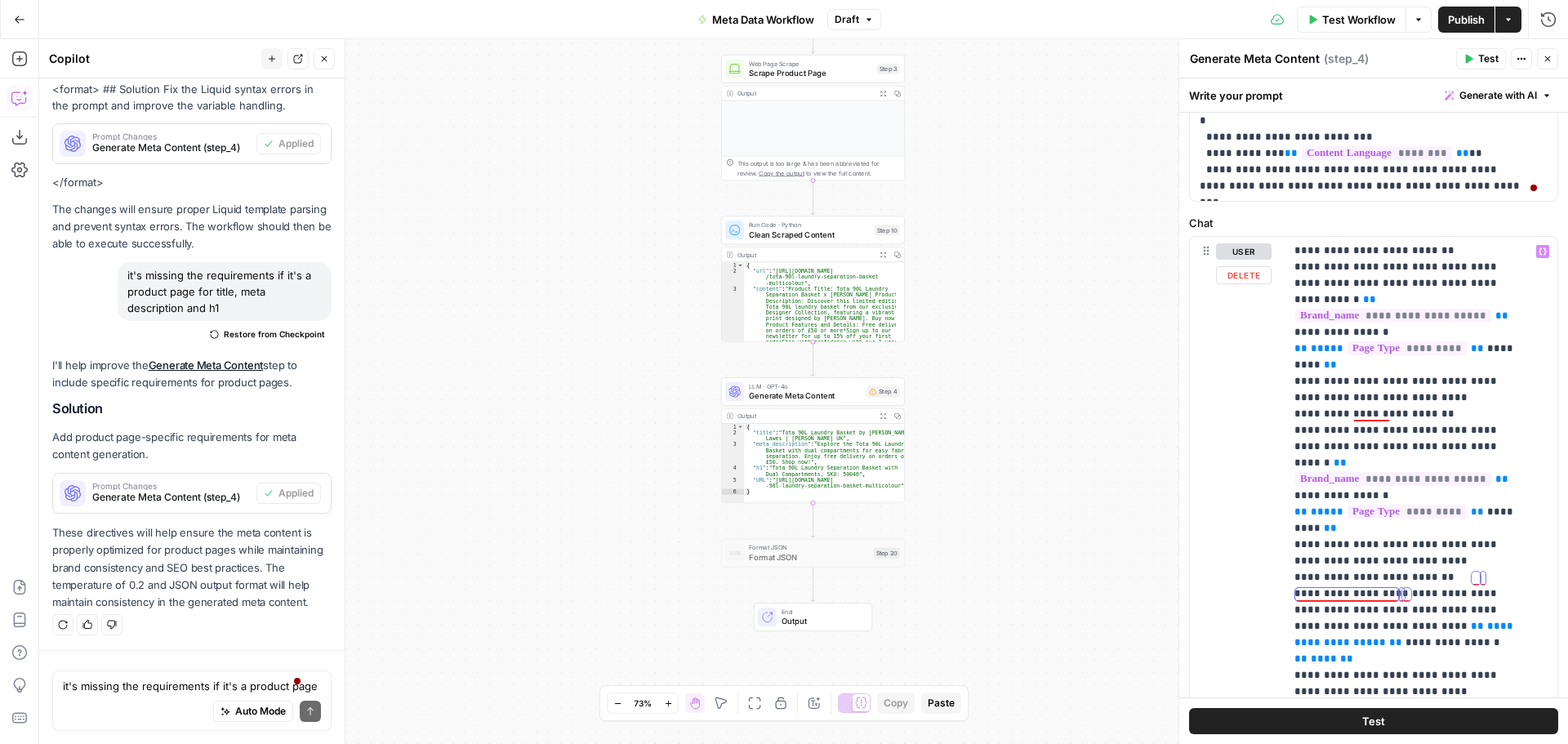
scroll to position [311, 0]
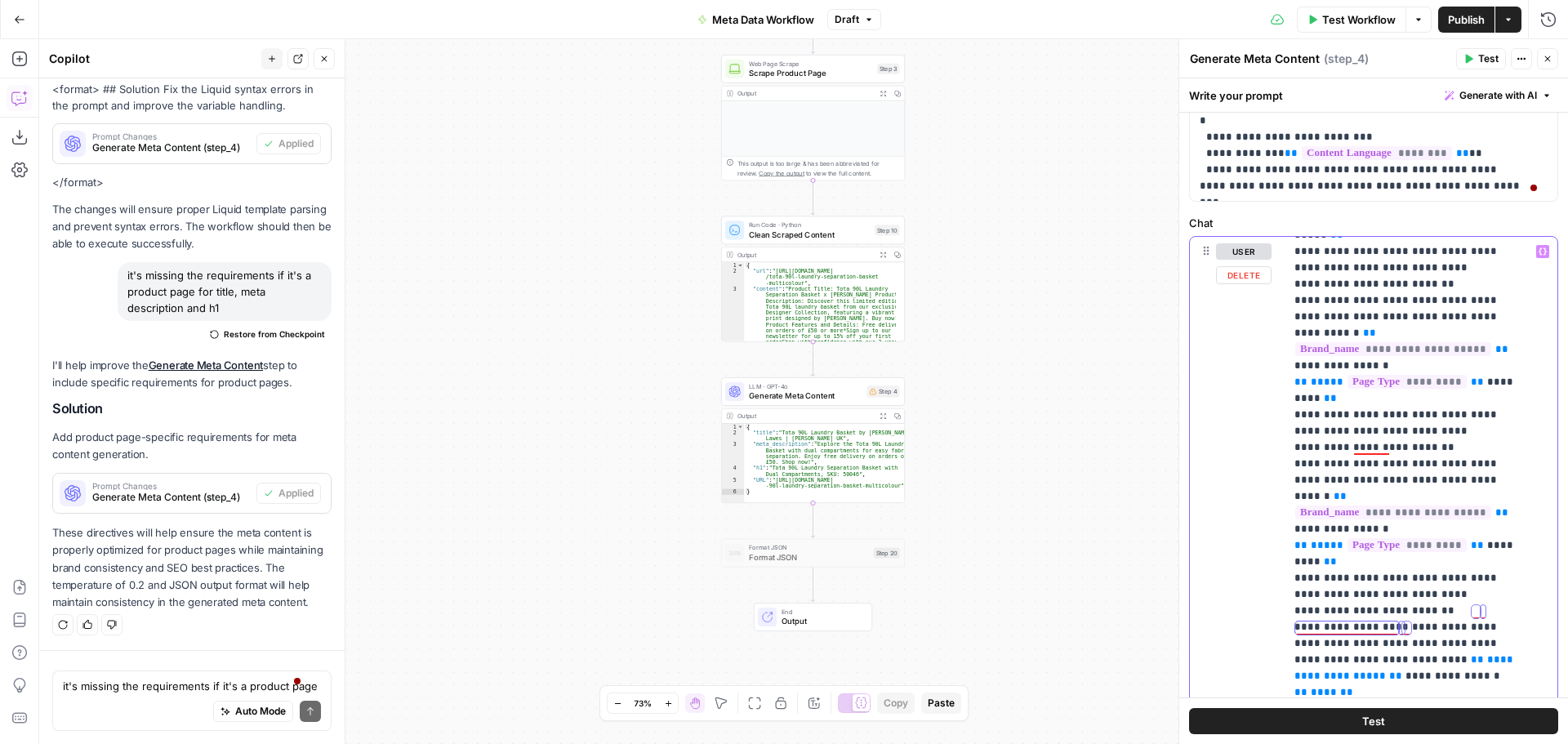
click at [1293, 626] on div "**********" at bounding box center [1414, 569] width 260 height 665
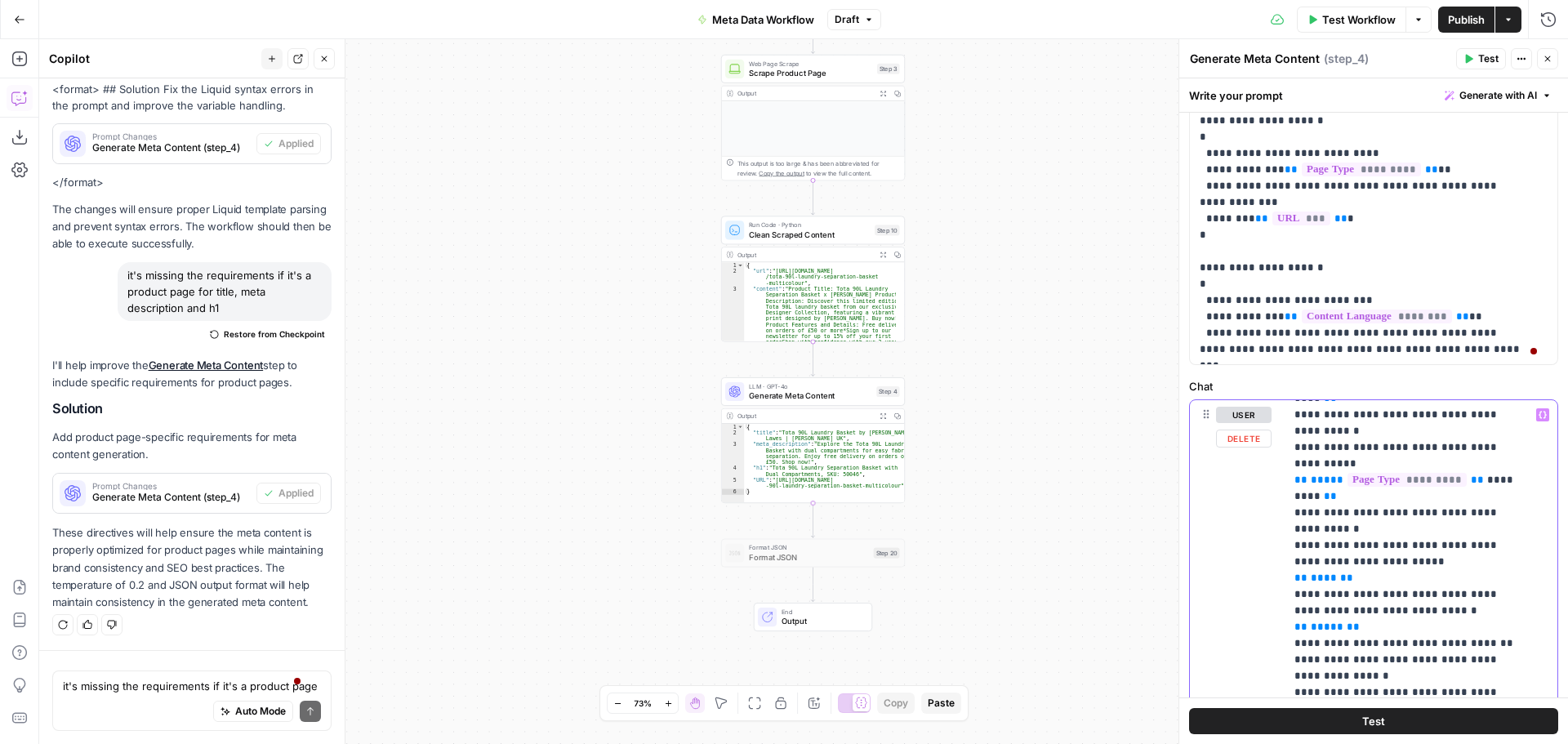
scroll to position [1879, 0]
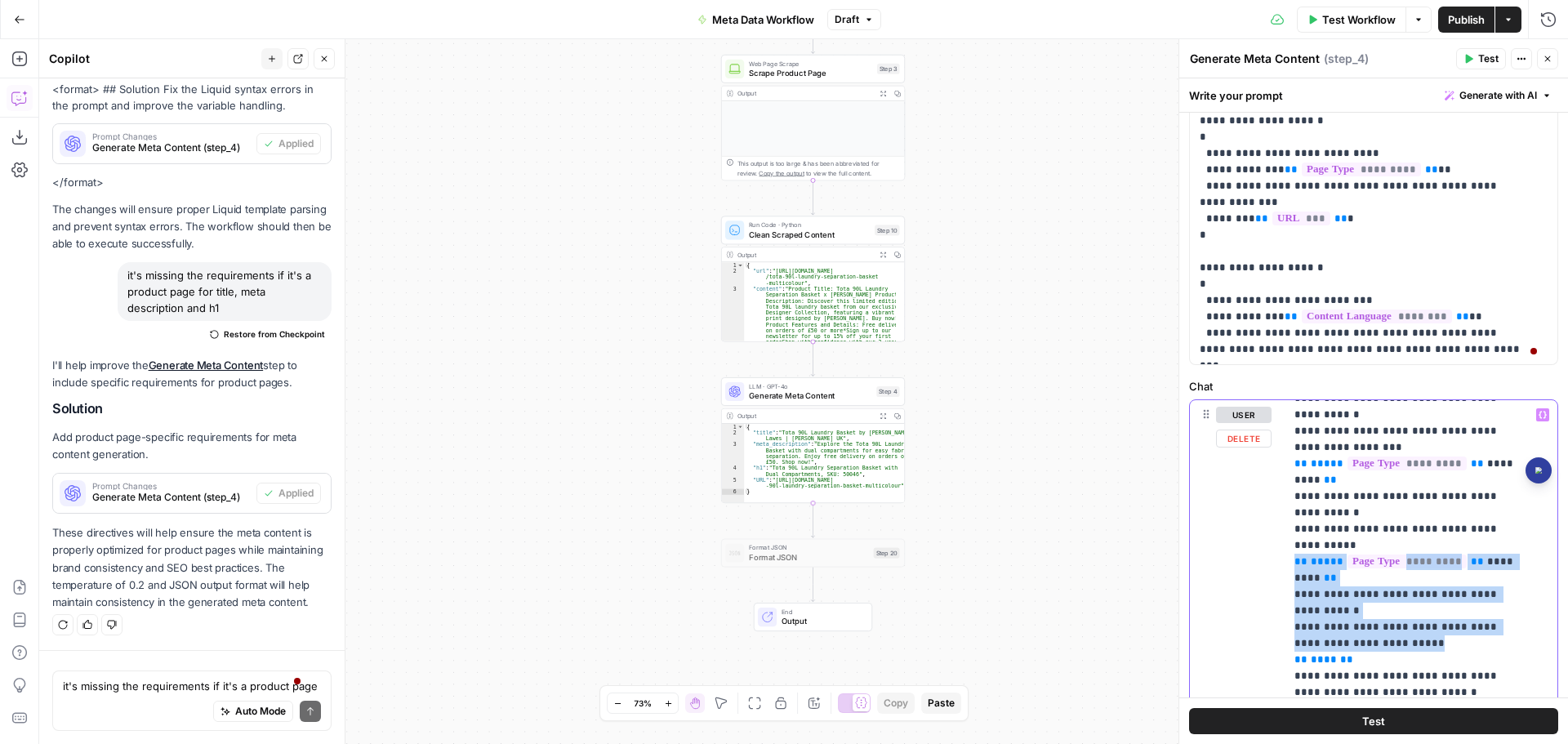
drag, startPoint x: 1294, startPoint y: 493, endPoint x: 1371, endPoint y: 571, distance: 109.6
click at [1371, 571] on div "**********" at bounding box center [1414, 733] width 260 height 665
copy p "**********"
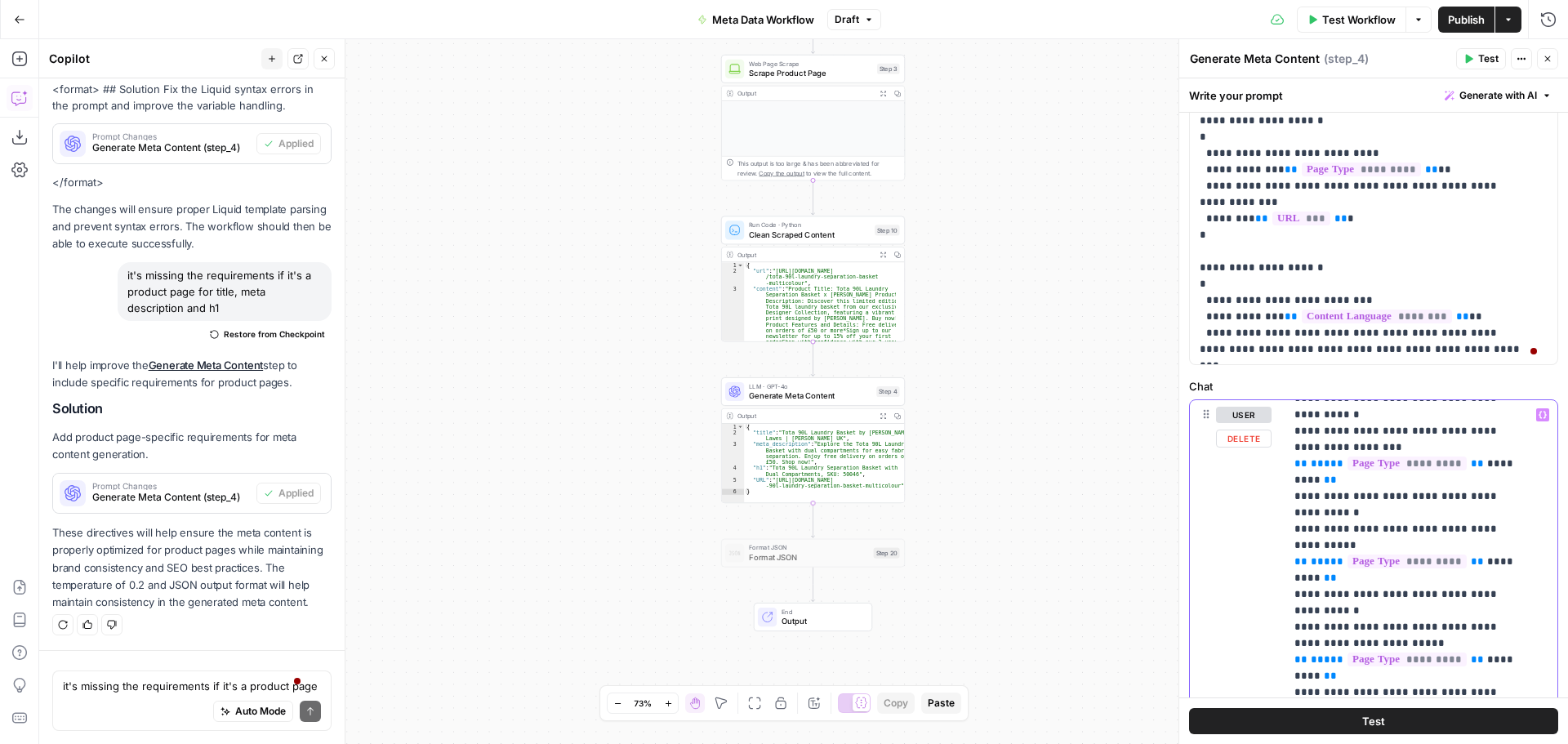
scroll to position [1961, 0]
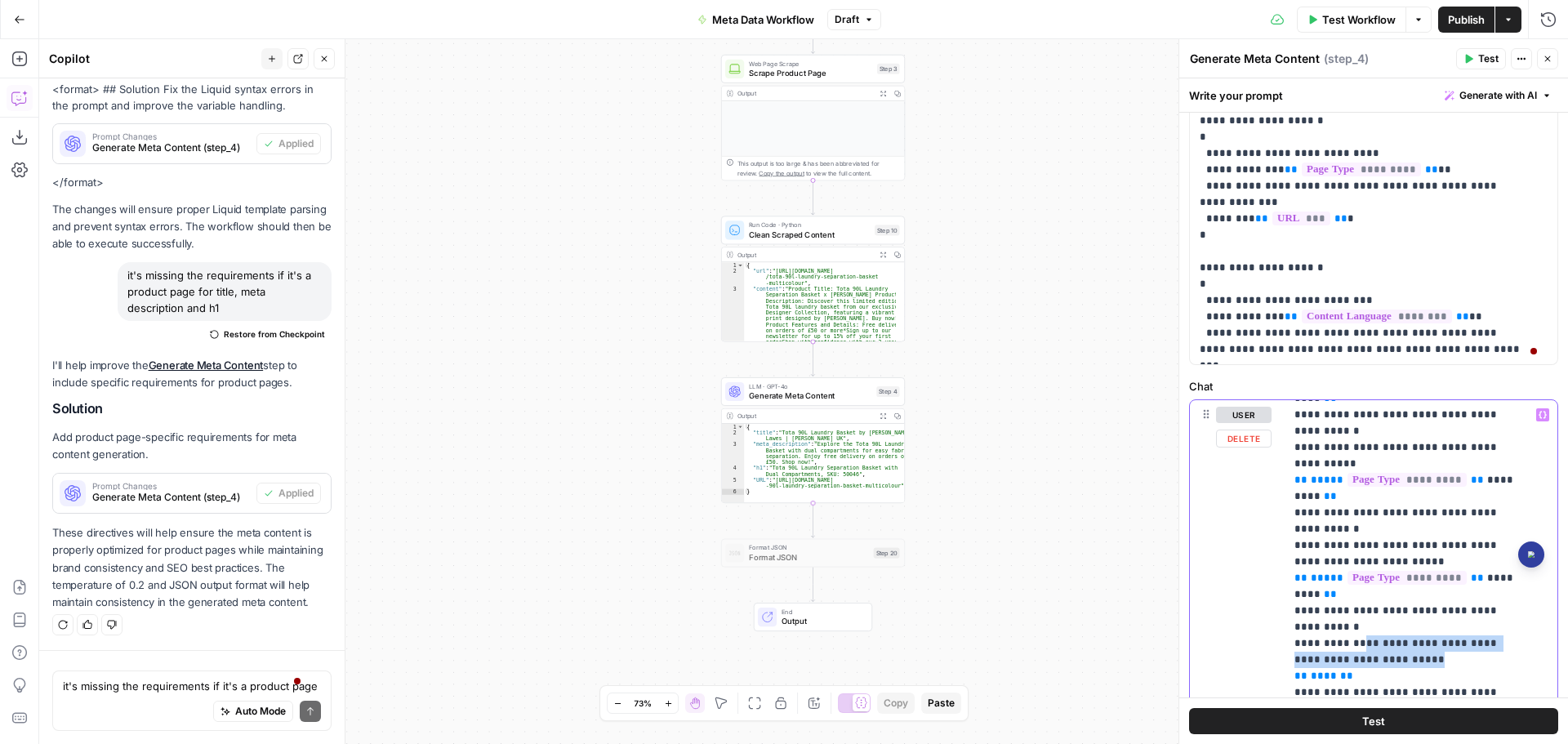
drag, startPoint x: 1361, startPoint y: 579, endPoint x: 1373, endPoint y: 590, distance: 16.3
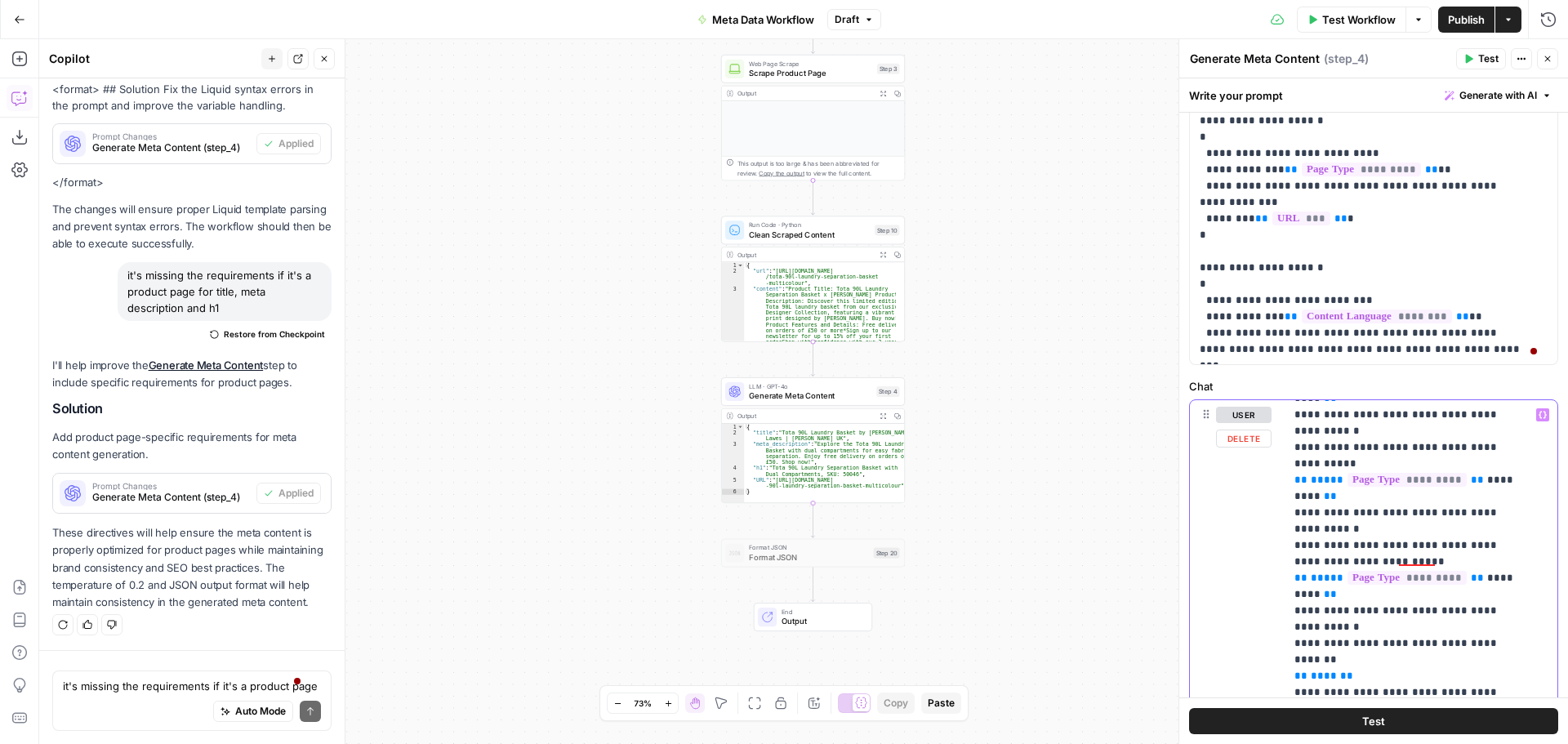
scroll to position [2042, 0]
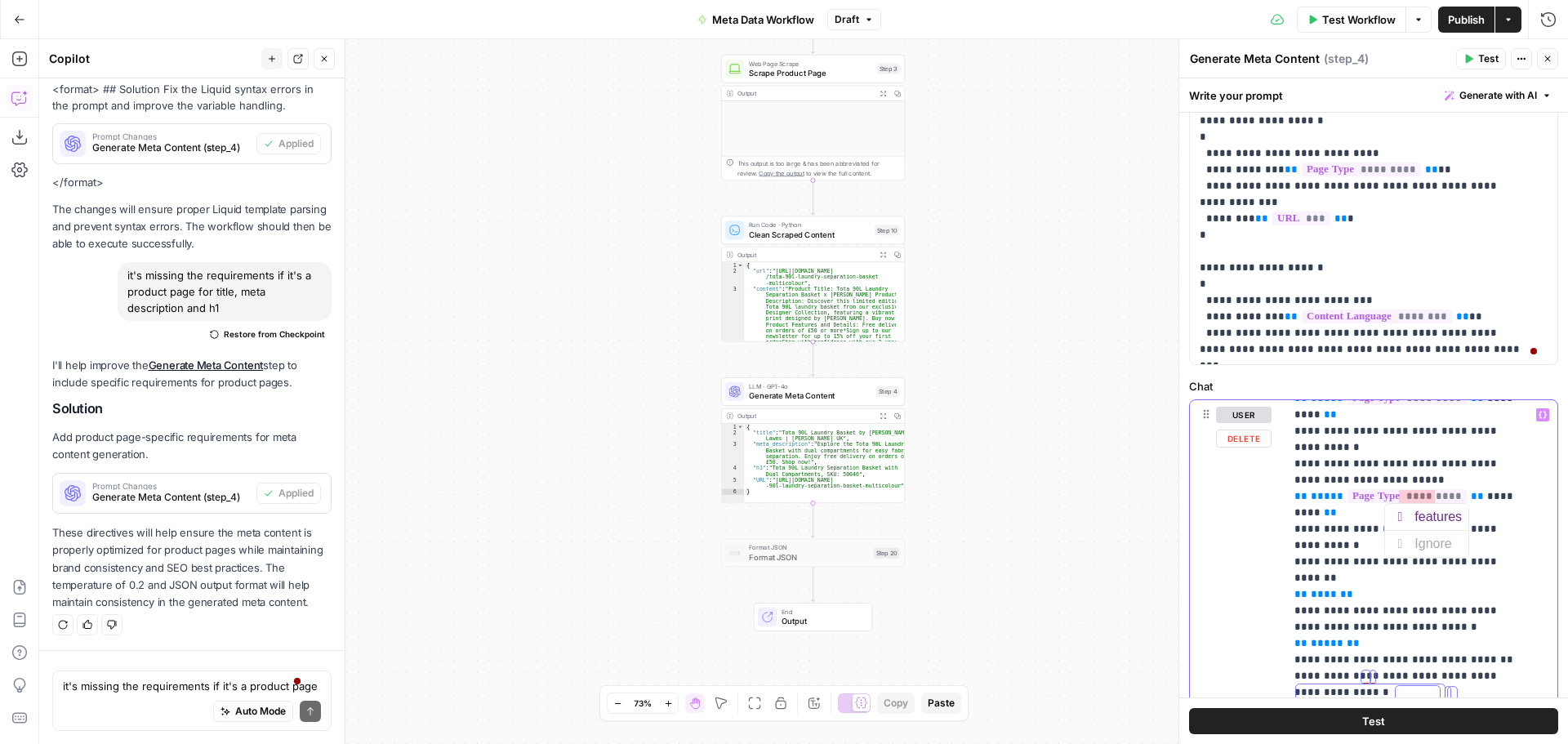
click at [1425, 517] on div "features" at bounding box center [1441, 516] width 54 height 27
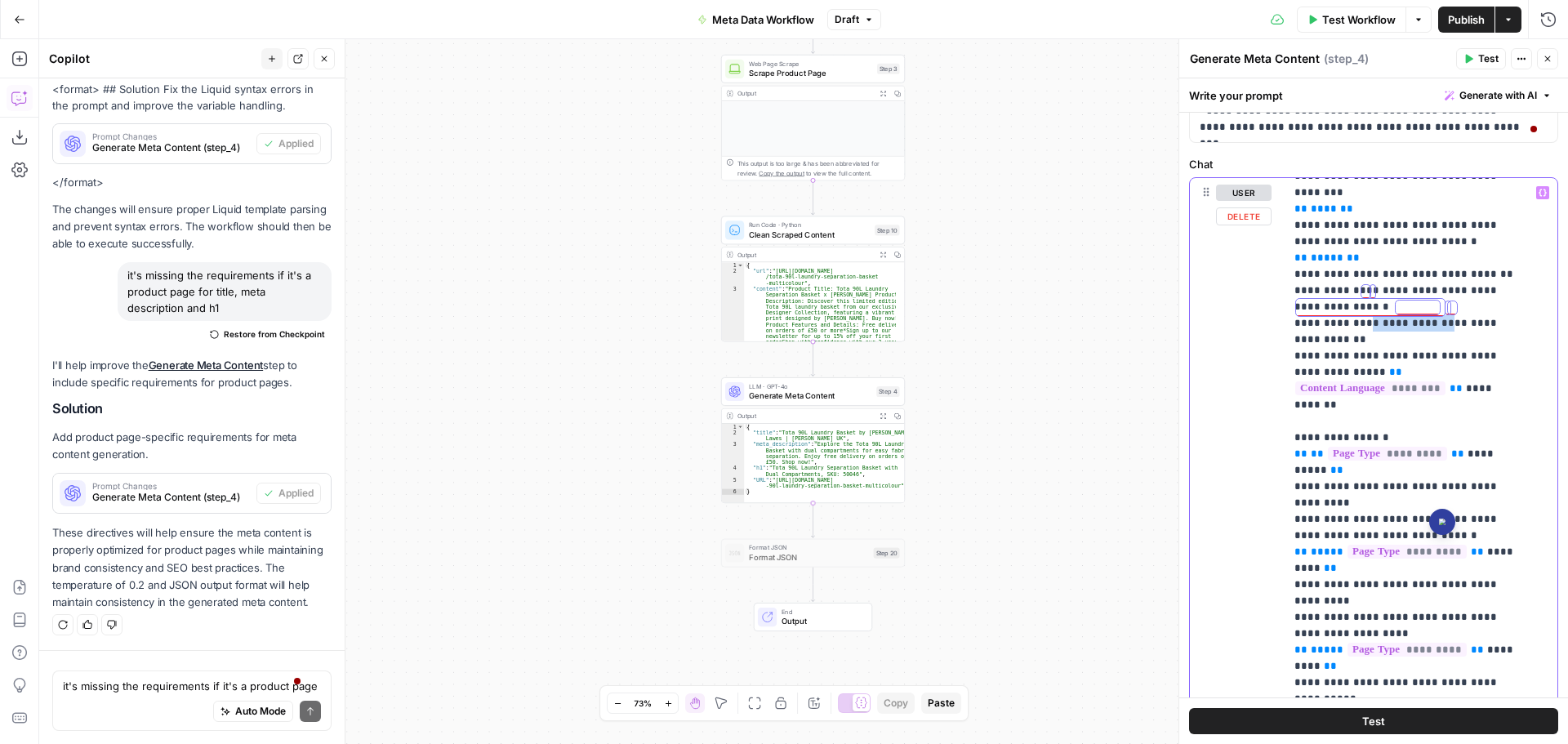
scroll to position [735, 0]
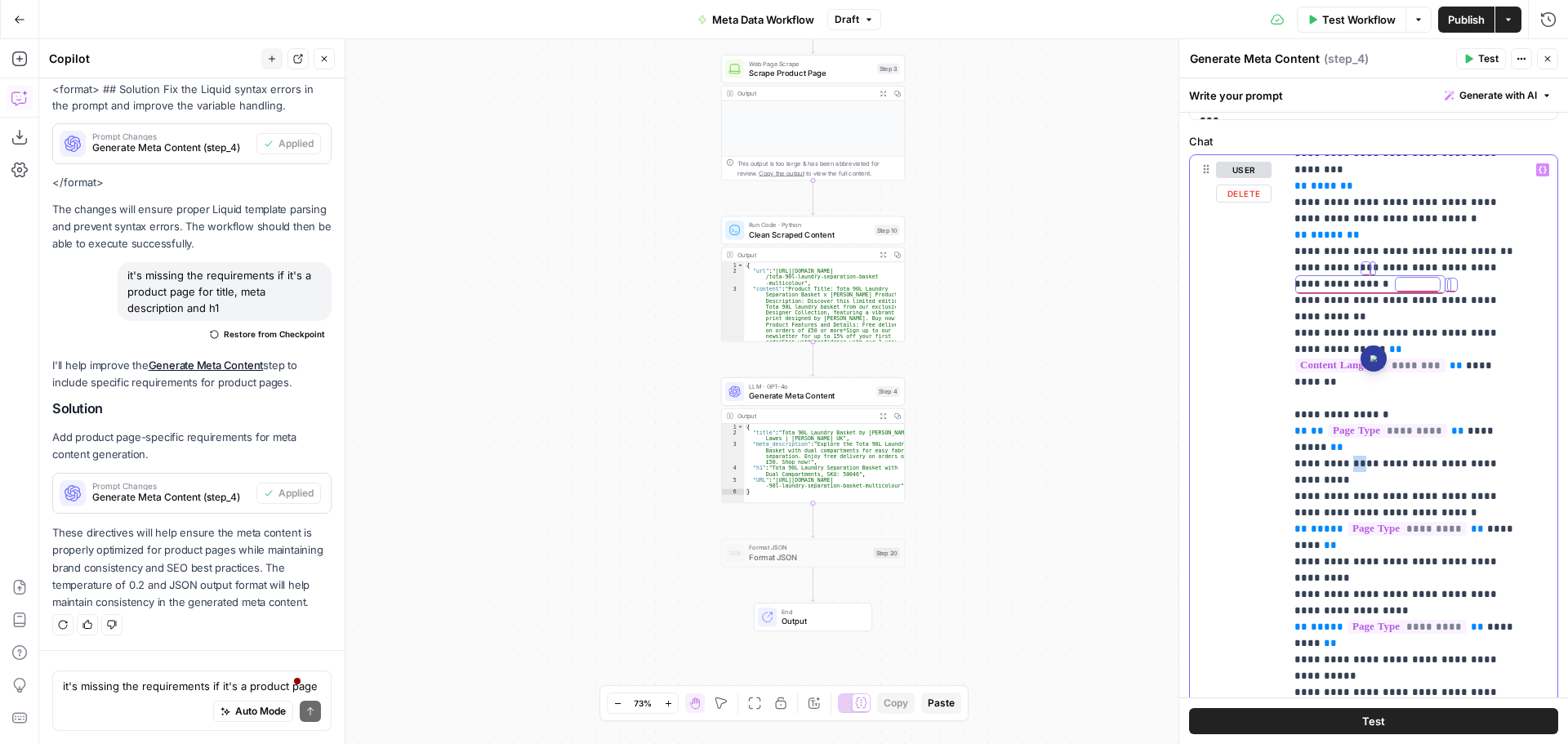
drag, startPoint x: 1343, startPoint y: 381, endPoint x: 1353, endPoint y: 382, distance: 10.0
drag, startPoint x: 1342, startPoint y: 463, endPoint x: 1354, endPoint y: 463, distance: 12.0
drag, startPoint x: 1345, startPoint y: 547, endPoint x: 1354, endPoint y: 550, distance: 9.5
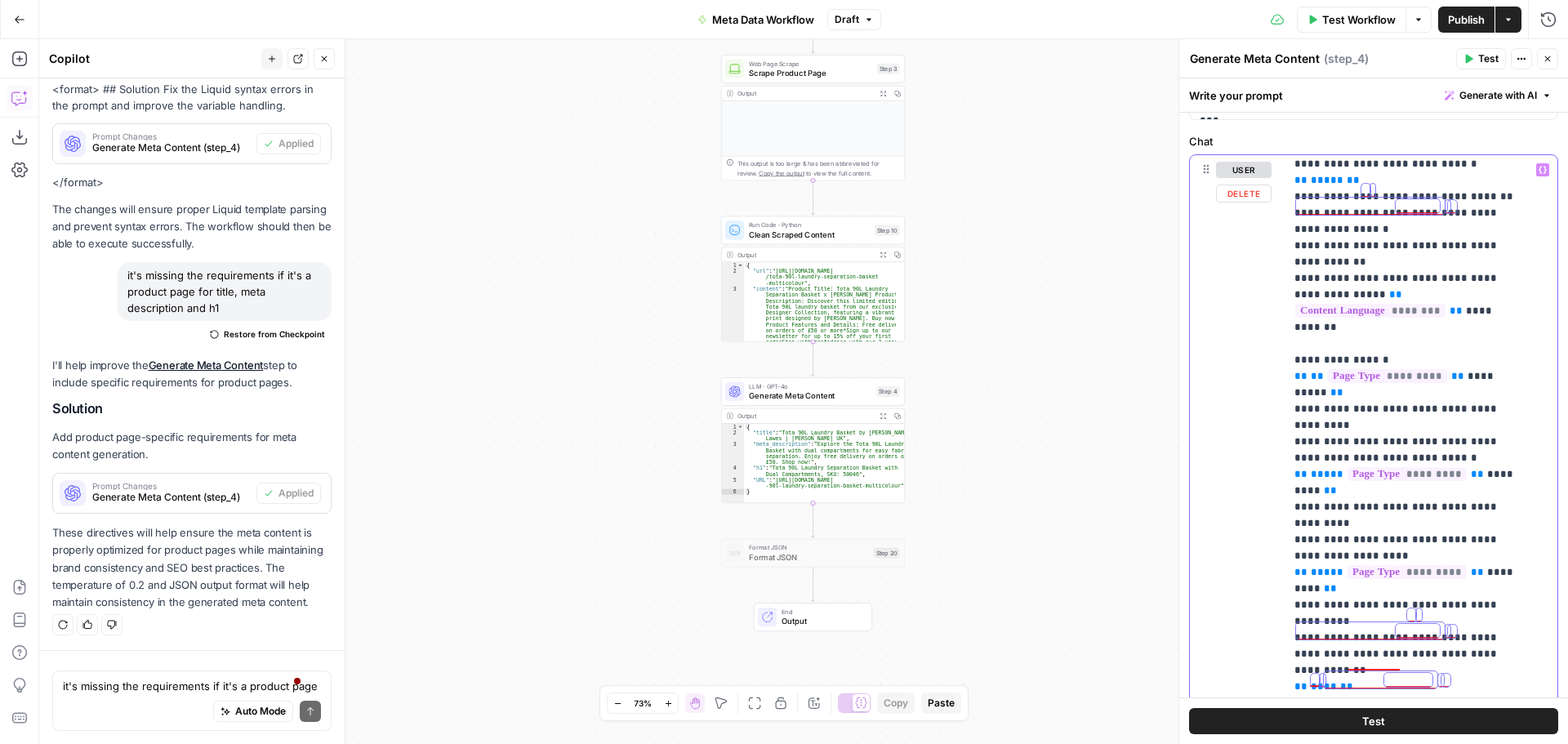
scroll to position [2287, 0]
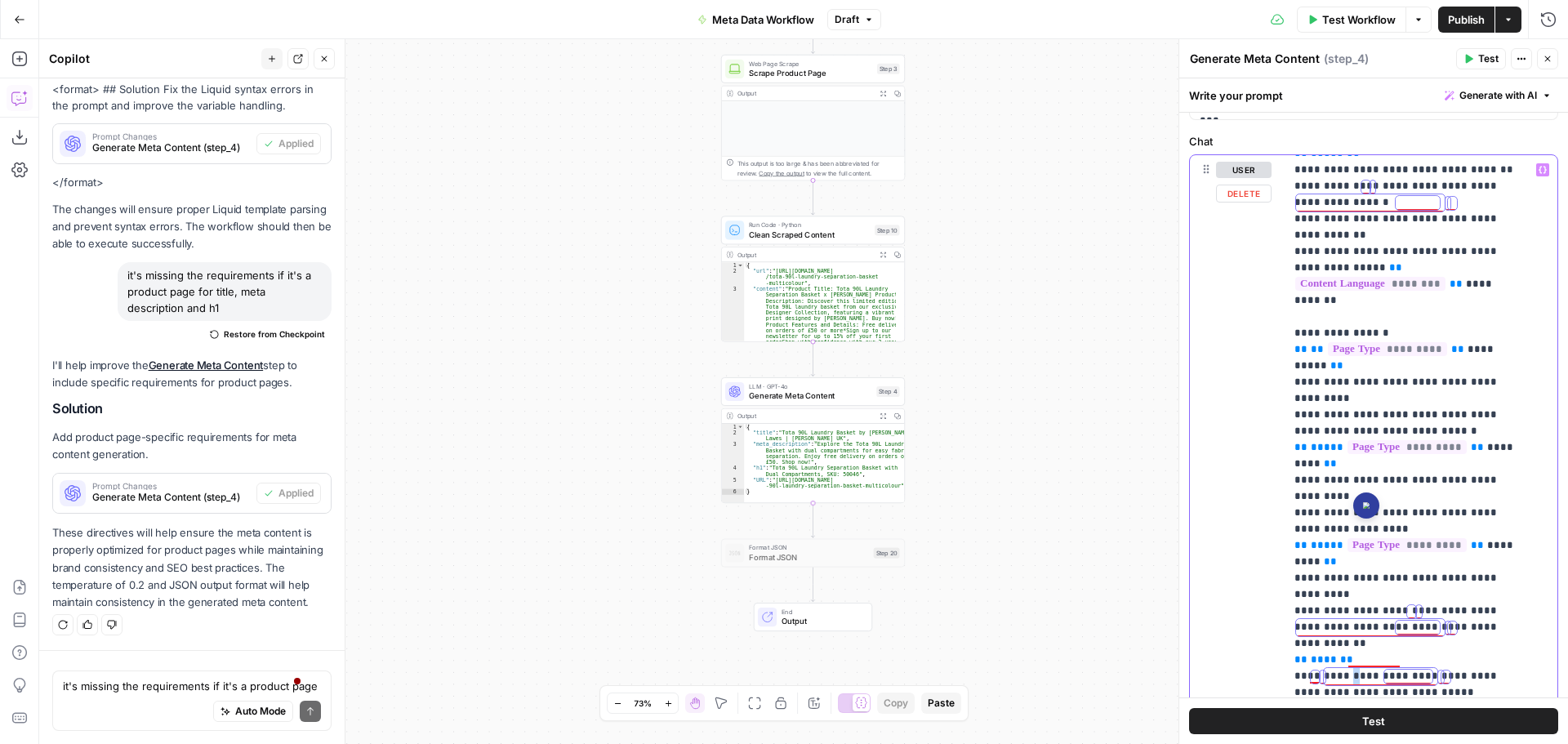
drag, startPoint x: 1486, startPoint y: 527, endPoint x: 1495, endPoint y: 530, distance: 9.5
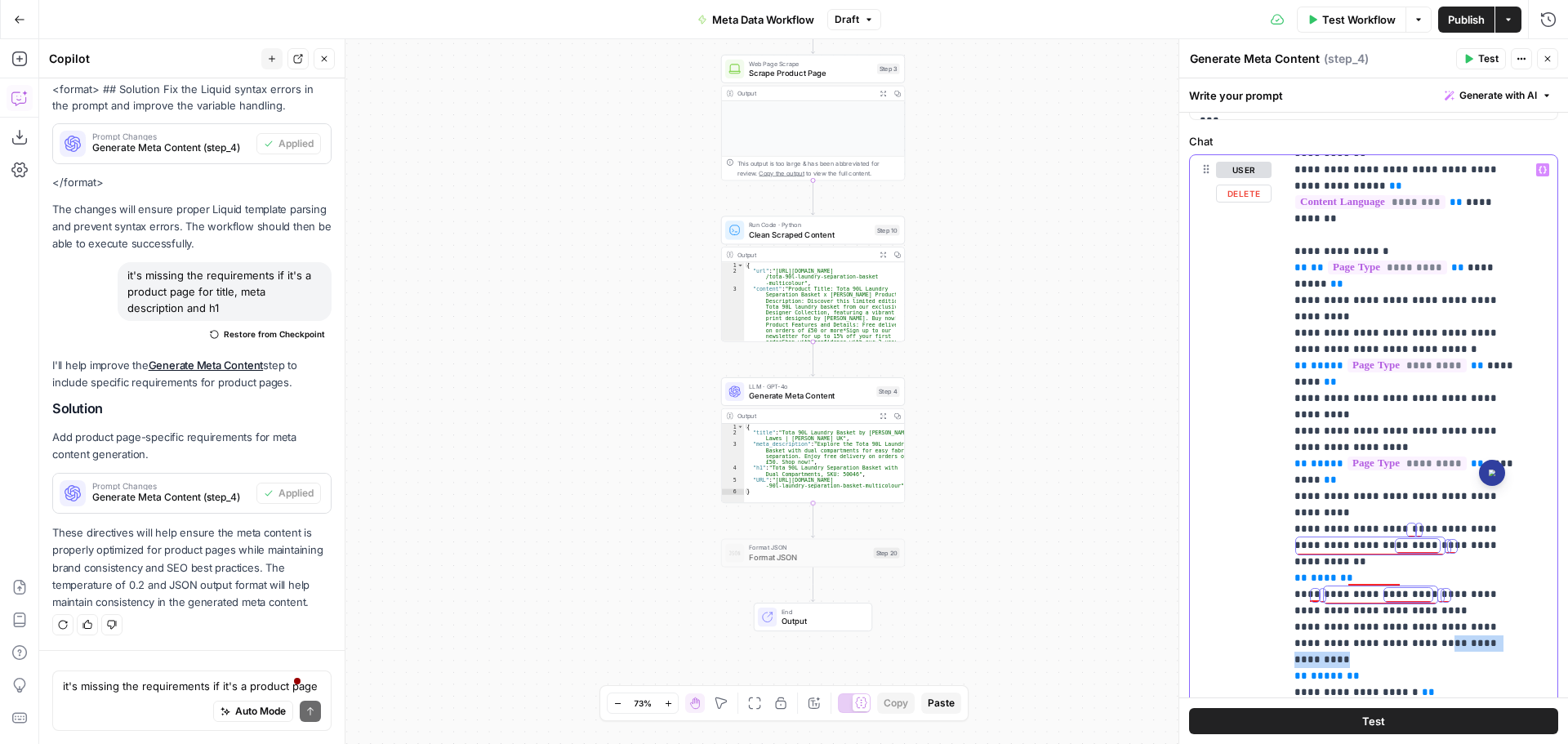
drag, startPoint x: 1394, startPoint y: 496, endPoint x: 1479, endPoint y: 502, distance: 85.2
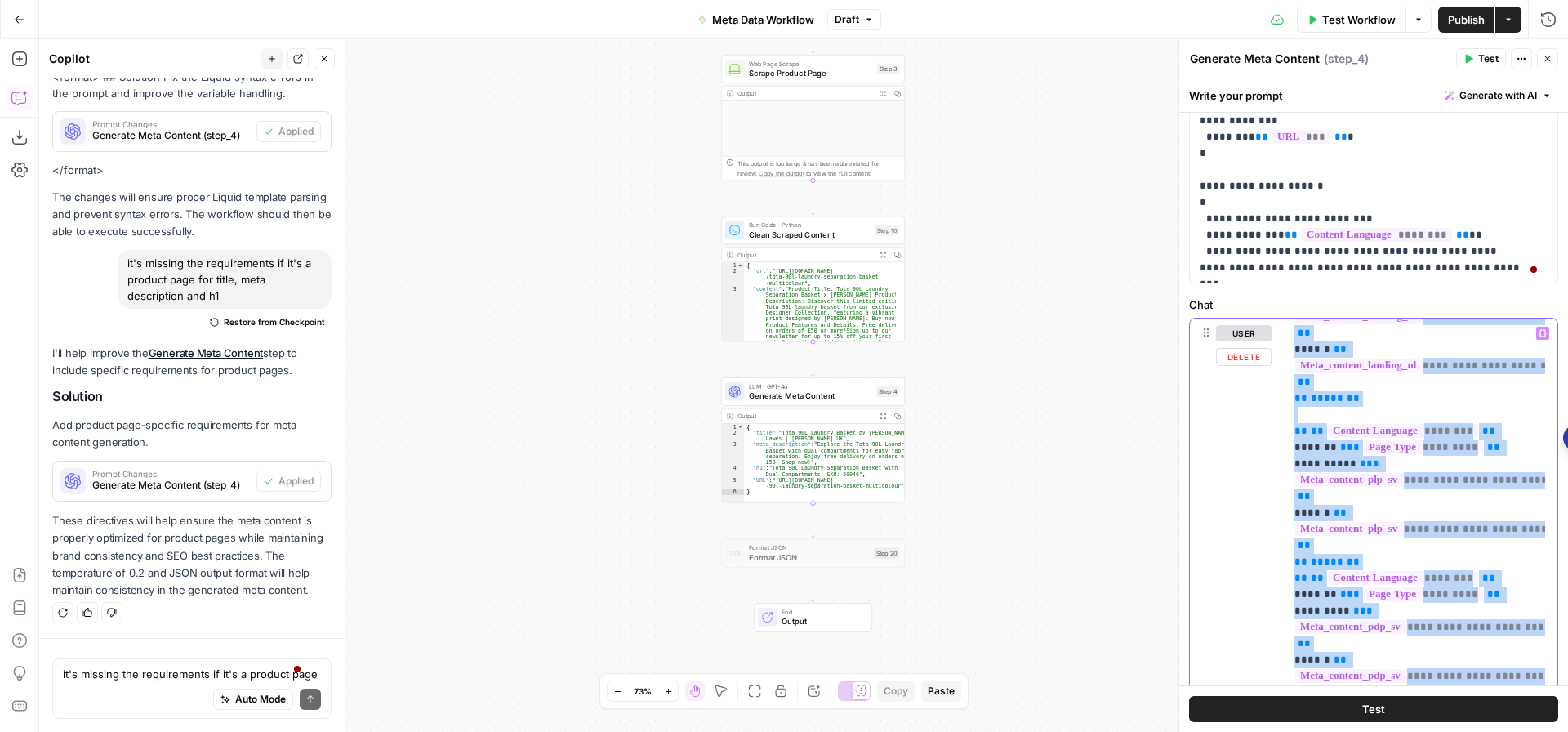
scroll to position [8494, 0]
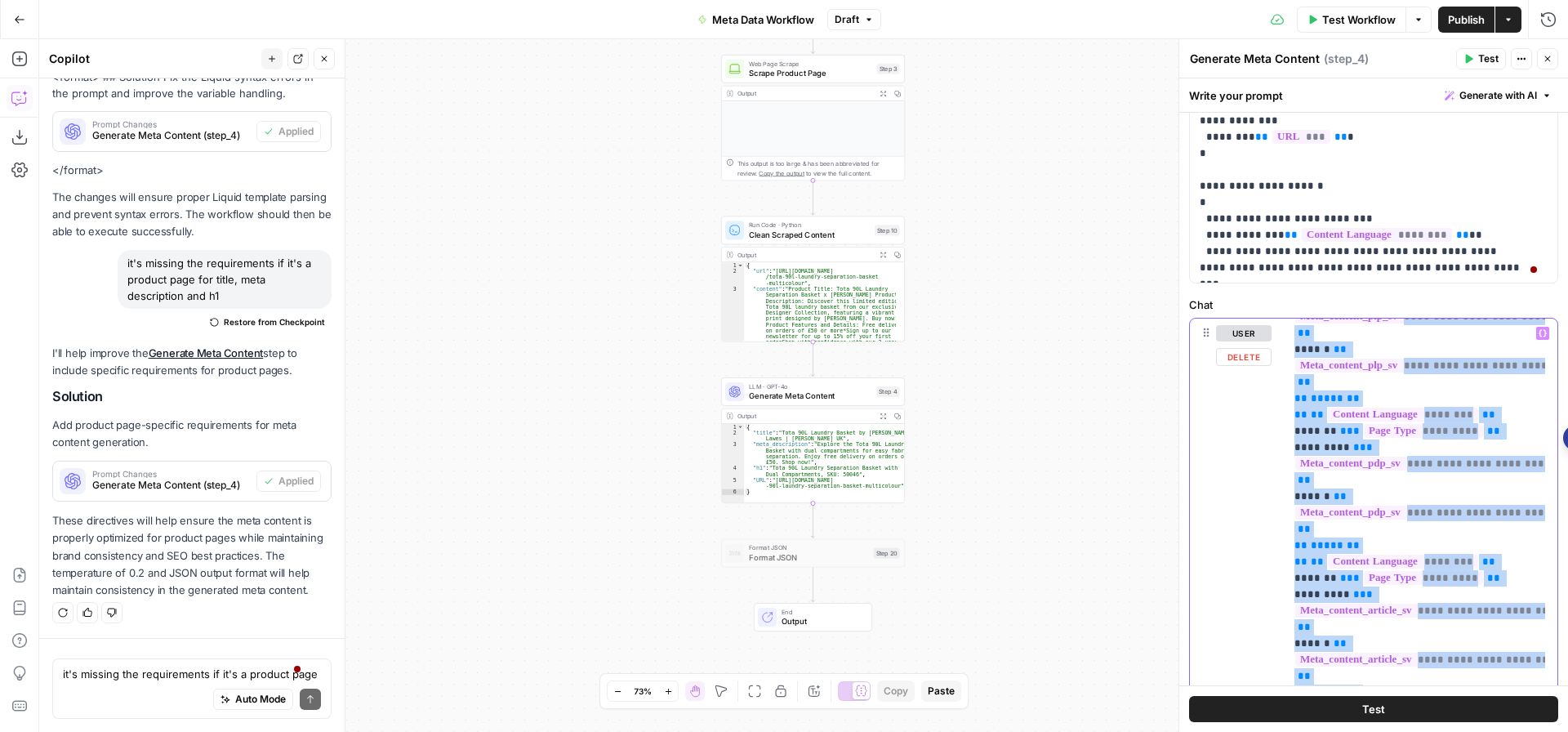
drag, startPoint x: 1291, startPoint y: 464, endPoint x: 1394, endPoint y: 635, distance: 199.6
click at [1394, 635] on div "**********" at bounding box center [1414, 652] width 260 height 665
click at [1257, 536] on div "user Delete" at bounding box center [1244, 670] width 56 height 689
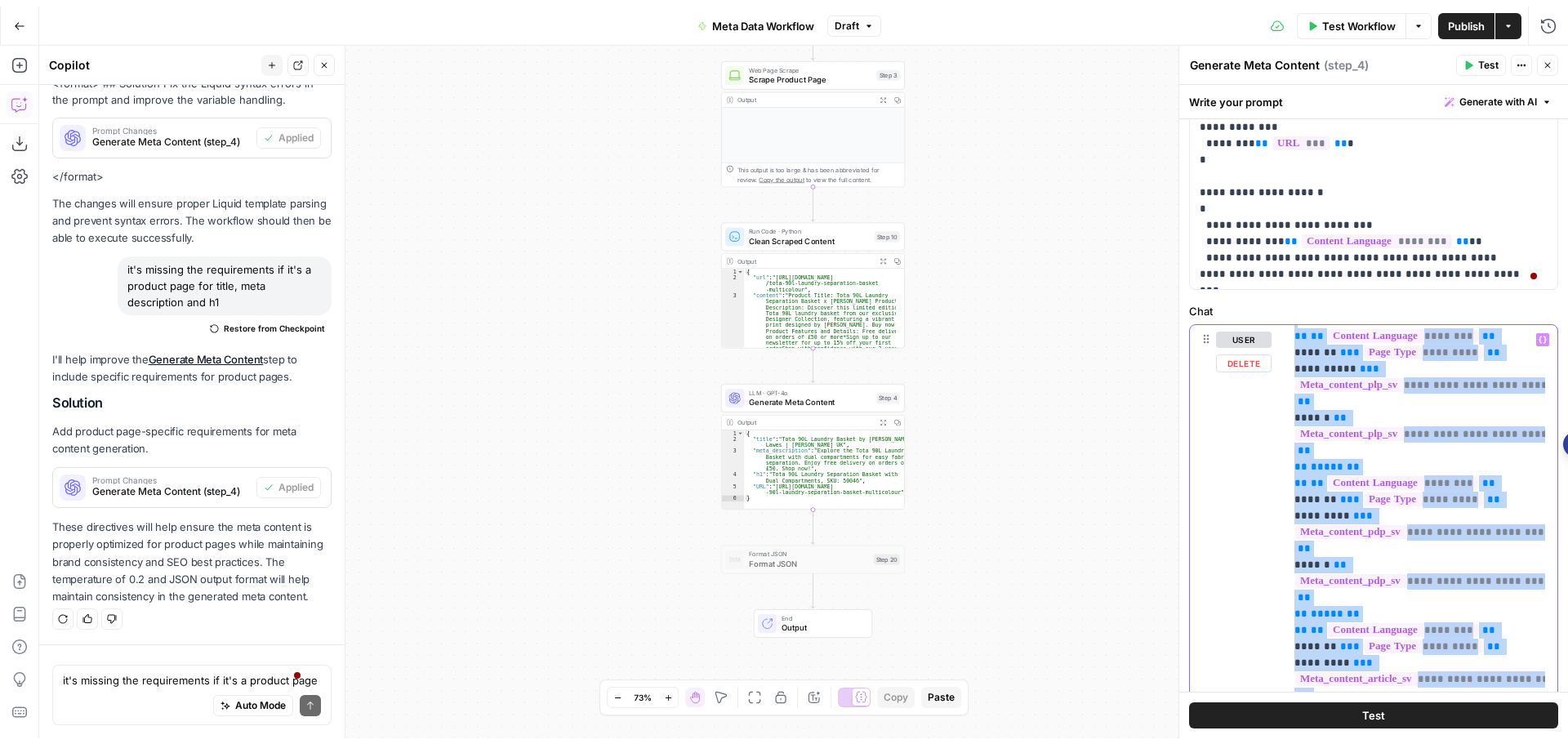
scroll to position [8413, 0]
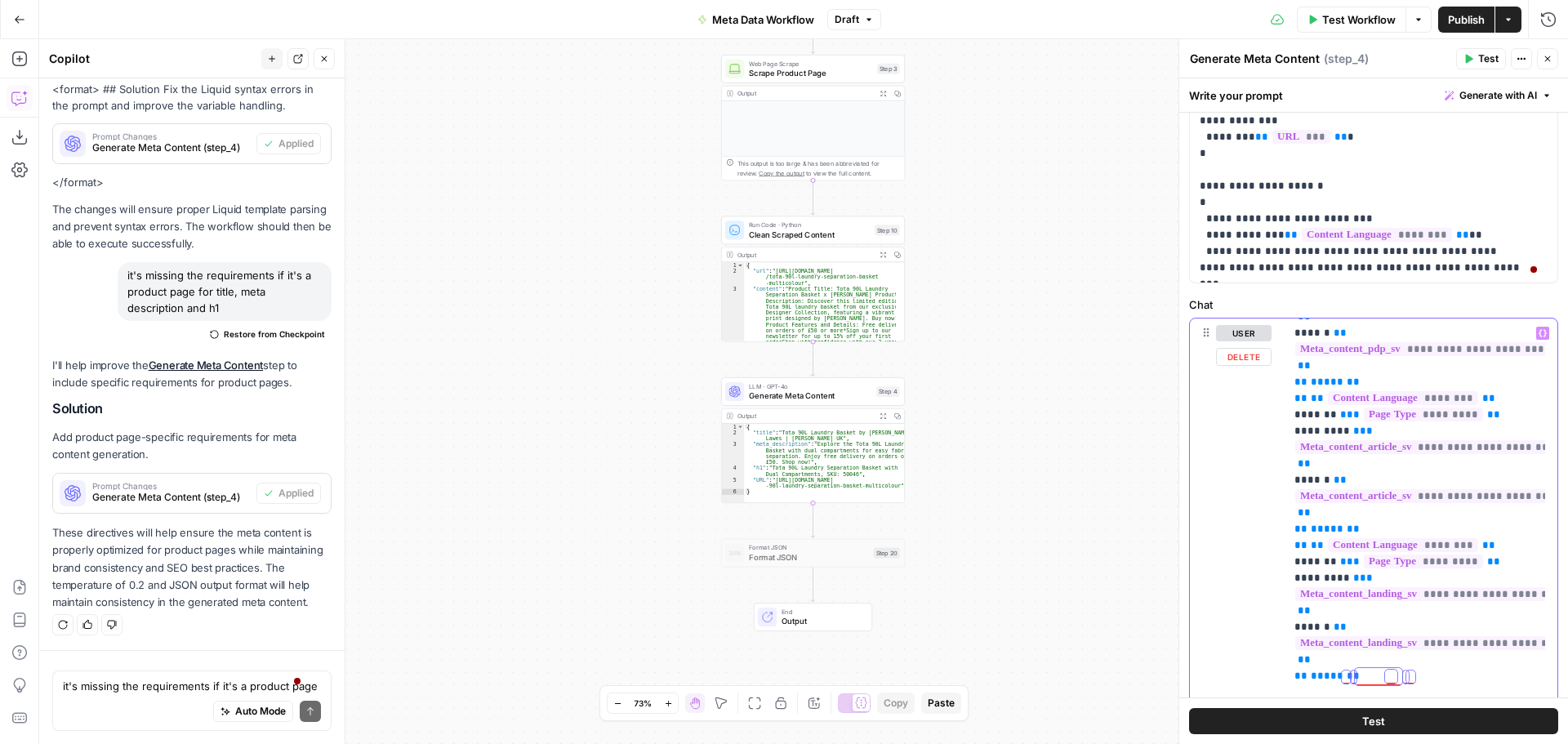
scroll to position [8982, 0]
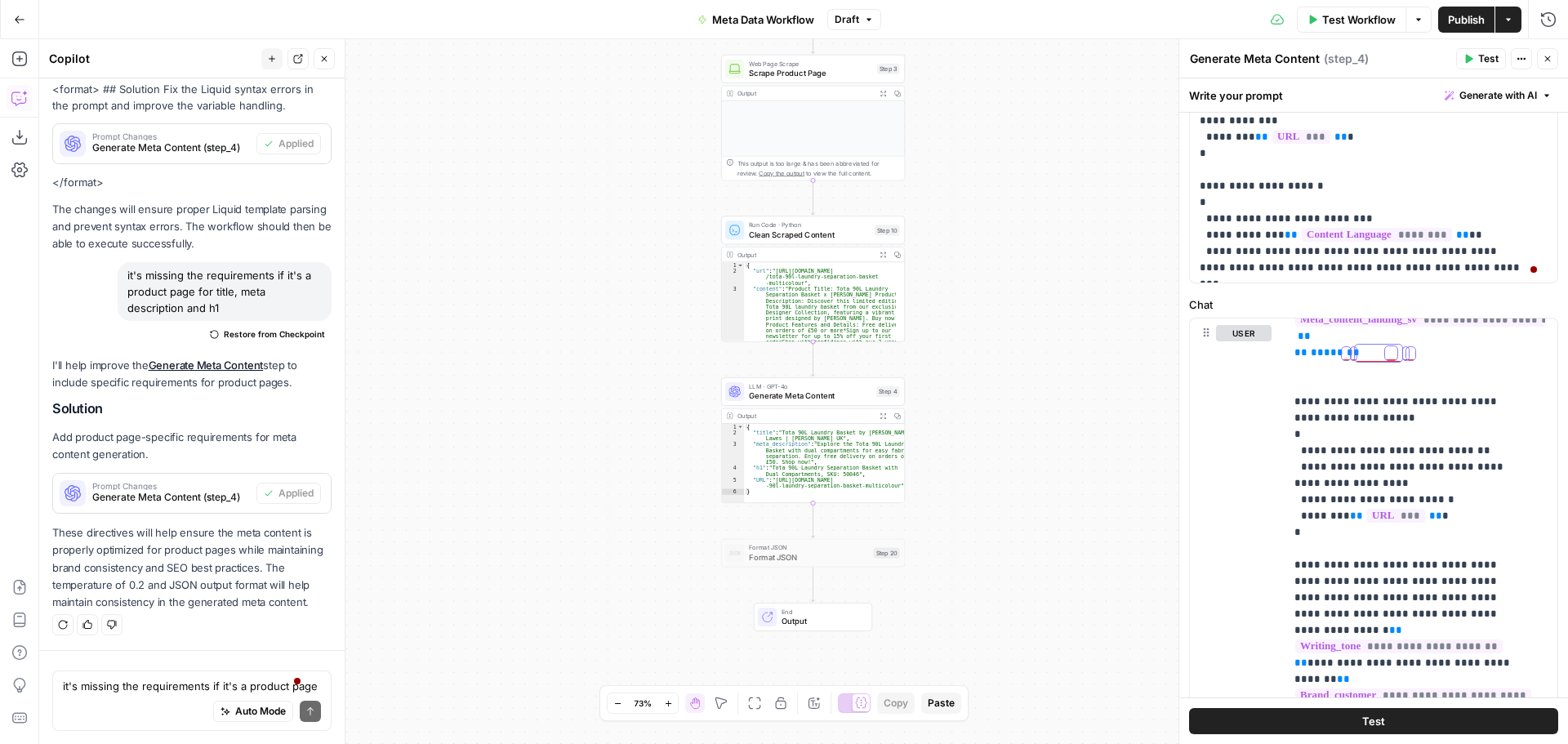
click at [1472, 19] on span "Publish" at bounding box center [1467, 20] width 37 height 16
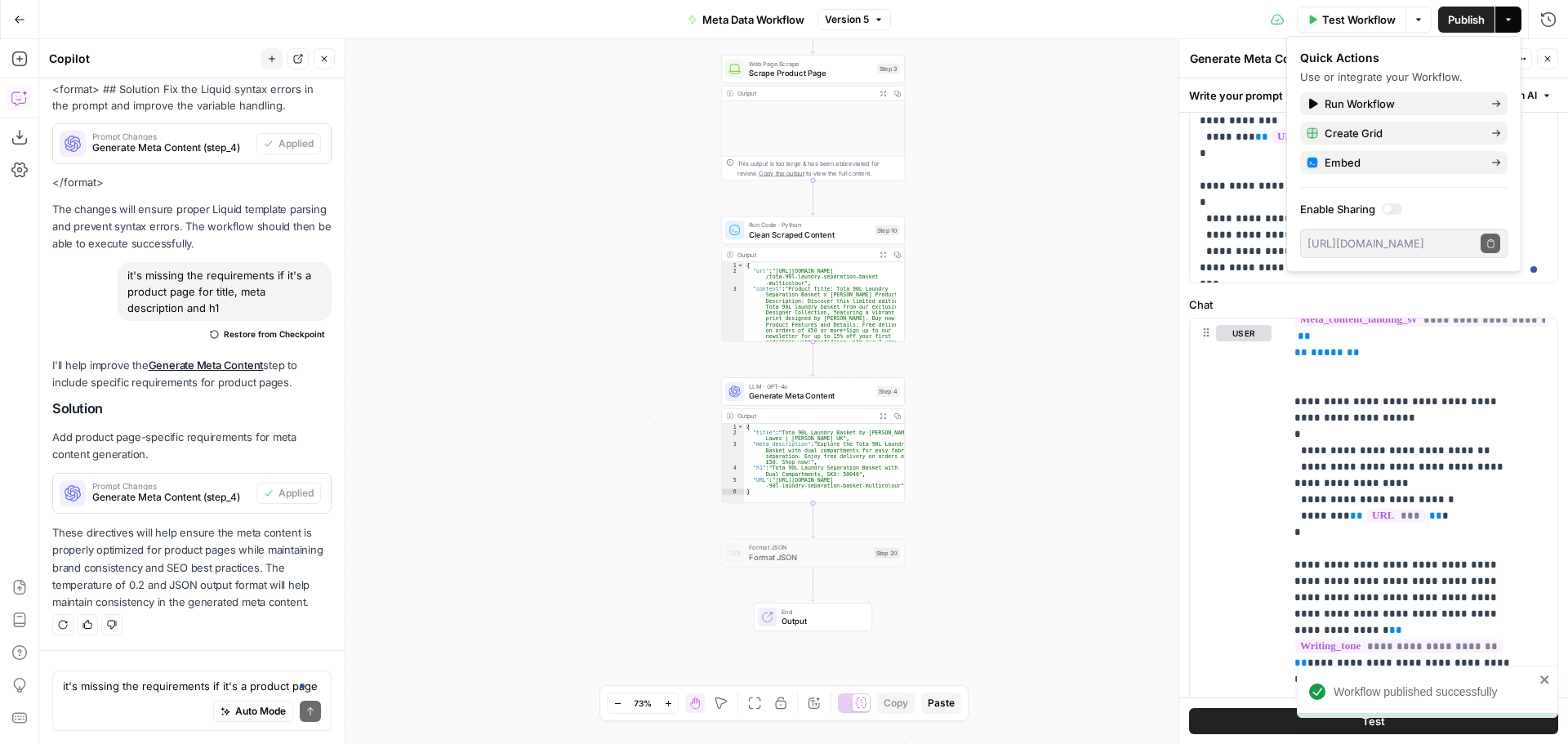
click at [1120, 252] on div "Workflow Set Inputs Inputs Web Page Scrape Scrape Product Page Step 3 Output Ex…" at bounding box center [803, 391] width 1529 height 705
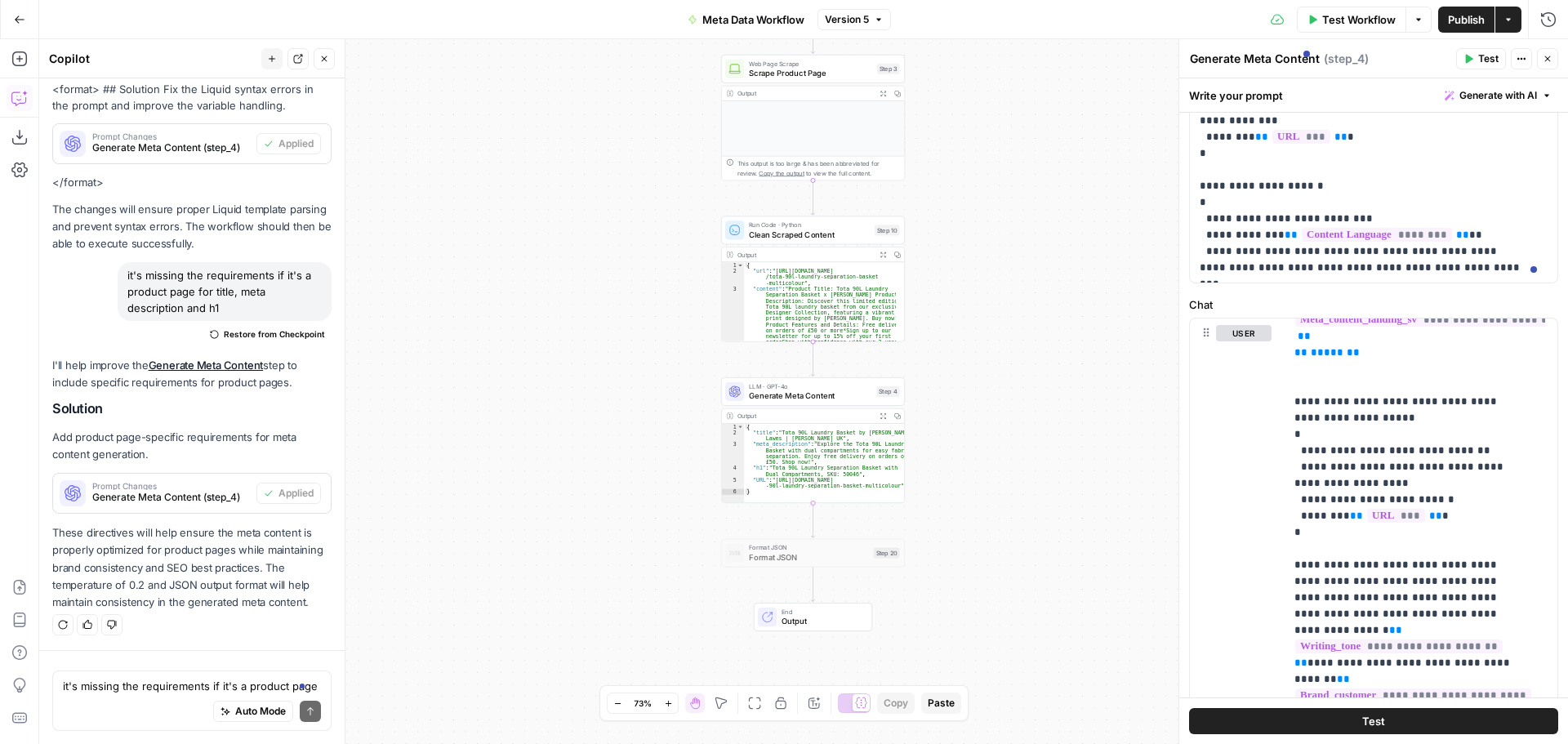
click at [1370, 19] on span "Test Workflow" at bounding box center [1359, 20] width 73 height 16
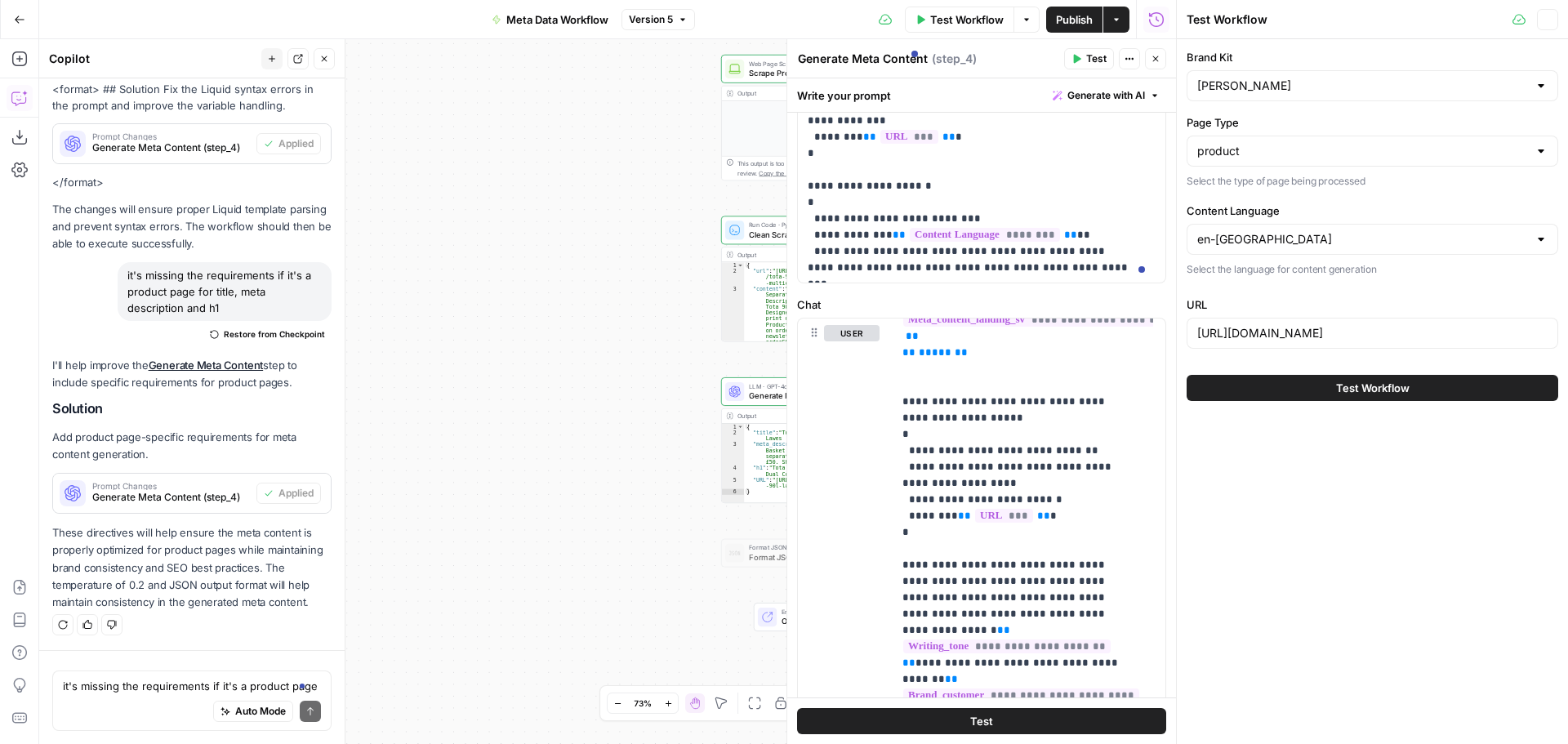
scroll to position [459, 0]
click at [1162, 63] on button "Close" at bounding box center [1155, 58] width 21 height 21
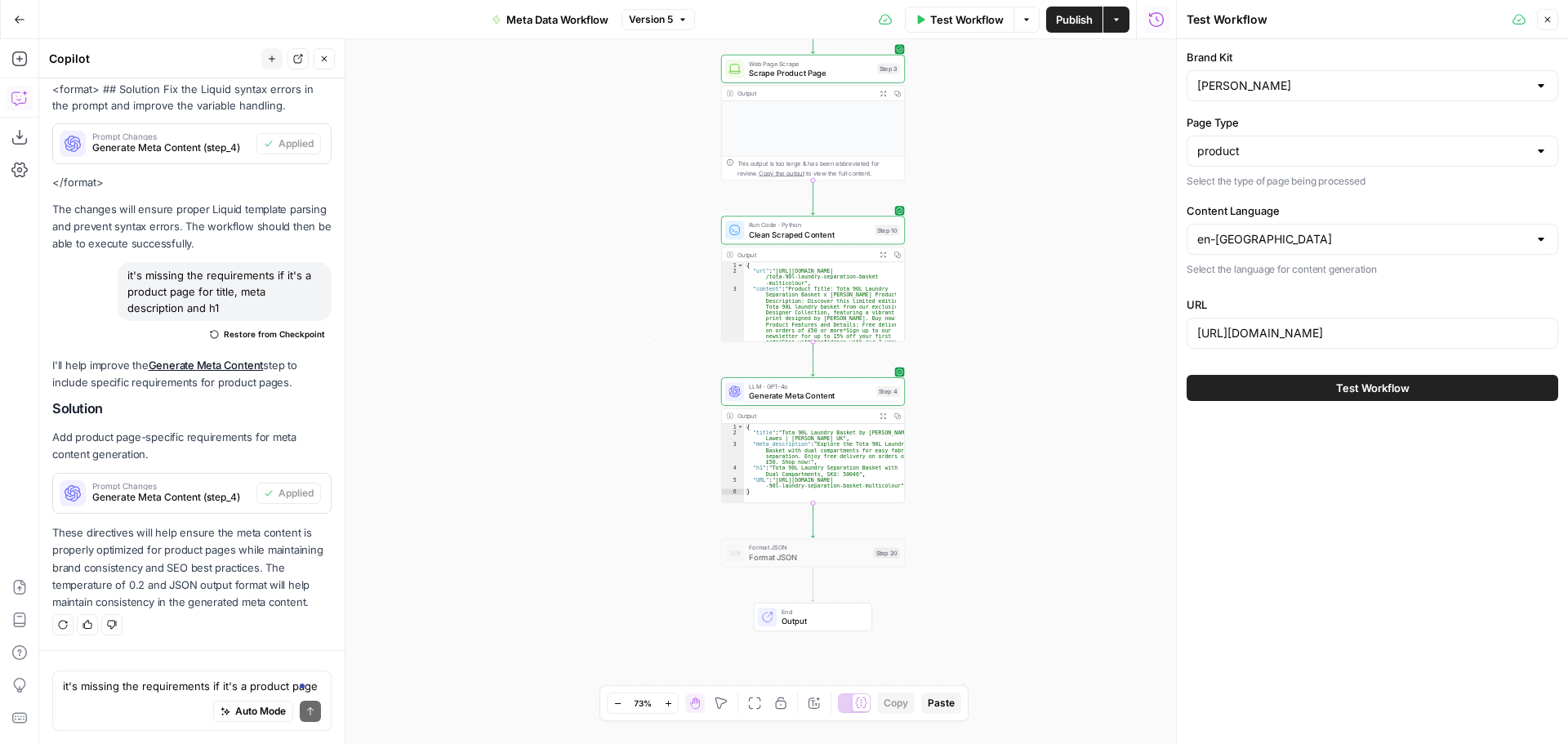
click at [1387, 389] on span "Test Workflow" at bounding box center [1372, 388] width 73 height 16
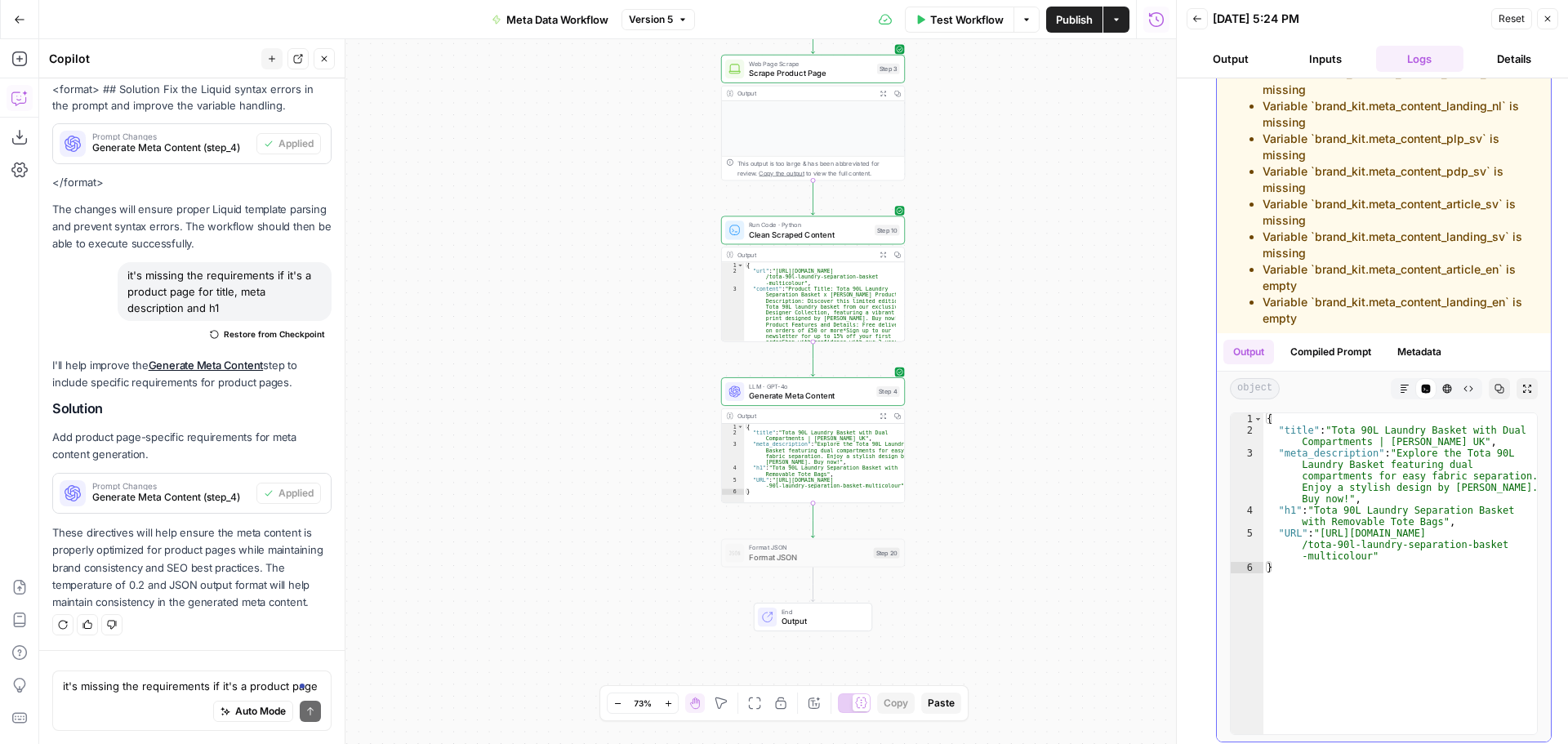
scroll to position [774, 0]
drag, startPoint x: 1549, startPoint y: 12, endPoint x: 1240, endPoint y: 219, distance: 371.9
click at [1549, 13] on button "Close" at bounding box center [1547, 18] width 21 height 21
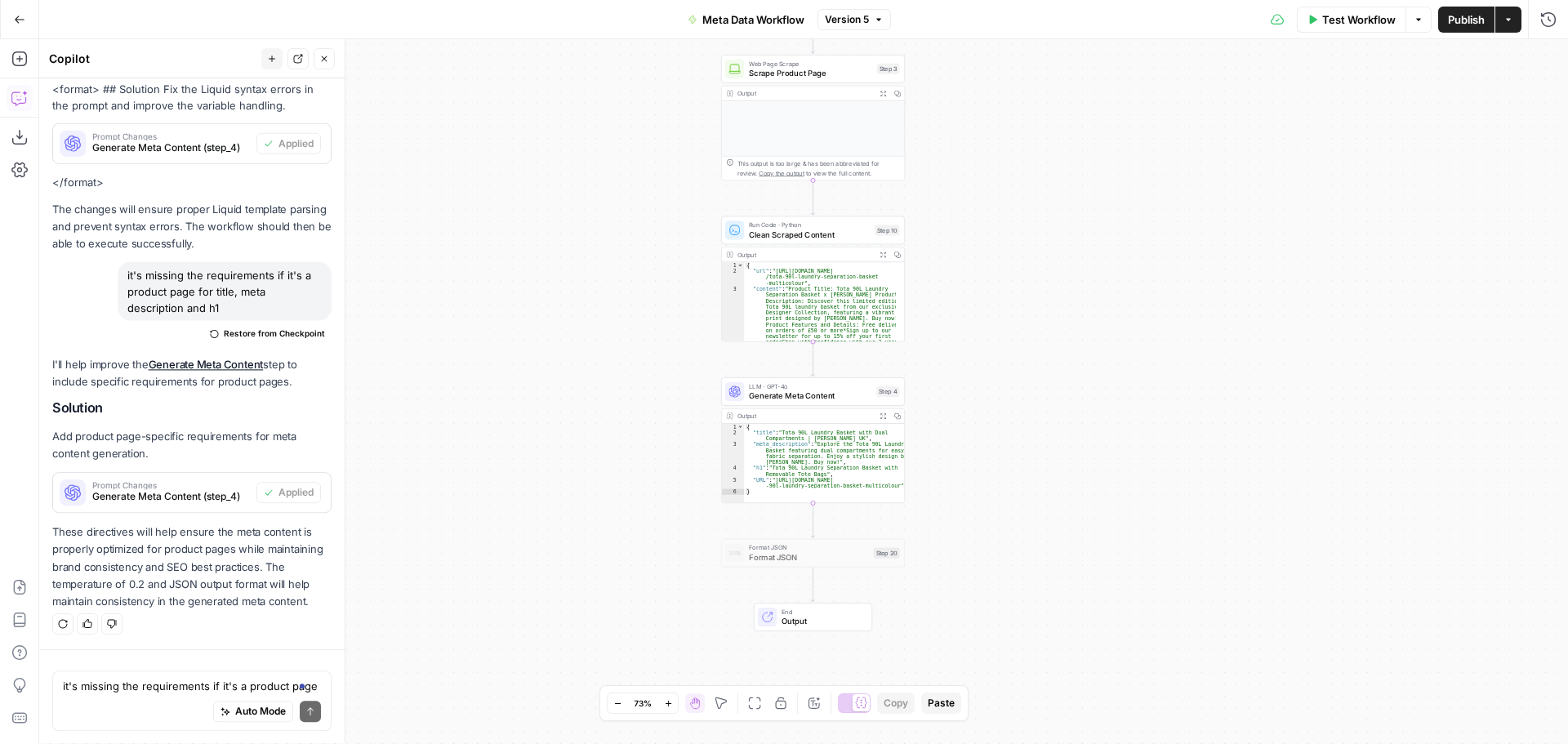
scroll to position [459, 0]
